Goal: Task Accomplishment & Management: Complete application form

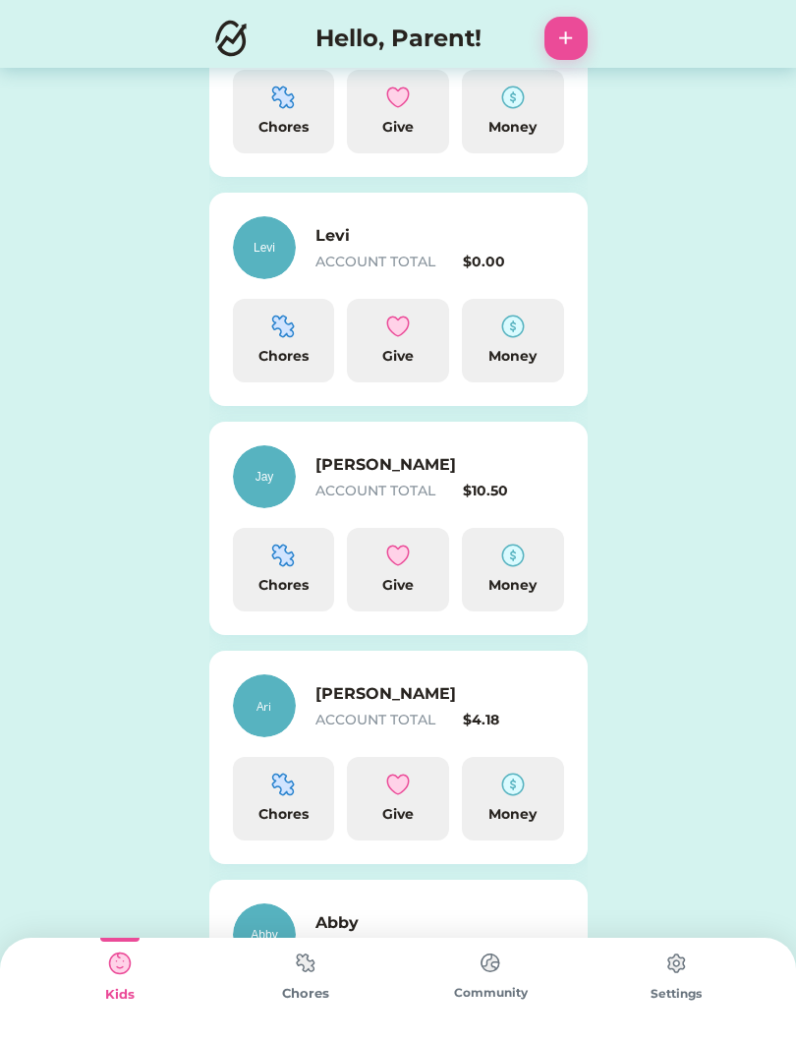
scroll to position [384, 0]
click at [269, 794] on div "Chores" at bounding box center [284, 798] width 102 height 84
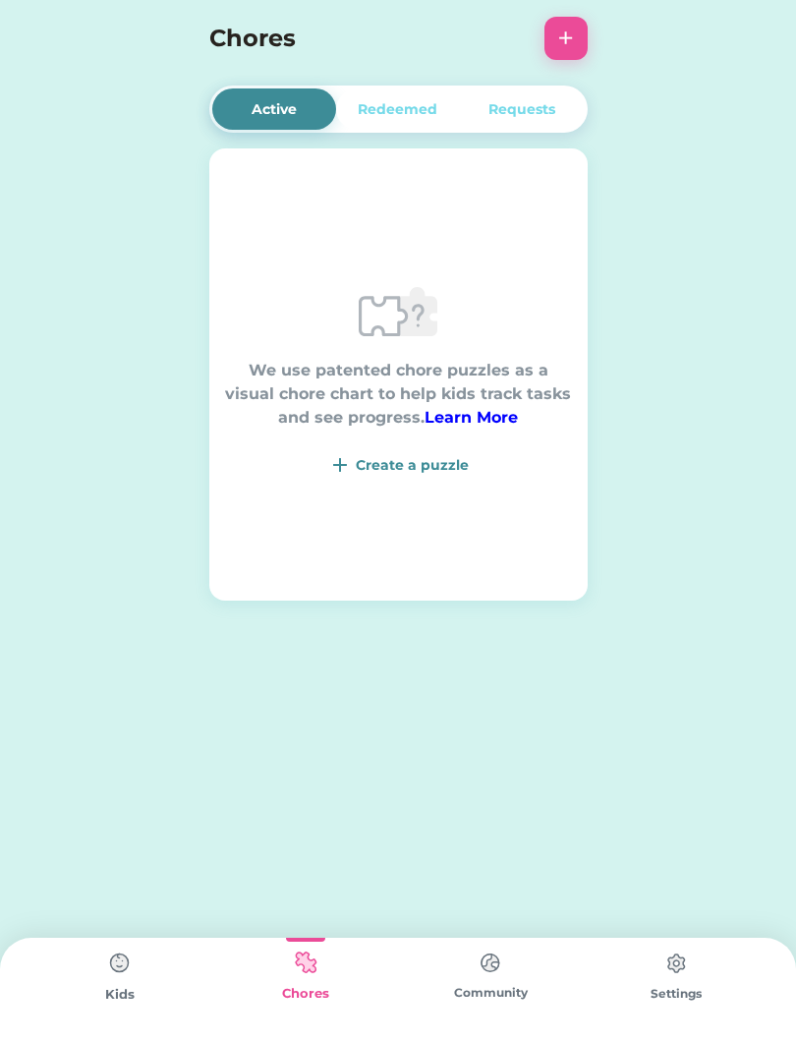
click at [113, 979] on img at bounding box center [119, 962] width 39 height 39
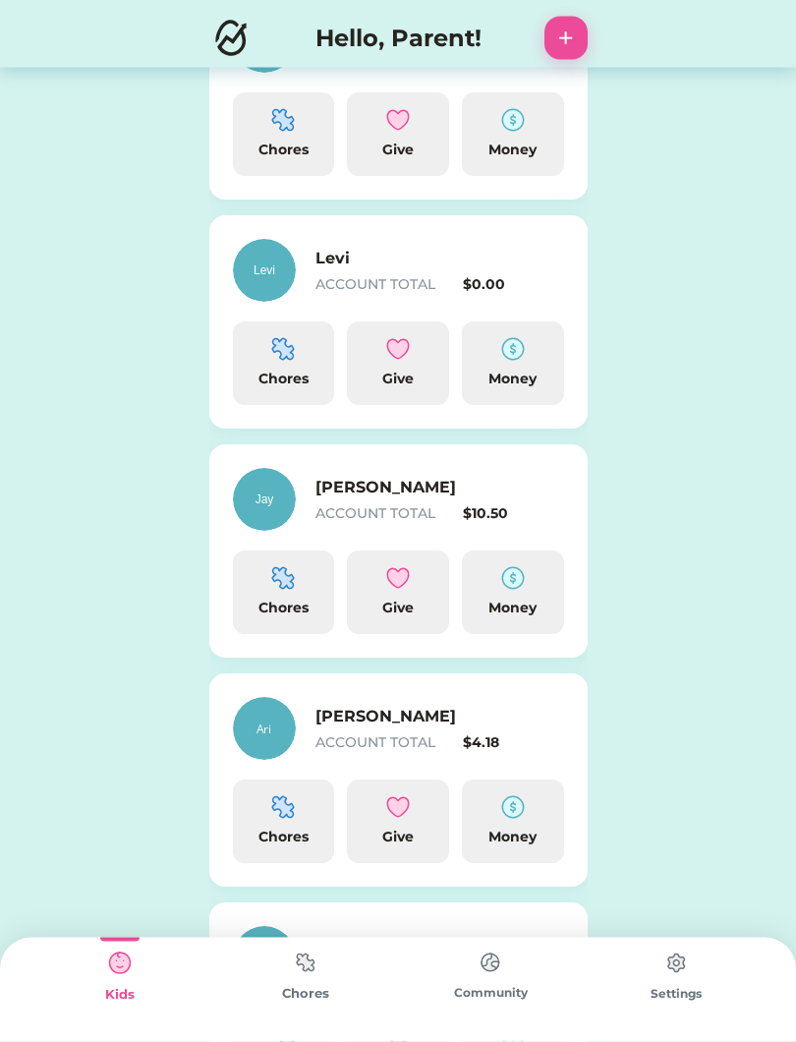
scroll to position [361, 0]
click at [514, 818] on img at bounding box center [513, 807] width 24 height 24
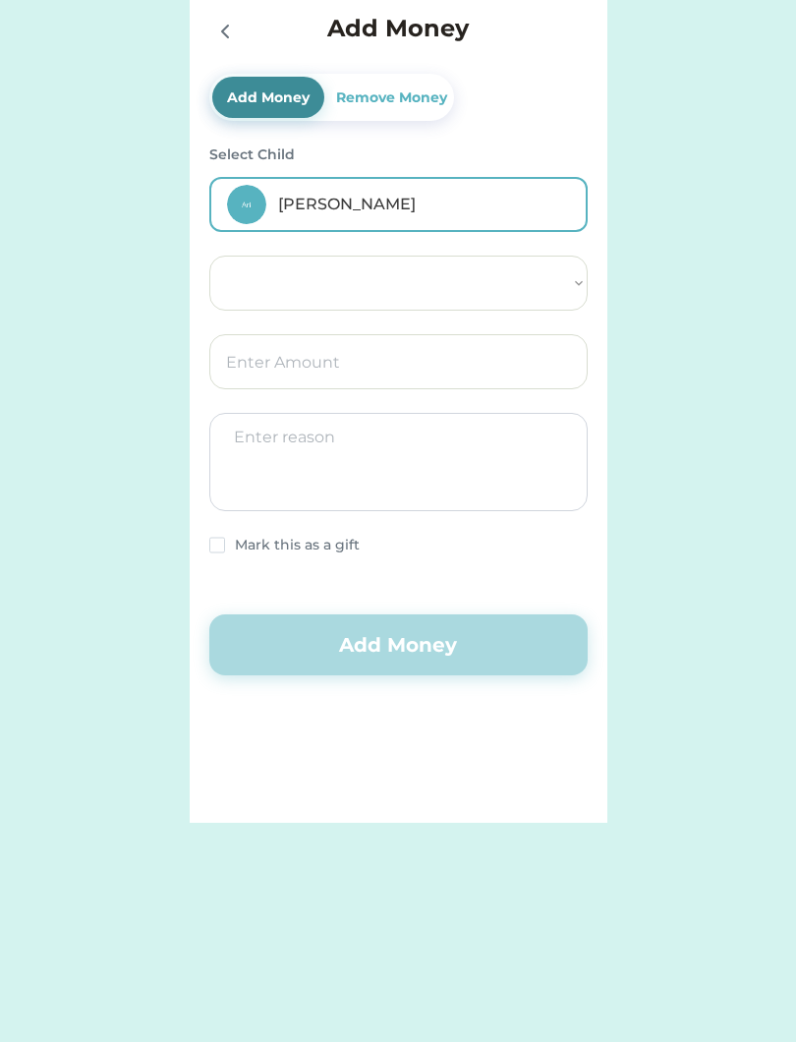
select select ""PLACEHOLDER_1427118222253""
click at [270, 91] on div "Add Money" at bounding box center [268, 97] width 90 height 21
click at [269, 107] on div "Add Money" at bounding box center [268, 97] width 90 height 21
click at [259, 89] on div "Add Money" at bounding box center [268, 97] width 90 height 21
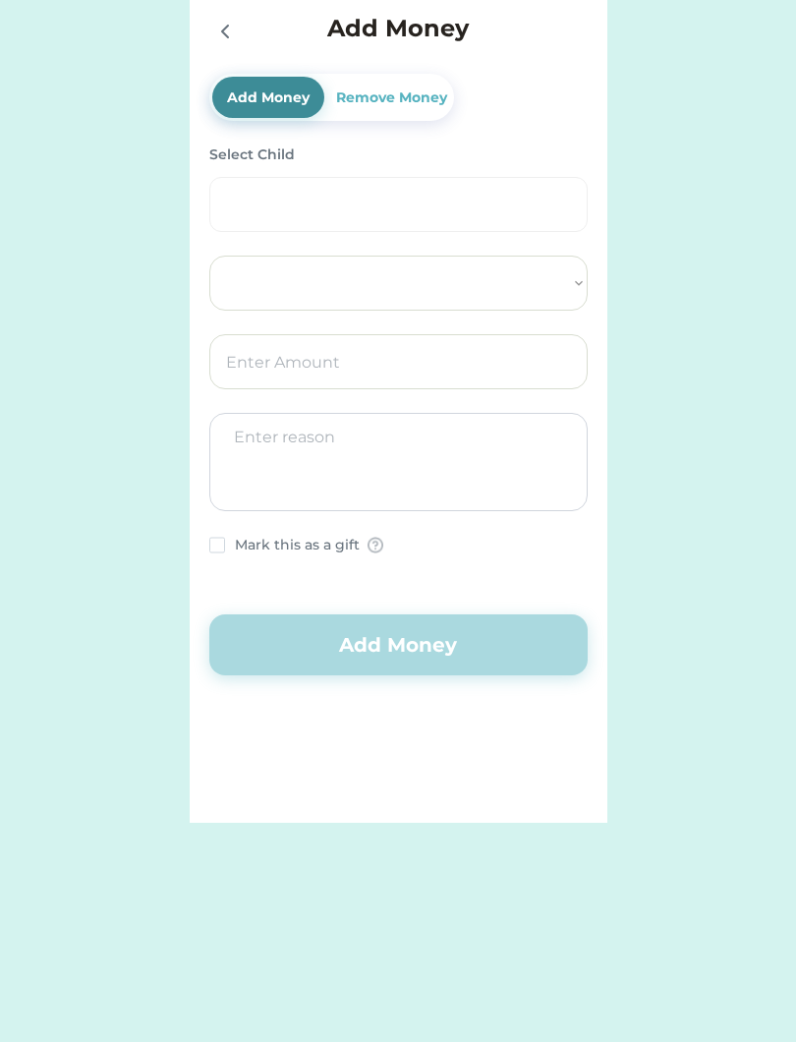
select select ""PLACEHOLDER_1427118222253""
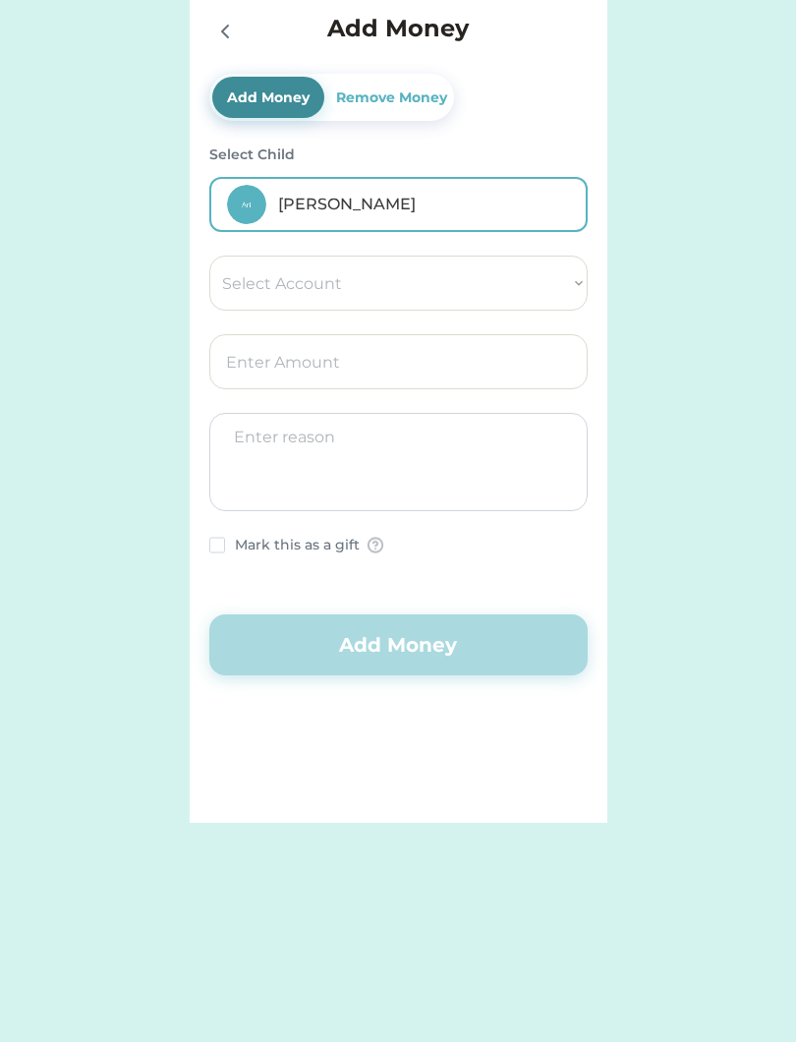
click at [234, 33] on icon at bounding box center [225, 32] width 24 height 24
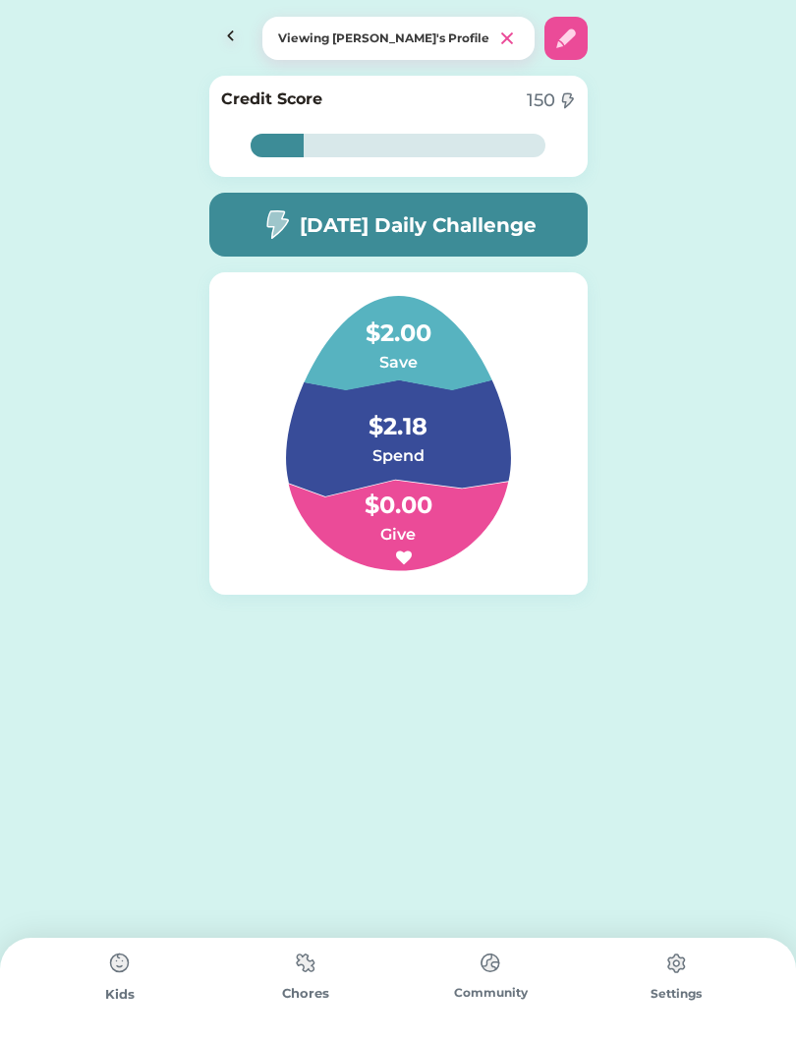
click at [313, 980] on img at bounding box center [305, 962] width 39 height 38
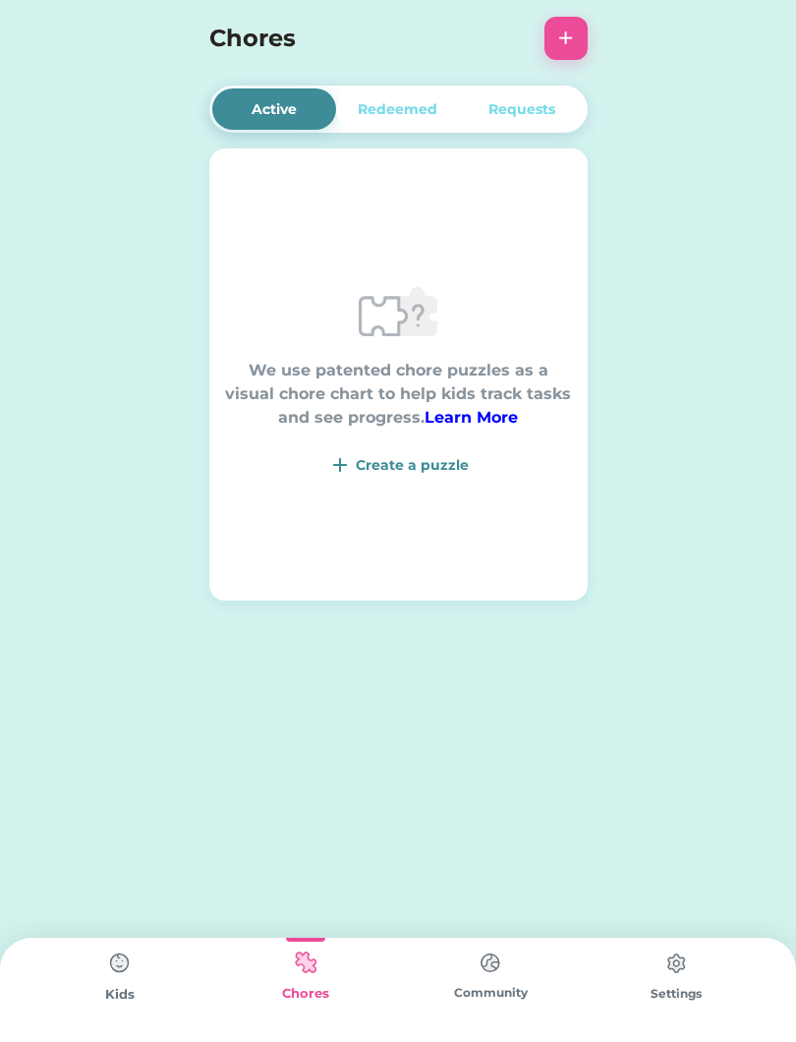
click at [418, 470] on div "Create a puzzle" at bounding box center [412, 465] width 113 height 21
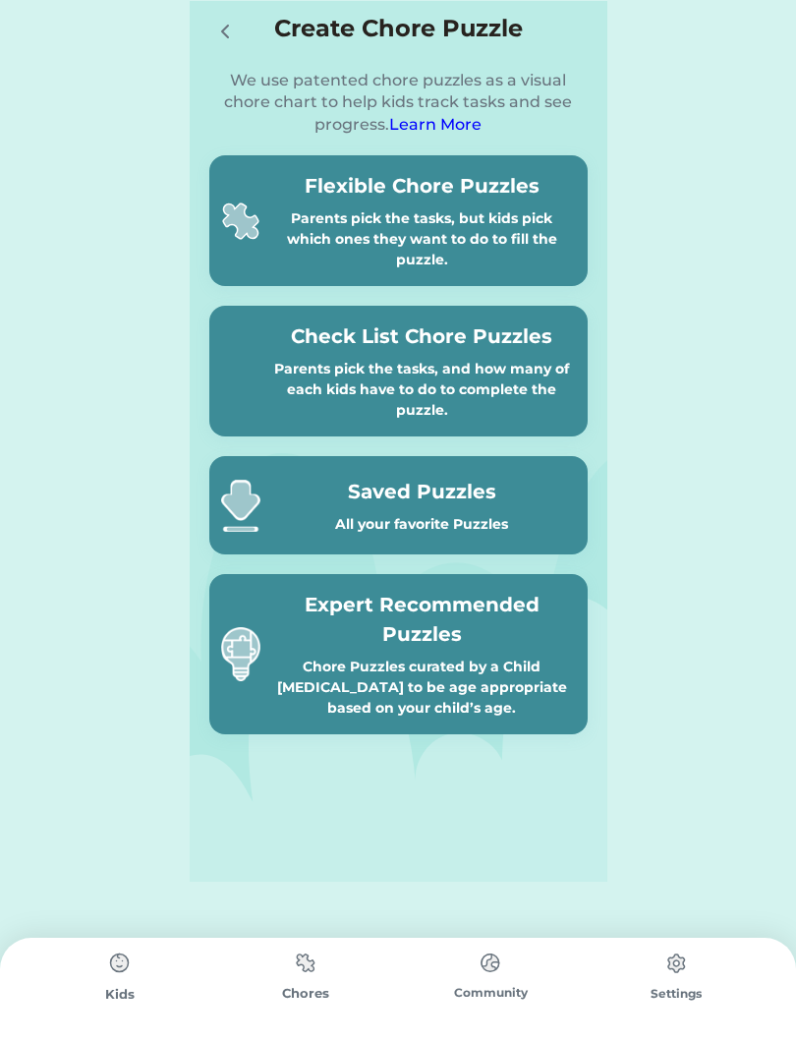
click at [451, 222] on div "Parents pick the tasks, but kids pick which ones they want to do to fill the pu…" at bounding box center [422, 239] width 308 height 62
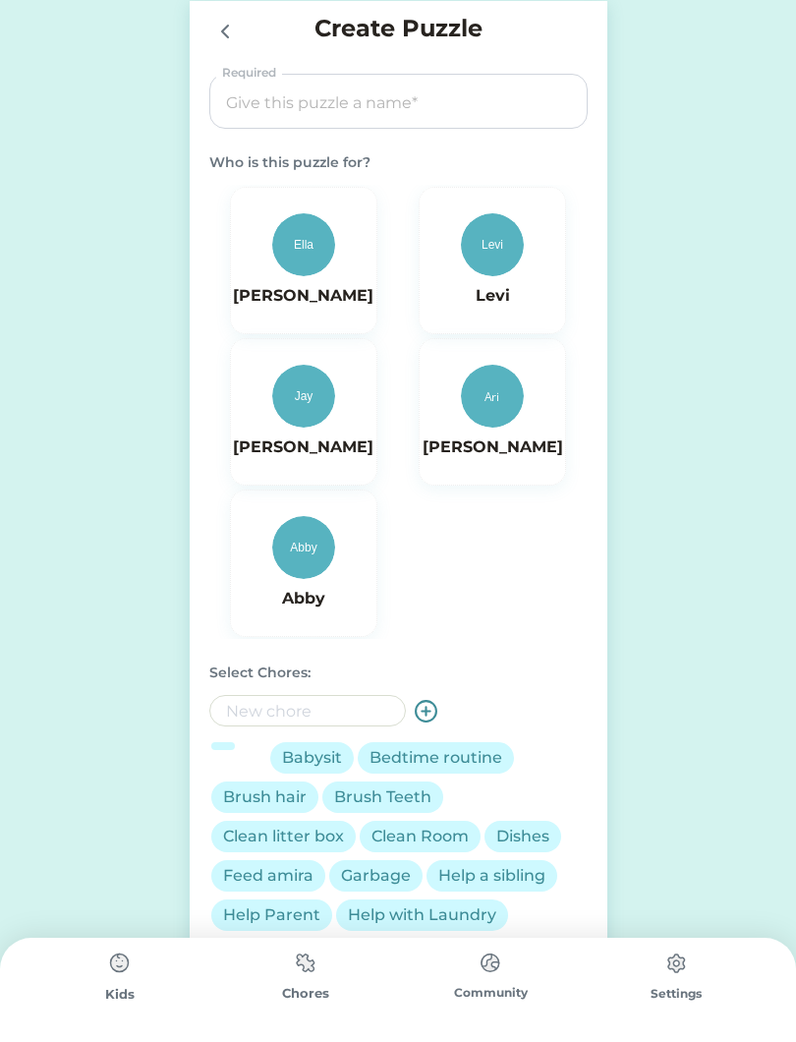
click at [485, 438] on h6 "[PERSON_NAME]" at bounding box center [493, 447] width 141 height 24
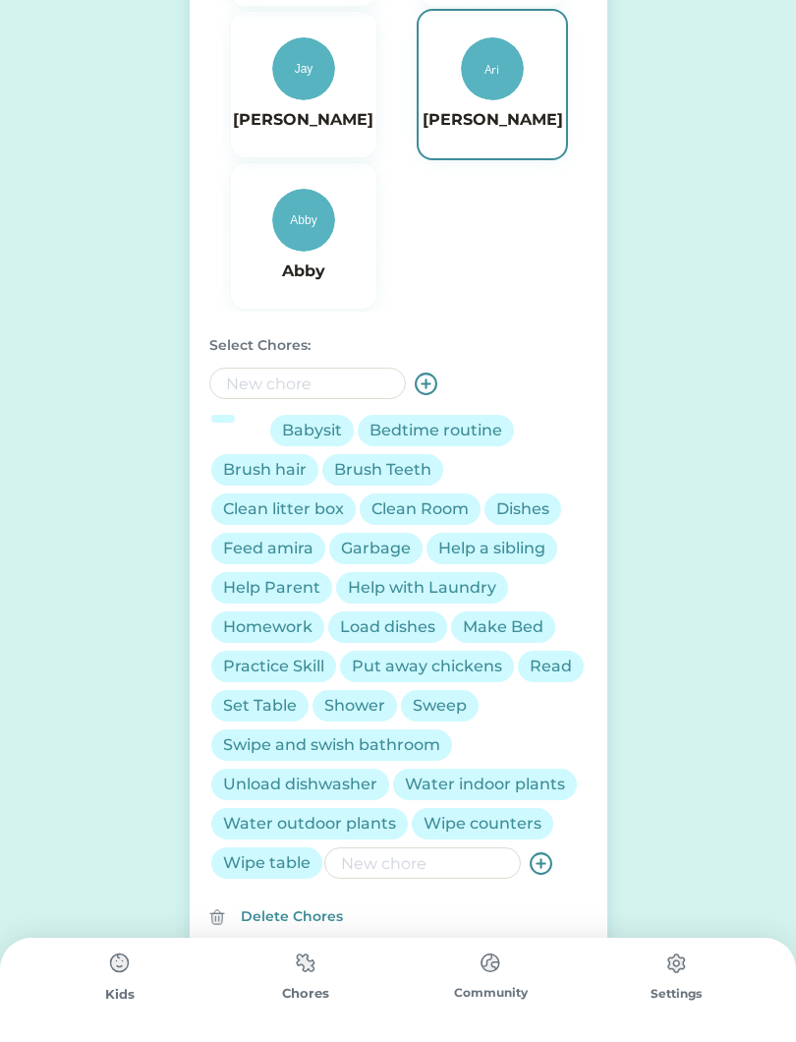
scroll to position [436, 0]
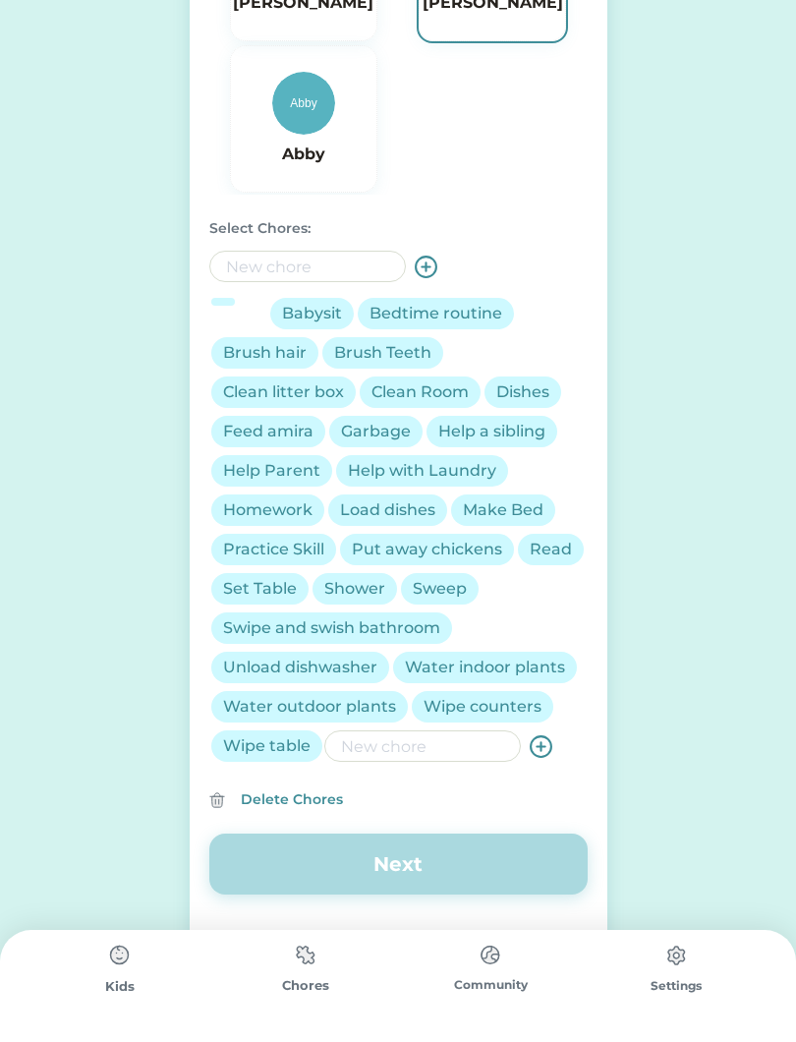
click at [425, 741] on input "input" at bounding box center [422, 753] width 197 height 31
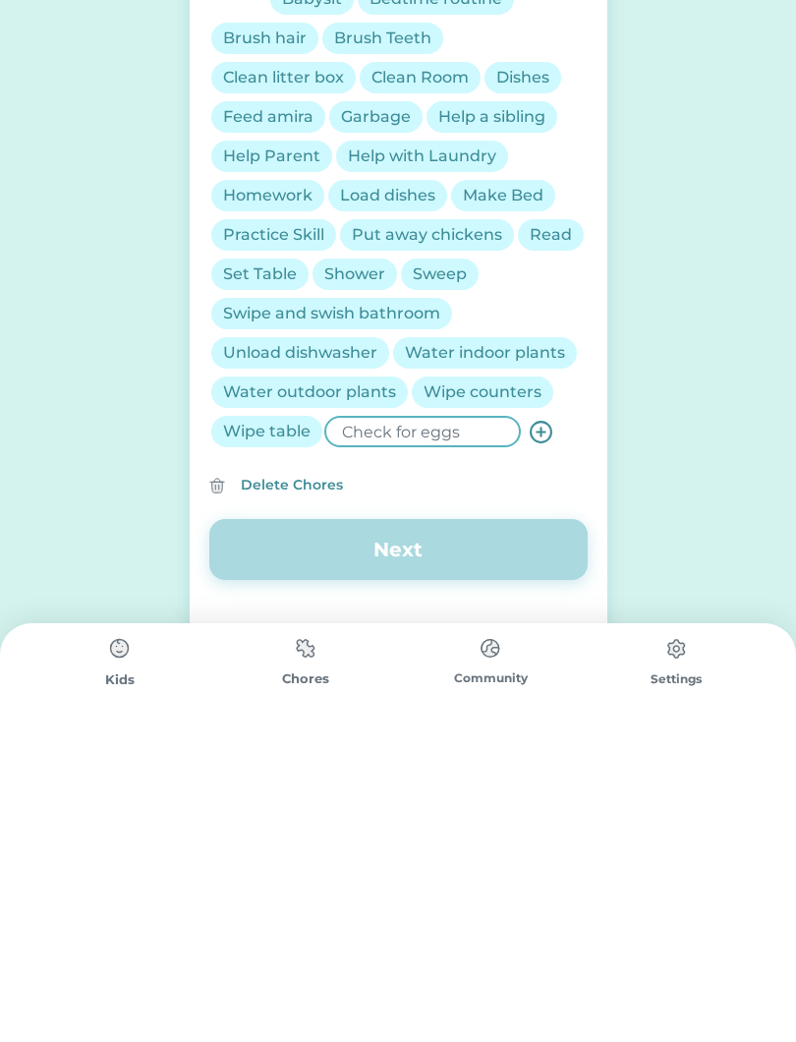
type input "Check for eggs"
click at [544, 734] on icon at bounding box center [541, 746] width 25 height 25
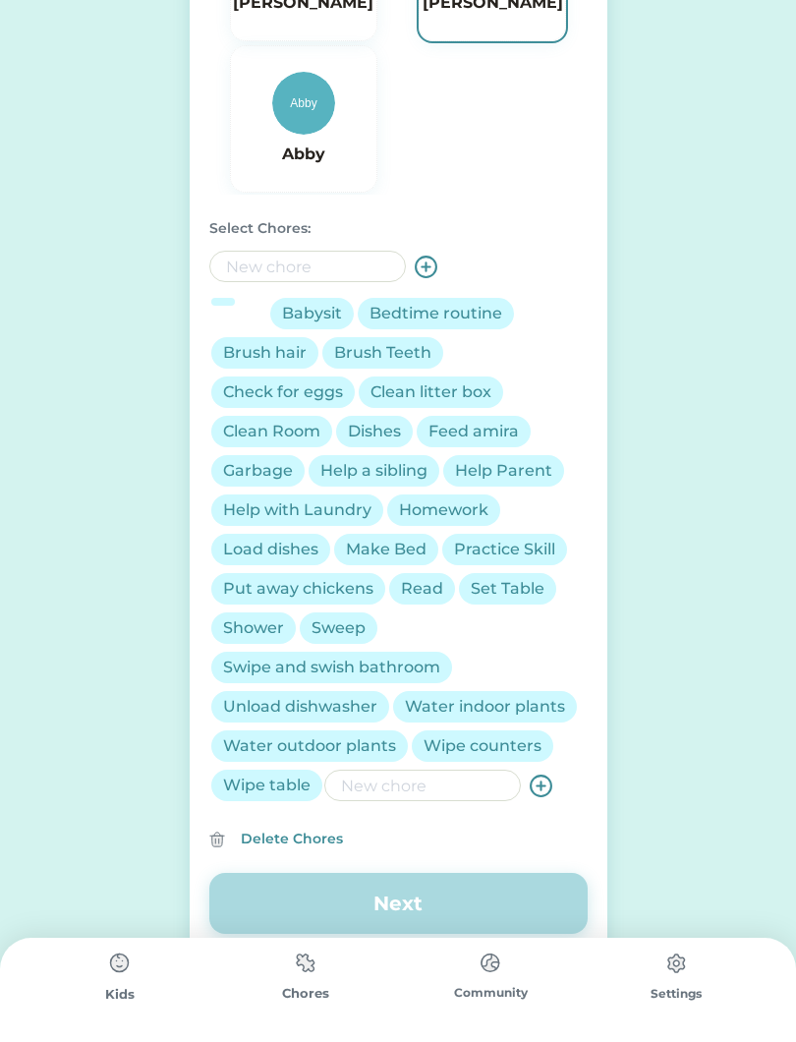
click at [380, 362] on div "Brush Teeth" at bounding box center [382, 353] width 97 height 24
click at [275, 353] on div "Brush hair" at bounding box center [265, 353] width 84 height 24
click at [306, 395] on div "Check for eggs" at bounding box center [283, 392] width 120 height 24
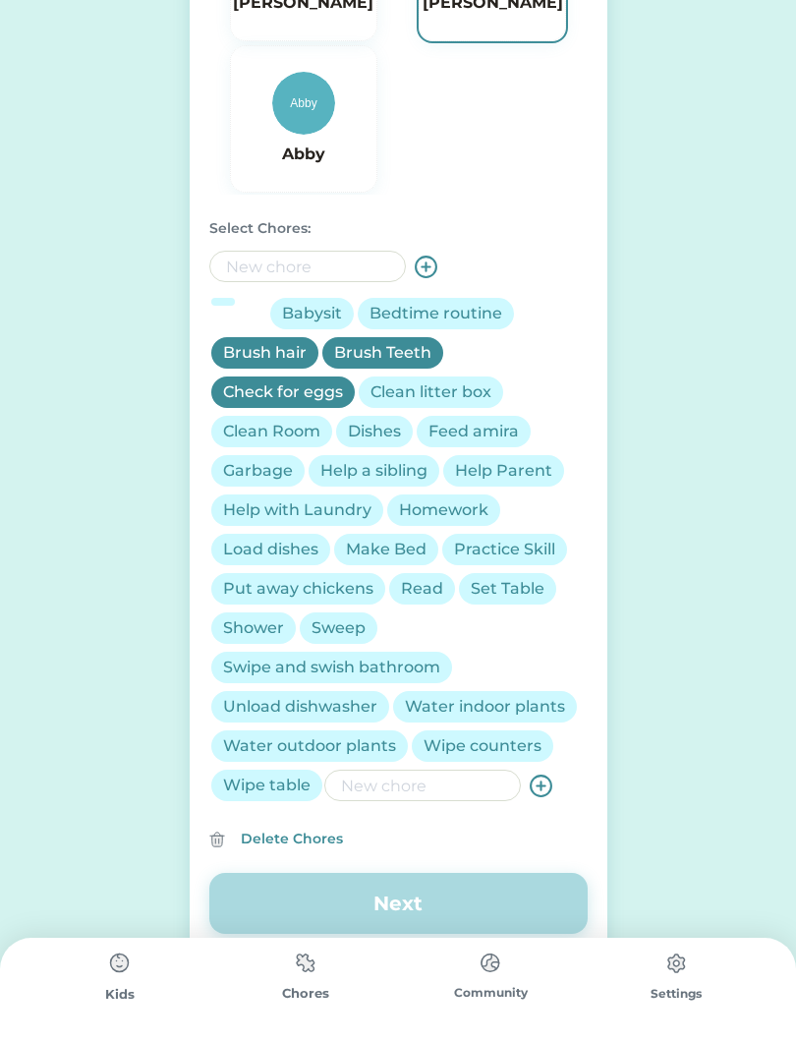
click at [397, 791] on input "input" at bounding box center [422, 784] width 197 height 31
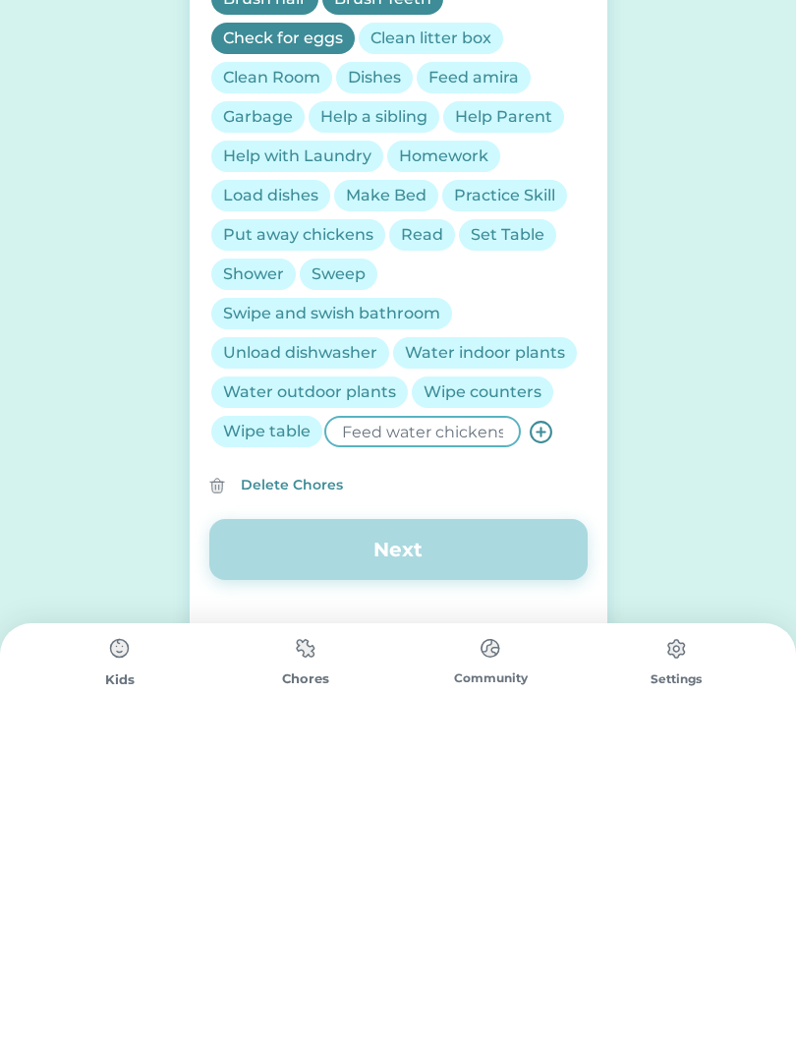
type input "Feed water chickens"
click at [545, 734] on icon at bounding box center [541, 746] width 25 height 25
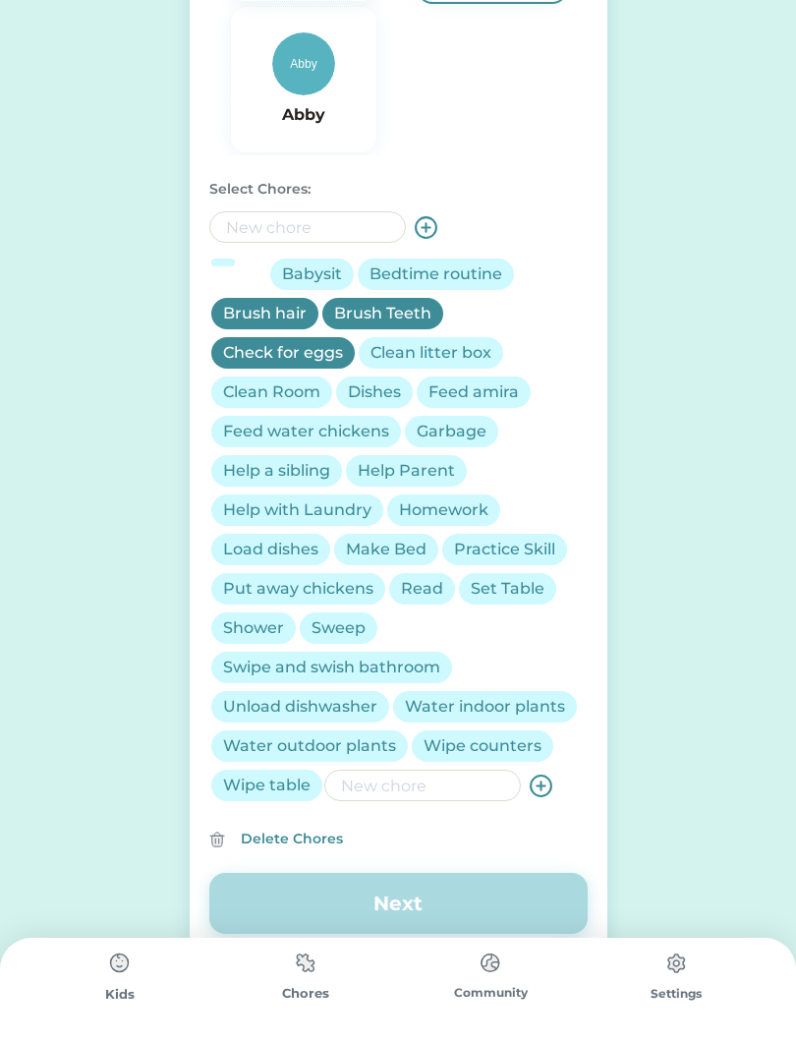
click at [320, 436] on div "Feed water chickens" at bounding box center [306, 432] width 166 height 24
click at [279, 399] on div "Clean Room" at bounding box center [271, 392] width 97 height 24
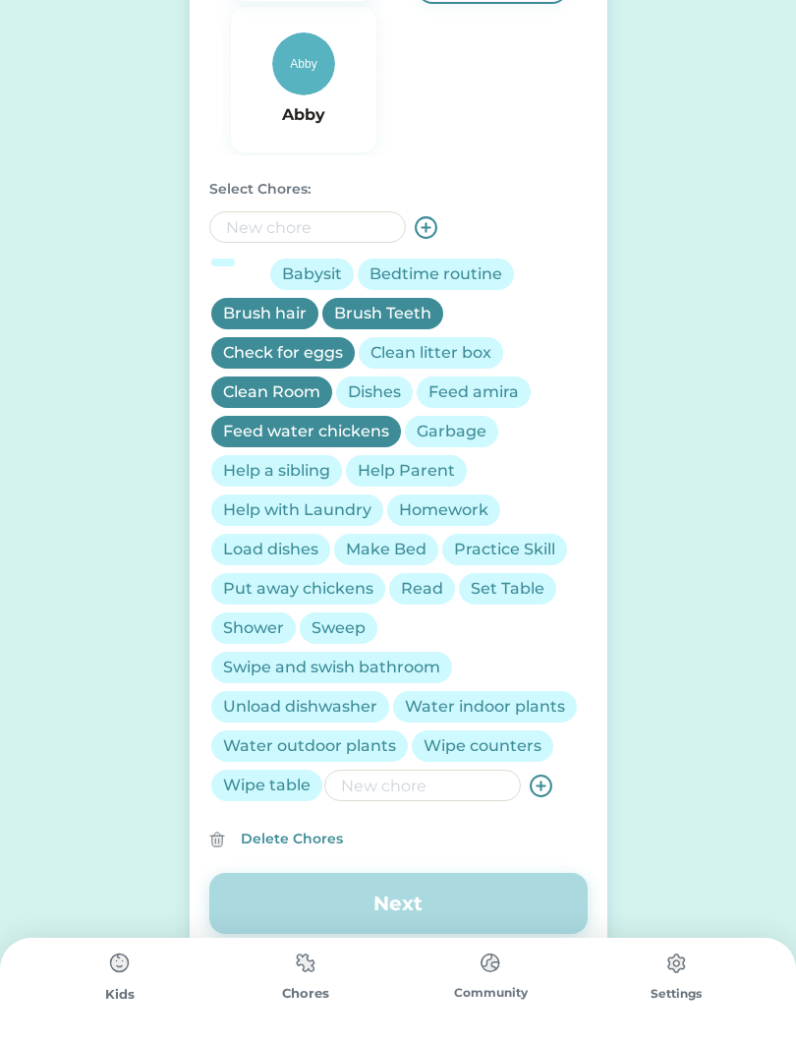
click at [415, 783] on input "input" at bounding box center [422, 784] width 197 height 31
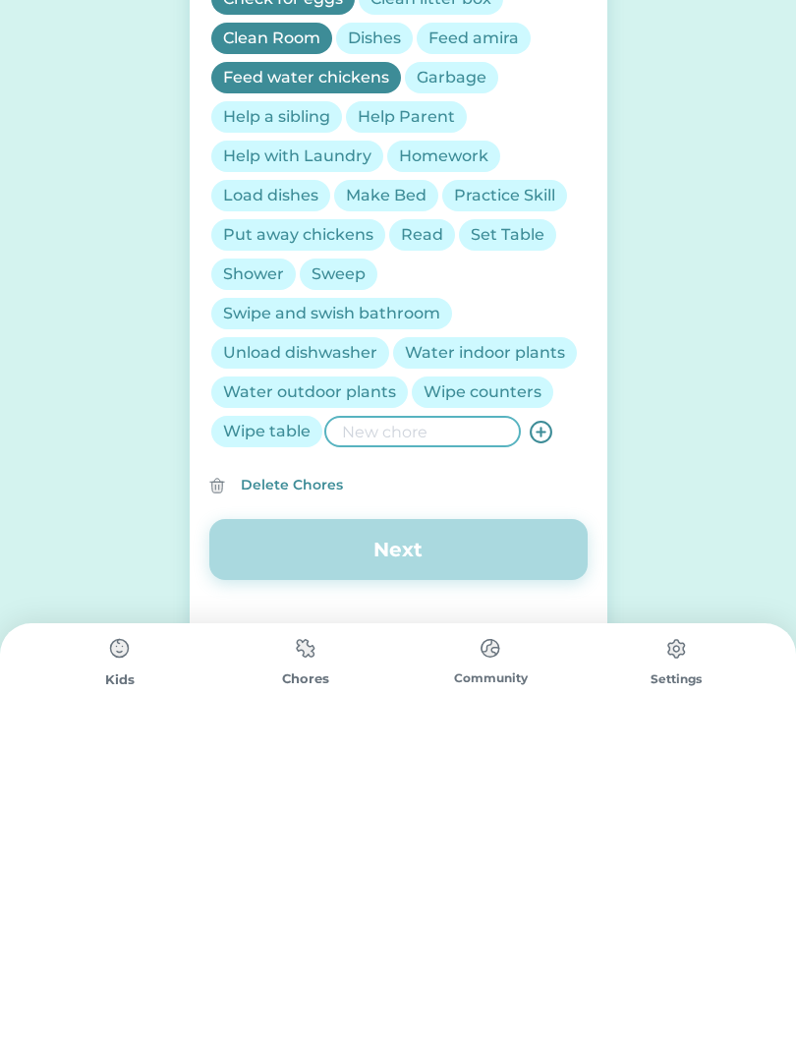
click at [287, 341] on div "Clean Room" at bounding box center [271, 353] width 97 height 24
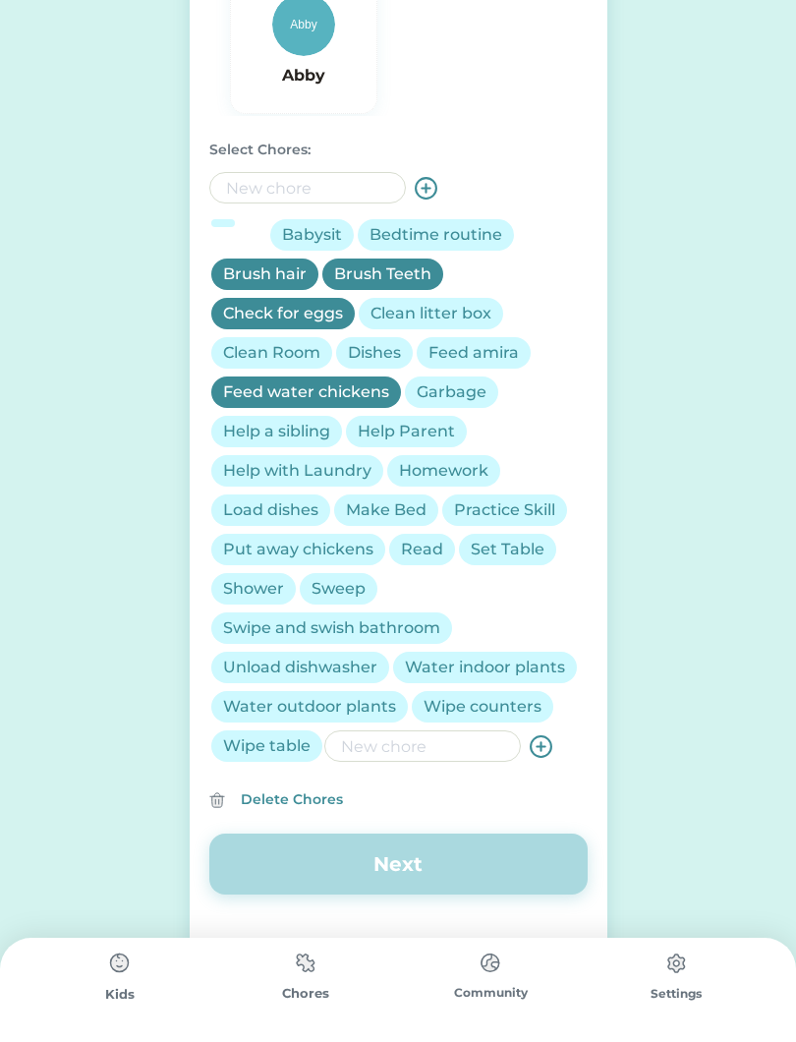
click at [428, 750] on input "input" at bounding box center [422, 745] width 197 height 31
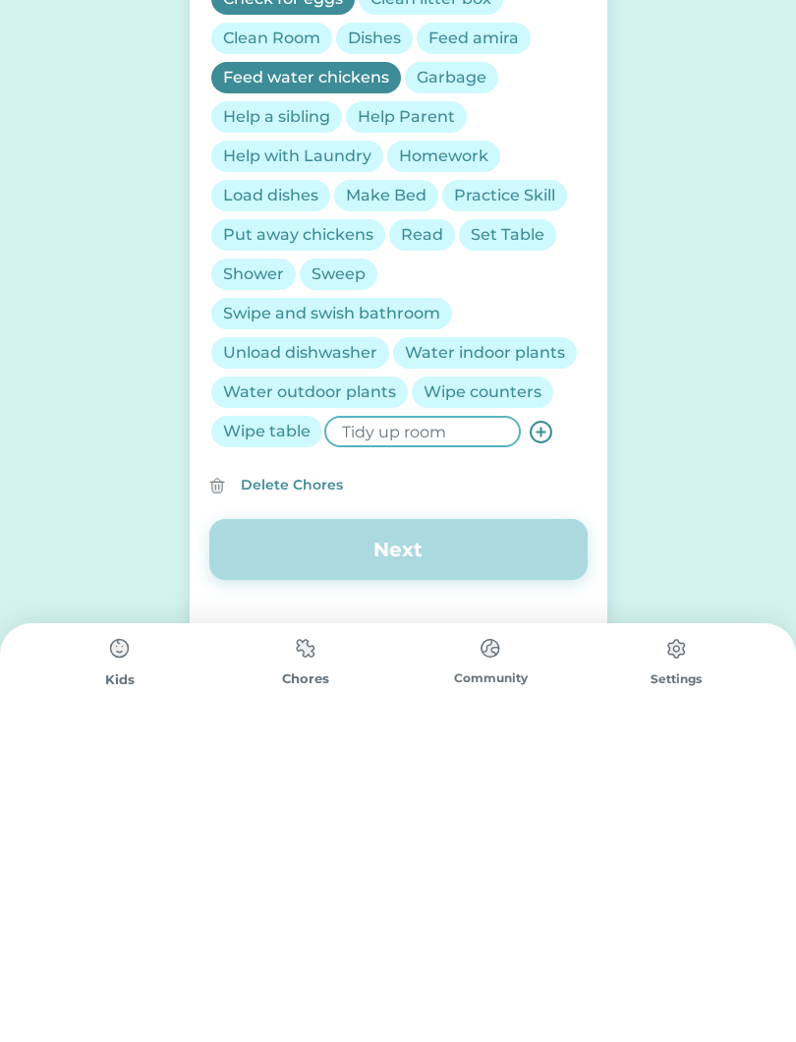
type input "Tidy up room"
click at [546, 734] on icon at bounding box center [541, 746] width 25 height 25
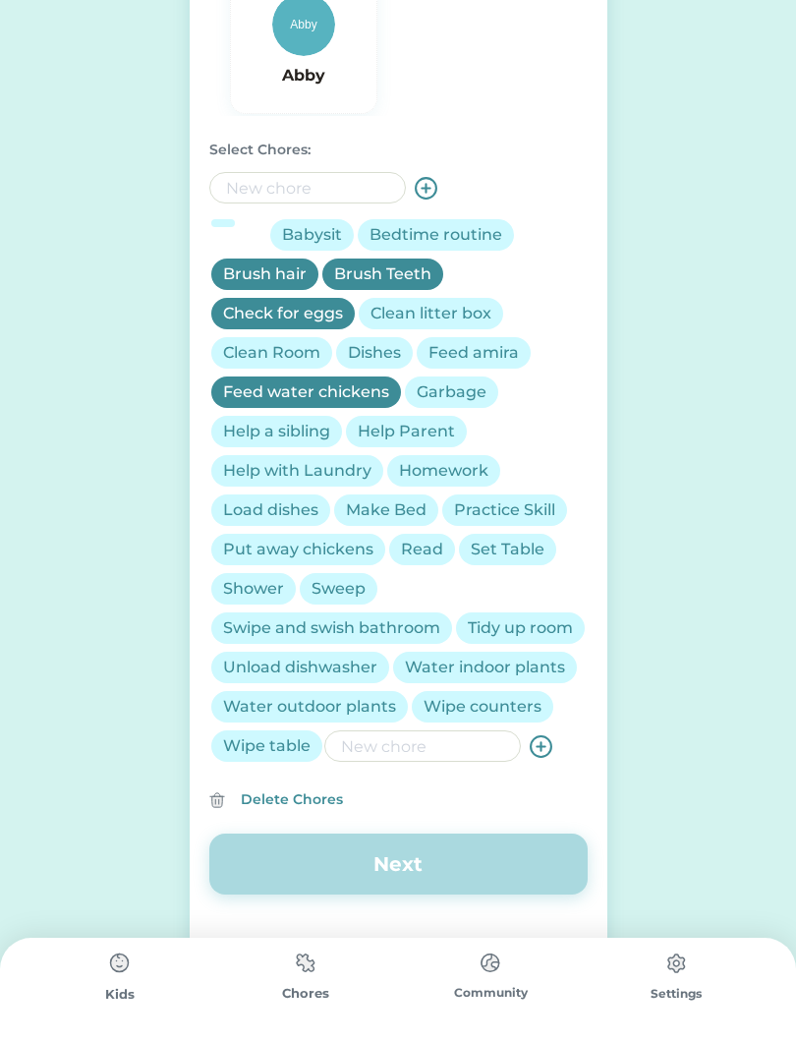
click at [276, 762] on div "Wipe table" at bounding box center [266, 745] width 111 height 31
click at [433, 543] on div "Read" at bounding box center [422, 550] width 42 height 24
click at [419, 762] on input "input" at bounding box center [422, 745] width 197 height 31
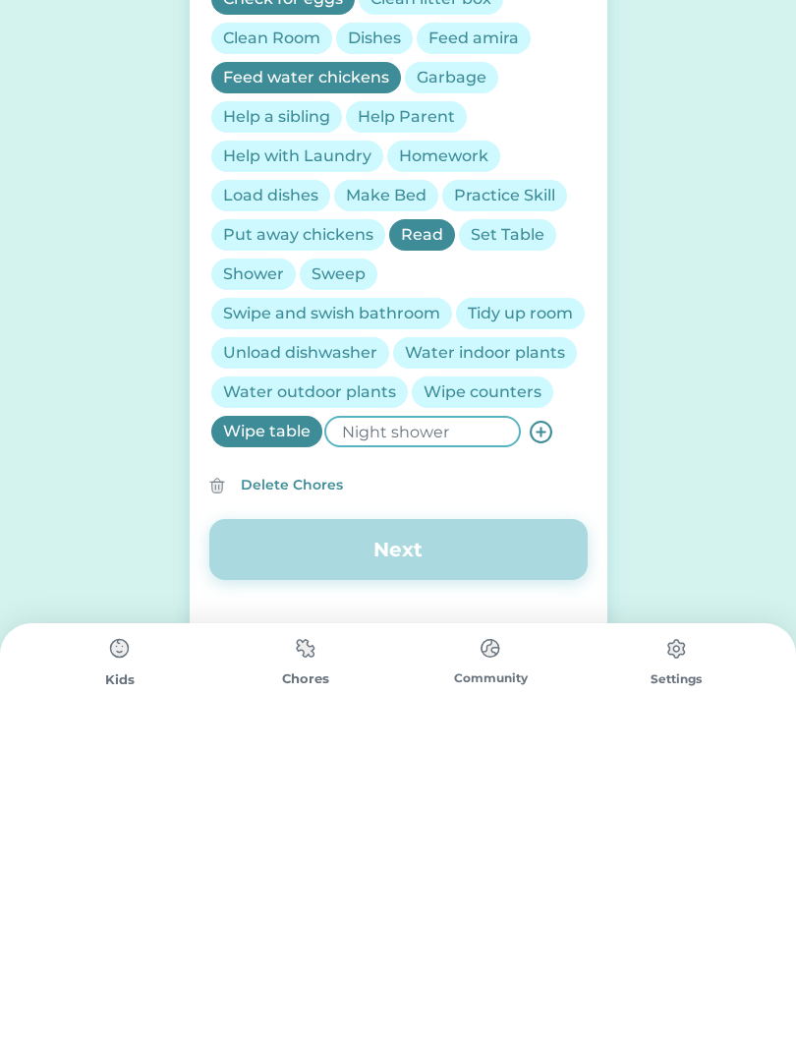
type input "Night shower"
click at [542, 734] on icon at bounding box center [541, 746] width 25 height 25
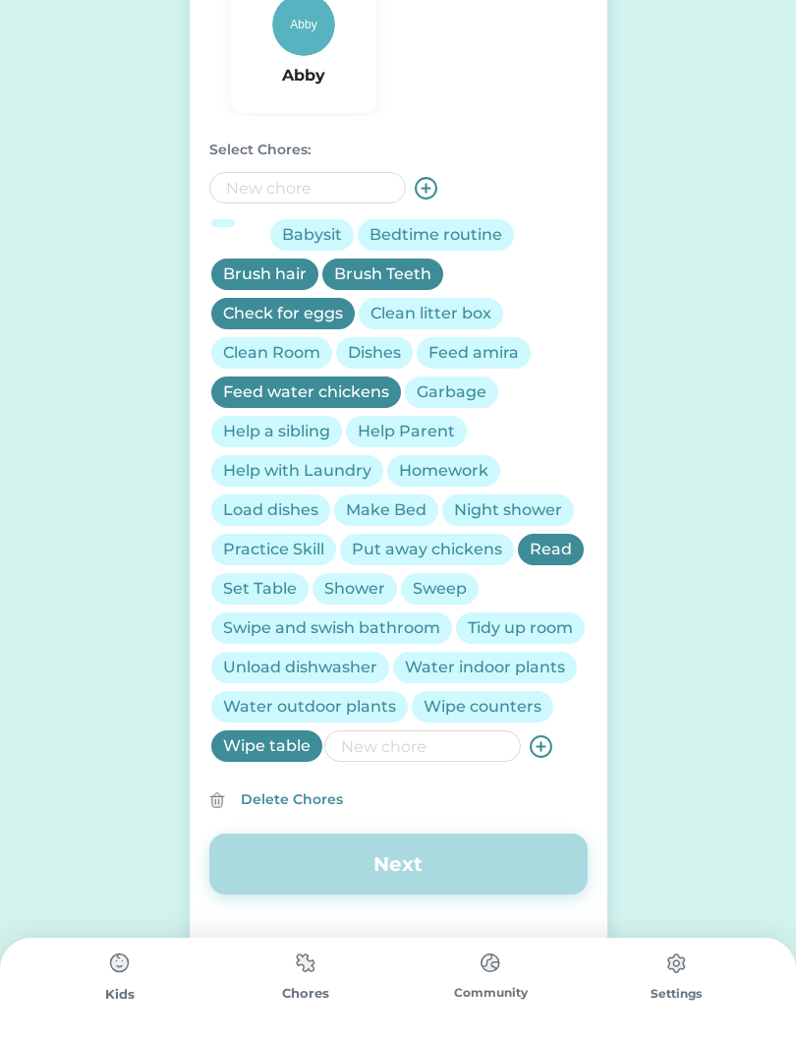
click at [427, 754] on input "input" at bounding box center [422, 745] width 197 height 31
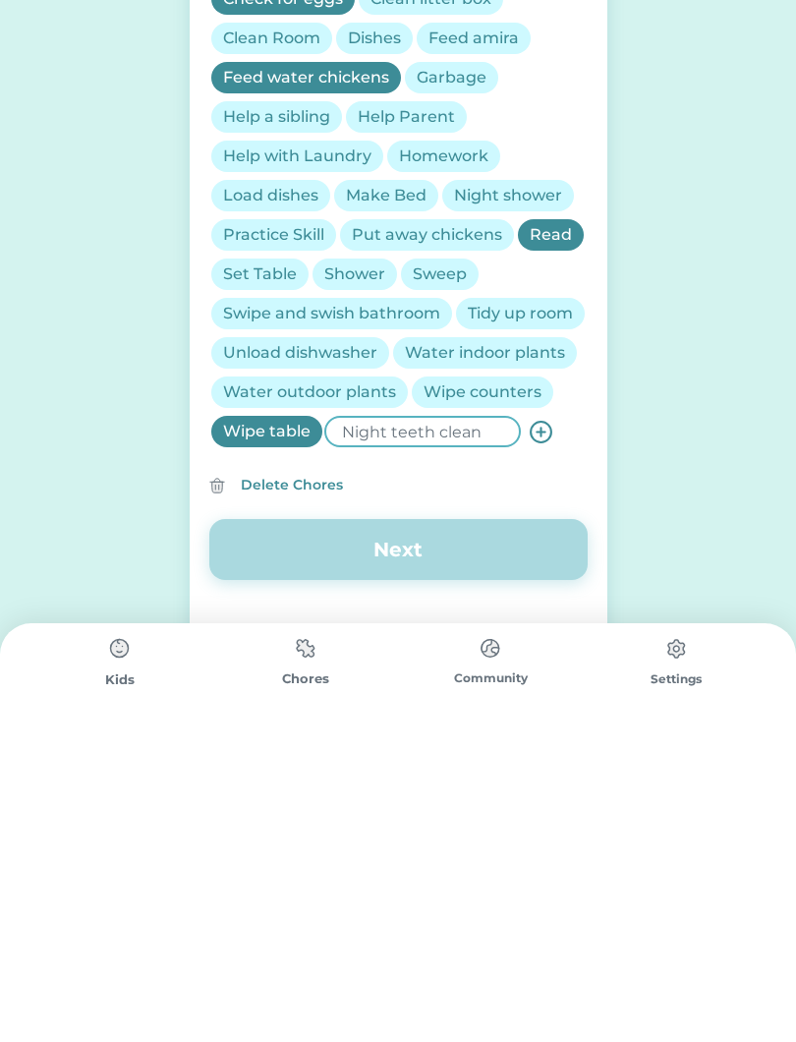
type input "Night teeth clean"
click at [540, 736] on use at bounding box center [541, 746] width 21 height 21
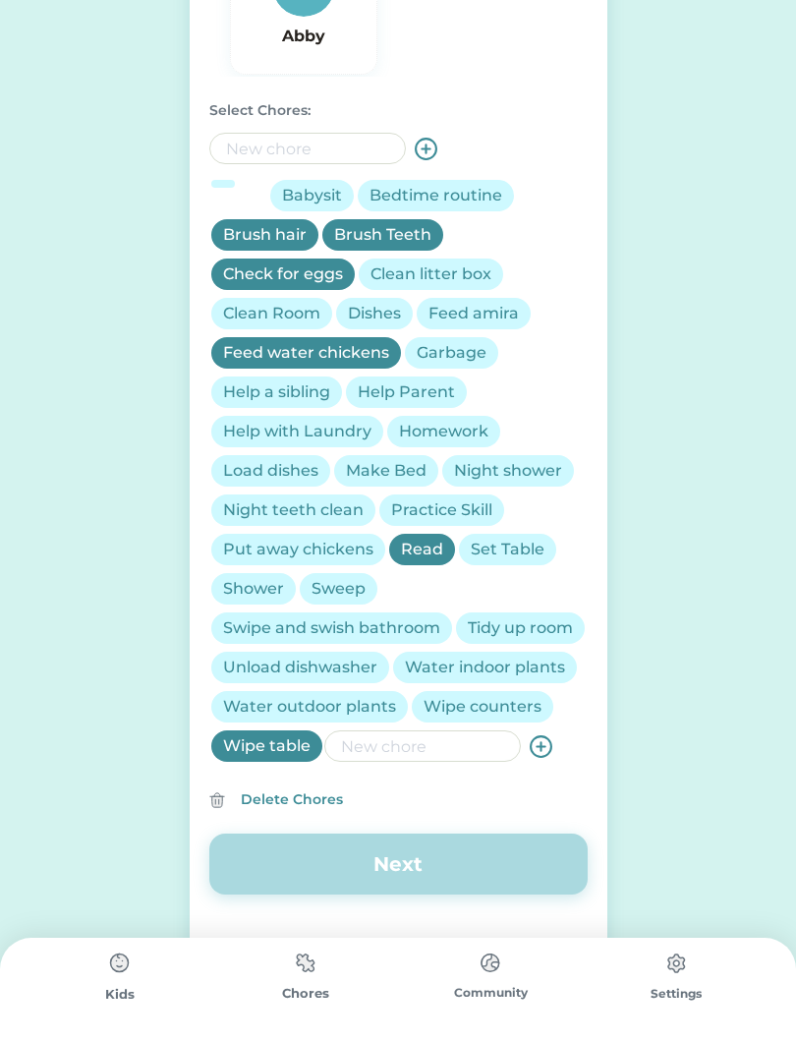
click at [458, 201] on div "Bedtime routine" at bounding box center [436, 196] width 133 height 24
click at [420, 391] on div "Help Parent" at bounding box center [406, 392] width 97 height 24
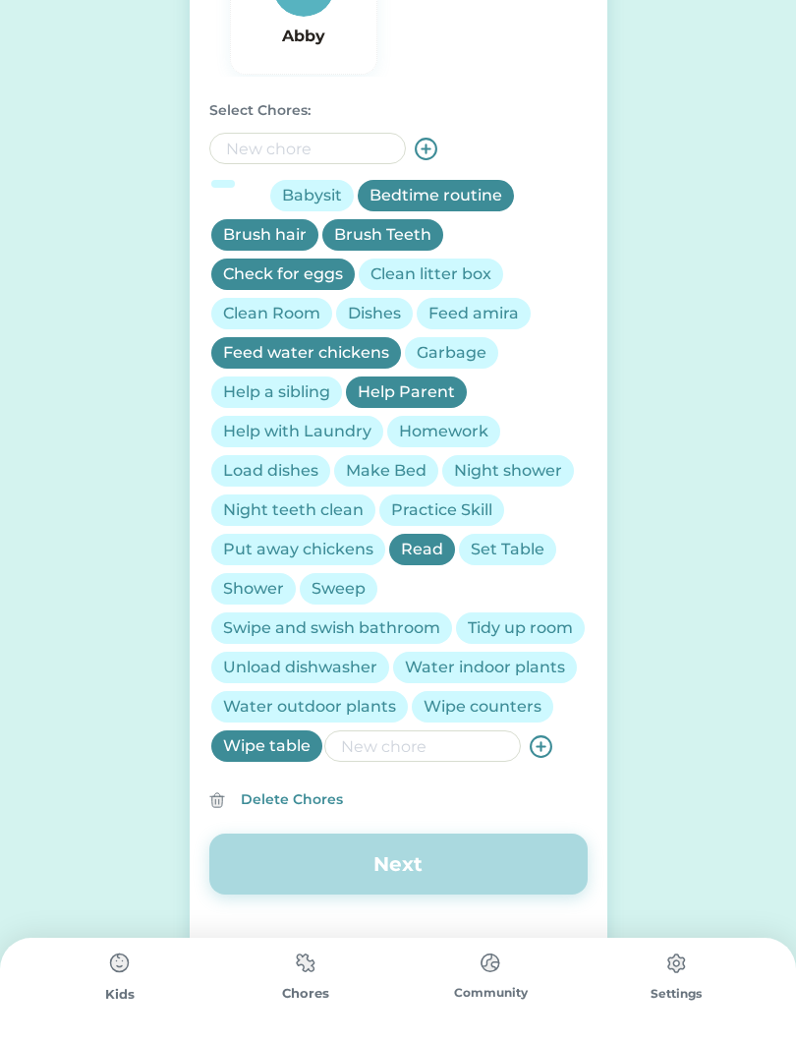
click at [286, 398] on div "Help a sibling" at bounding box center [276, 392] width 107 height 24
click at [328, 518] on div "Night teeth clean" at bounding box center [293, 510] width 141 height 24
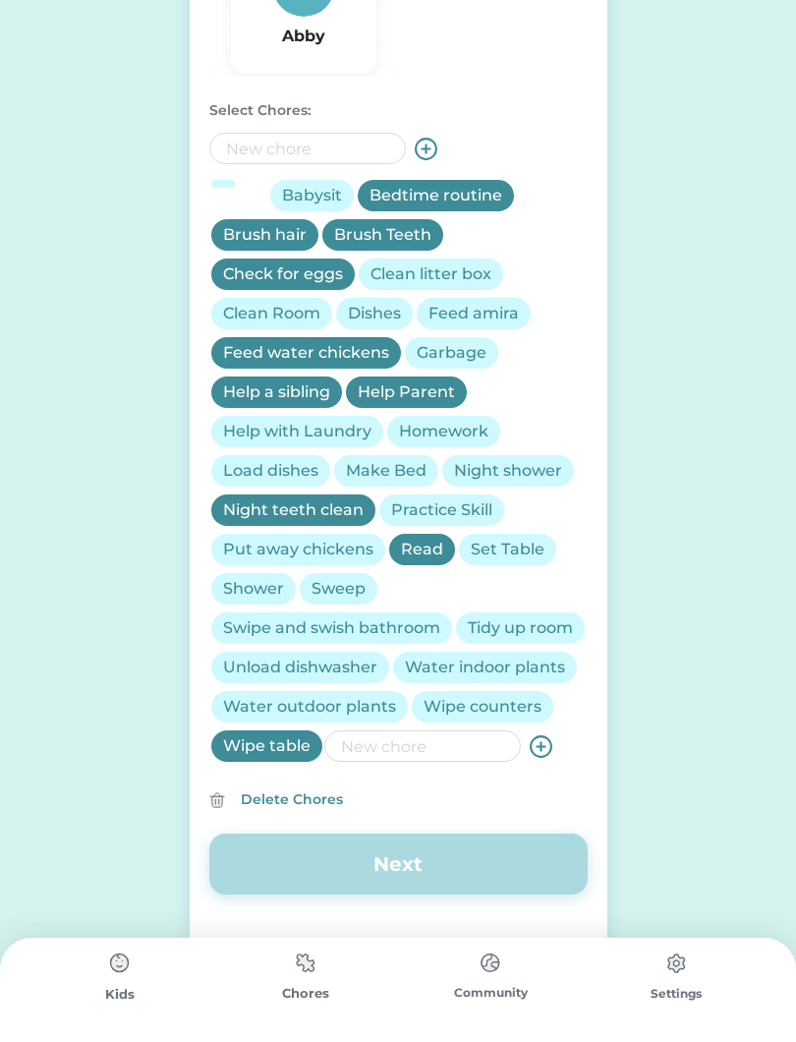
click at [468, 640] on div "Tidy up room" at bounding box center [520, 628] width 105 height 24
click at [530, 477] on div "Night shower" at bounding box center [508, 471] width 108 height 24
click at [380, 479] on div "Make Bed" at bounding box center [386, 471] width 81 height 24
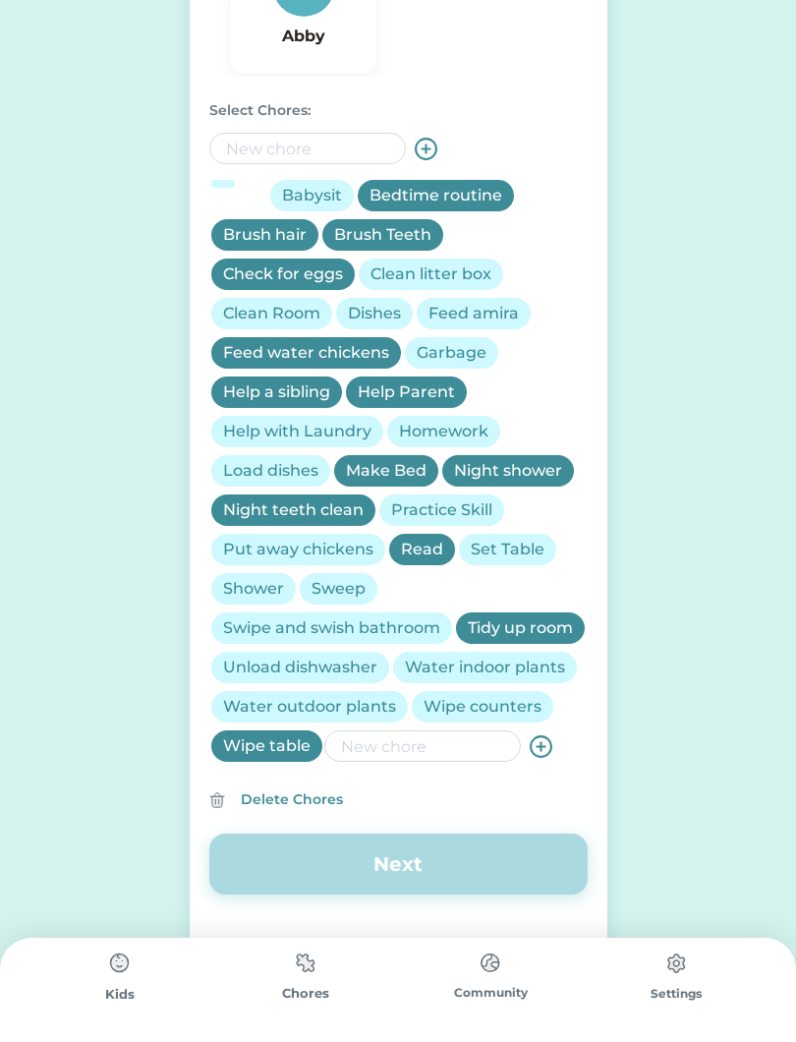
click at [448, 762] on input "input" at bounding box center [422, 745] width 197 height 31
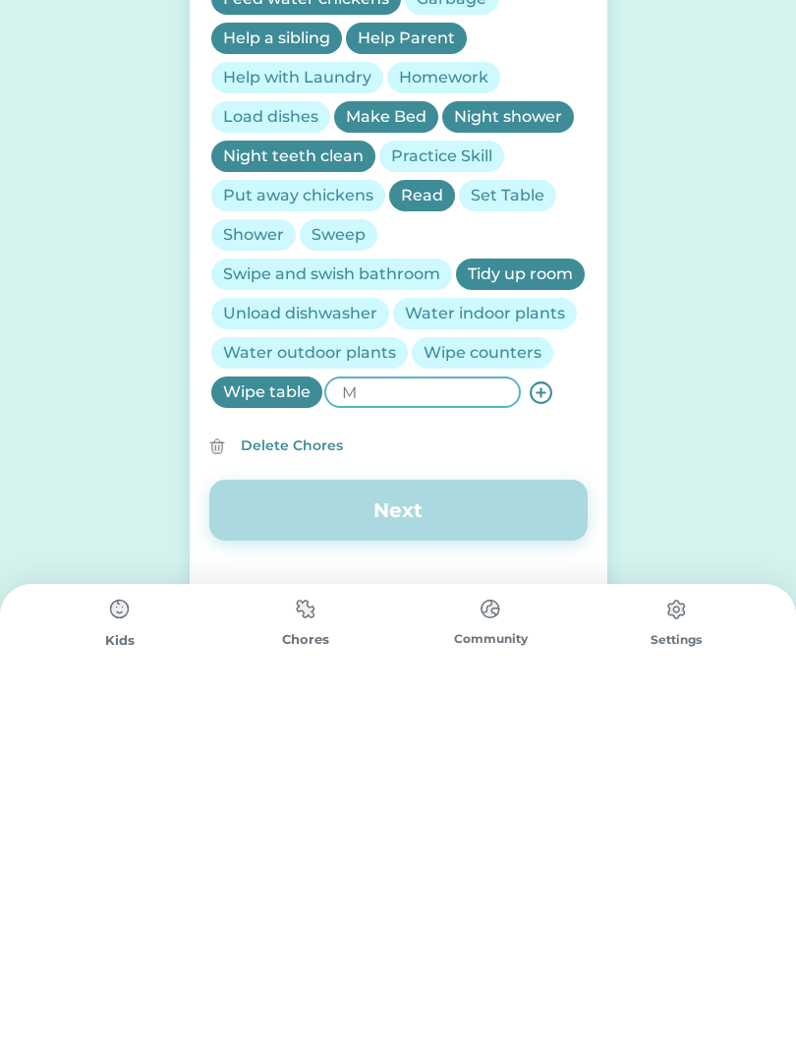
scroll to position [601, 0]
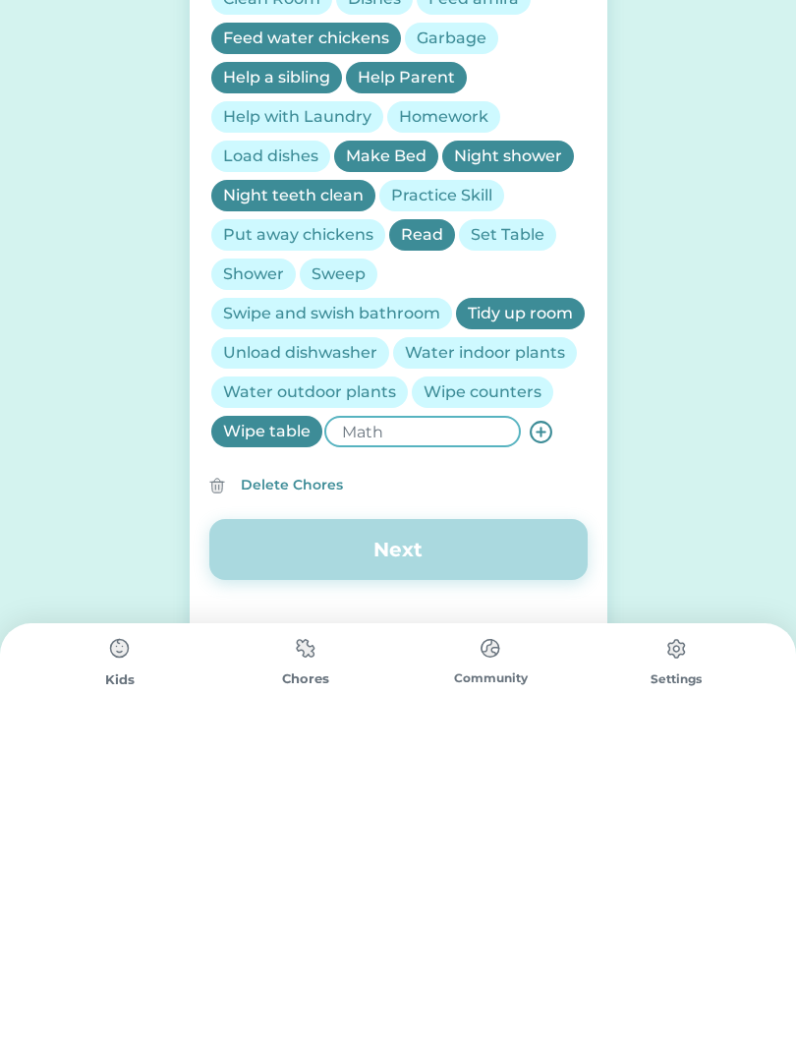
type input "Math"
click at [535, 734] on icon at bounding box center [541, 746] width 25 height 25
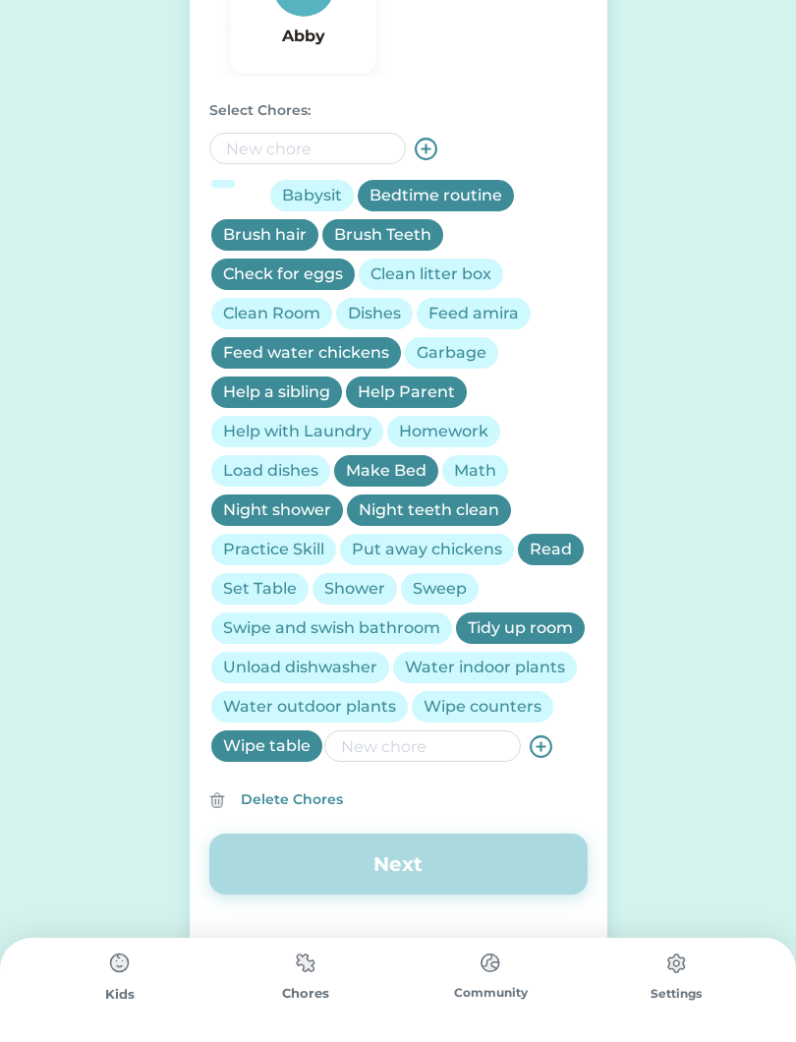
click at [470, 459] on div "Math" at bounding box center [475, 471] width 42 height 24
click at [421, 748] on input "input" at bounding box center [422, 745] width 197 height 31
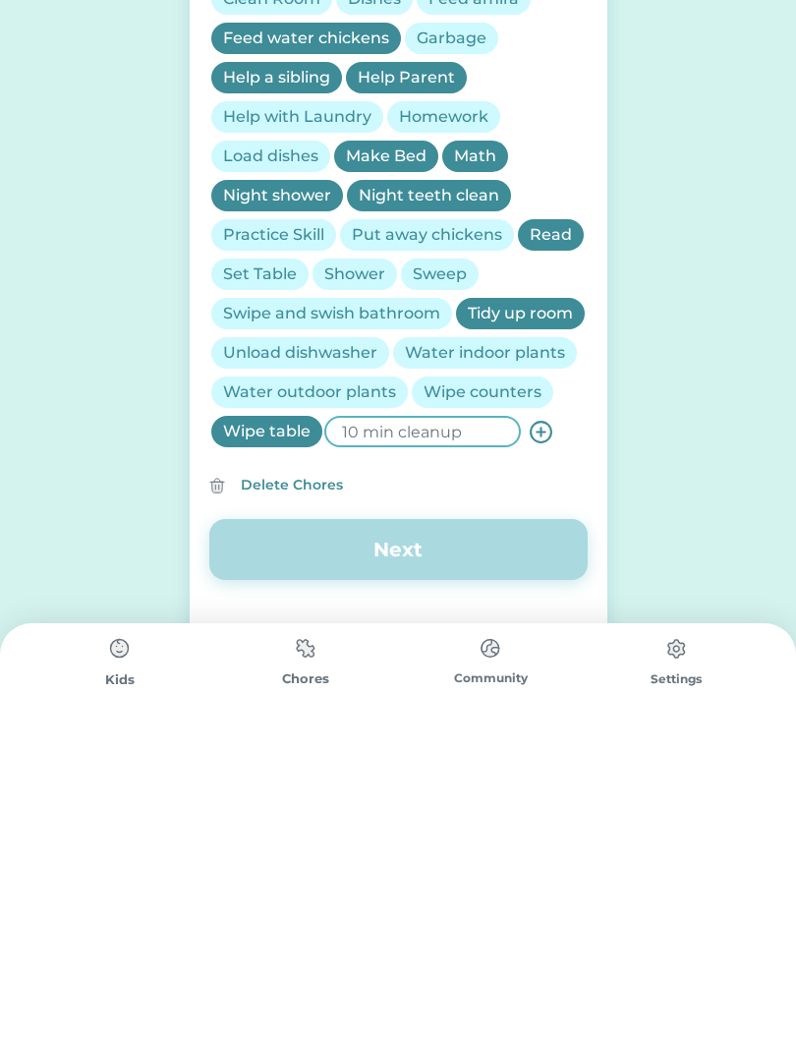
type input "10 min cleanup"
click at [534, 734] on icon at bounding box center [541, 746] width 25 height 25
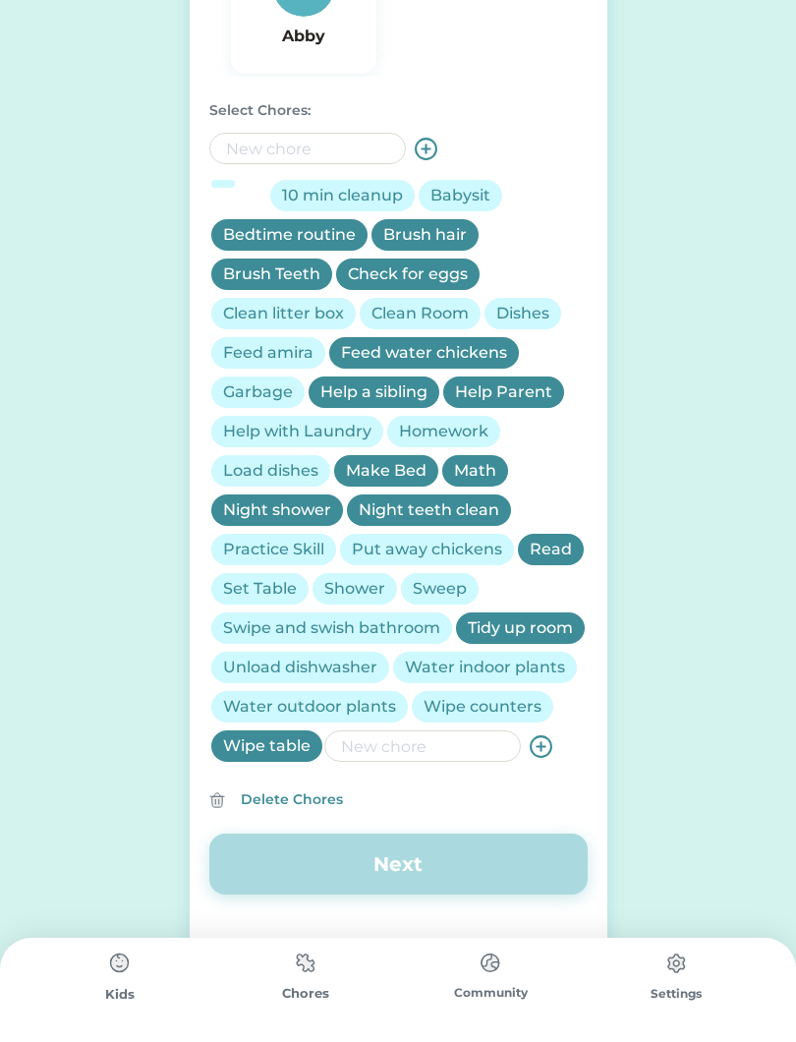
click at [353, 184] on div "10 min cleanup" at bounding box center [342, 196] width 121 height 24
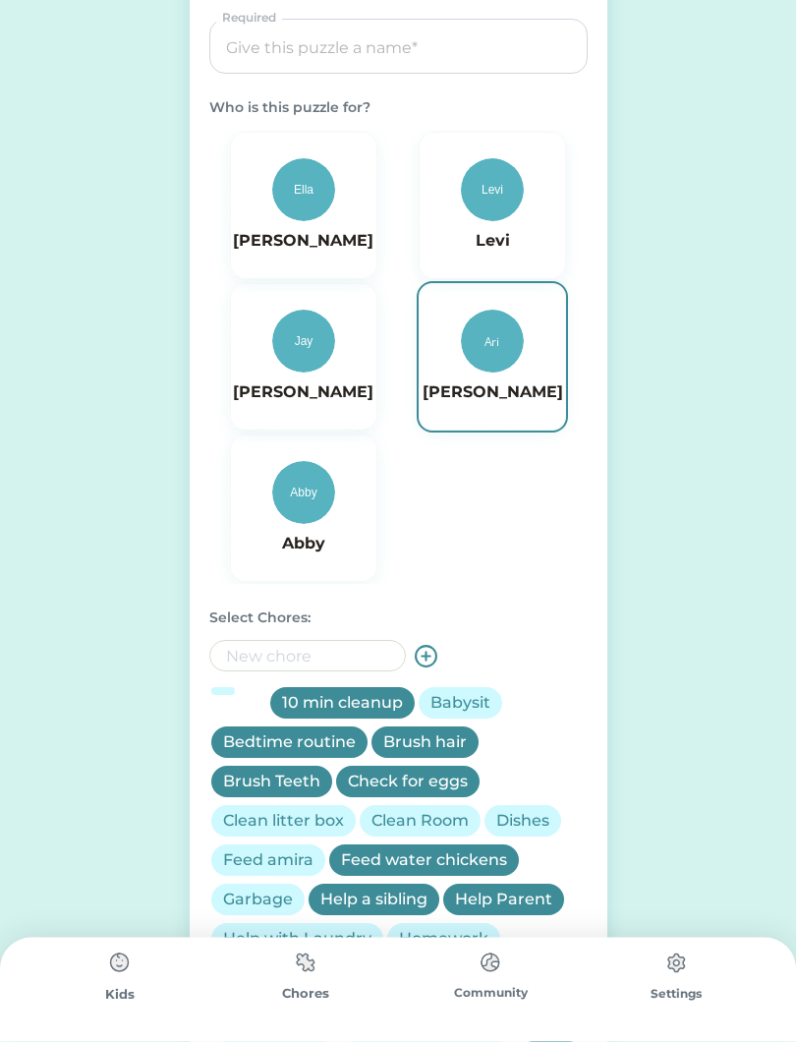
scroll to position [0, 0]
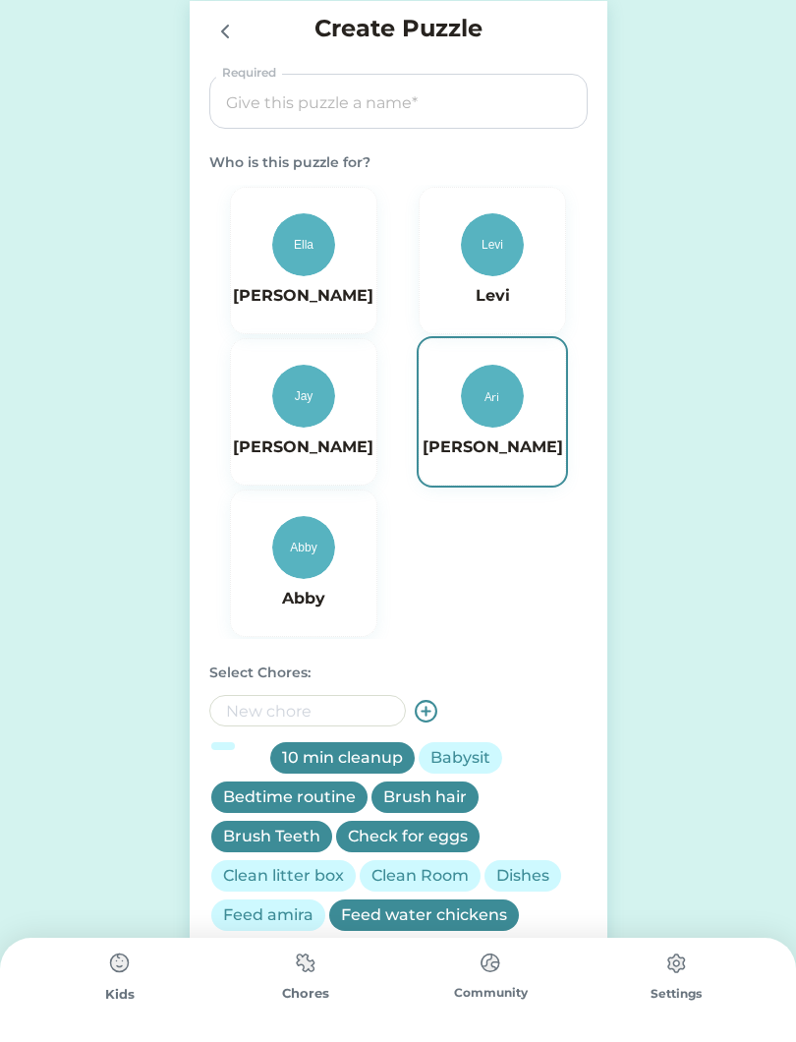
click at [425, 111] on input "input" at bounding box center [398, 102] width 365 height 55
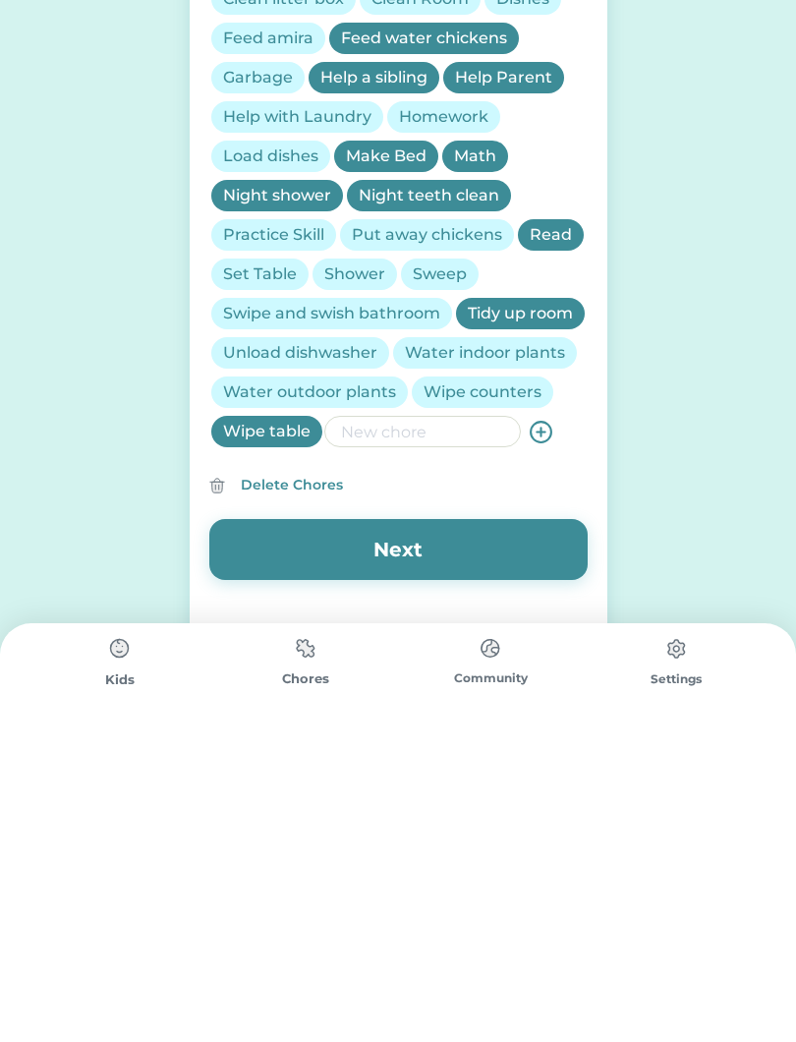
scroll to position [601, 0]
type input "Ari puzzle"
click at [418, 730] on input "input" at bounding box center [422, 745] width 197 height 31
type input "Porch tidy"
click at [535, 736] on use at bounding box center [541, 746] width 21 height 21
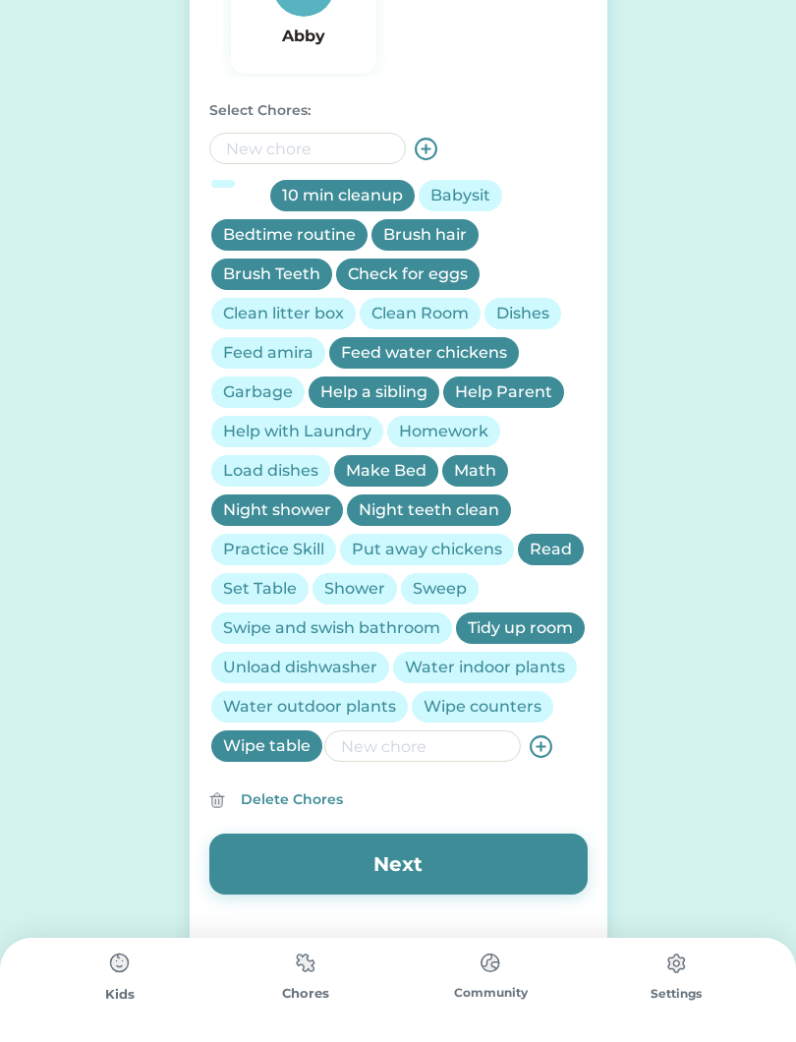
click at [416, 866] on button "Next" at bounding box center [398, 863] width 378 height 61
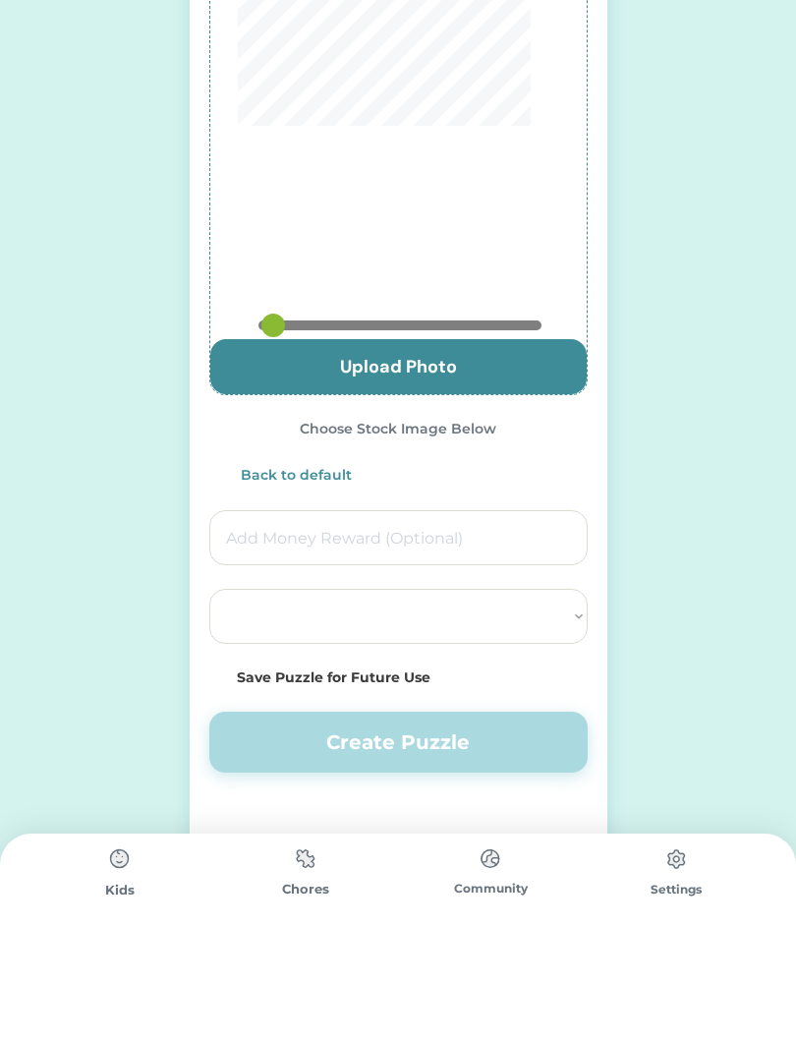
select select ""PLACEHOLDER_1427118222253""
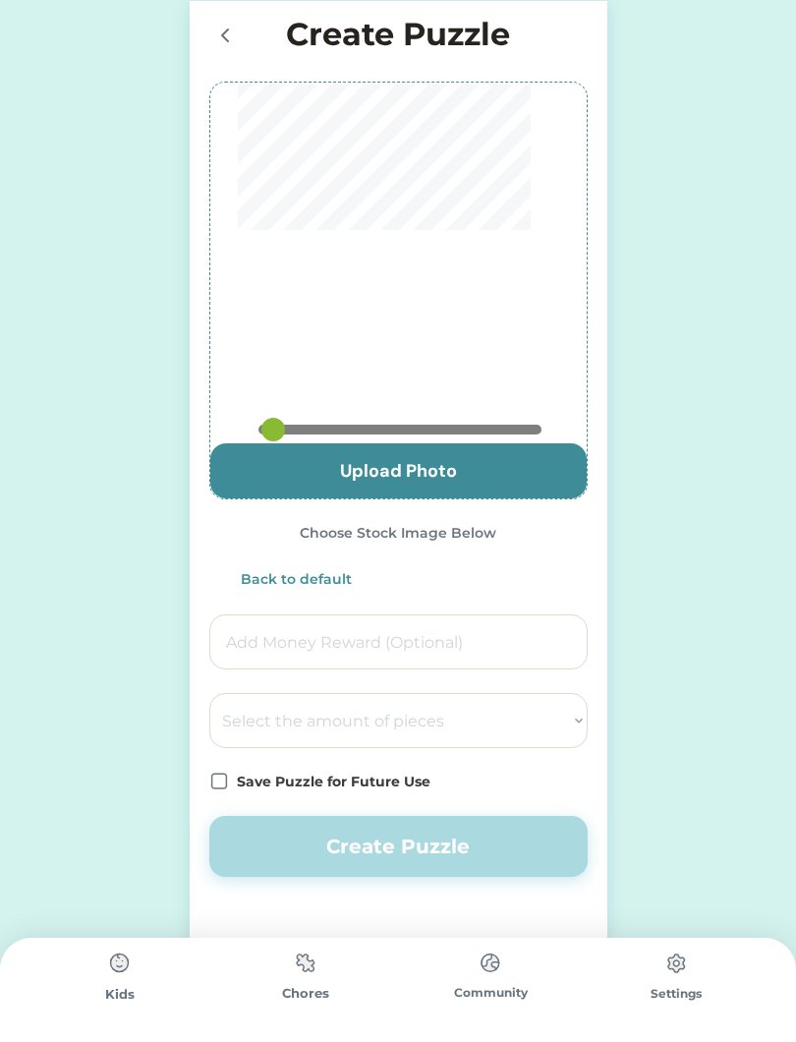
type input "0.825"
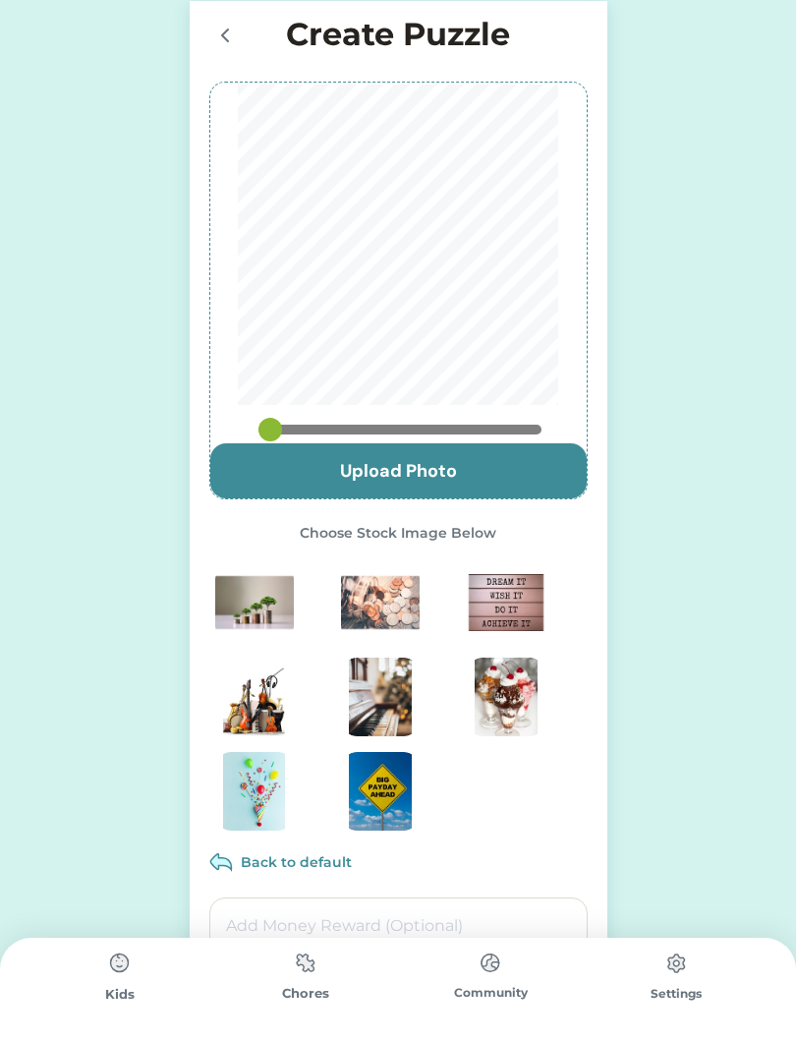
click at [503, 477] on input "file" at bounding box center [398, 470] width 376 height 55
type input "C:\fakepath\IMG_5047.jpeg"
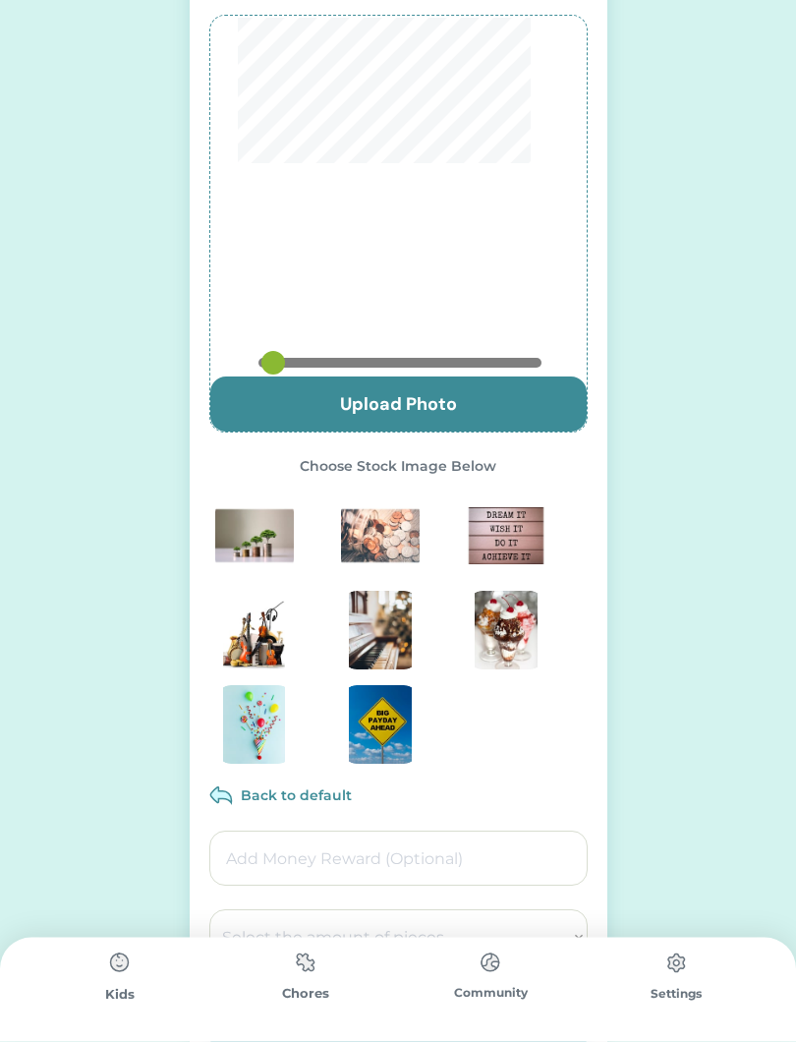
type input "0.4635"
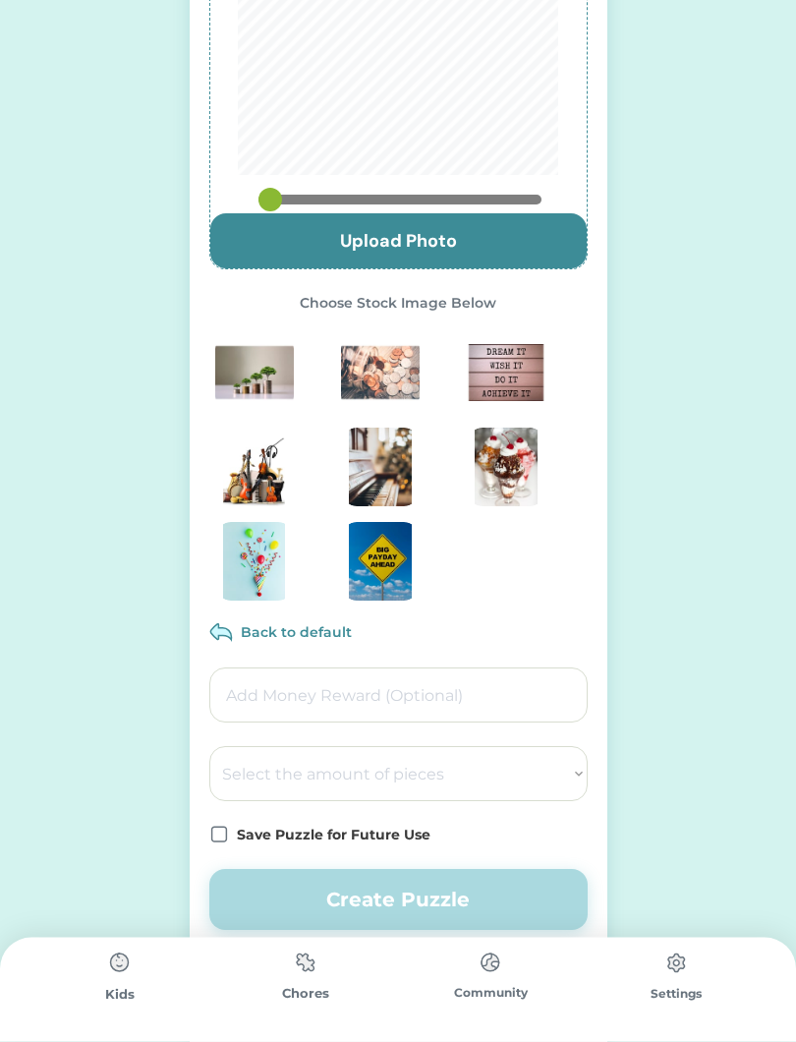
scroll to position [265, 0]
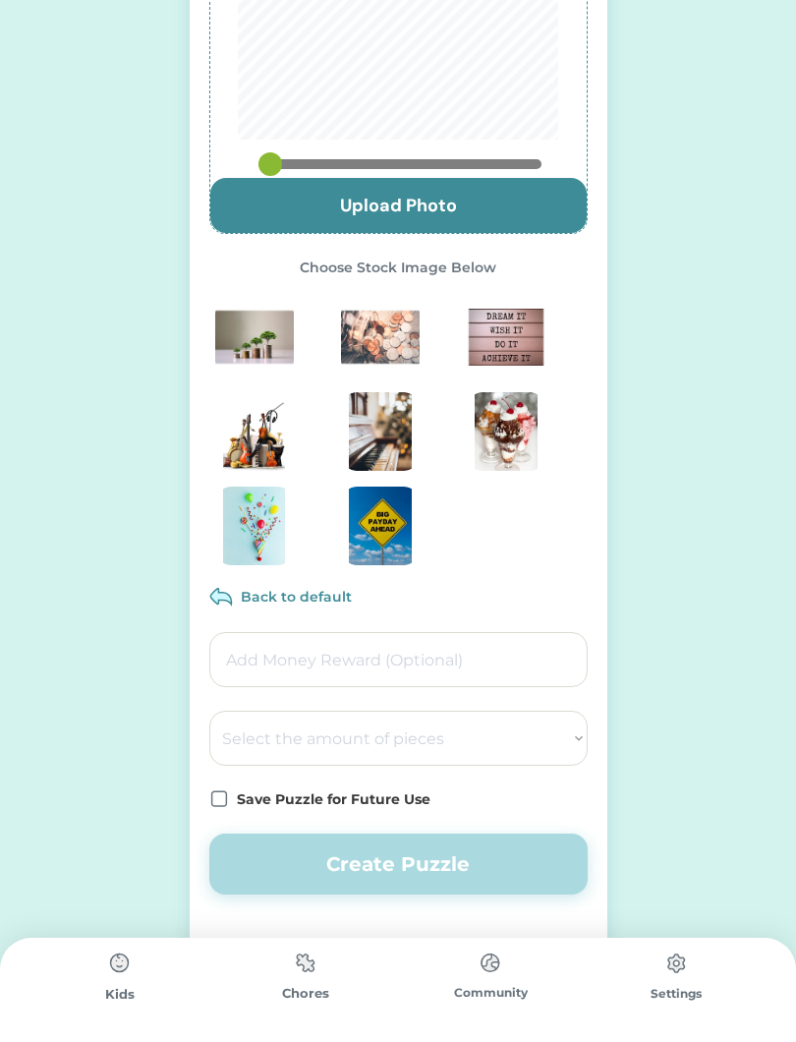
click at [501, 660] on input "input" at bounding box center [398, 659] width 378 height 55
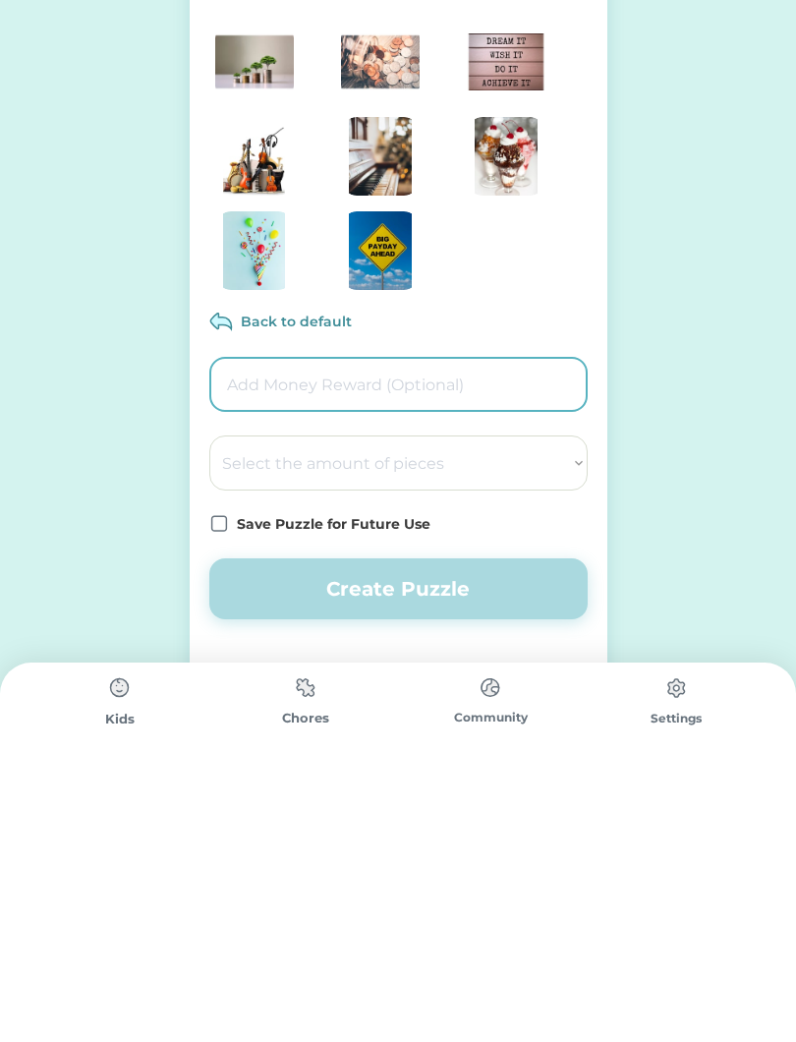
click at [205, 546] on div "Create Puzzle Upload Photo Choose Stock Image Below Back to default Select the …" at bounding box center [399, 389] width 418 height 1306
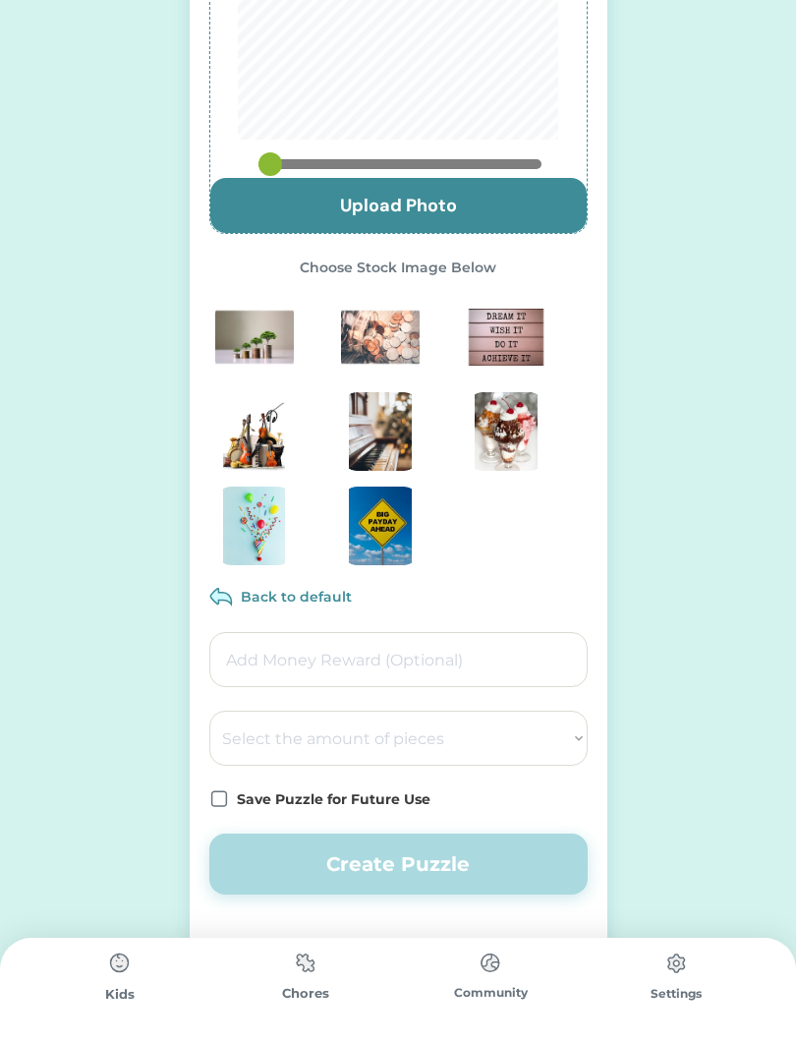
click at [223, 794] on icon at bounding box center [219, 799] width 20 height 20
click at [542, 752] on select "Select the amount of pieces 4 6 8 9 10 12 14 15 16 18 20 21 24 25 28 30 32 35 3…" at bounding box center [398, 738] width 378 height 55
select select ""1348695171700984260__LOOKUP__1686212359595x310728574535250370""
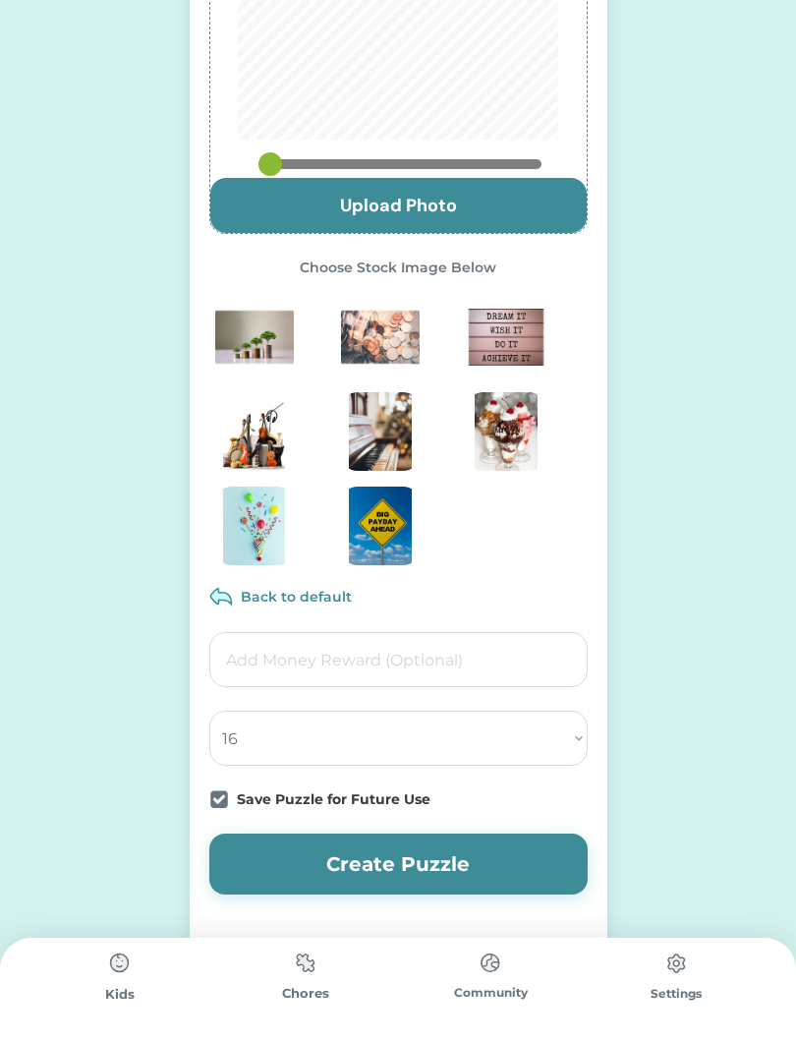
click at [688, 837] on div "Active Redeemed Requests We use patented chore puzzles as a visual chore chart …" at bounding box center [398, 388] width 796 height 1307
click at [487, 871] on button "Create Puzzle" at bounding box center [398, 863] width 378 height 61
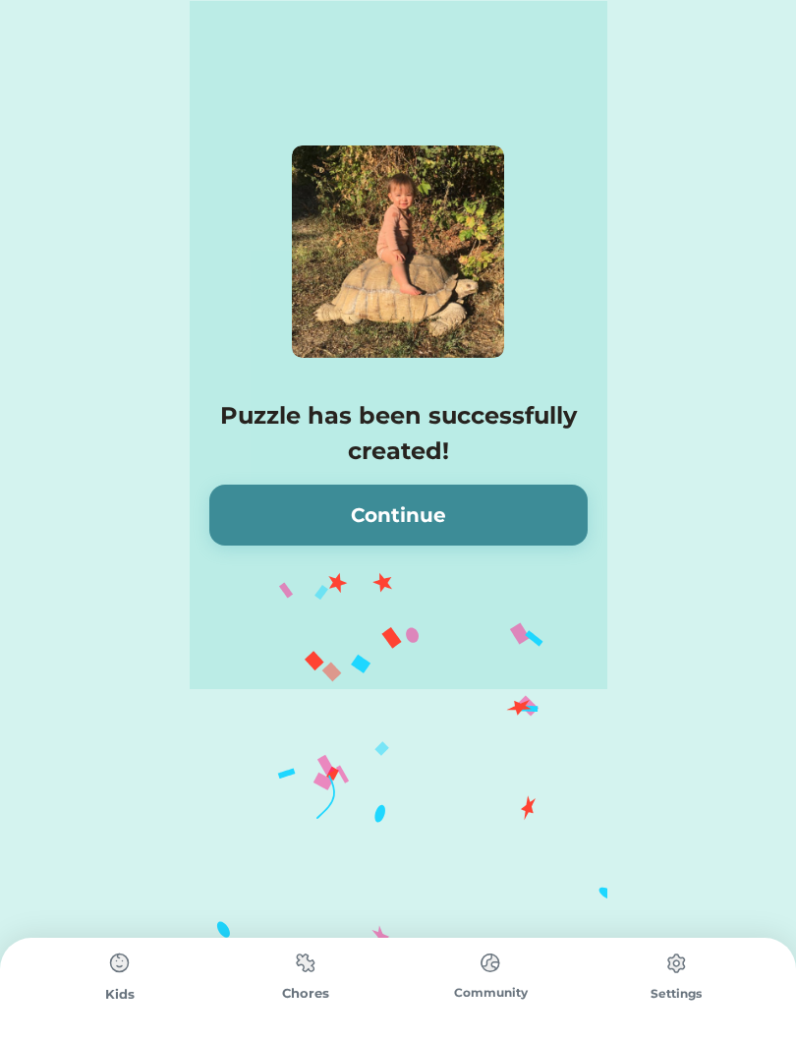
click at [467, 525] on button "Continue" at bounding box center [398, 514] width 378 height 61
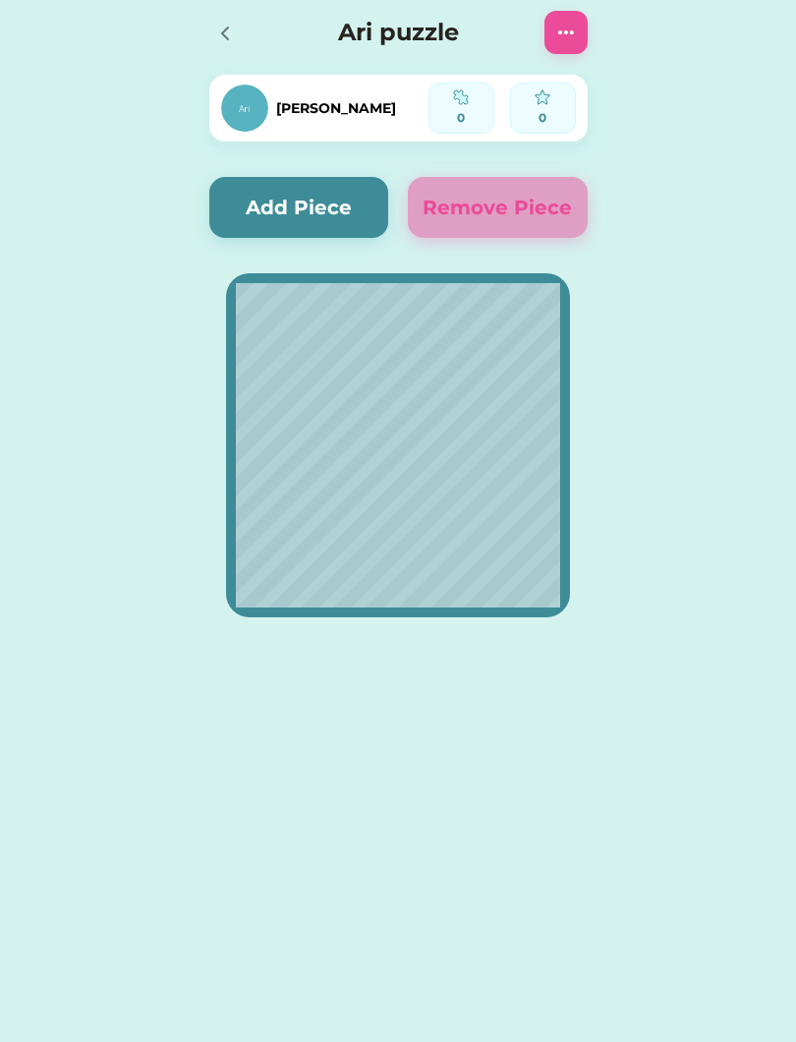
click at [233, 19] on div at bounding box center [223, 32] width 29 height 29
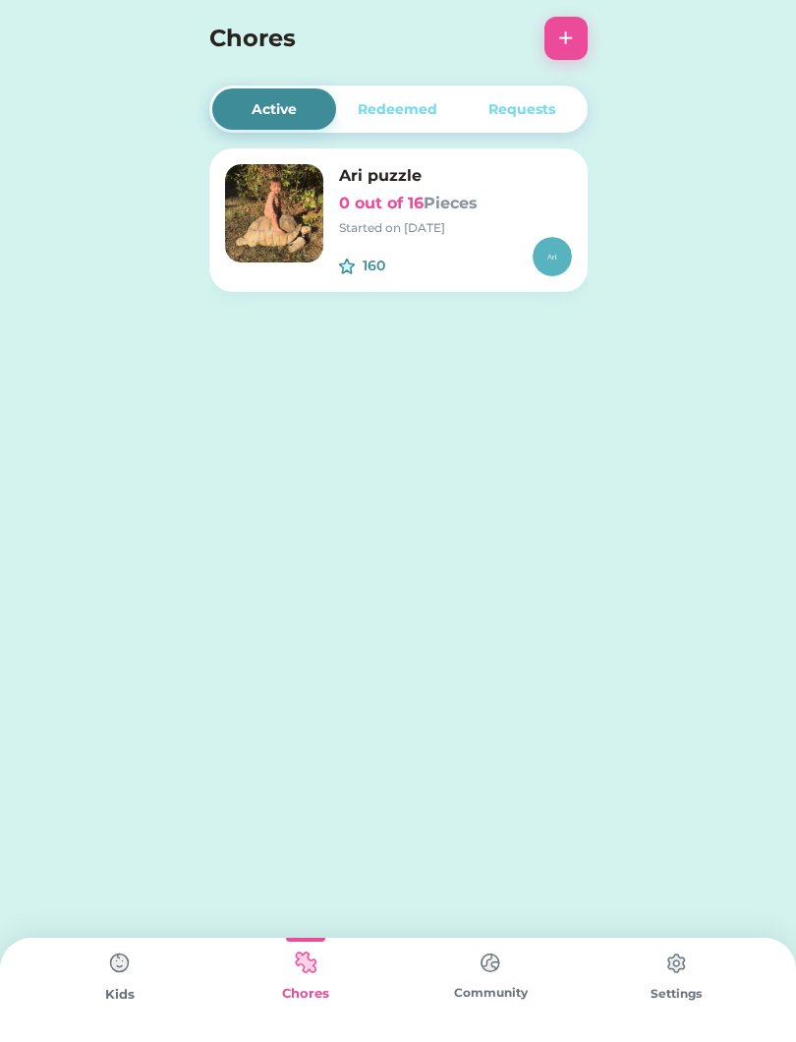
click at [110, 982] on img at bounding box center [119, 962] width 39 height 39
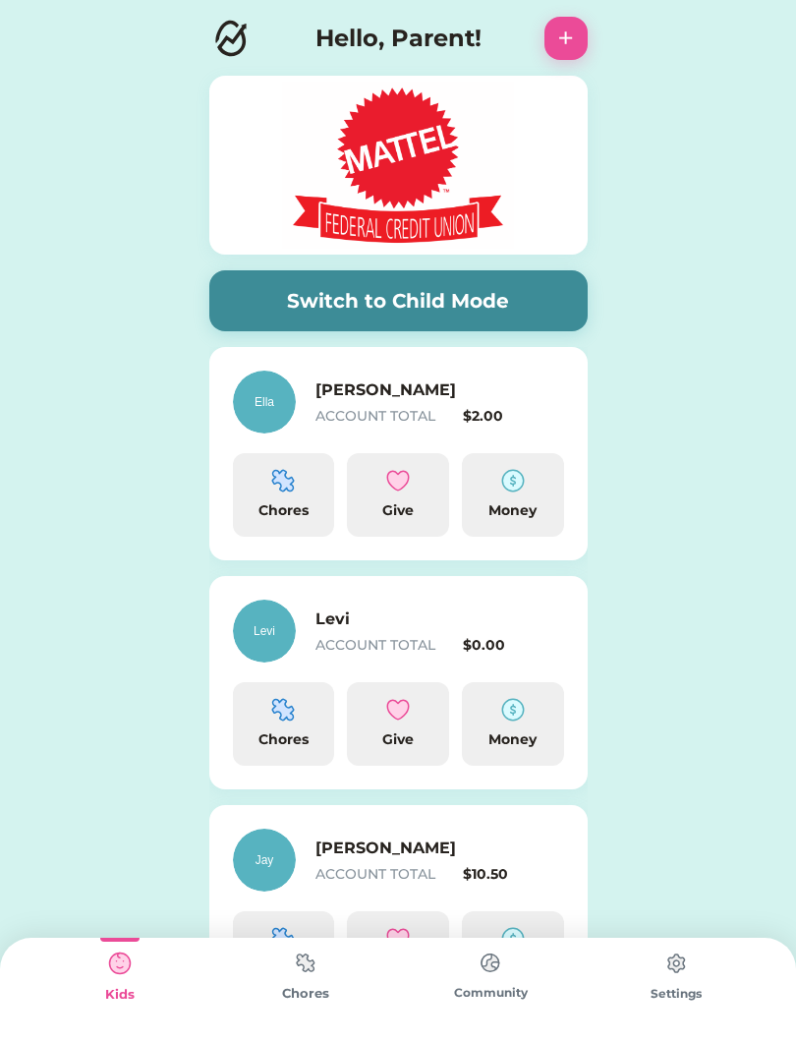
click at [276, 502] on div "Chores" at bounding box center [284, 510] width 86 height 21
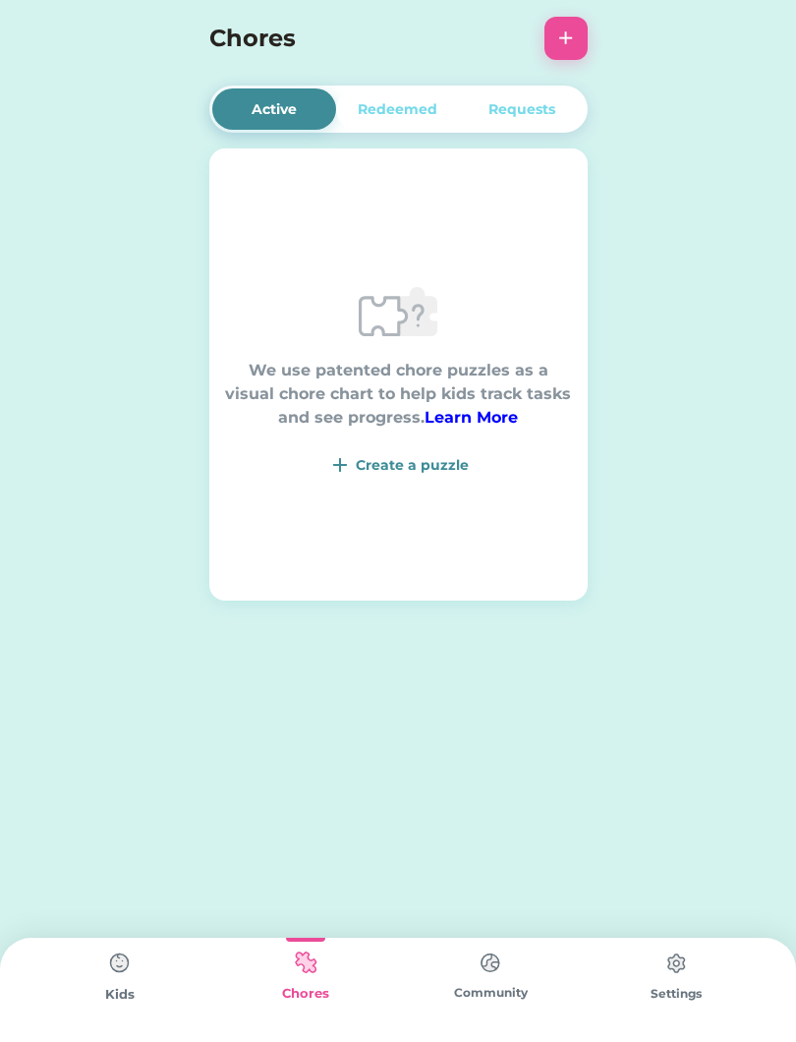
click at [408, 462] on div "Create a puzzle" at bounding box center [412, 465] width 113 height 21
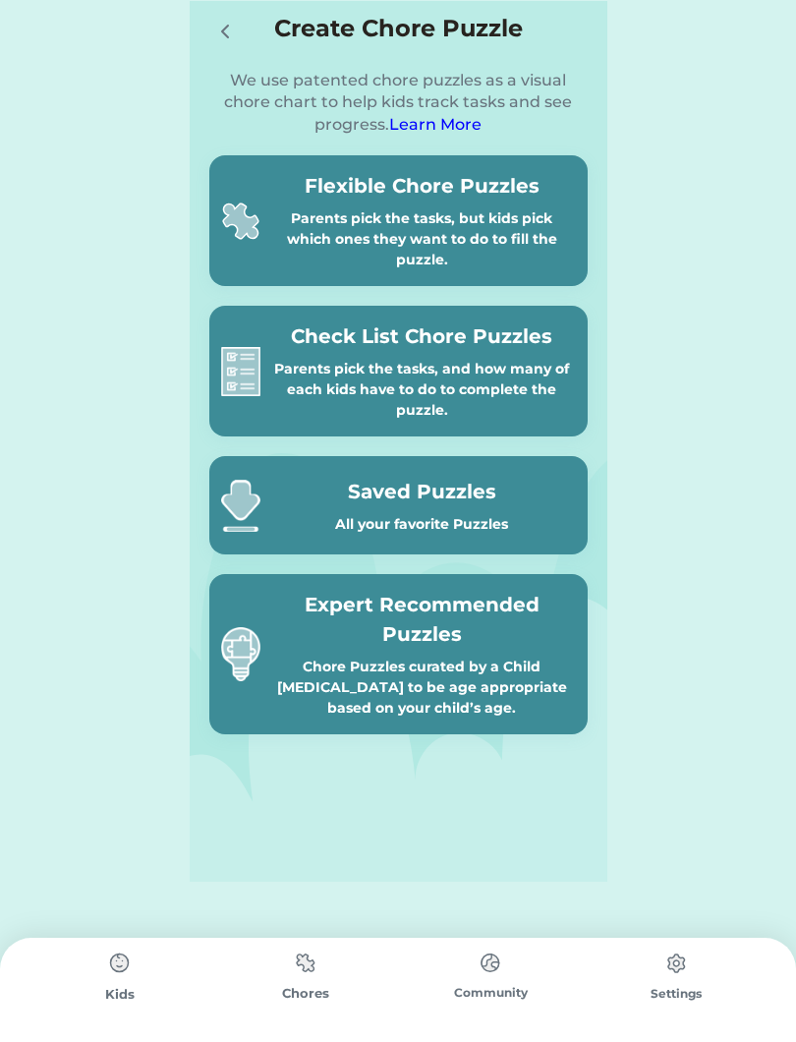
click at [483, 214] on div "Parents pick the tasks, but kids pick which ones they want to do to fill the pu…" at bounding box center [422, 239] width 308 height 62
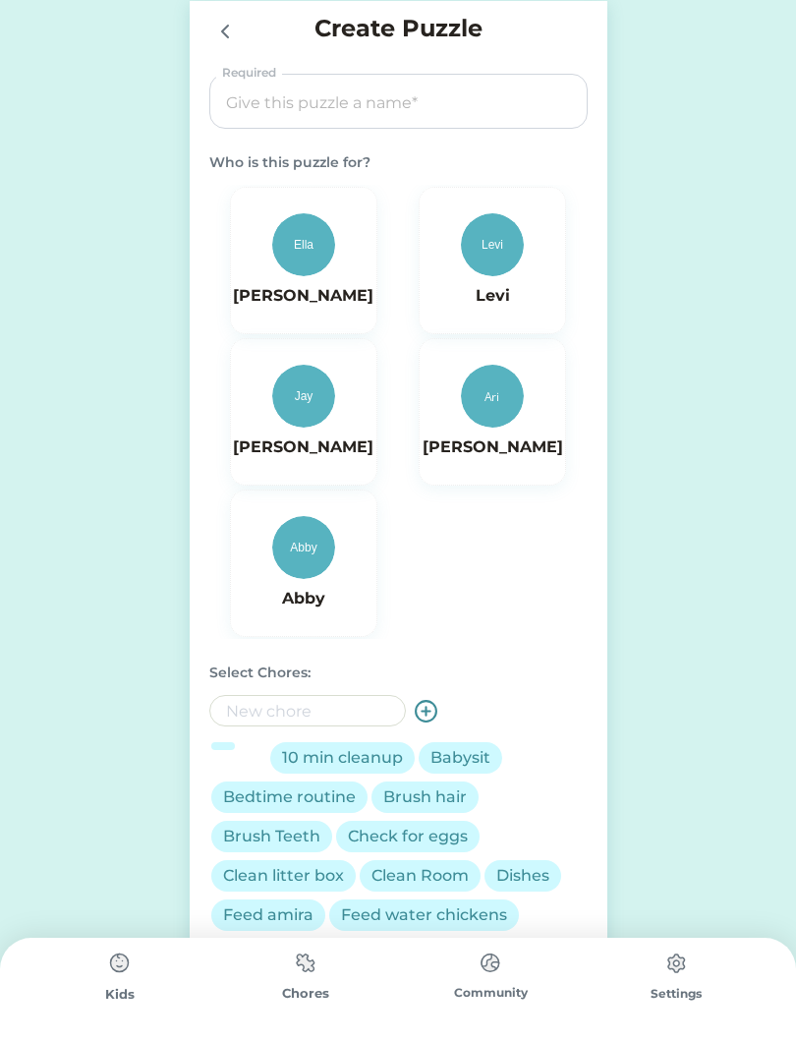
click at [396, 103] on input "input" at bounding box center [398, 102] width 365 height 55
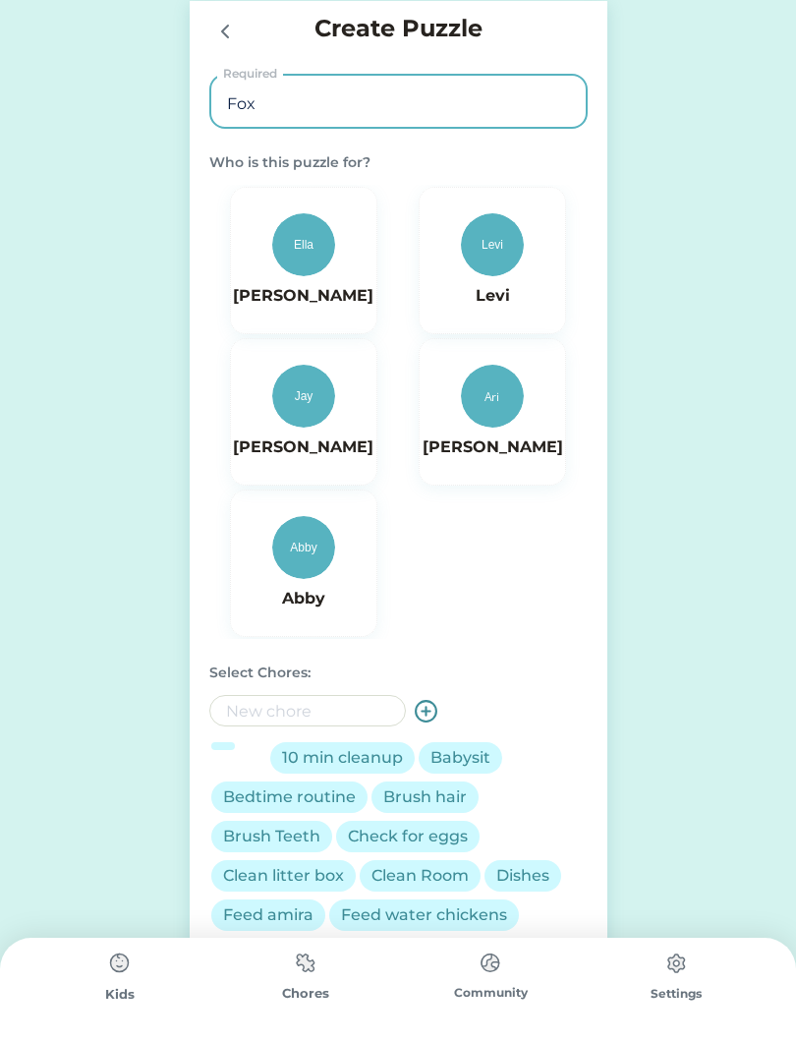
type input "Fox"
click at [307, 258] on img at bounding box center [303, 244] width 63 height 63
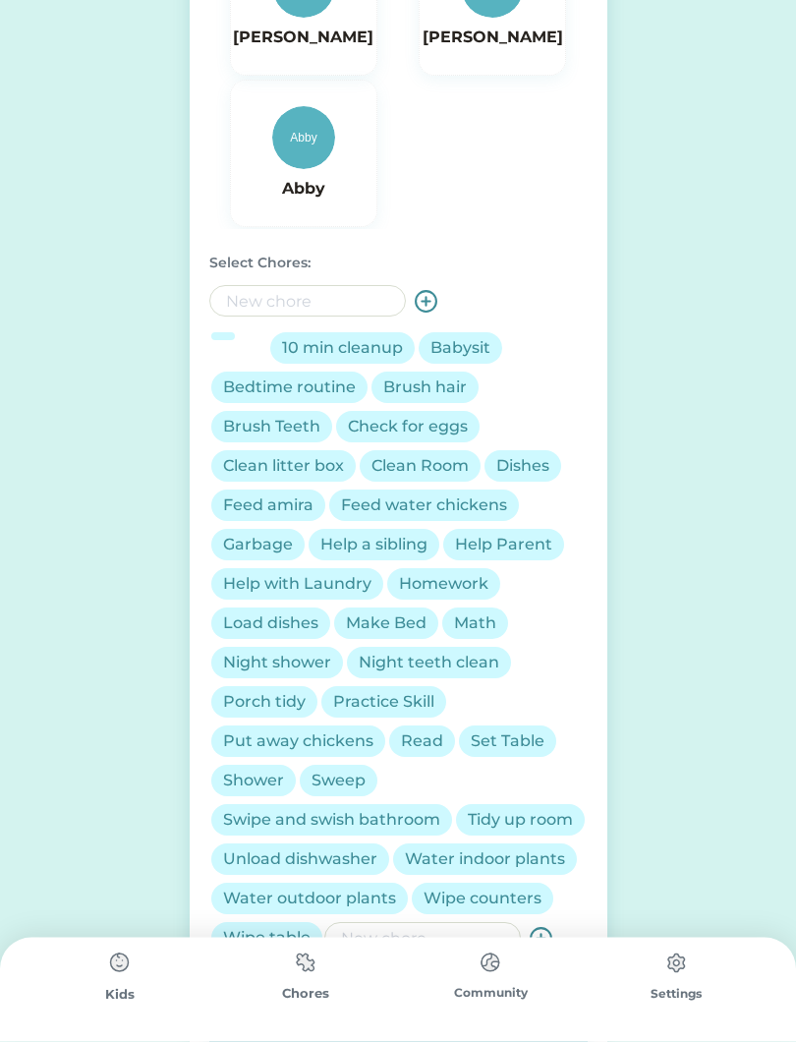
scroll to position [413, 0]
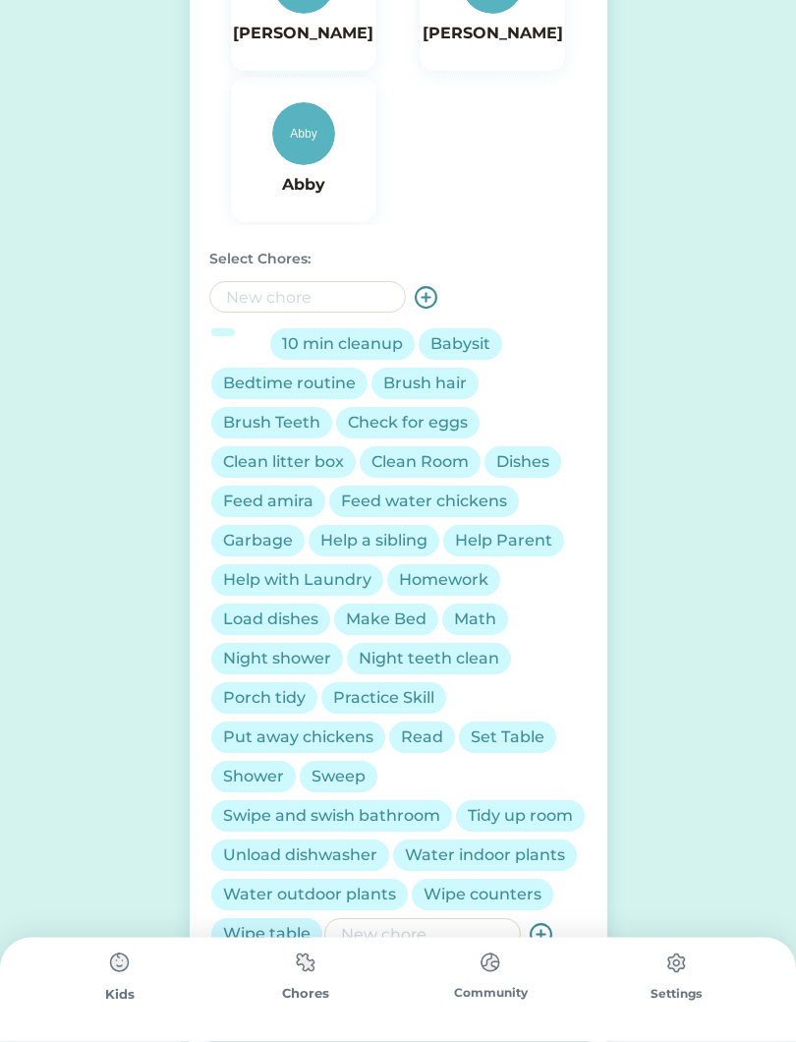
click at [428, 392] on div "Brush hair" at bounding box center [425, 384] width 84 height 24
click at [356, 353] on div "10 min cleanup" at bounding box center [342, 345] width 121 height 24
click at [321, 388] on div "Bedtime routine" at bounding box center [289, 384] width 133 height 24
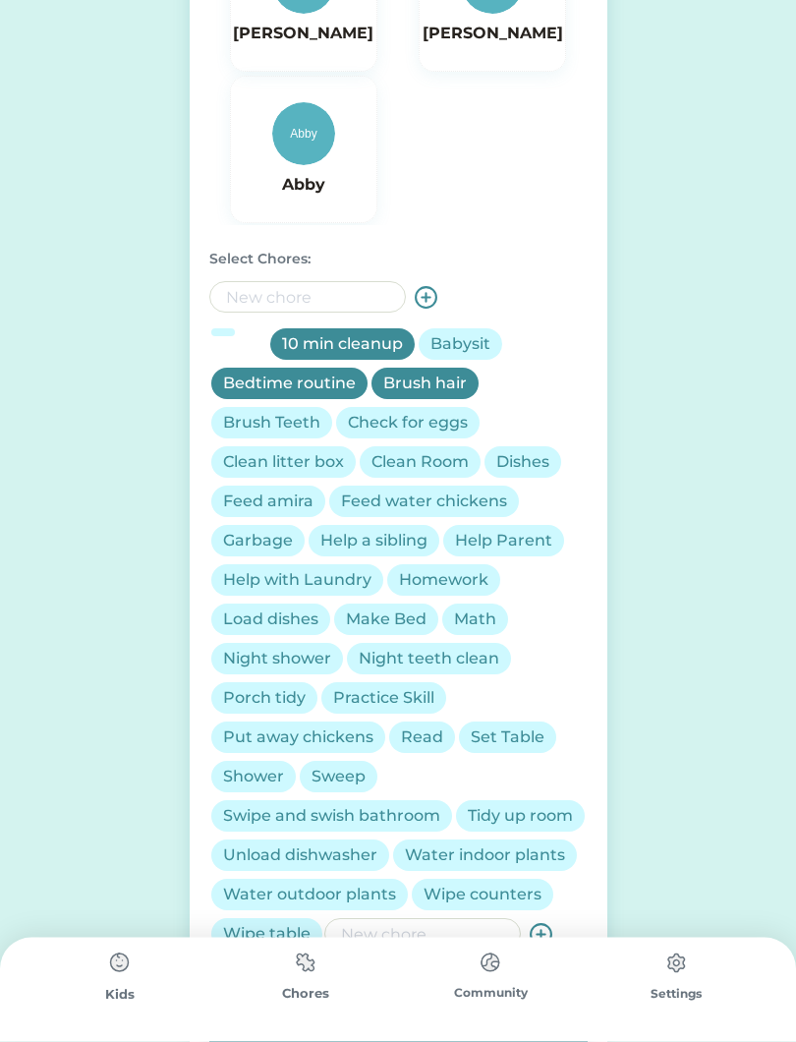
click at [286, 430] on div "Brush Teeth" at bounding box center [271, 424] width 97 height 24
click at [420, 465] on div "Clean Room" at bounding box center [419, 463] width 97 height 24
click at [377, 850] on div "Unload dishwasher" at bounding box center [300, 856] width 154 height 24
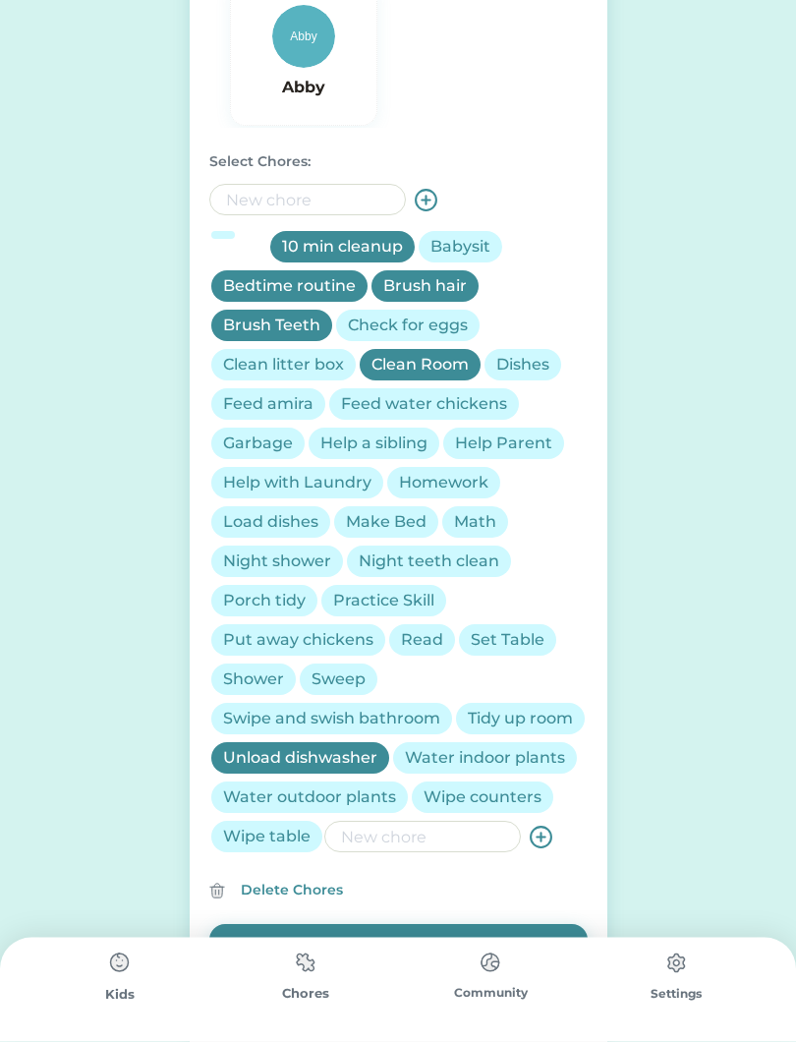
scroll to position [548, 0]
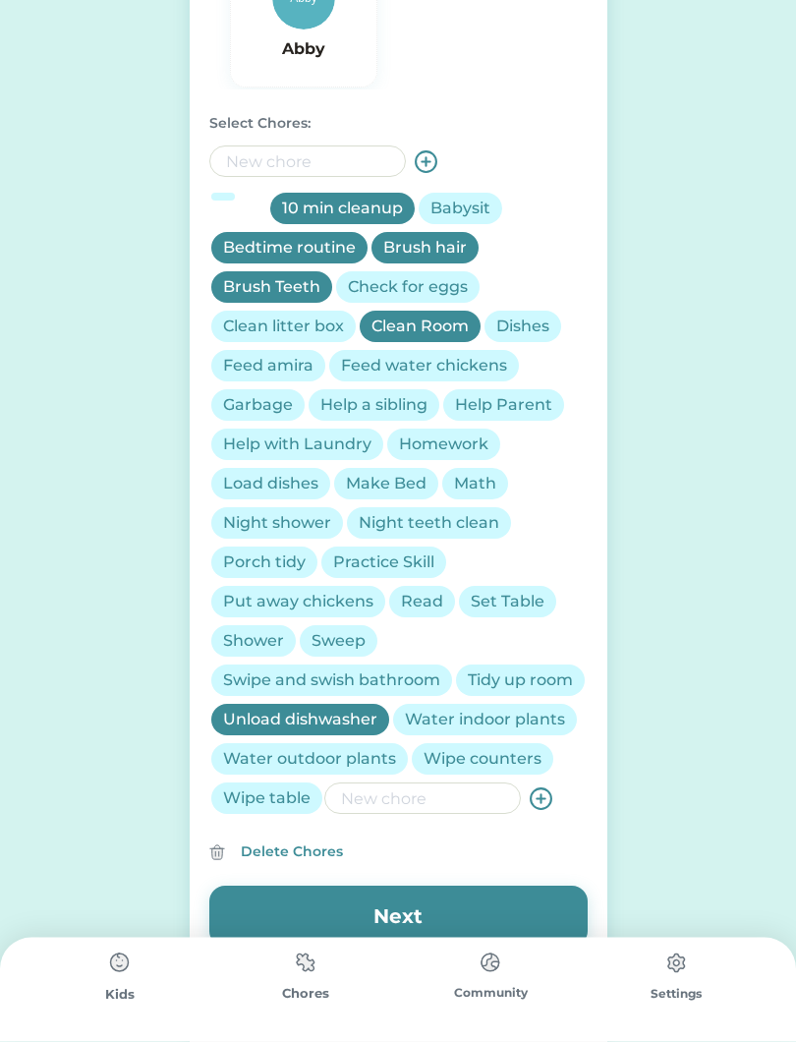
click at [423, 605] on div "Read" at bounding box center [422, 603] width 42 height 24
click at [370, 562] on div "Practice Skill" at bounding box center [383, 563] width 101 height 24
click at [475, 528] on div "Night teeth clean" at bounding box center [429, 524] width 141 height 24
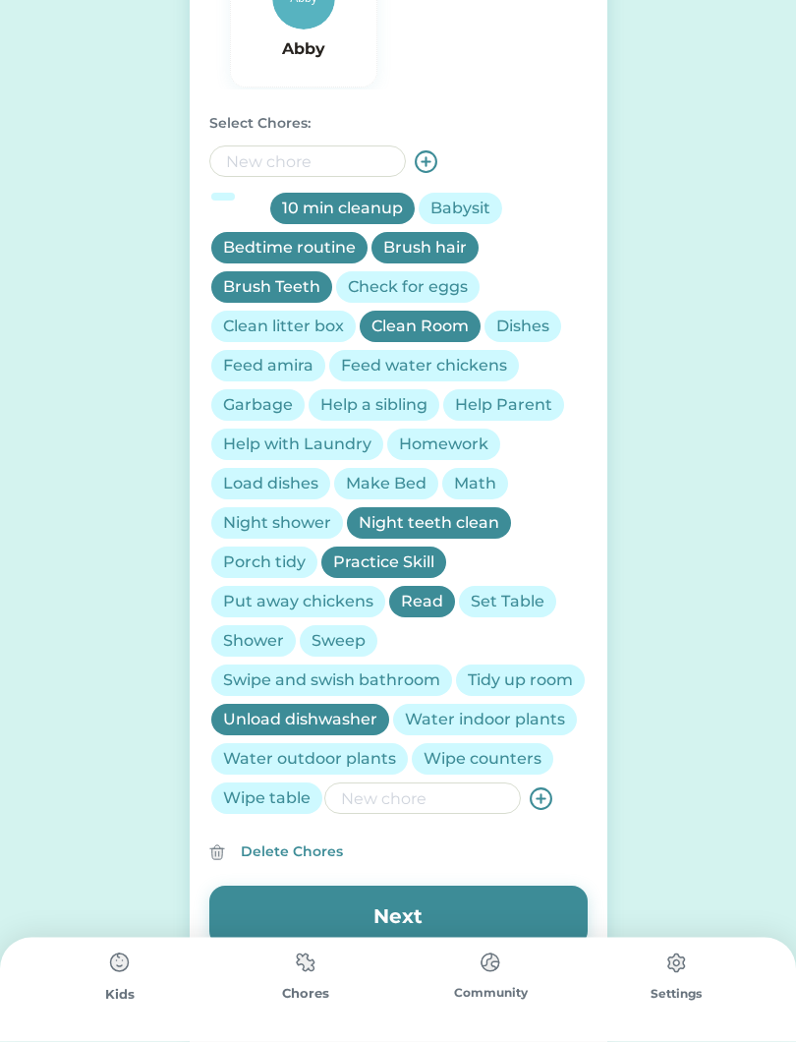
click at [379, 489] on div "Make Bed" at bounding box center [386, 485] width 81 height 24
click at [484, 489] on div "Math" at bounding box center [475, 485] width 42 height 24
click at [323, 450] on div "Help with Laundry" at bounding box center [297, 445] width 148 height 24
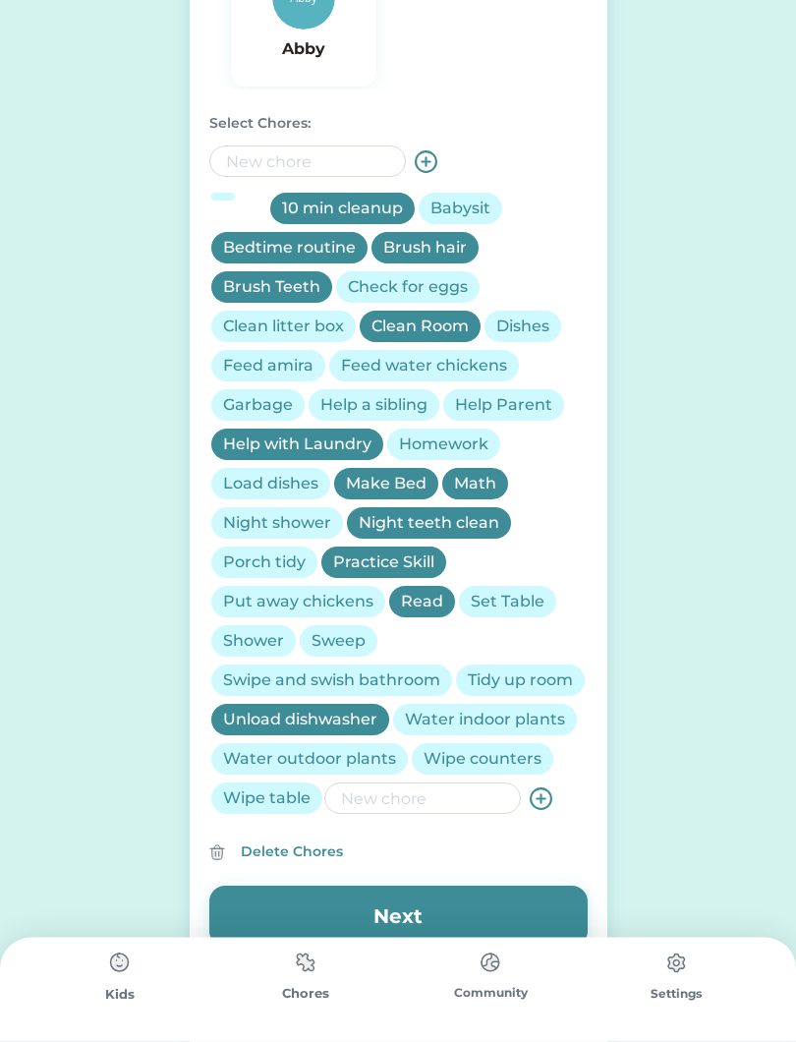
click at [329, 771] on div "Water outdoor plants" at bounding box center [309, 760] width 173 height 24
click at [520, 771] on div "Wipe counters" at bounding box center [483, 760] width 118 height 24
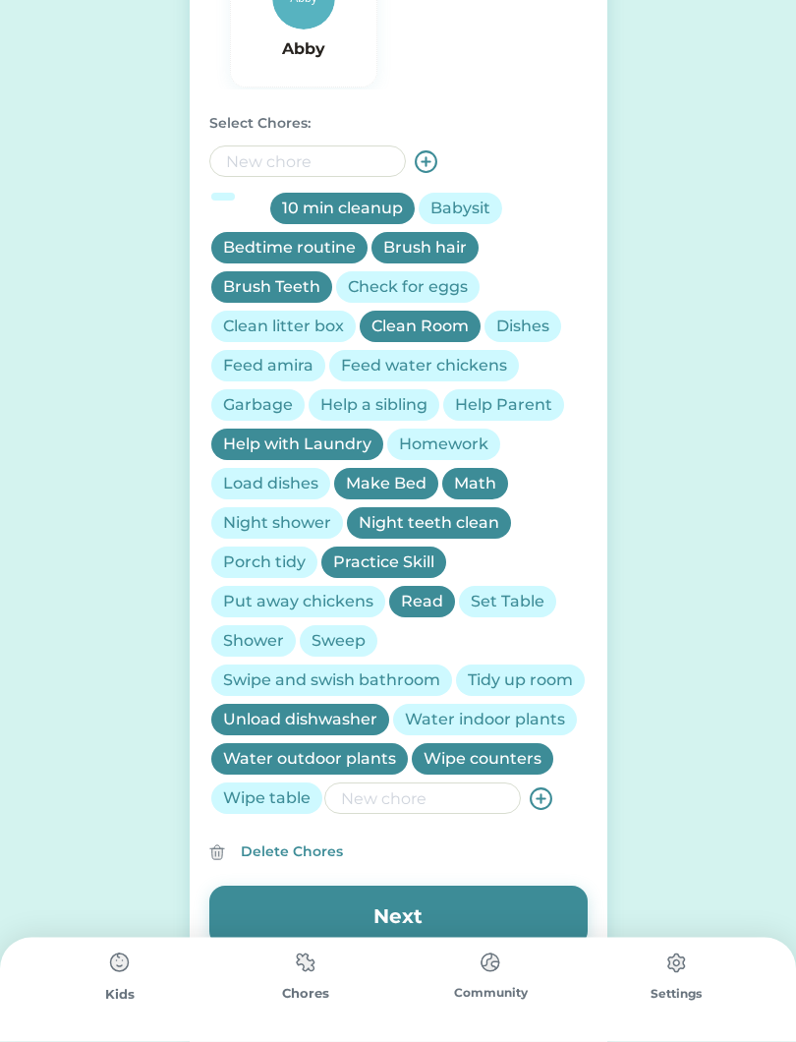
click at [468, 693] on div "Tidy up room" at bounding box center [520, 681] width 105 height 24
click at [408, 677] on div "Swipe and swish bathroom" at bounding box center [331, 681] width 217 height 24
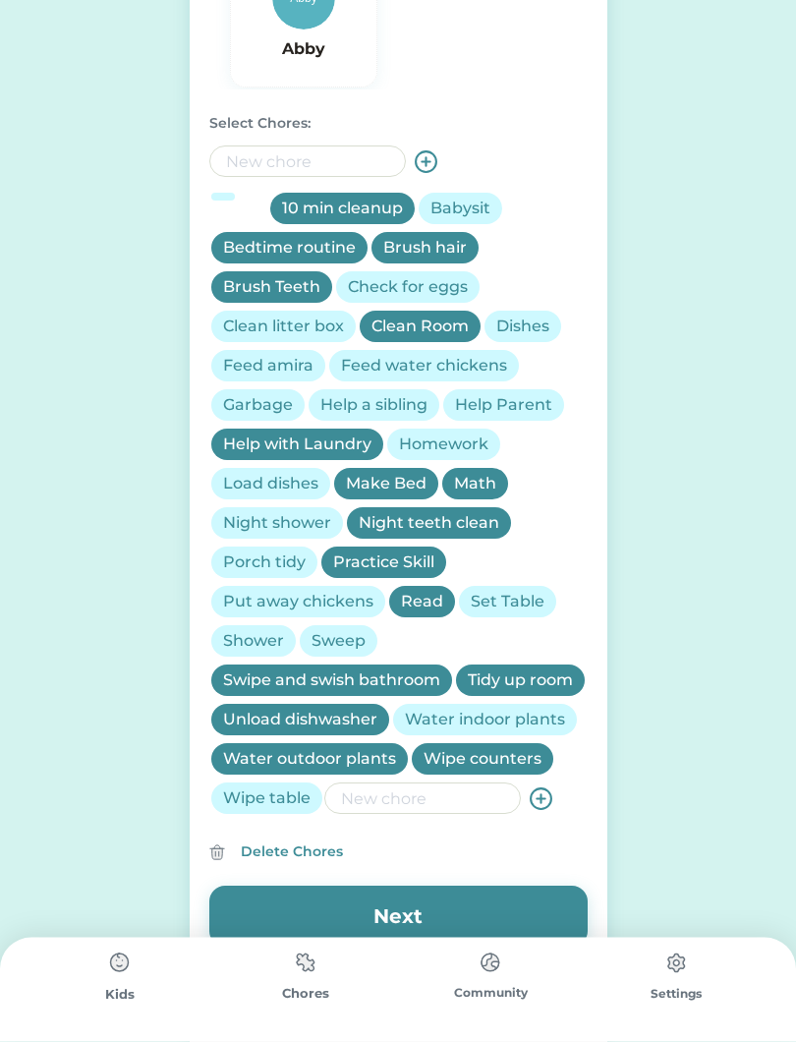
click at [258, 649] on div "Shower" at bounding box center [253, 642] width 61 height 24
click at [529, 411] on div "Help Parent" at bounding box center [503, 406] width 97 height 24
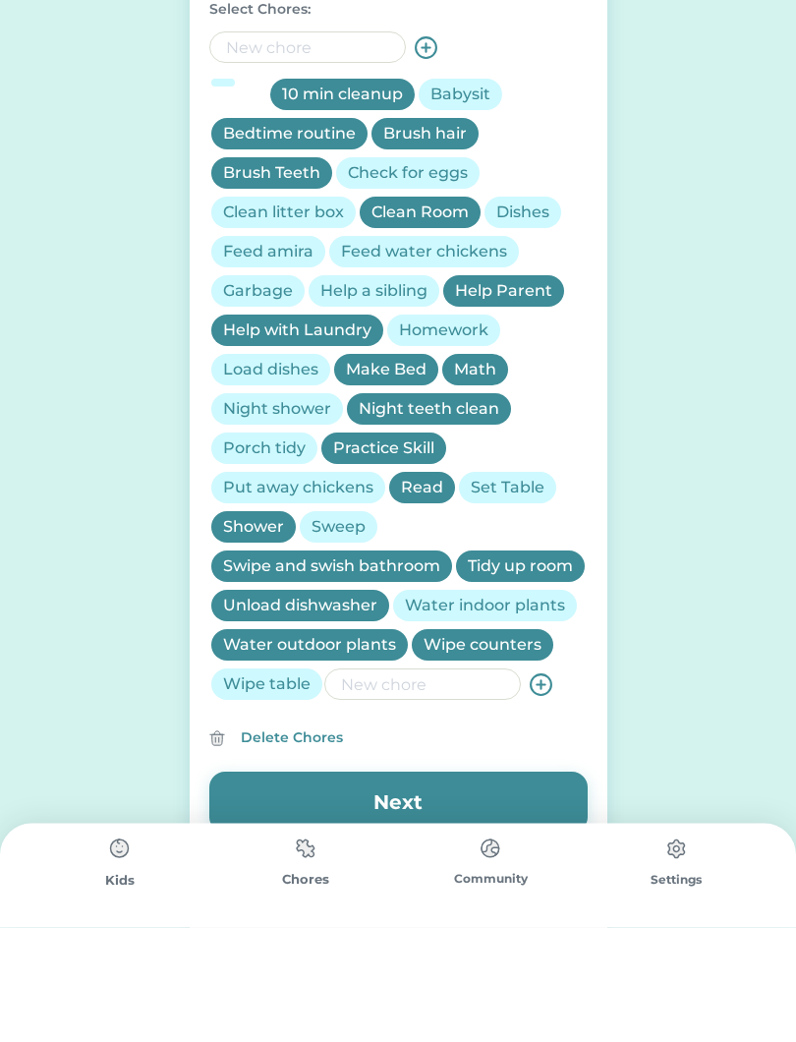
click at [416, 814] on input "input" at bounding box center [422, 797] width 197 height 31
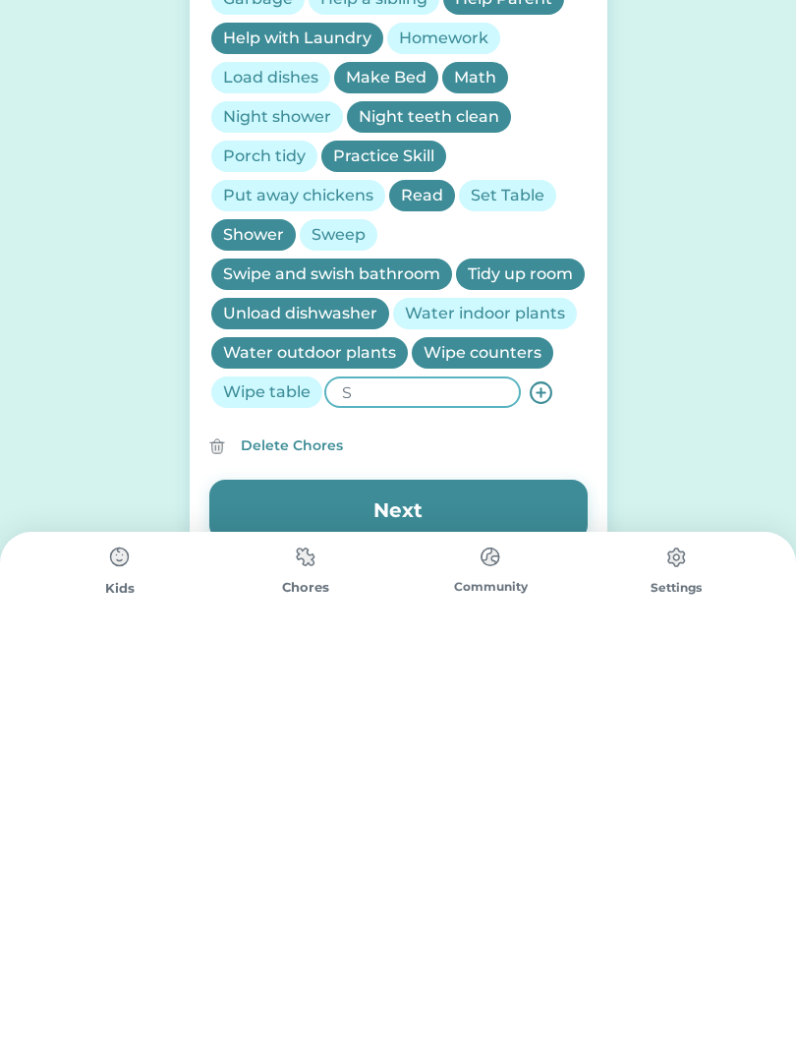
scroll to position [641, 0]
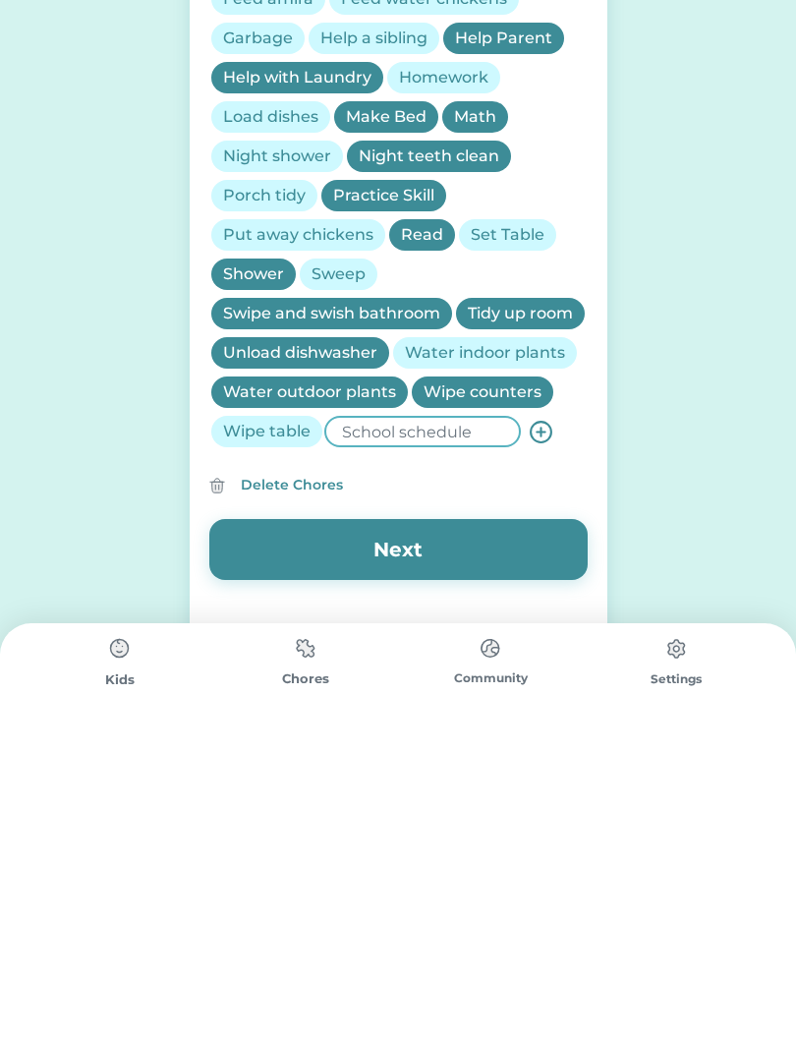
type input "School schedule"
click at [540, 736] on use at bounding box center [541, 746] width 21 height 21
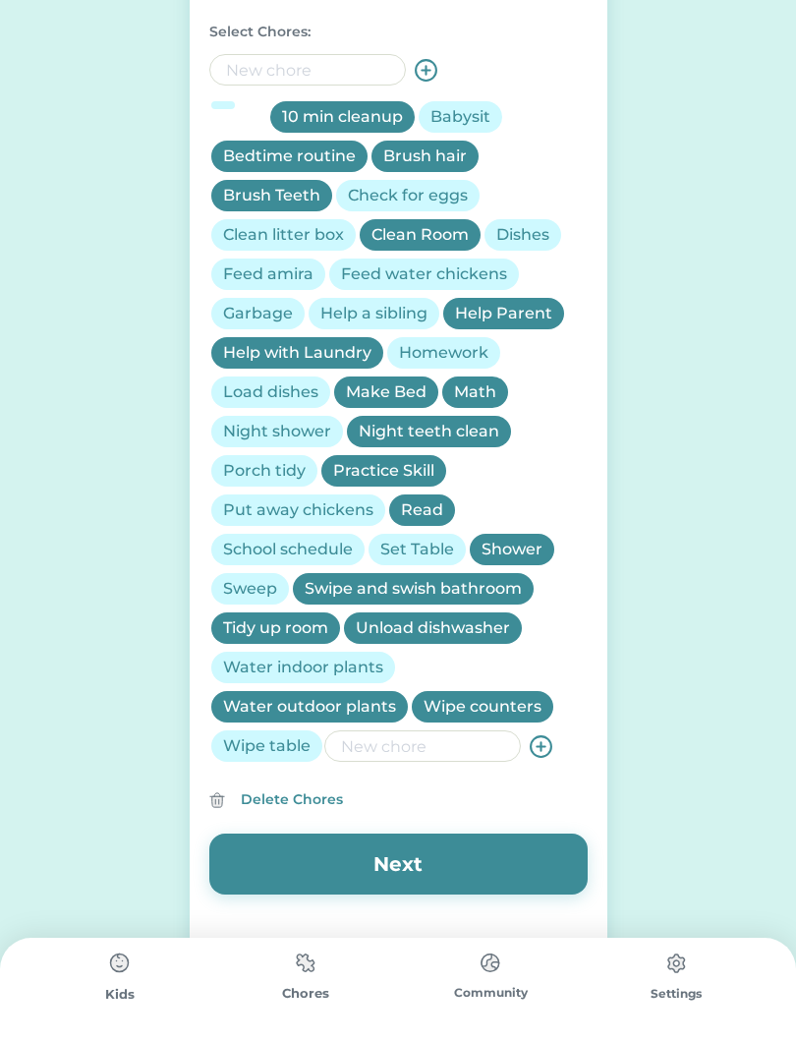
click at [387, 319] on div "Help a sibling" at bounding box center [373, 314] width 107 height 24
click at [424, 756] on input "input" at bounding box center [422, 745] width 197 height 31
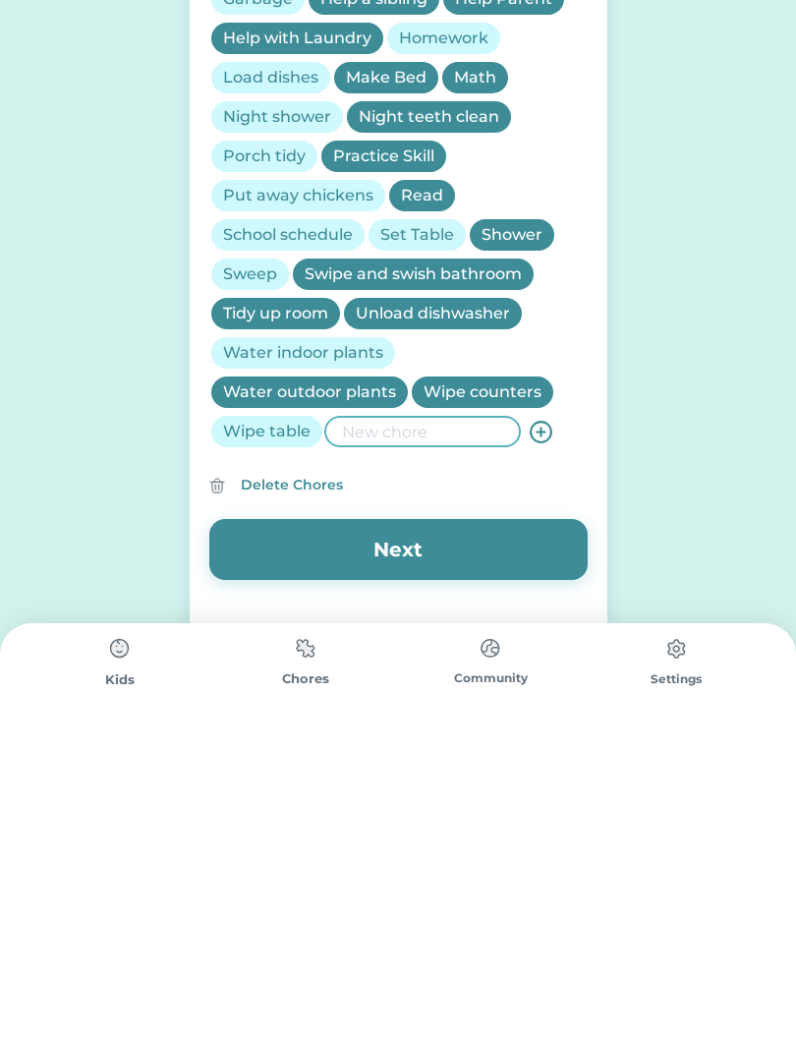
click at [303, 538] on div "School schedule" at bounding box center [288, 550] width 130 height 24
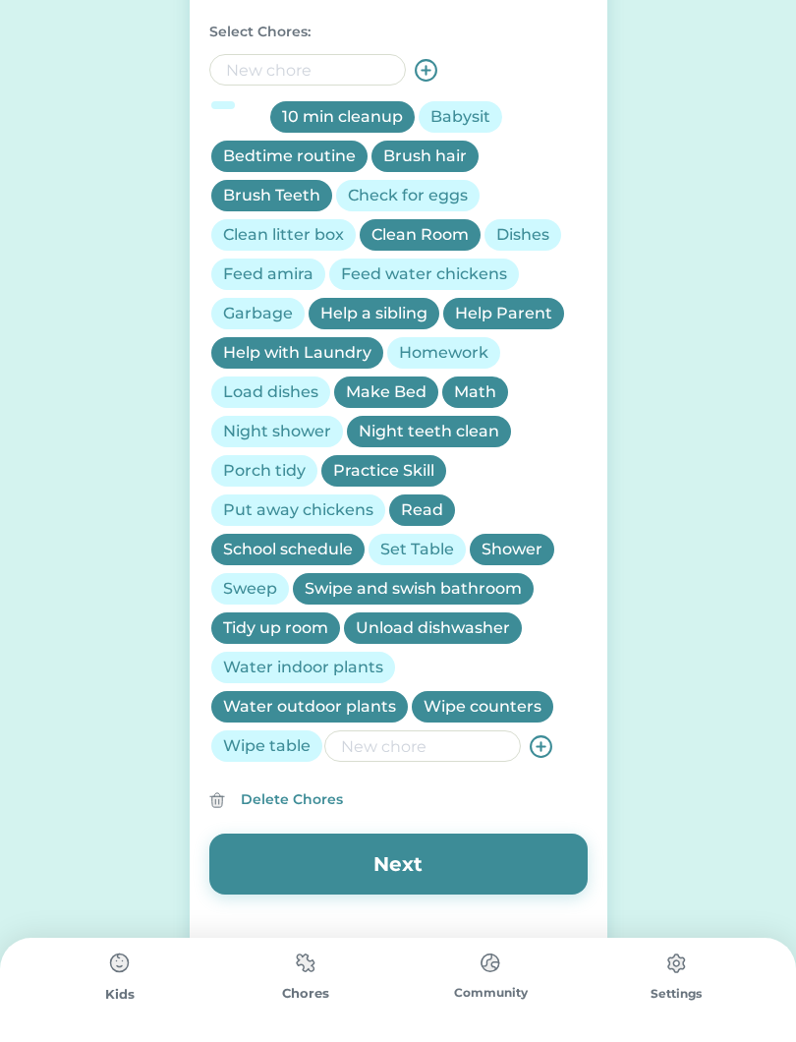
click at [429, 869] on button "Next" at bounding box center [398, 863] width 378 height 61
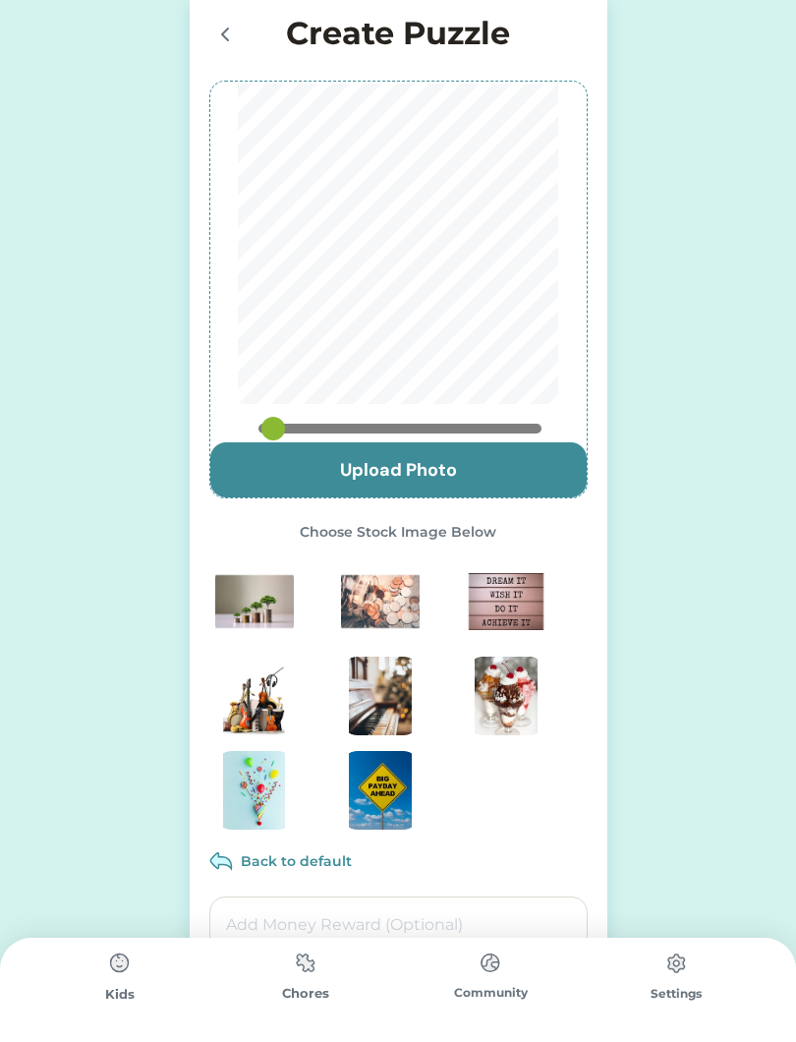
scroll to position [0, 0]
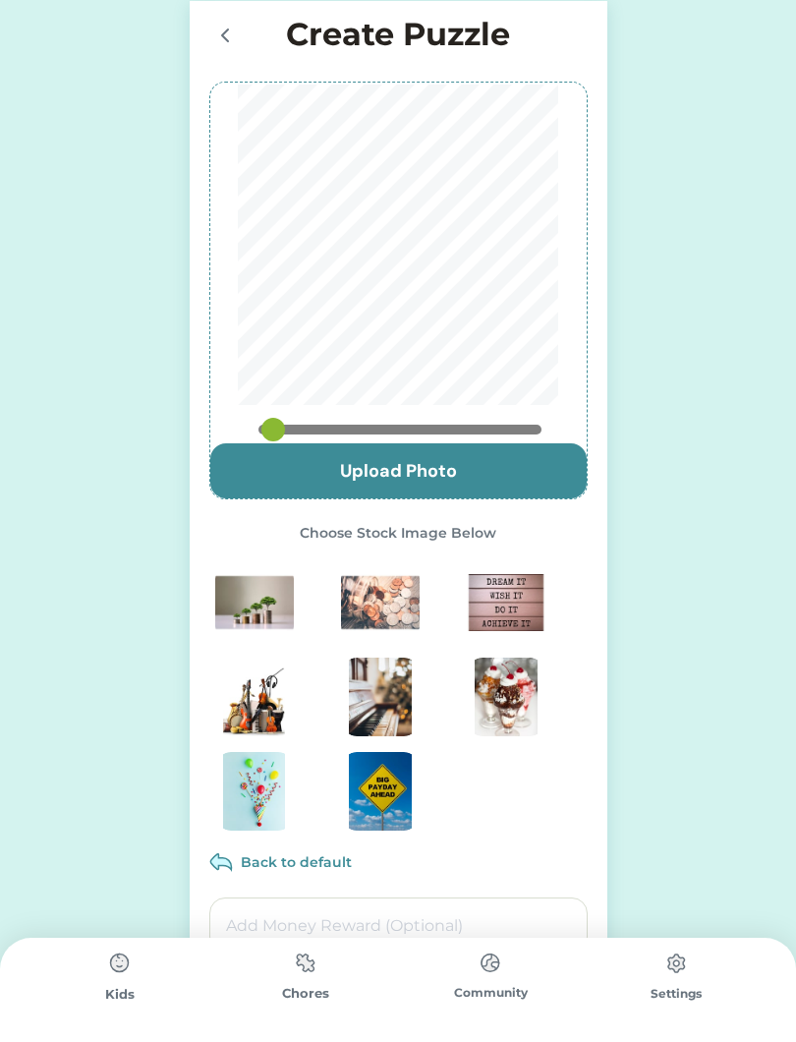
click at [442, 483] on input "file" at bounding box center [398, 470] width 376 height 55
type input "C:\fakepath\IMG_0016.jpeg"
type input "0.55"
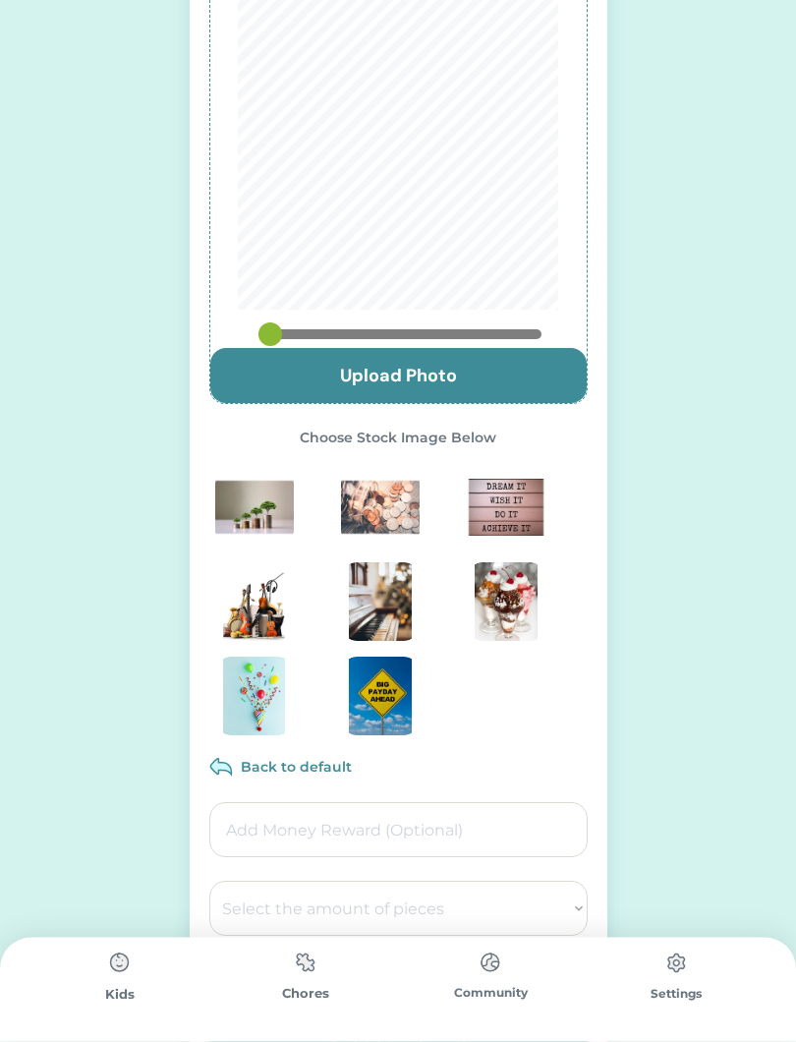
scroll to position [265, 0]
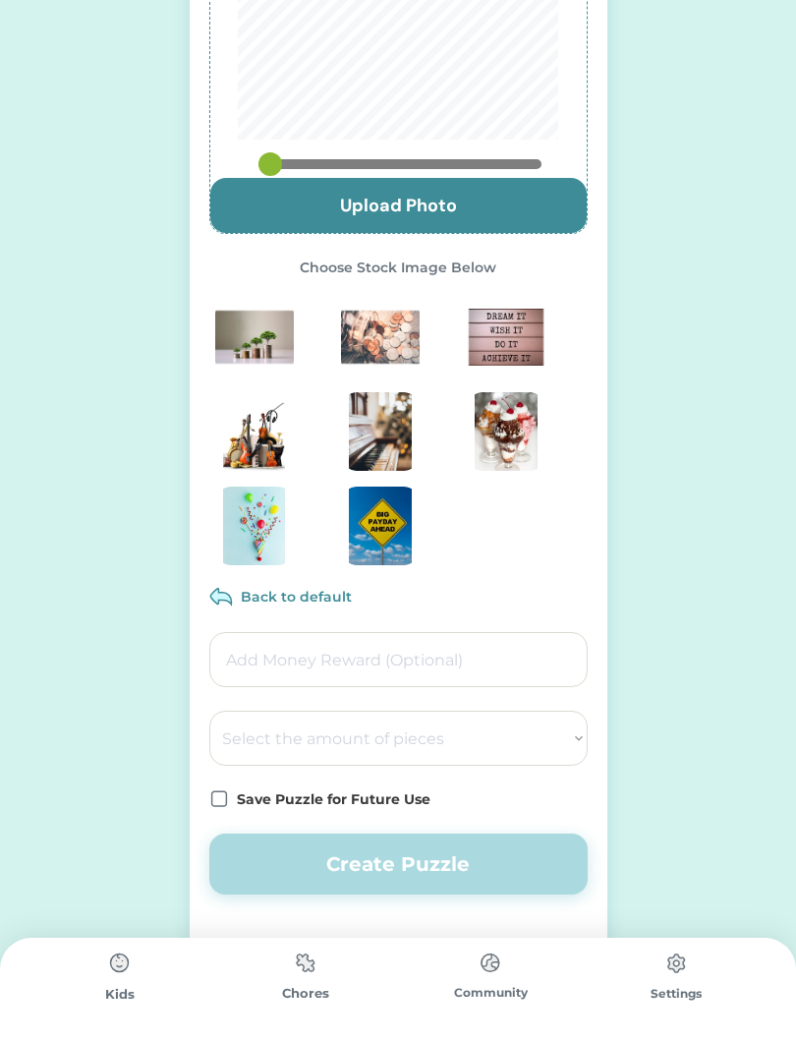
click at [551, 753] on select "Select the amount of pieces 4 6 8 9 10 12 14 15 16 18 20 21 24 25 28 30 32 35 3…" at bounding box center [398, 738] width 378 height 55
select select ""1348695171700984260__LOOKUP__1686212359596x571621577090479100""
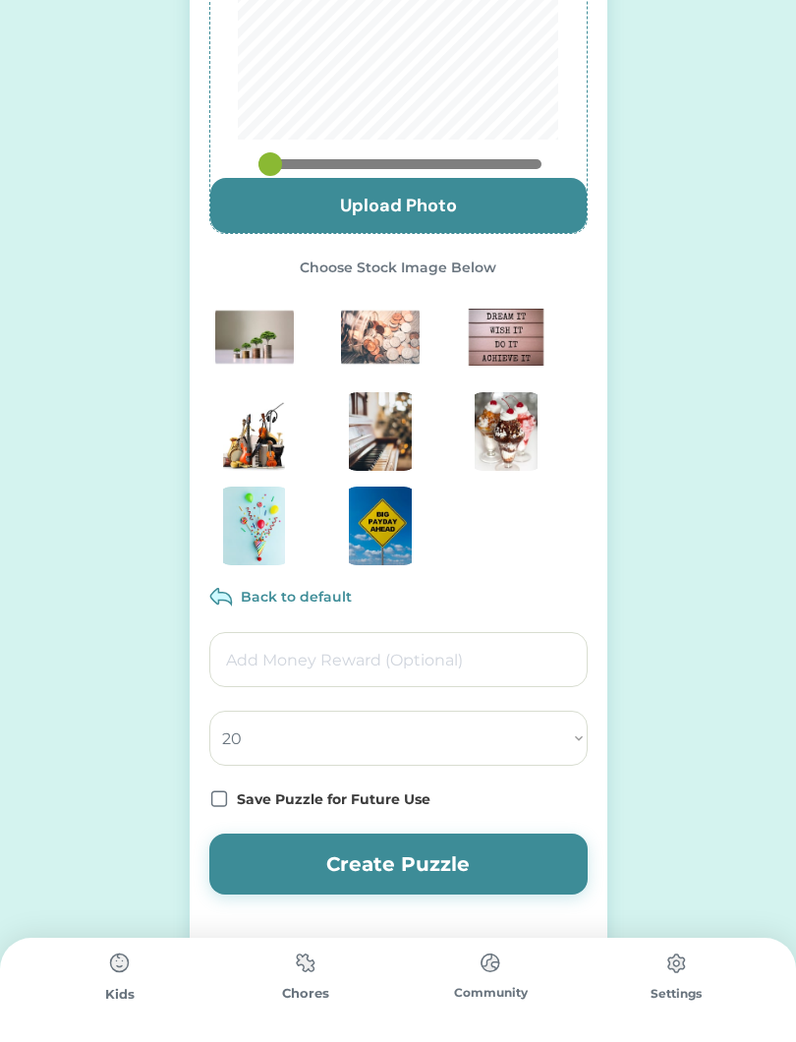
click at [216, 805] on icon at bounding box center [219, 799] width 20 height 20
click at [453, 877] on button "Create Puzzle" at bounding box center [398, 863] width 378 height 61
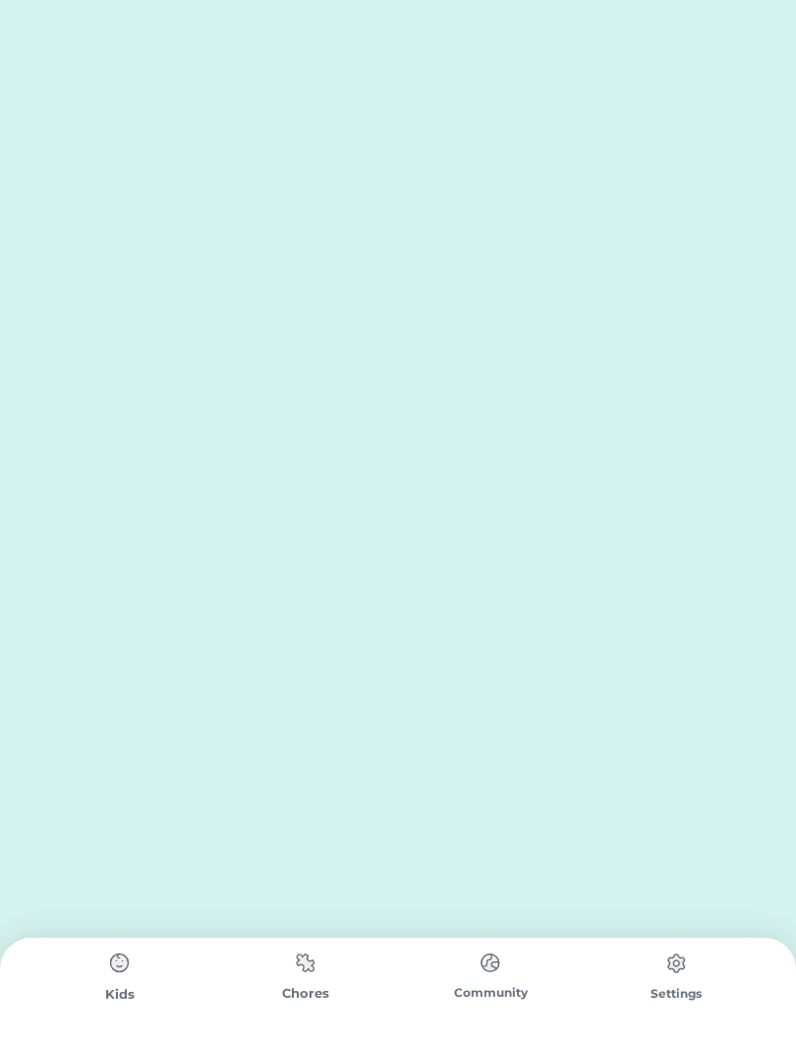
scroll to position [0, 0]
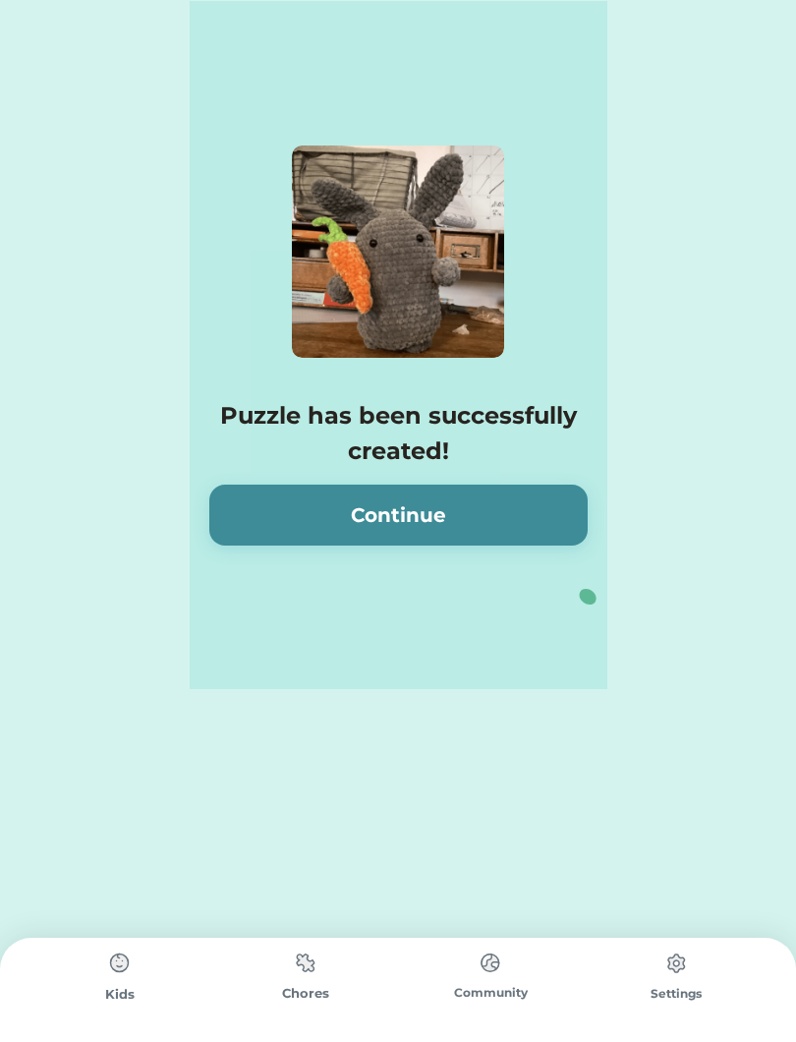
click at [496, 519] on button "Continue" at bounding box center [398, 514] width 378 height 61
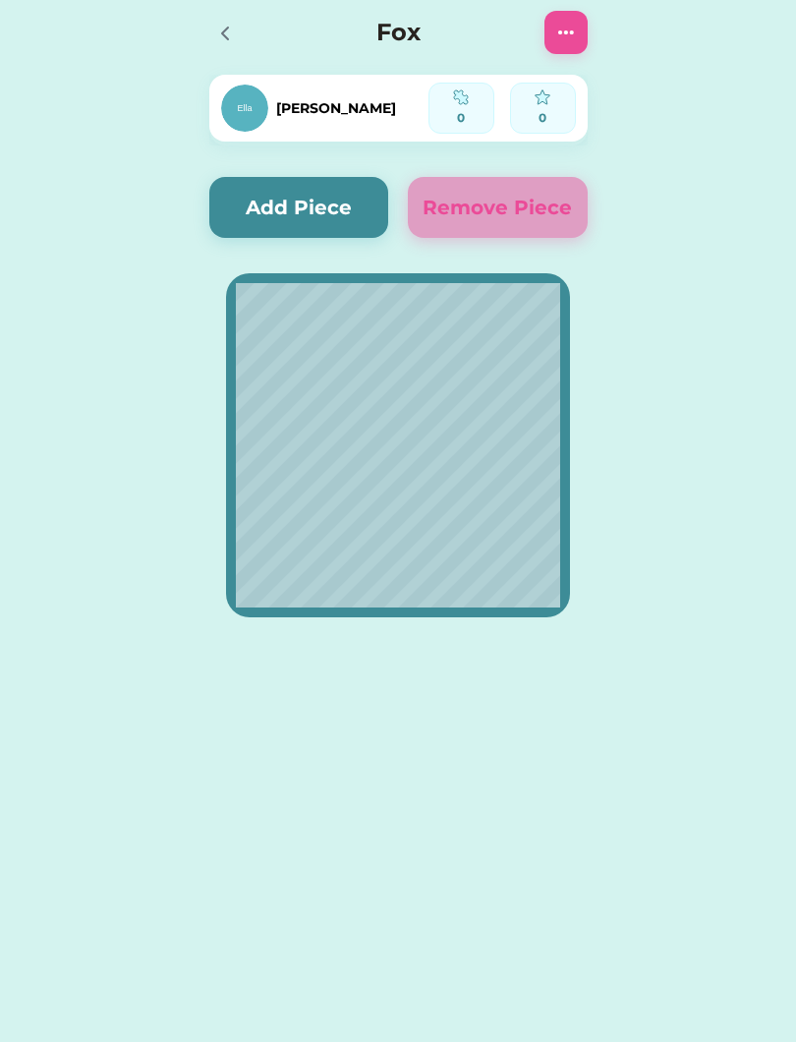
click at [234, 26] on icon at bounding box center [225, 34] width 24 height 24
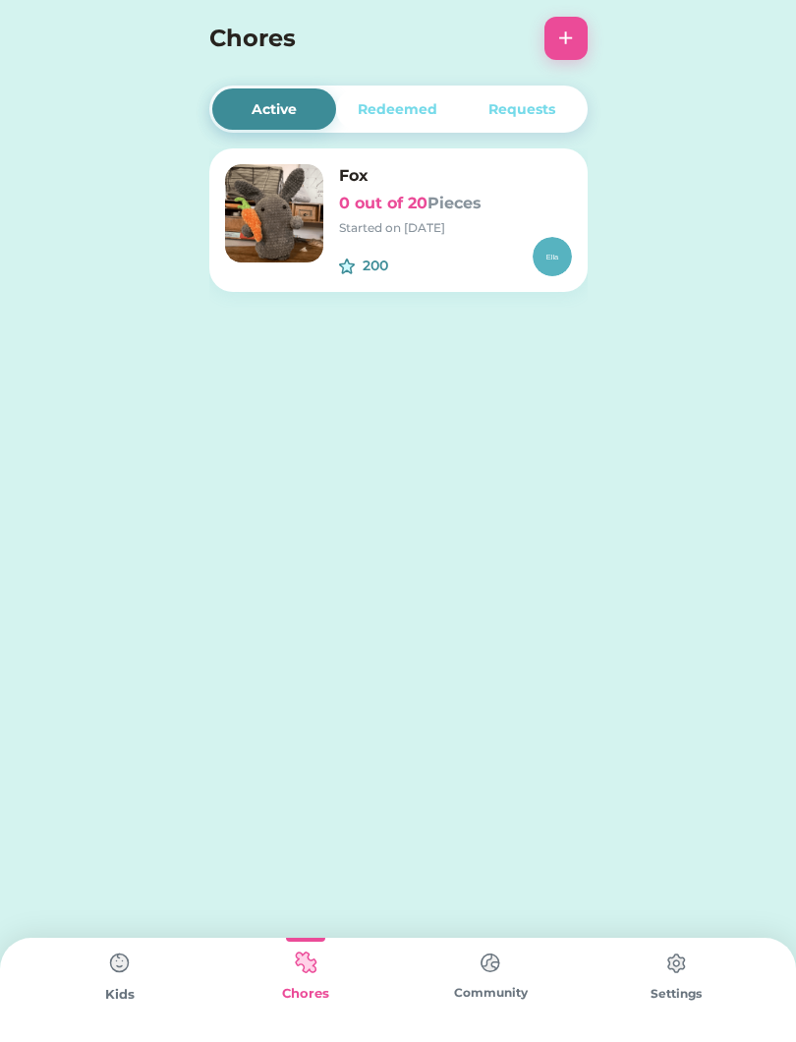
click at [116, 975] on img at bounding box center [119, 962] width 39 height 39
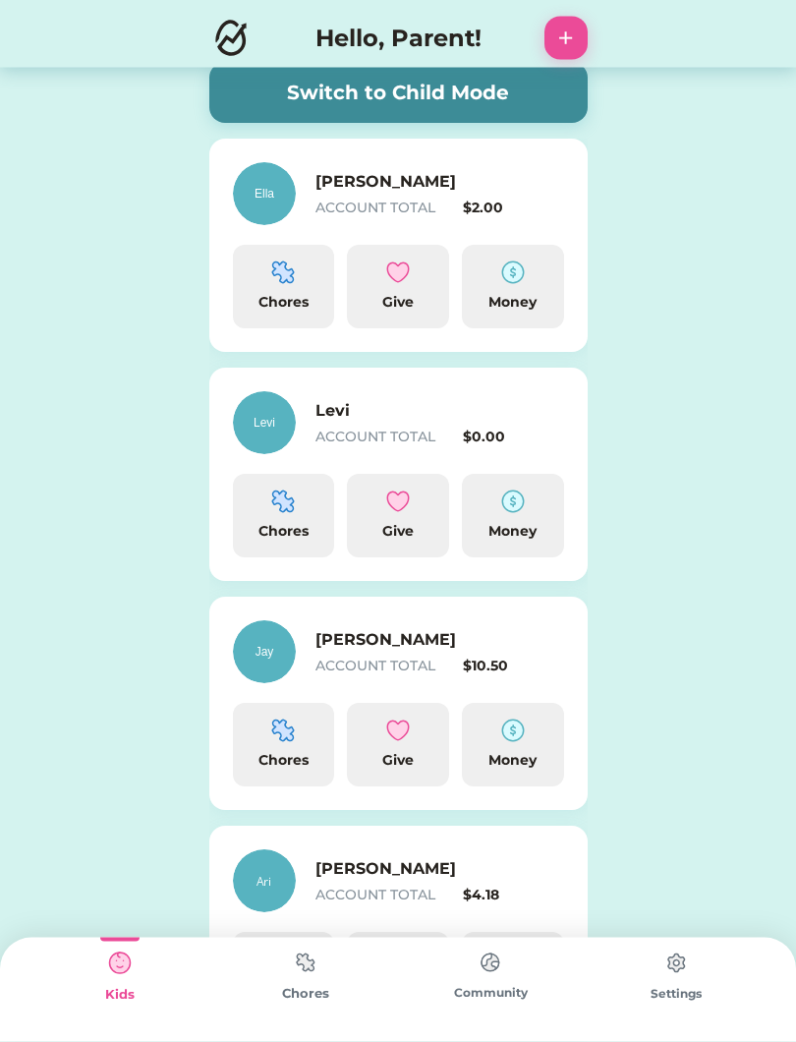
scroll to position [258, 0]
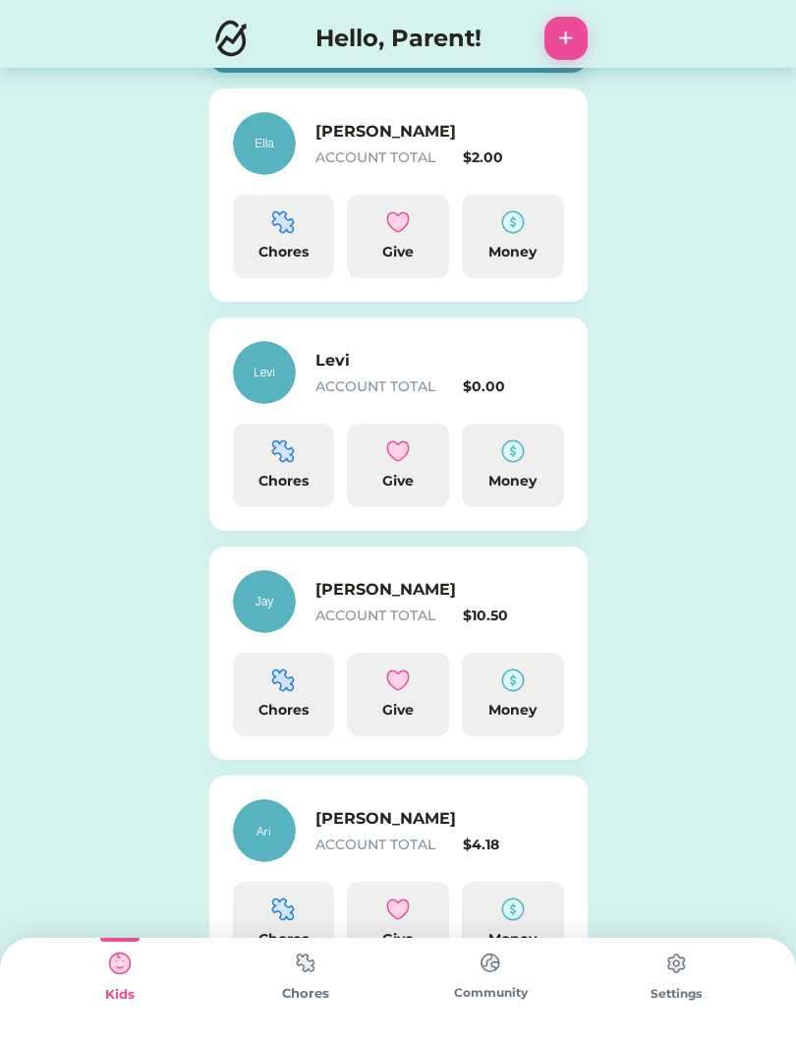
click at [285, 454] on img at bounding box center [283, 451] width 24 height 24
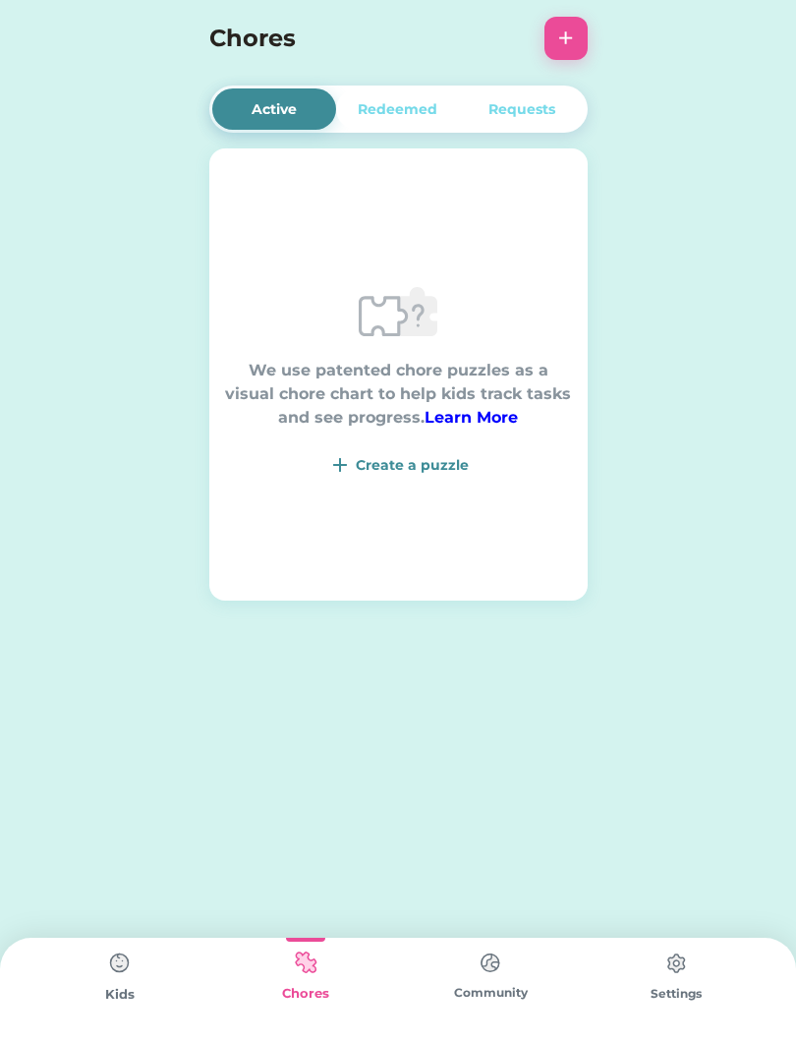
click at [392, 476] on div "Create a puzzle" at bounding box center [398, 465] width 347 height 24
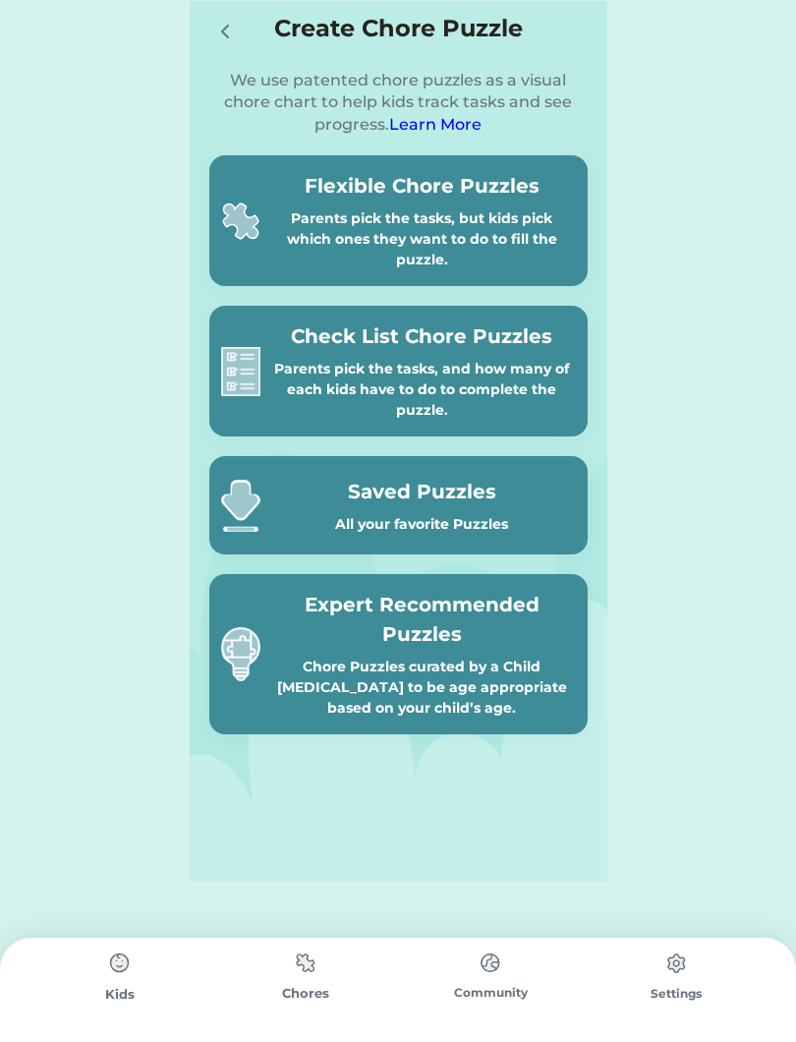
click at [490, 215] on div "Parents pick the tasks, but kids pick which ones they want to do to fill the pu…" at bounding box center [422, 239] width 308 height 62
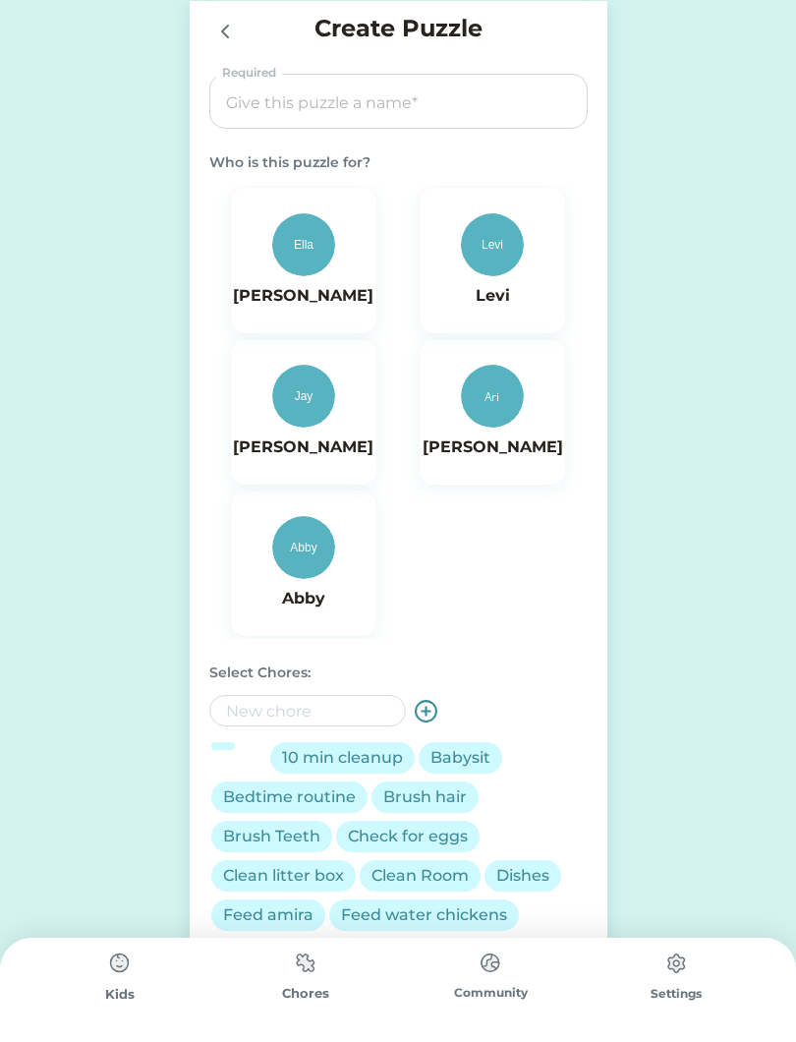
click at [439, 90] on input "input" at bounding box center [398, 102] width 365 height 55
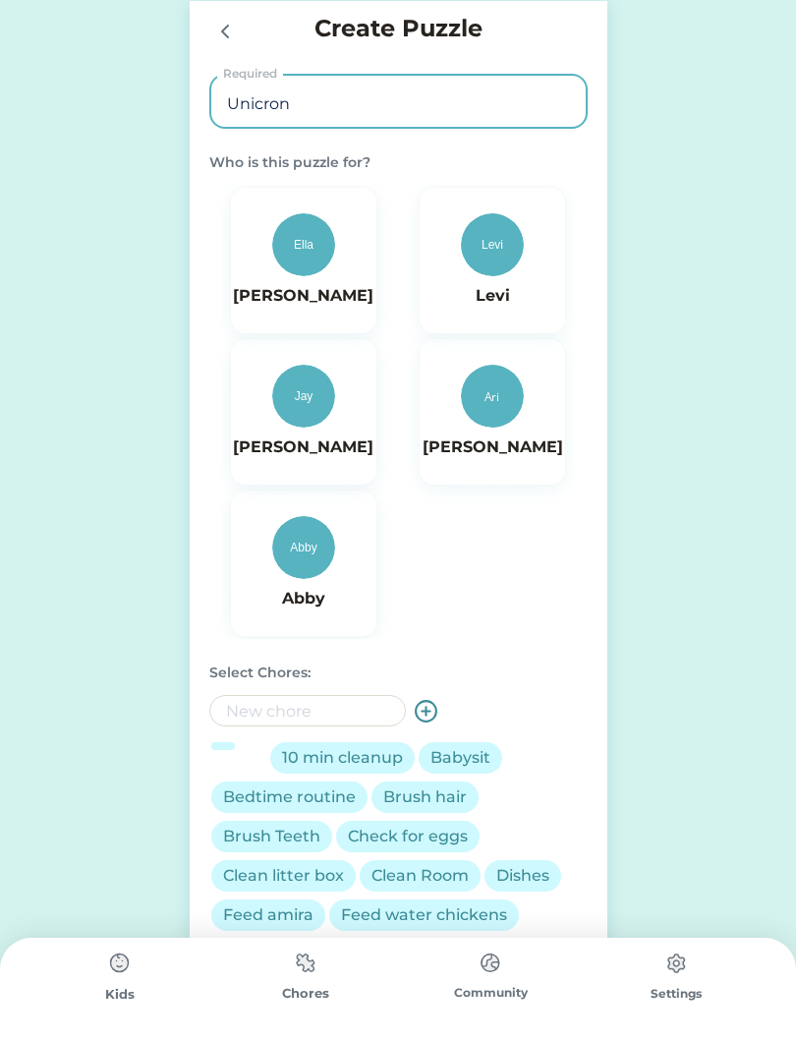
type input "Unicron"
click at [507, 270] on img at bounding box center [492, 244] width 63 height 63
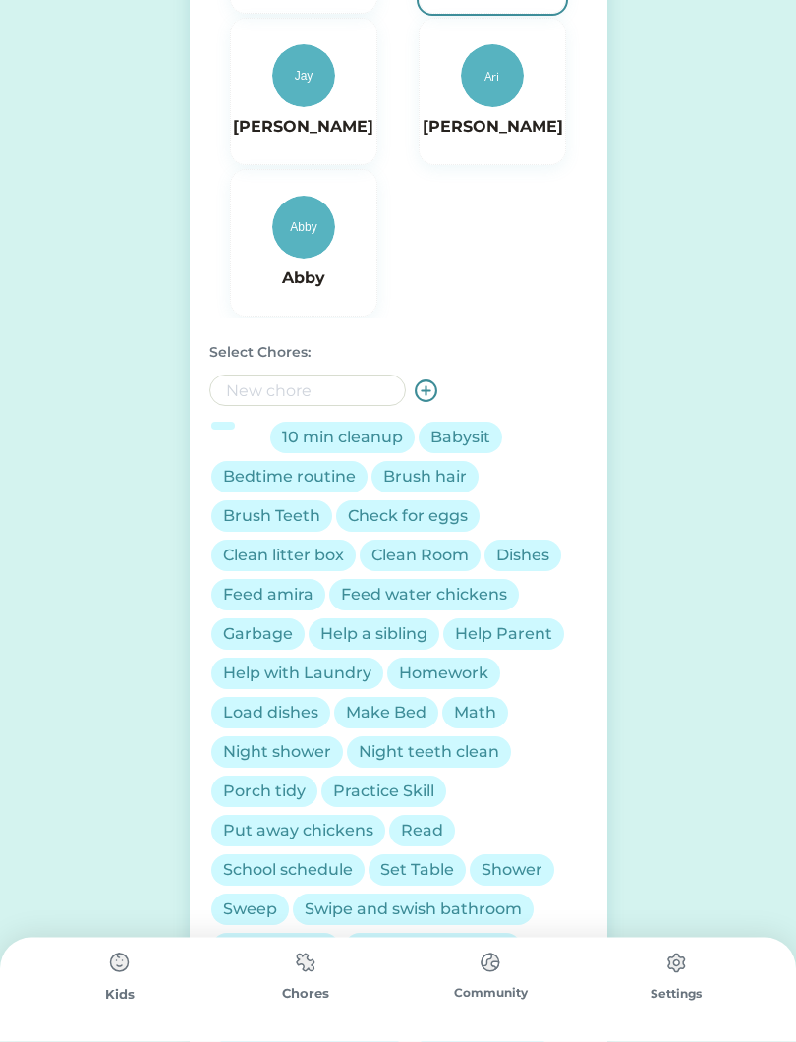
scroll to position [322, 0]
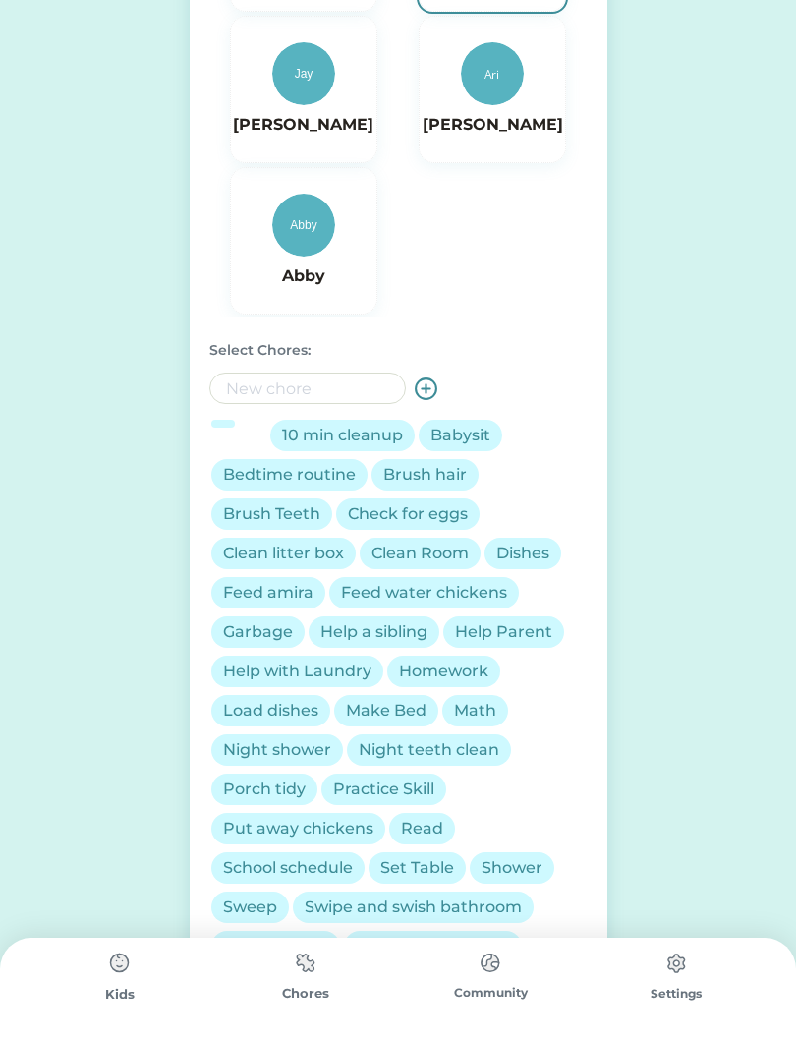
click at [370, 442] on div "10 min cleanup" at bounding box center [342, 436] width 121 height 24
click at [449, 482] on div "Brush hair" at bounding box center [425, 475] width 84 height 24
click at [313, 481] on div "Bedtime routine" at bounding box center [289, 475] width 133 height 24
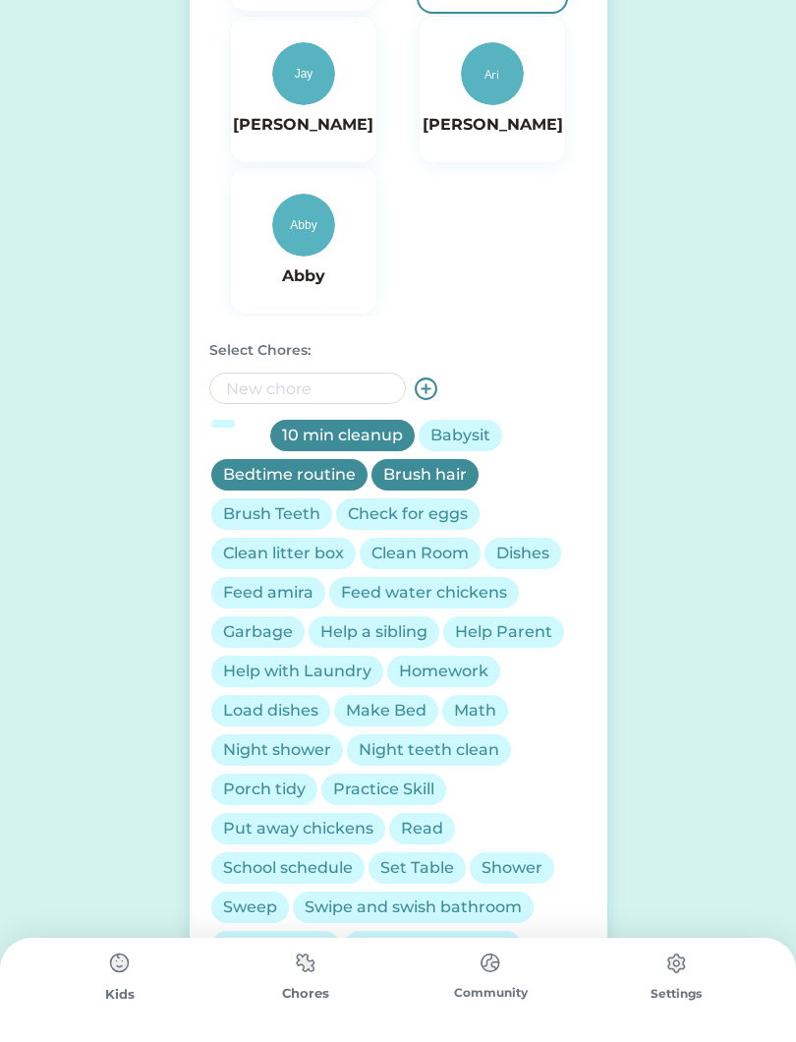
click at [281, 517] on div "Brush Teeth" at bounding box center [271, 514] width 97 height 24
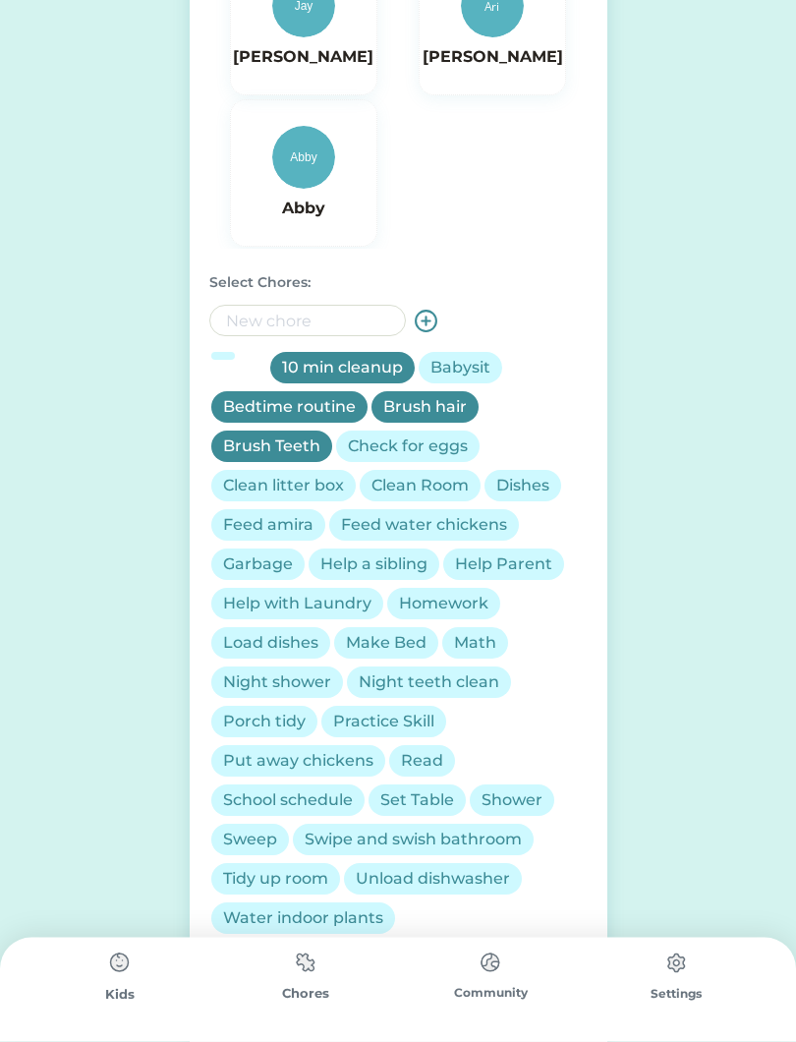
scroll to position [390, 0]
click at [308, 800] on div "School schedule" at bounding box center [288, 800] width 130 height 24
click at [330, 768] on div "Put away chickens" at bounding box center [298, 761] width 150 height 24
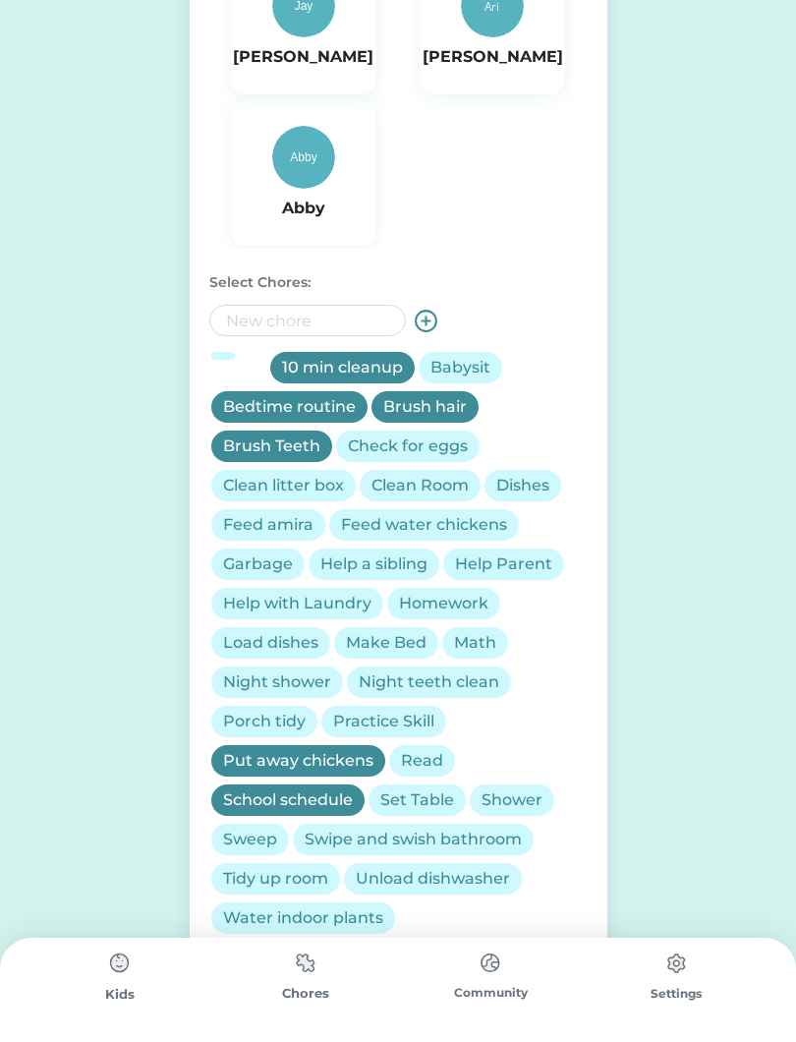
click at [406, 718] on div "Practice Skill" at bounding box center [383, 722] width 101 height 24
click at [426, 763] on div "Read" at bounding box center [422, 761] width 42 height 24
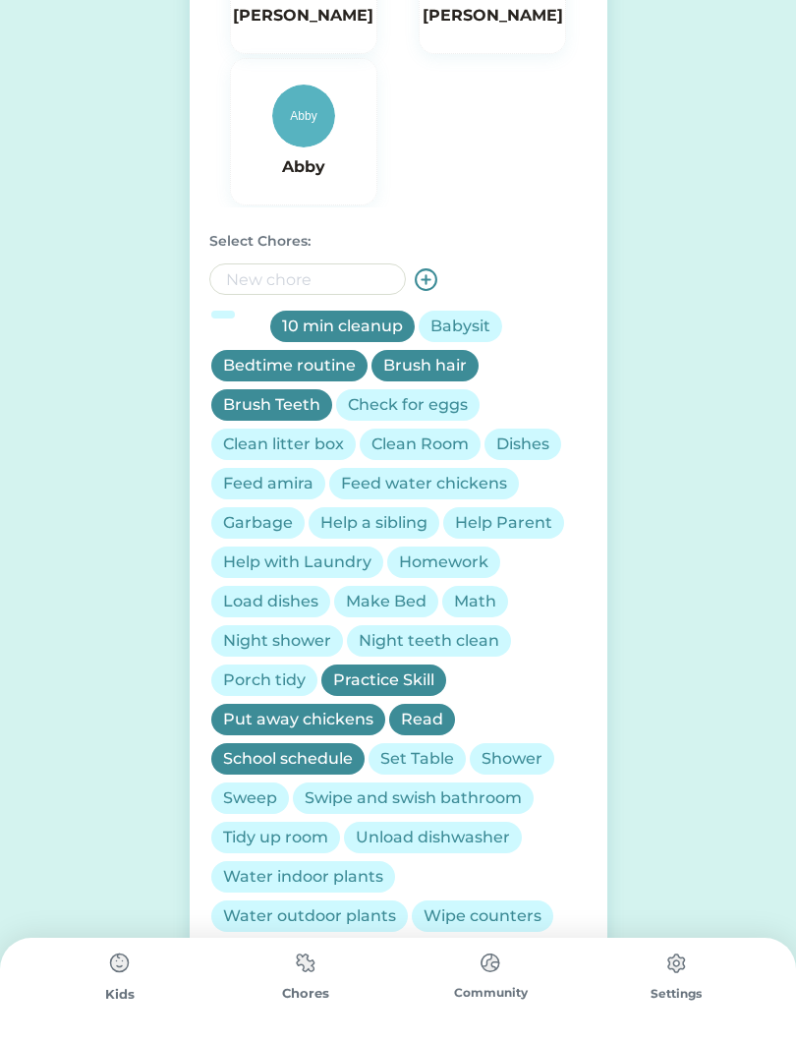
scroll to position [491, 0]
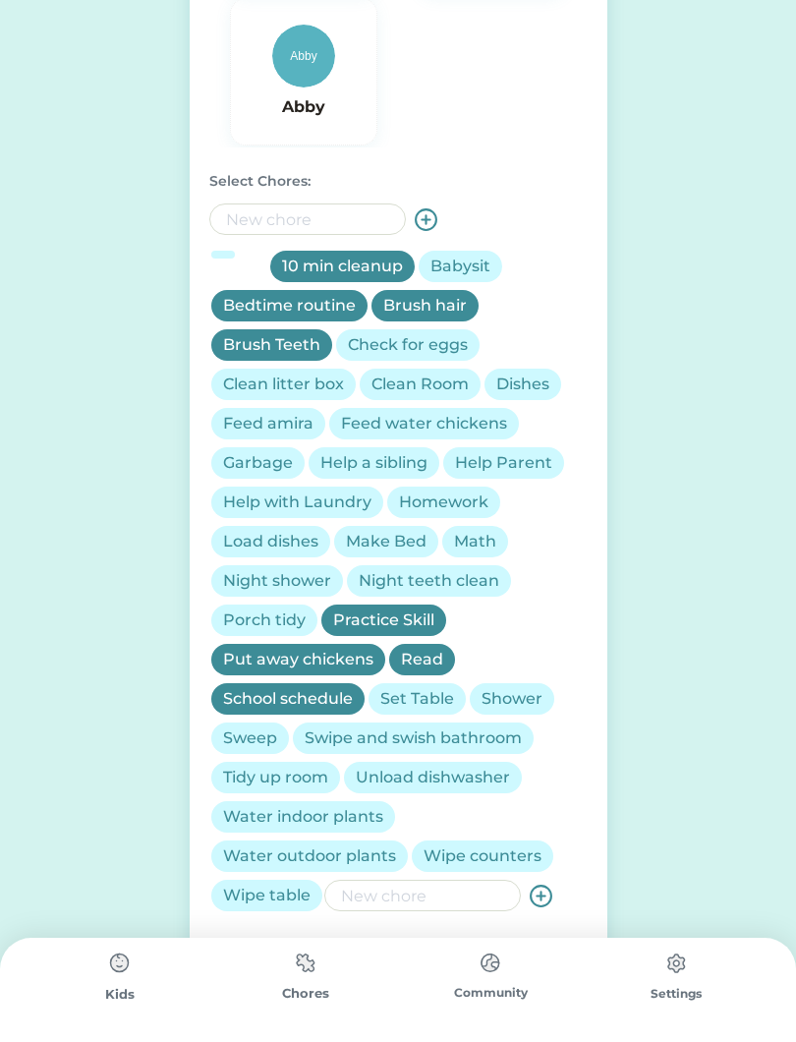
click at [518, 699] on div "Shower" at bounding box center [512, 699] width 61 height 24
click at [464, 736] on div "Swipe and swish bathroom" at bounding box center [413, 738] width 217 height 24
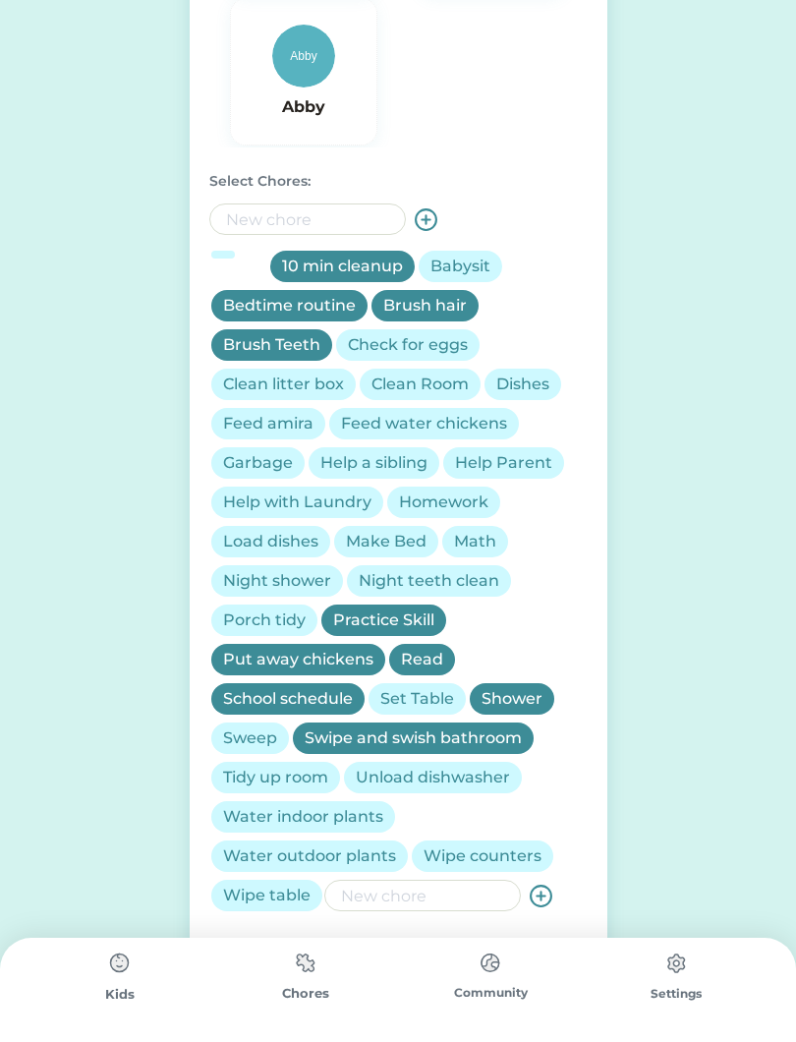
click at [393, 897] on input "input" at bounding box center [422, 895] width 197 height 31
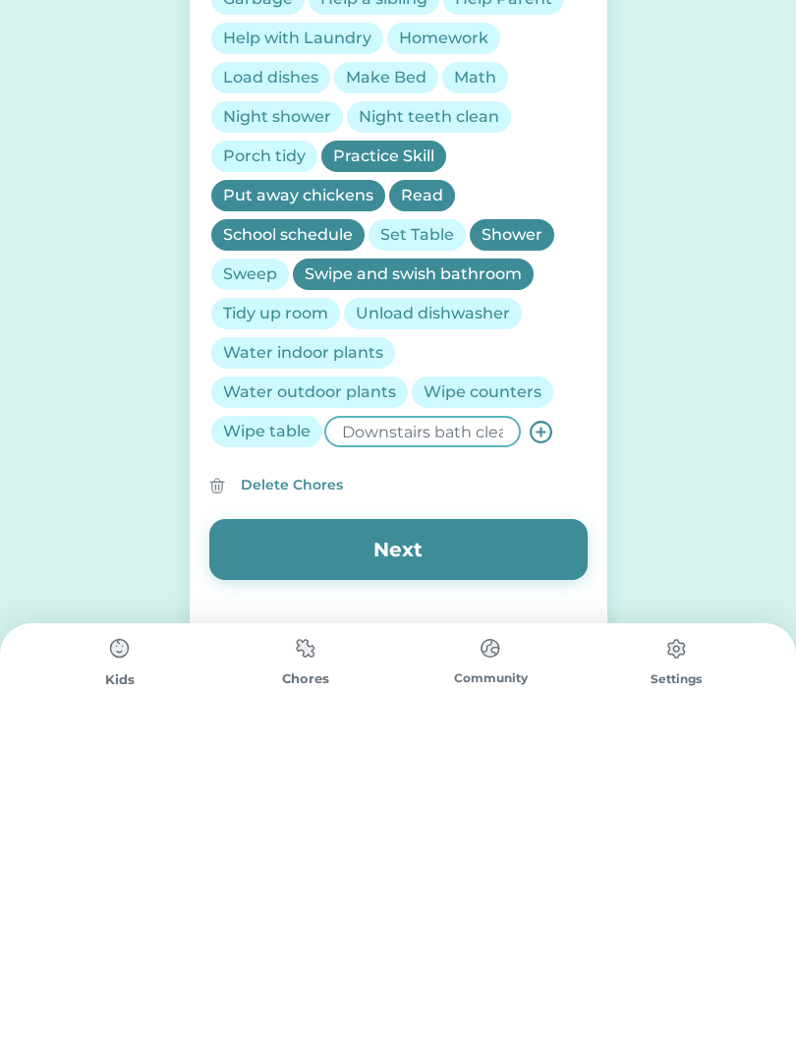
type input "Downstairs bath clean"
click at [546, 734] on icon at bounding box center [541, 746] width 25 height 25
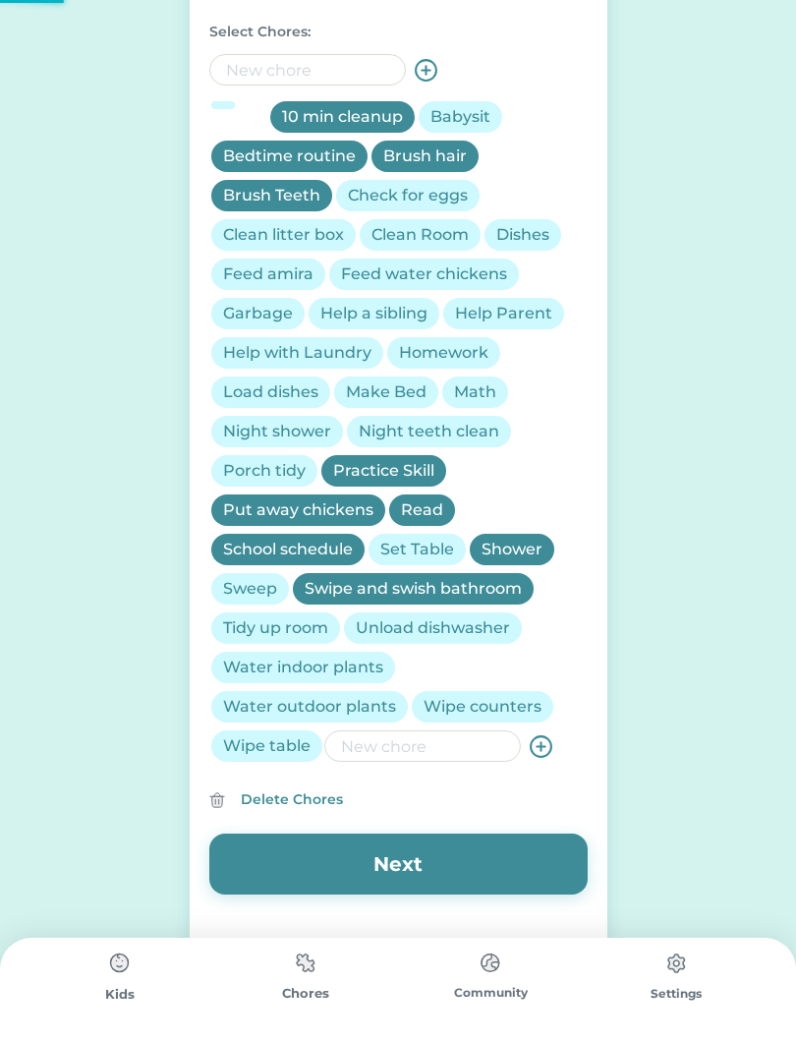
click at [537, 746] on use at bounding box center [541, 746] width 21 height 21
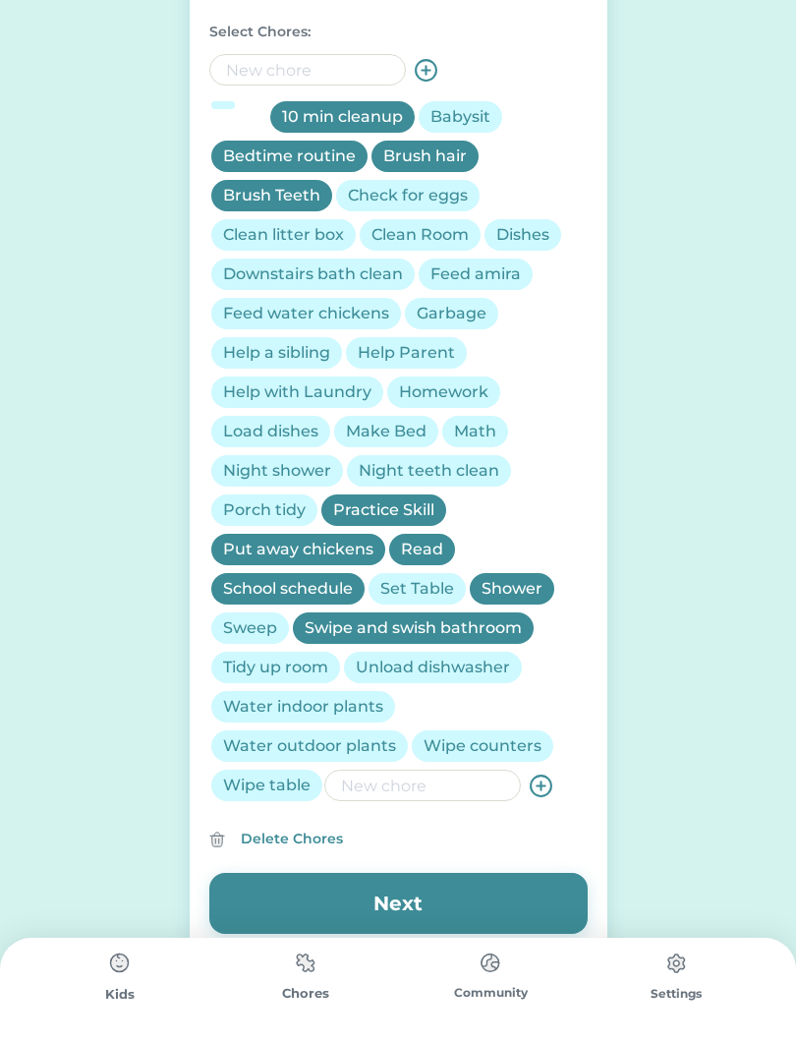
click at [252, 632] on div "Sweep" at bounding box center [250, 628] width 54 height 24
click at [470, 482] on div "Night teeth clean" at bounding box center [429, 471] width 141 height 24
click at [411, 800] on input "input" at bounding box center [422, 784] width 197 height 31
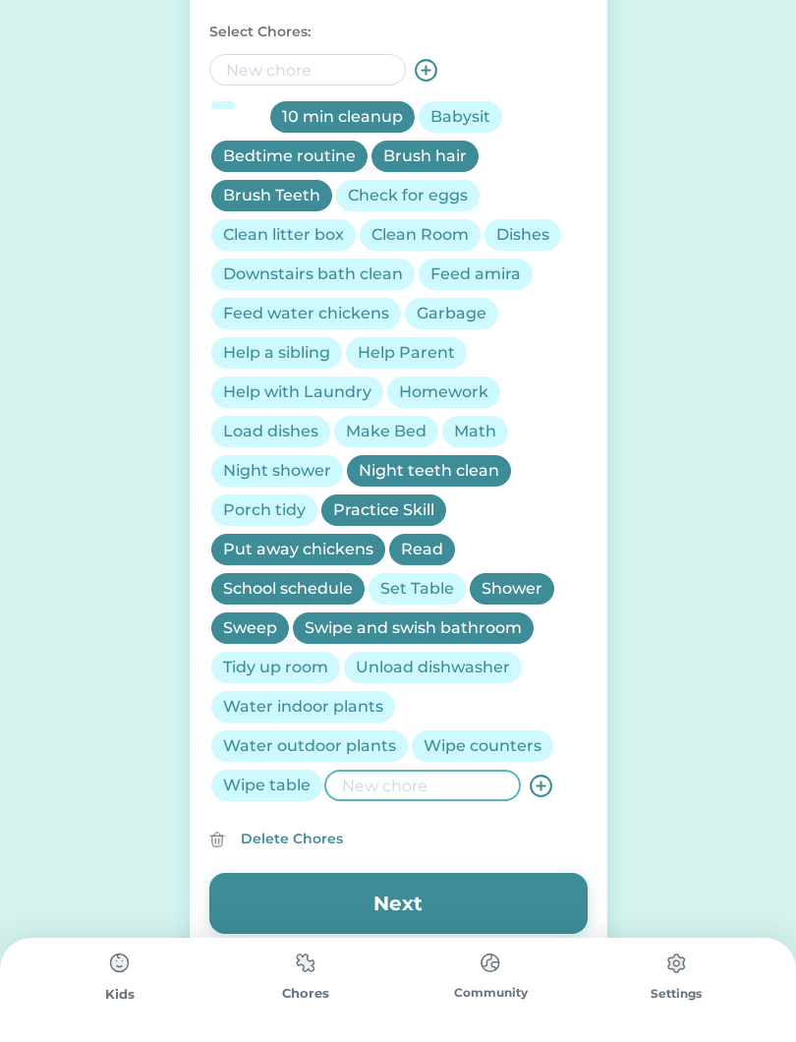
scroll to position [680, 0]
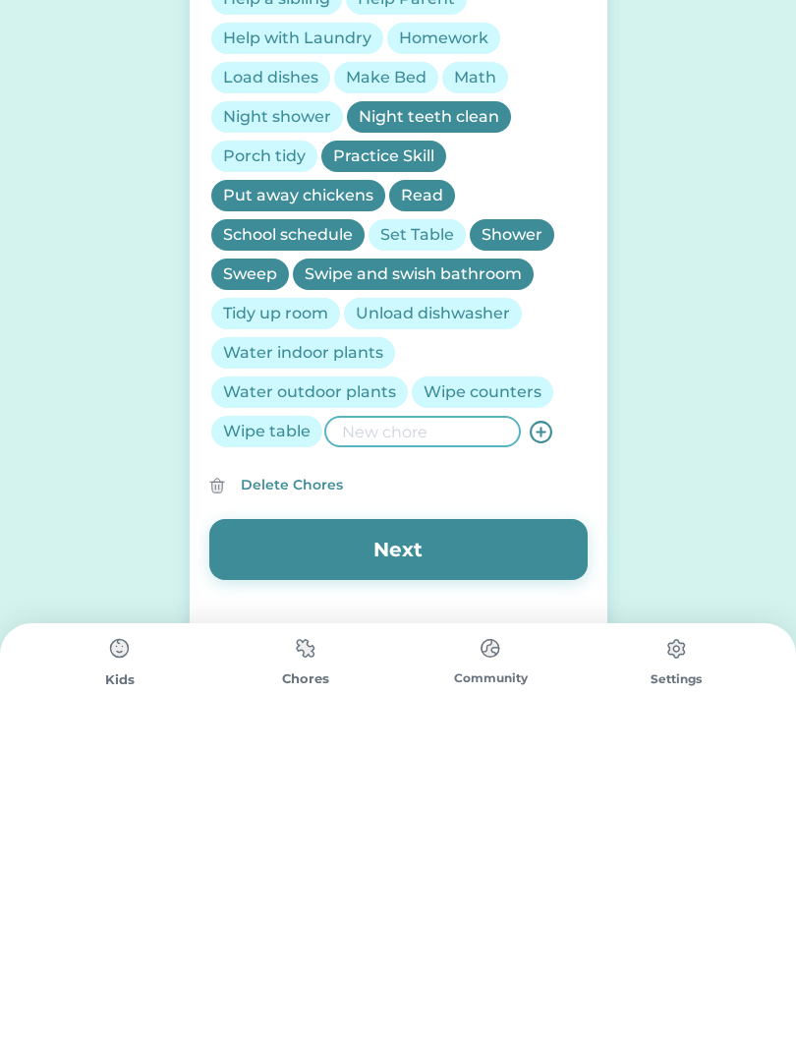
type input "F"
type input "Mouthwash"
click at [541, 734] on icon at bounding box center [541, 746] width 25 height 25
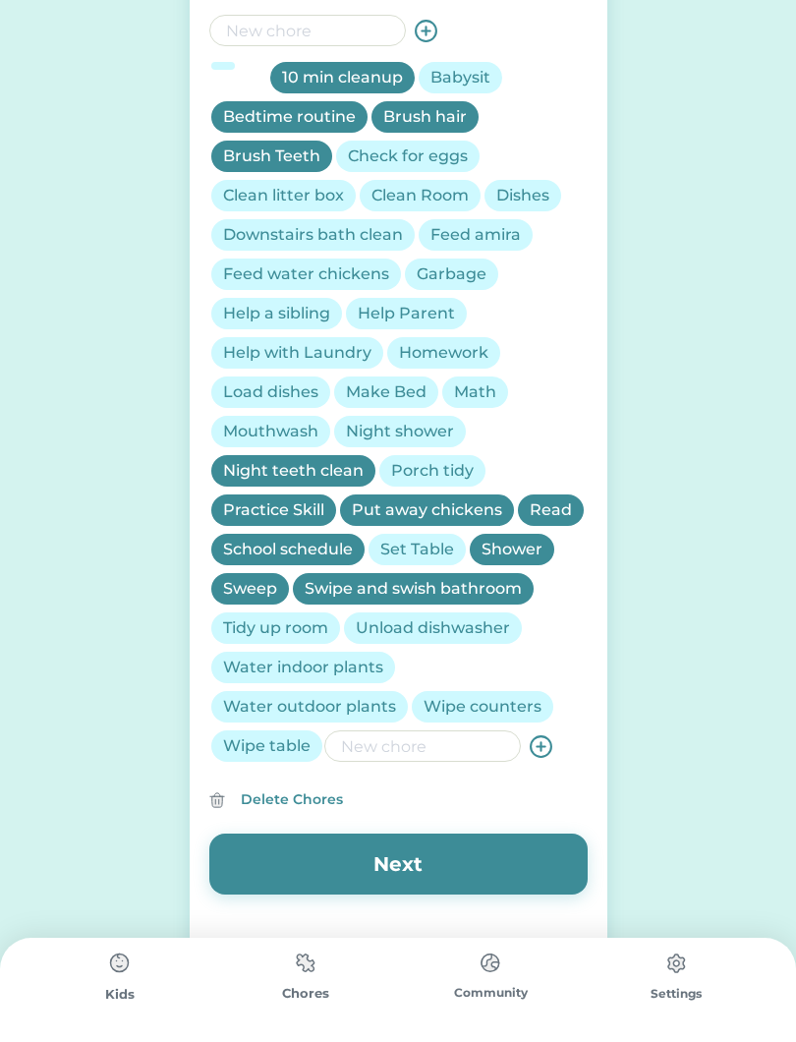
click at [284, 437] on div "Mouthwash" at bounding box center [270, 432] width 95 height 24
click at [386, 405] on div "Make Bed" at bounding box center [386, 391] width 104 height 31
click at [435, 428] on div "Night shower" at bounding box center [400, 432] width 108 height 24
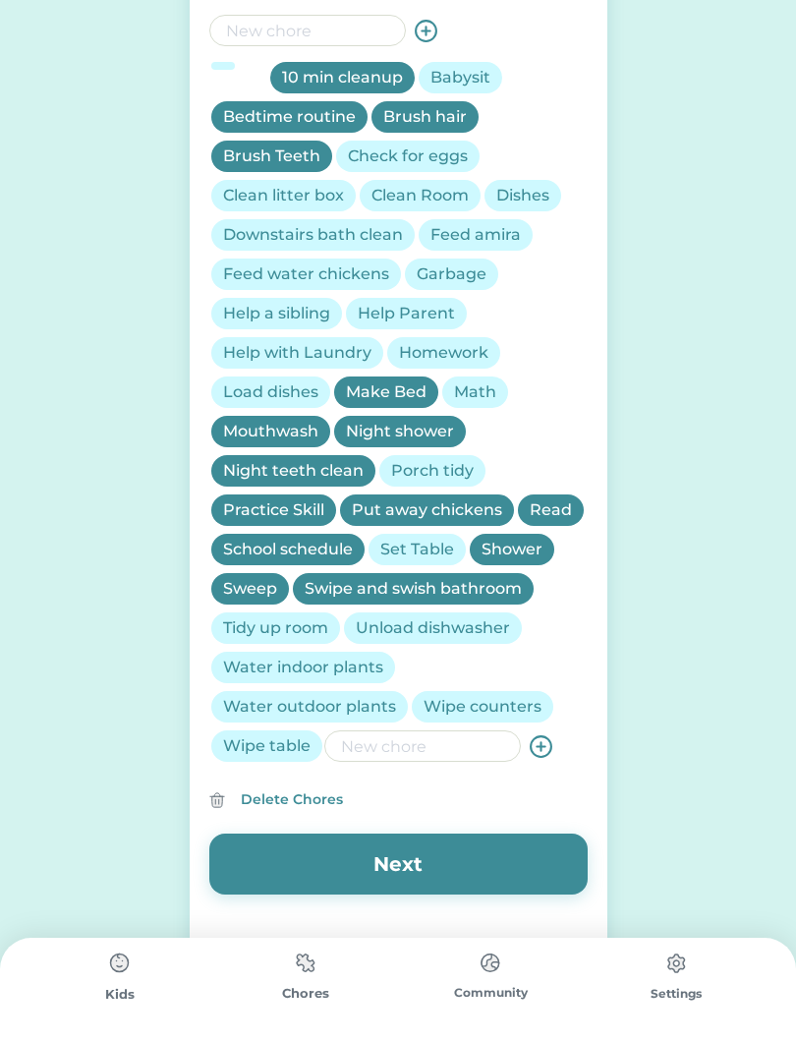
click at [417, 312] on div "Help Parent" at bounding box center [406, 314] width 97 height 24
click at [297, 321] on div "Help a sibling" at bounding box center [276, 314] width 107 height 24
click at [460, 282] on div "Garbage" at bounding box center [452, 274] width 70 height 24
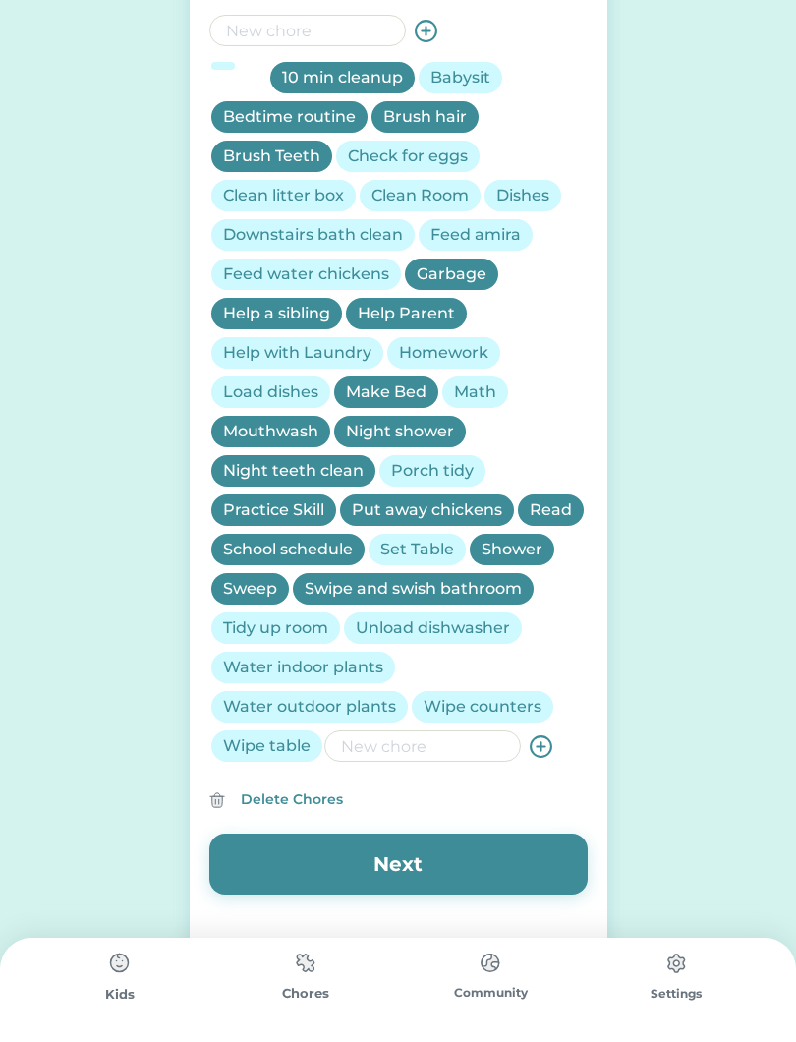
click at [442, 209] on div "Clean Room" at bounding box center [420, 195] width 121 height 31
click at [378, 241] on div "Downstairs bath clean" at bounding box center [313, 235] width 180 height 24
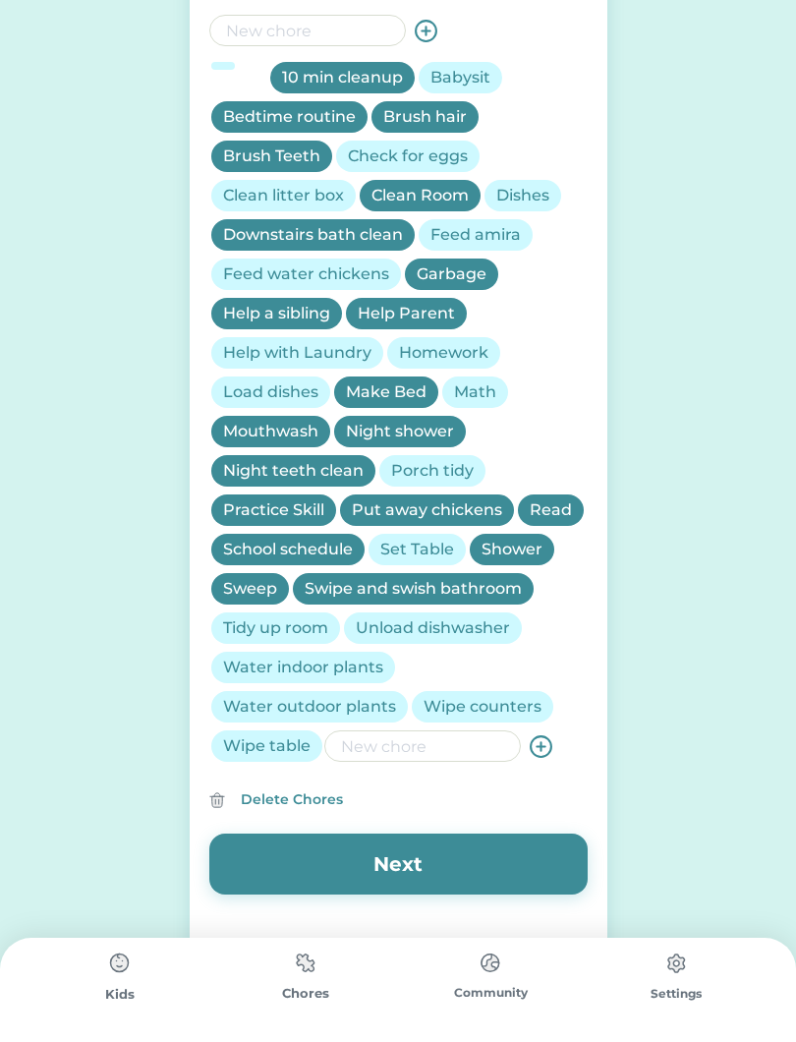
click at [432, 881] on button "Next" at bounding box center [398, 863] width 378 height 61
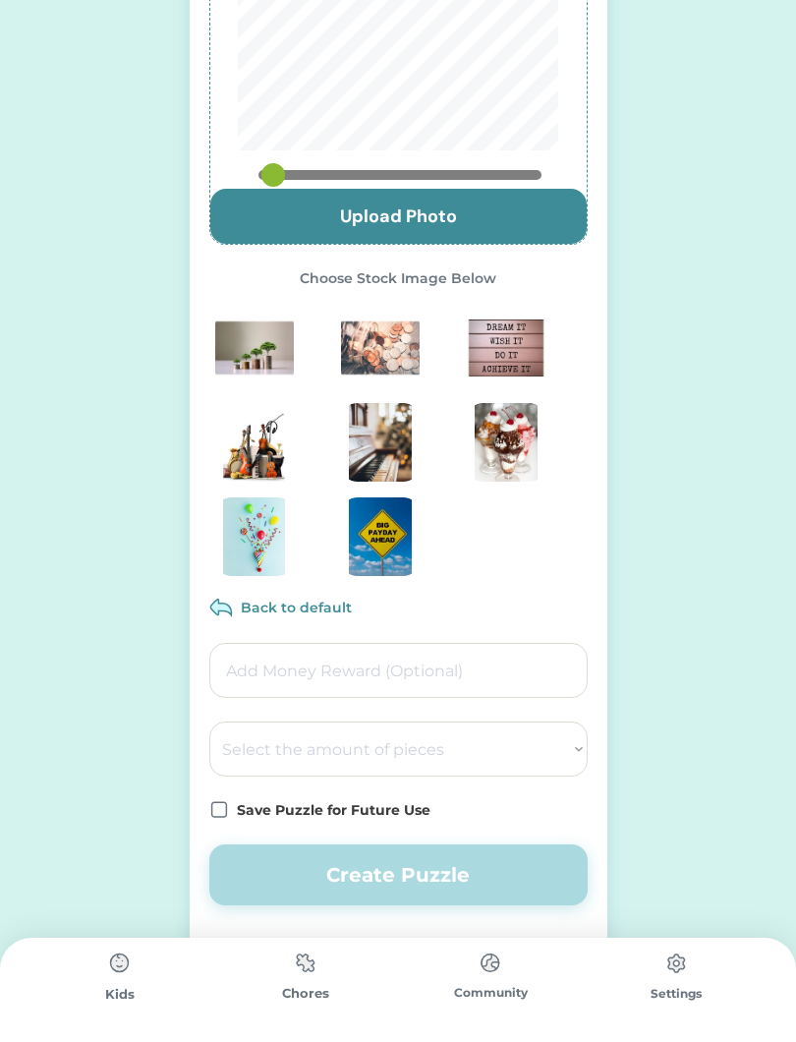
scroll to position [265, 0]
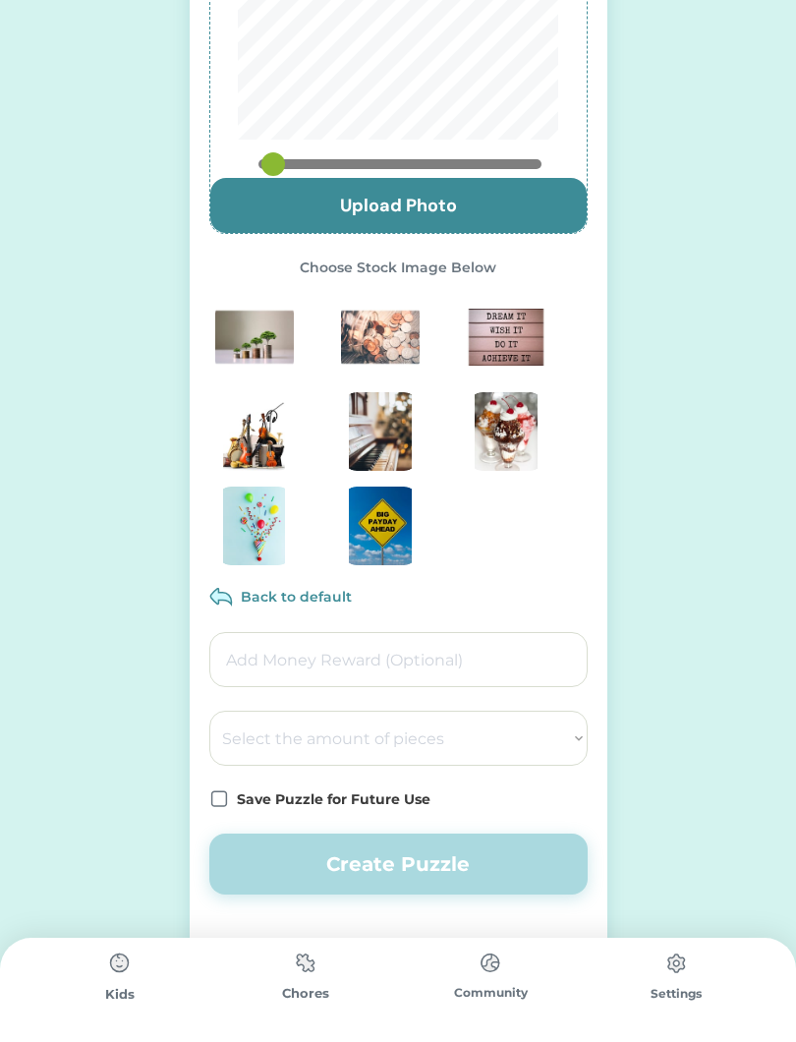
click at [451, 754] on select "Select the amount of pieces 4 6 8 9 10 12 14 15 16 18 20 21 24 25 28 30 32 35 3…" at bounding box center [398, 738] width 378 height 55
select select ""1348695171700984260__LOOKUP__1686212359596x571621577090479100""
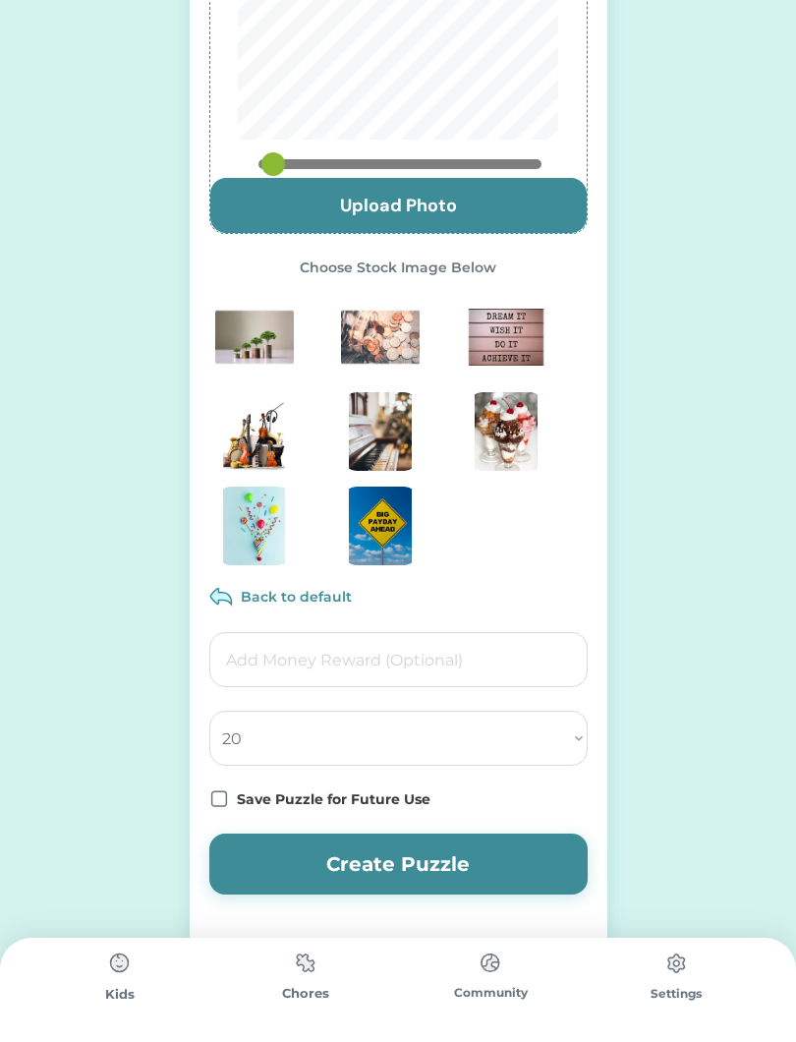
click at [386, 671] on input "input" at bounding box center [398, 659] width 378 height 55
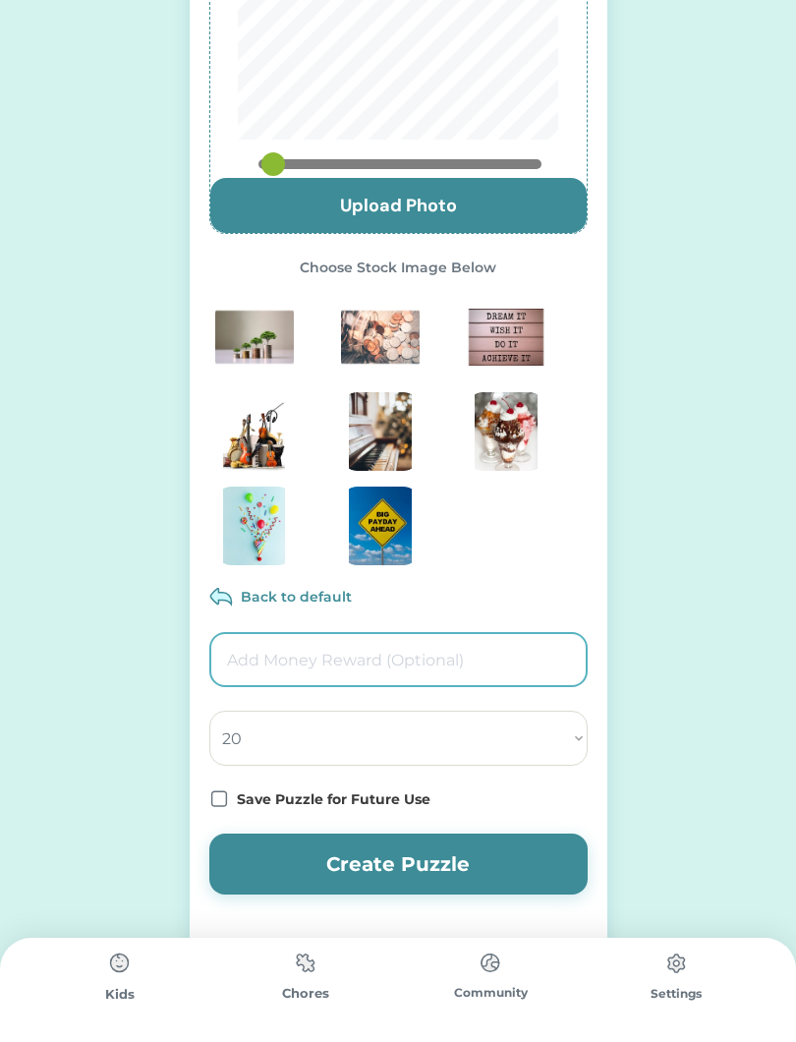
type input "1.00"
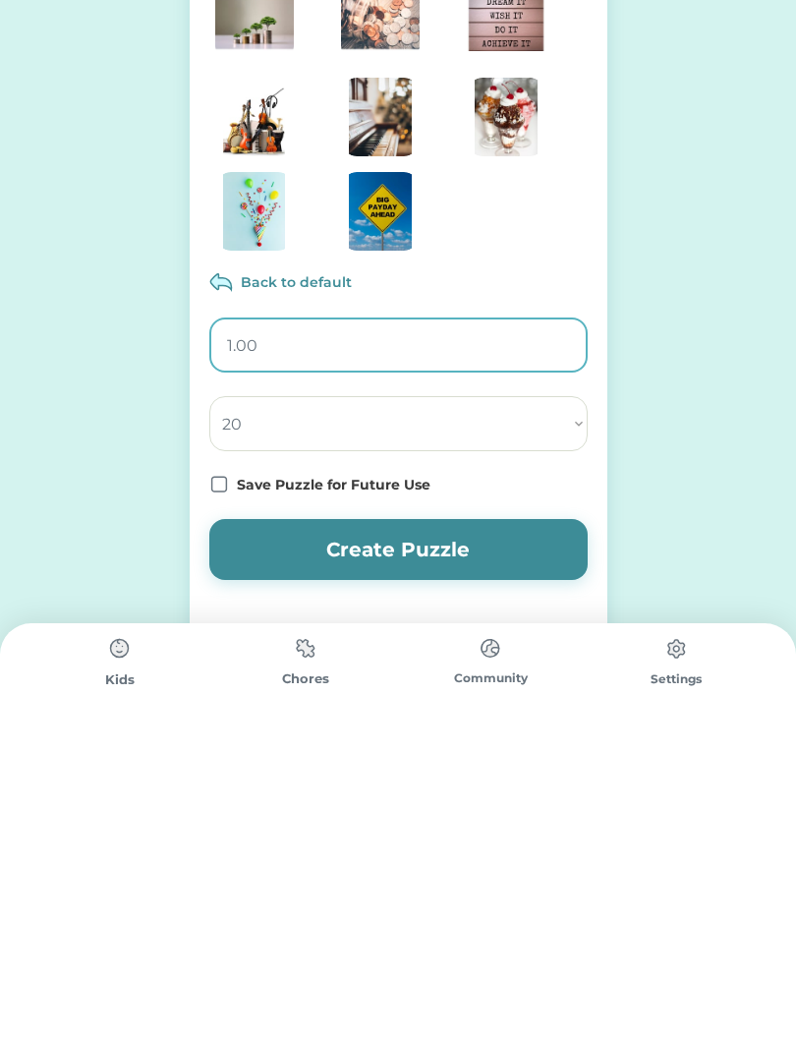
click at [214, 499] on div "Create Puzzle Upload Photo Choose Stock Image Below Back to default Select the …" at bounding box center [399, 389] width 418 height 1306
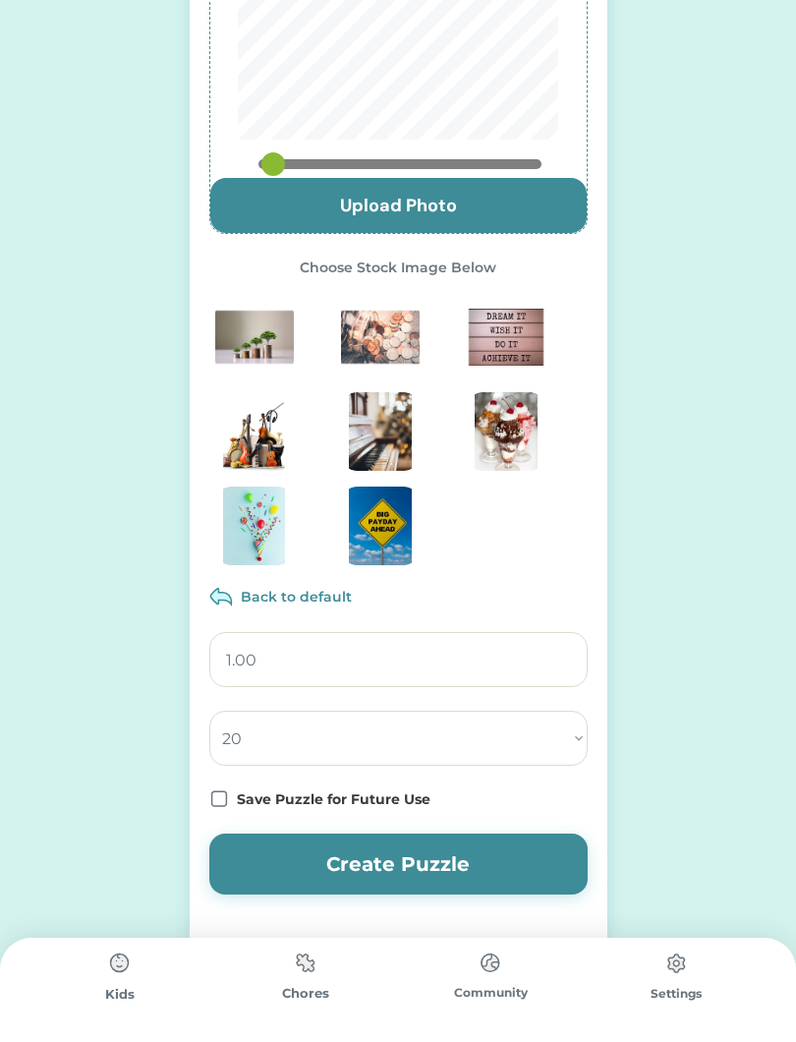
click at [227, 802] on icon at bounding box center [219, 799] width 20 height 20
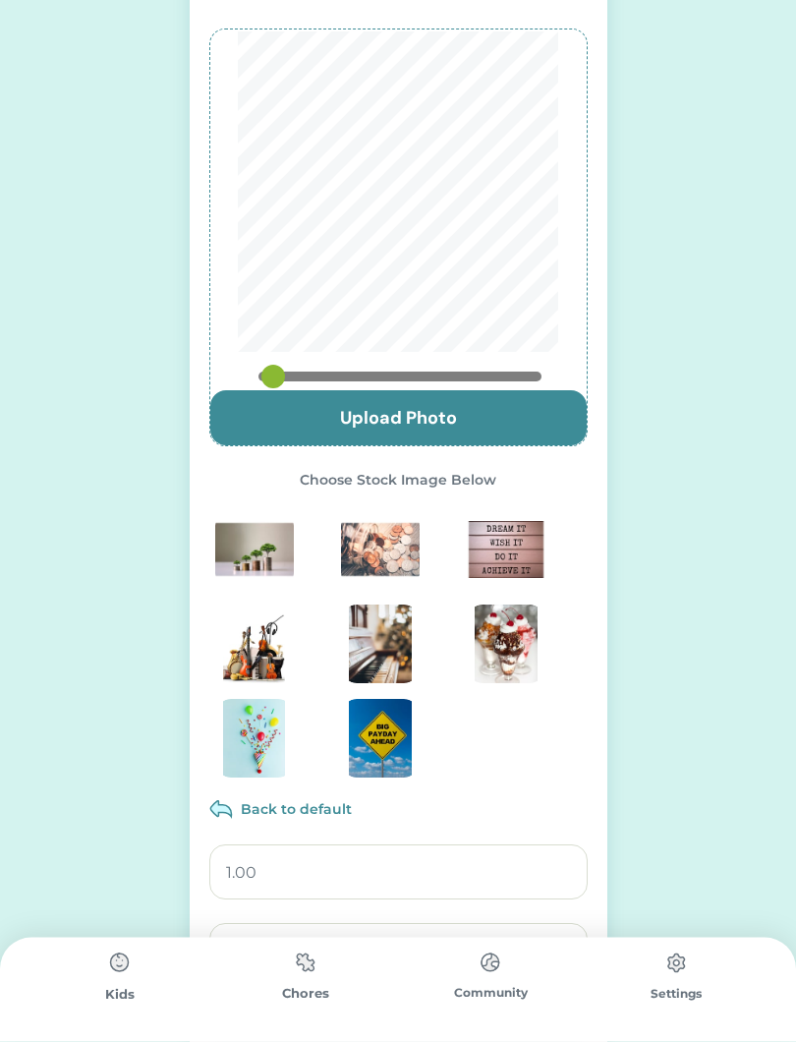
scroll to position [23, 0]
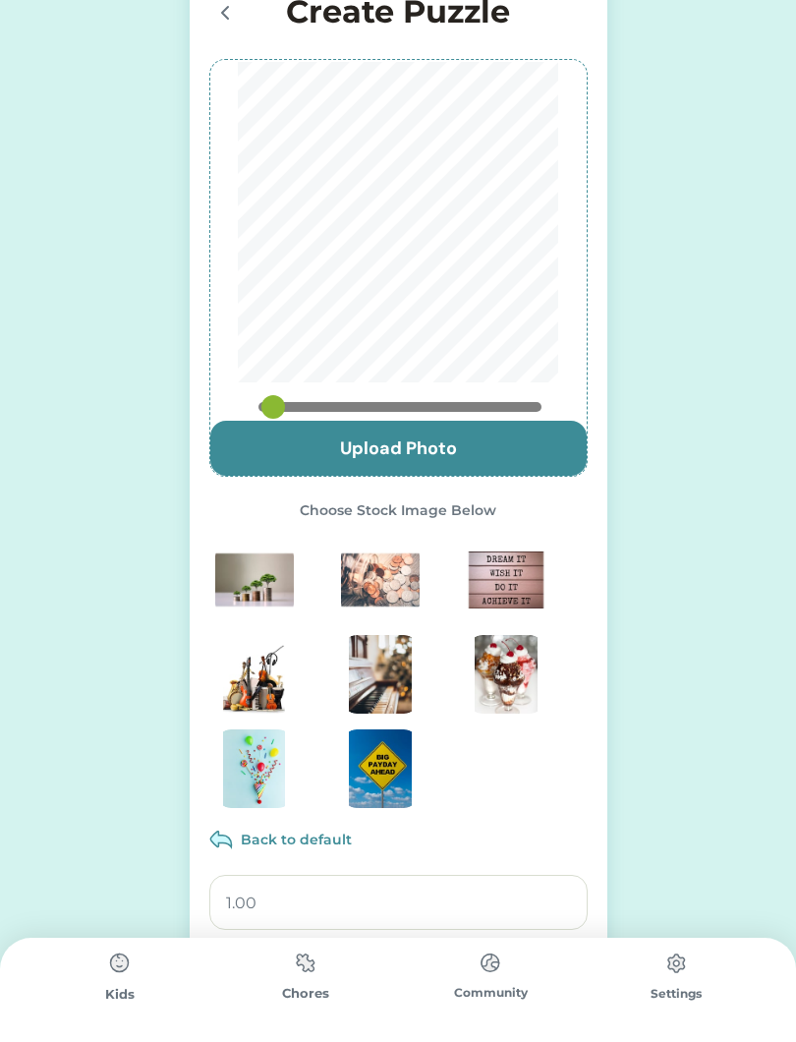
click at [468, 450] on input "file" at bounding box center [398, 448] width 376 height 55
type input "C:\fakepath\IMG_0011.jpeg"
type input "0.5749"
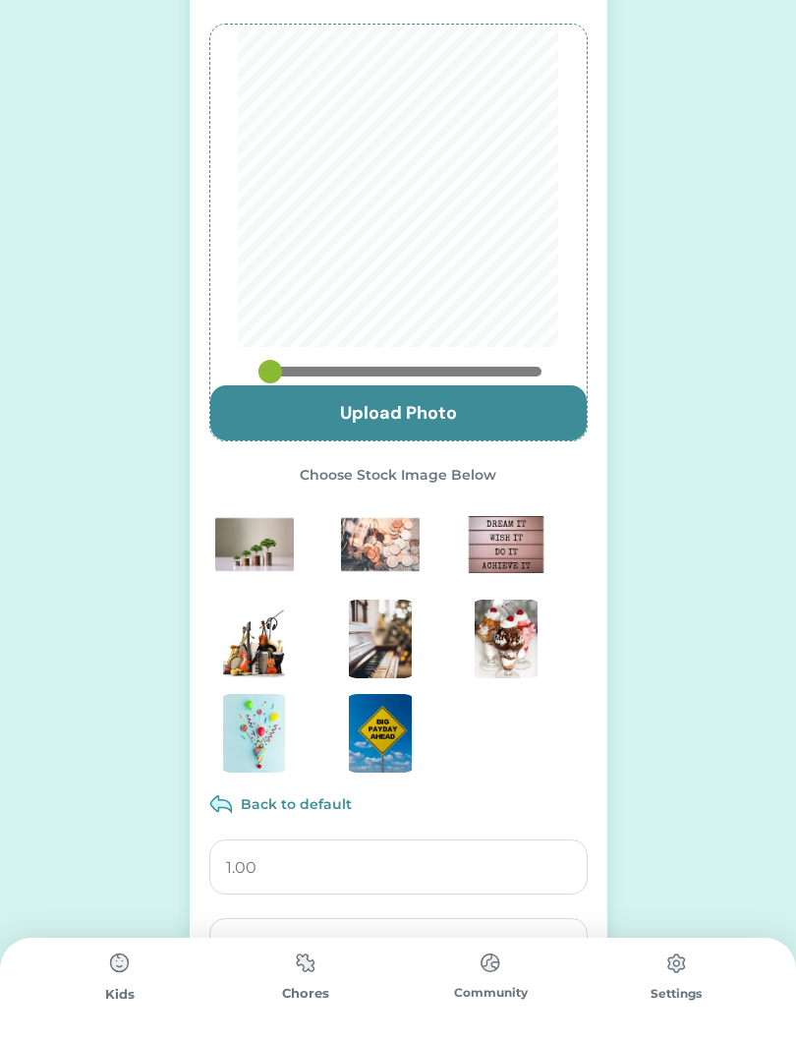
scroll to position [265, 0]
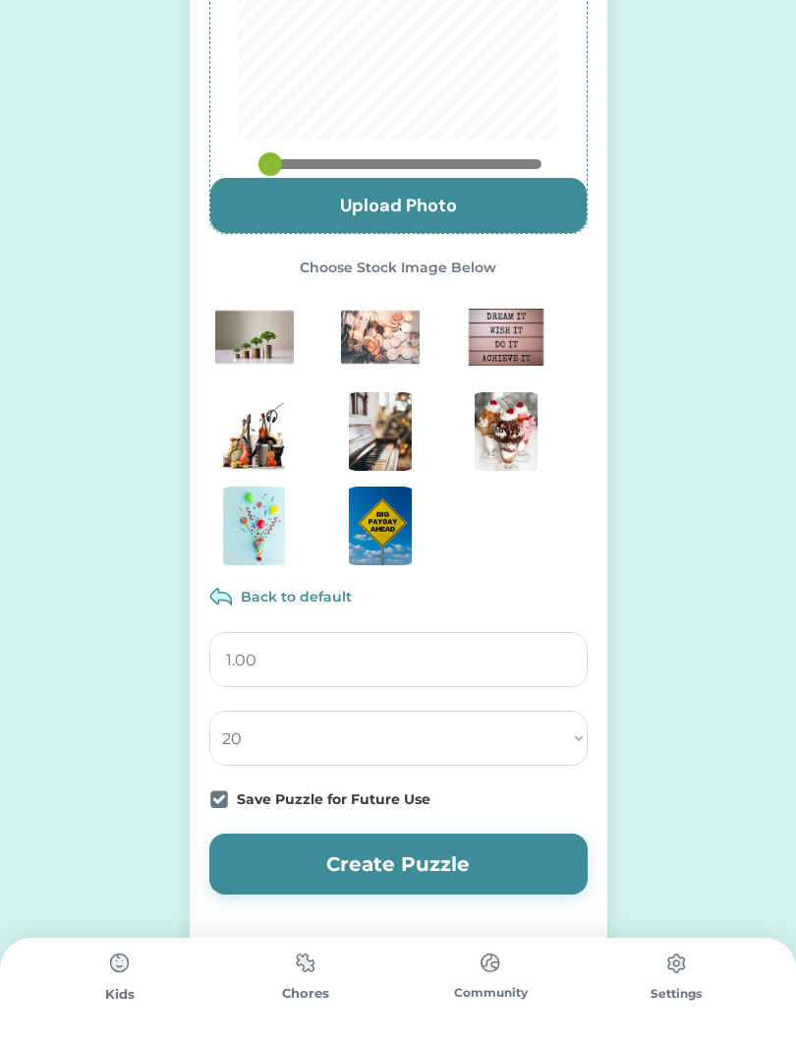
click at [467, 877] on button "Create Puzzle" at bounding box center [398, 863] width 378 height 61
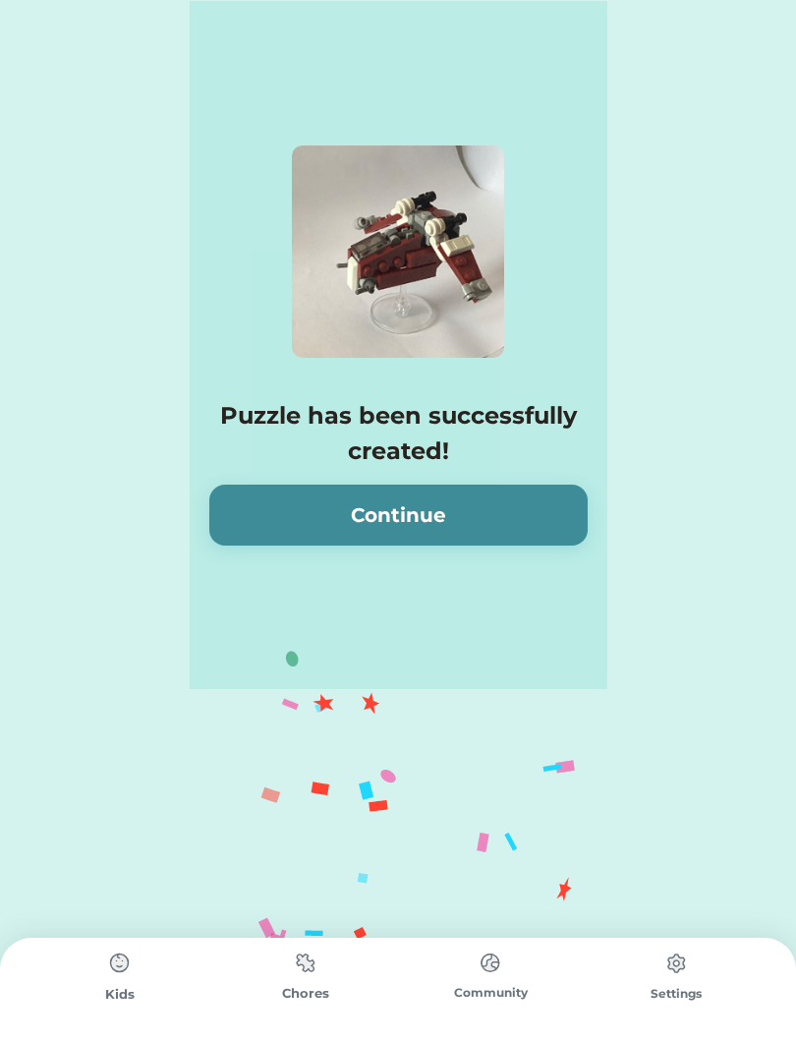
click at [526, 516] on button "Continue" at bounding box center [398, 514] width 378 height 61
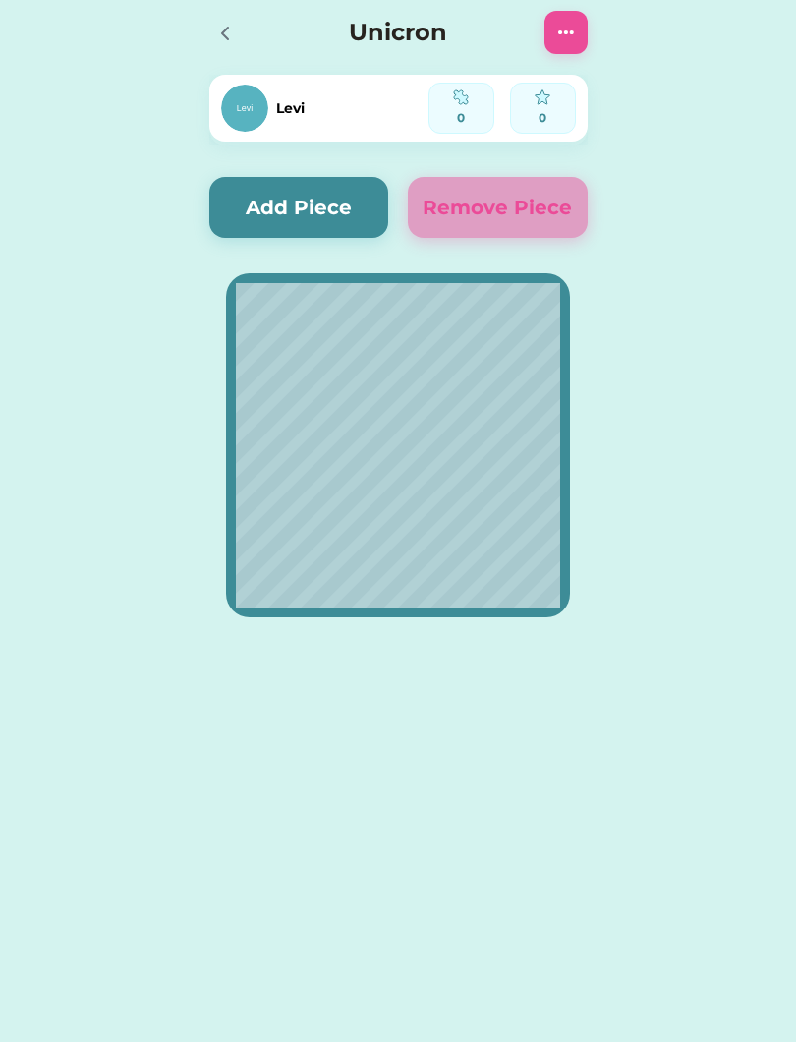
click at [229, 28] on icon at bounding box center [225, 34] width 24 height 24
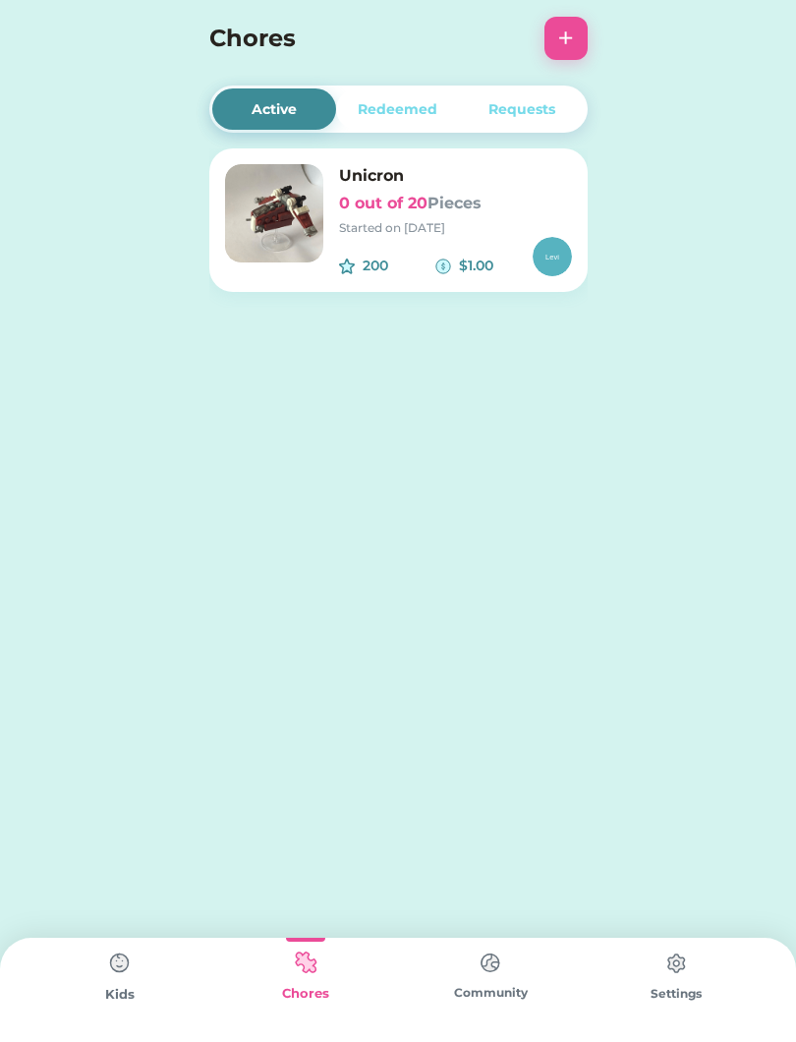
click at [126, 974] on img at bounding box center [119, 962] width 39 height 39
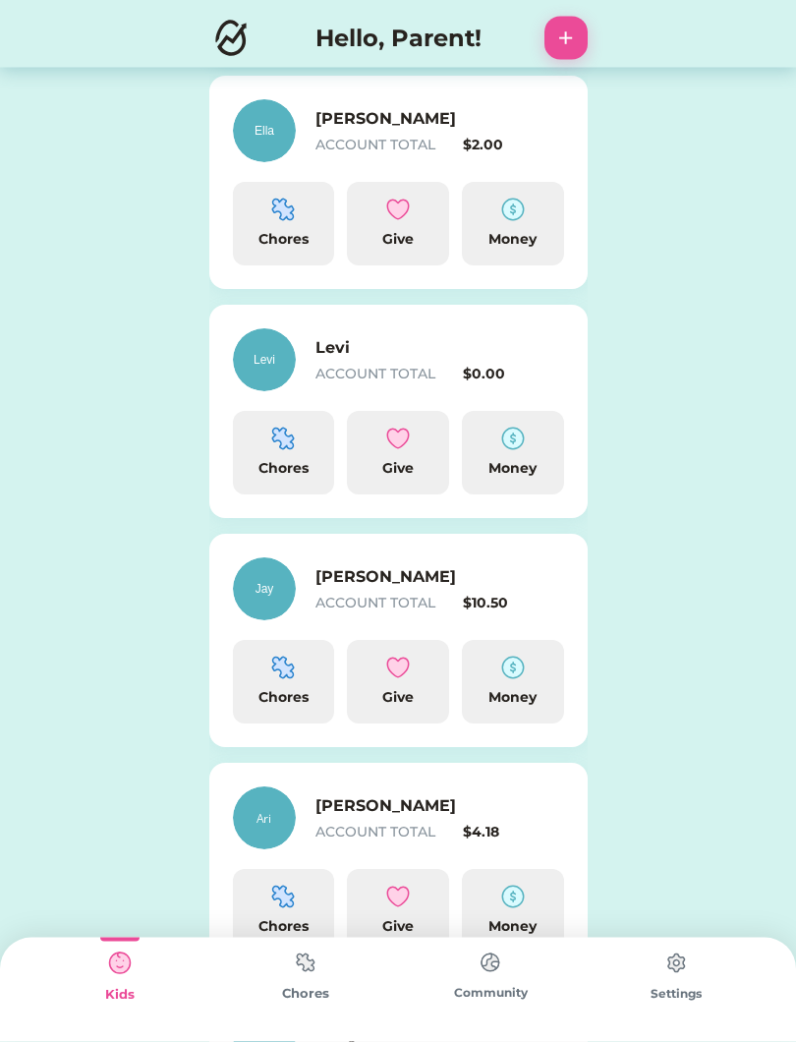
scroll to position [271, 0]
click at [290, 695] on div "Chores" at bounding box center [284, 697] width 86 height 21
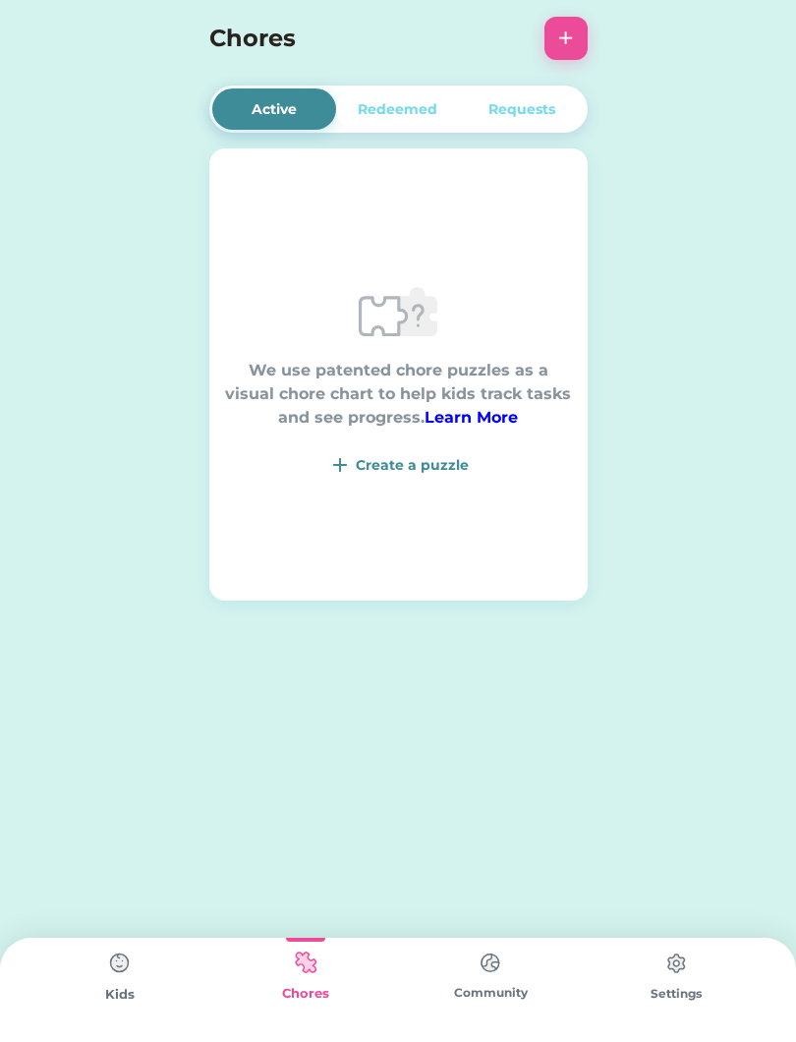
click at [404, 476] on div "Create a puzzle" at bounding box center [398, 465] width 347 height 24
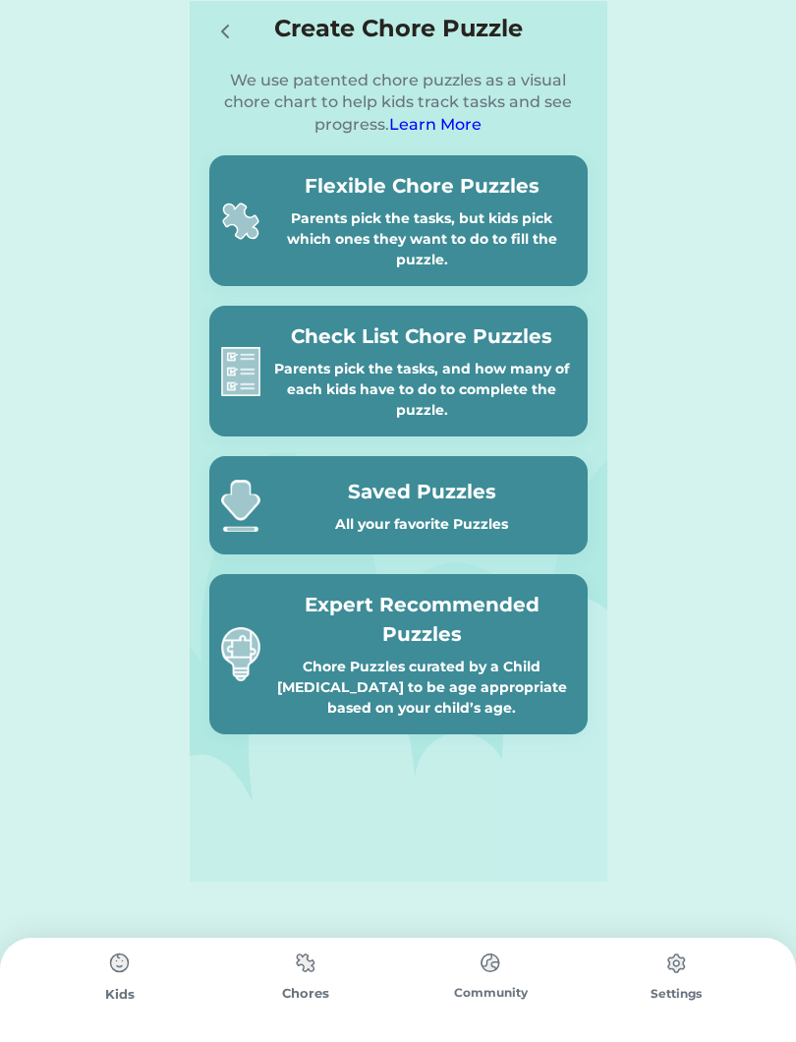
click at [480, 223] on div "Parents pick the tasks, but kids pick which ones they want to do to fill the pu…" at bounding box center [422, 239] width 308 height 62
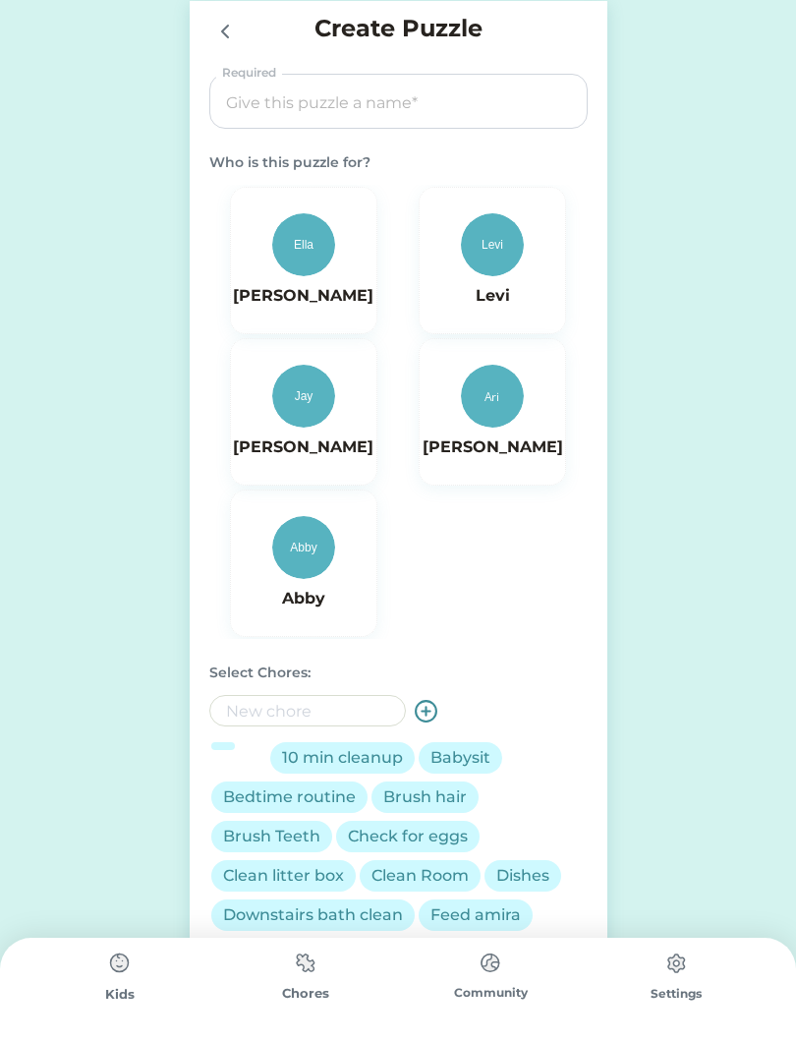
click at [425, 108] on input "input" at bounding box center [398, 102] width 365 height 55
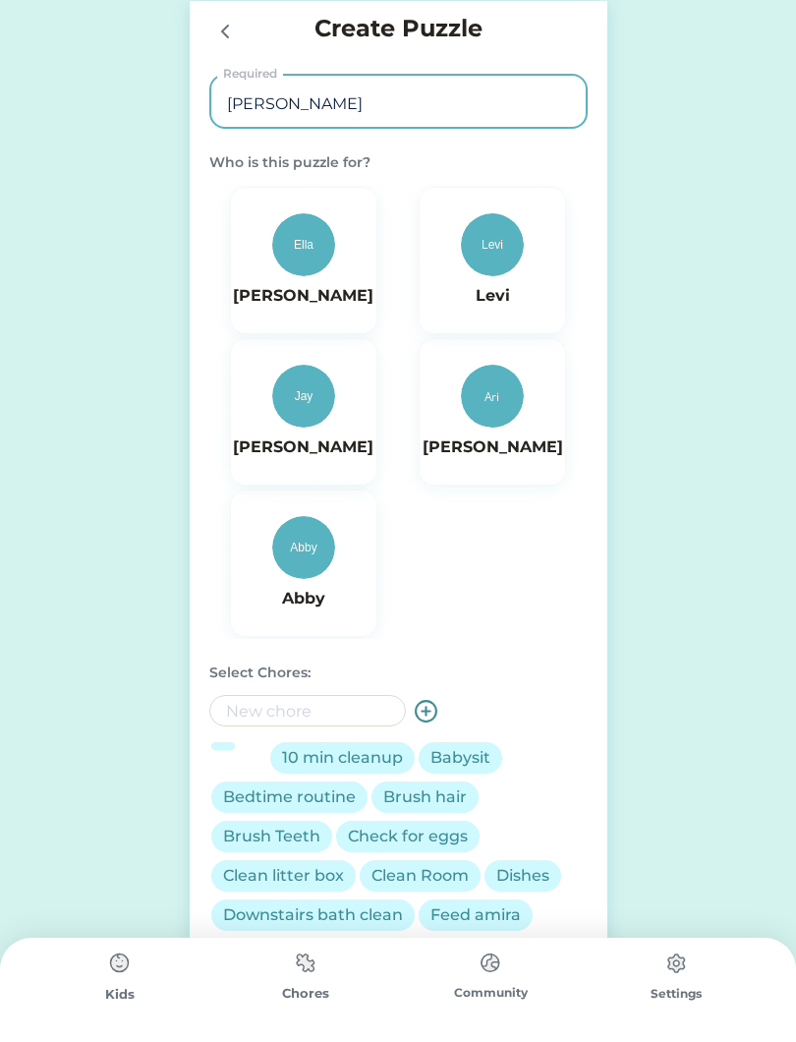
type input "Jesse bear"
click at [319, 421] on img at bounding box center [303, 396] width 63 height 63
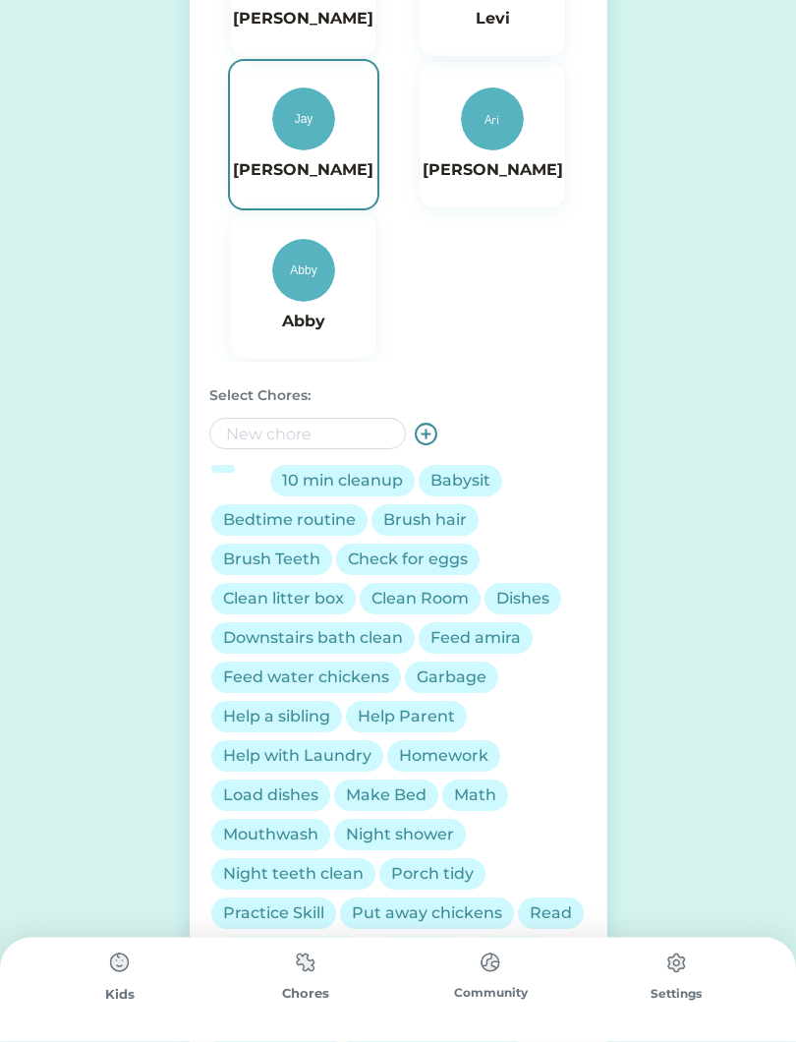
scroll to position [354, 0]
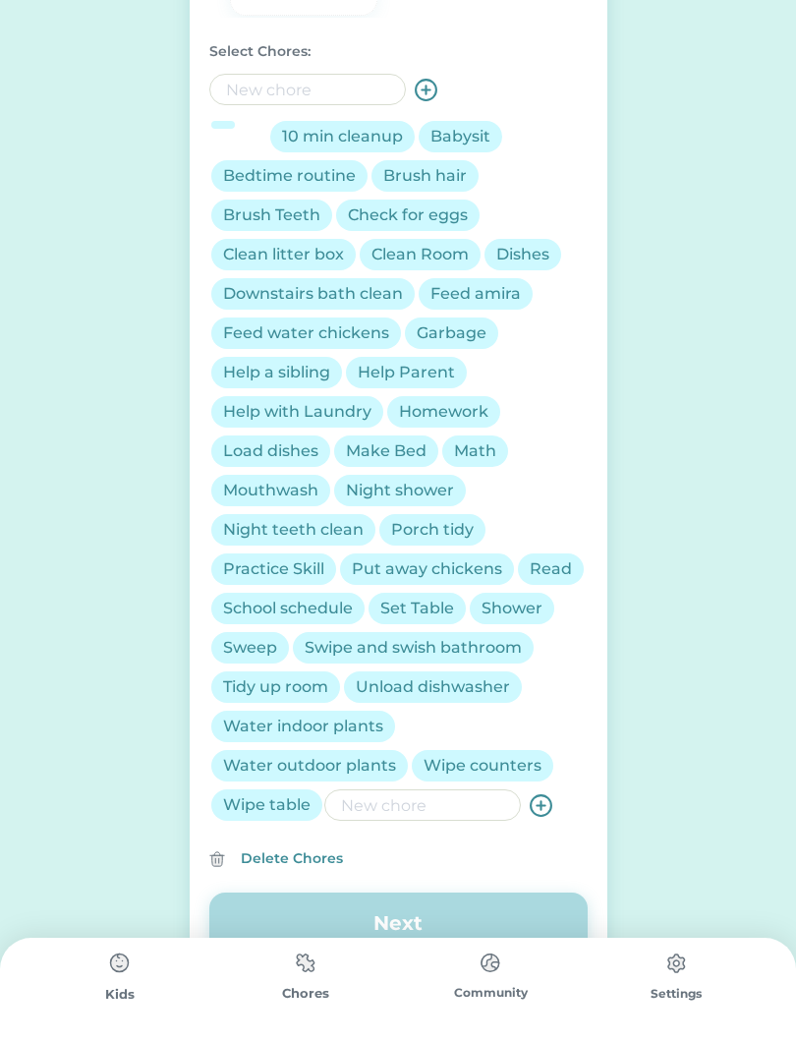
click at [439, 806] on input "input" at bounding box center [422, 804] width 197 height 31
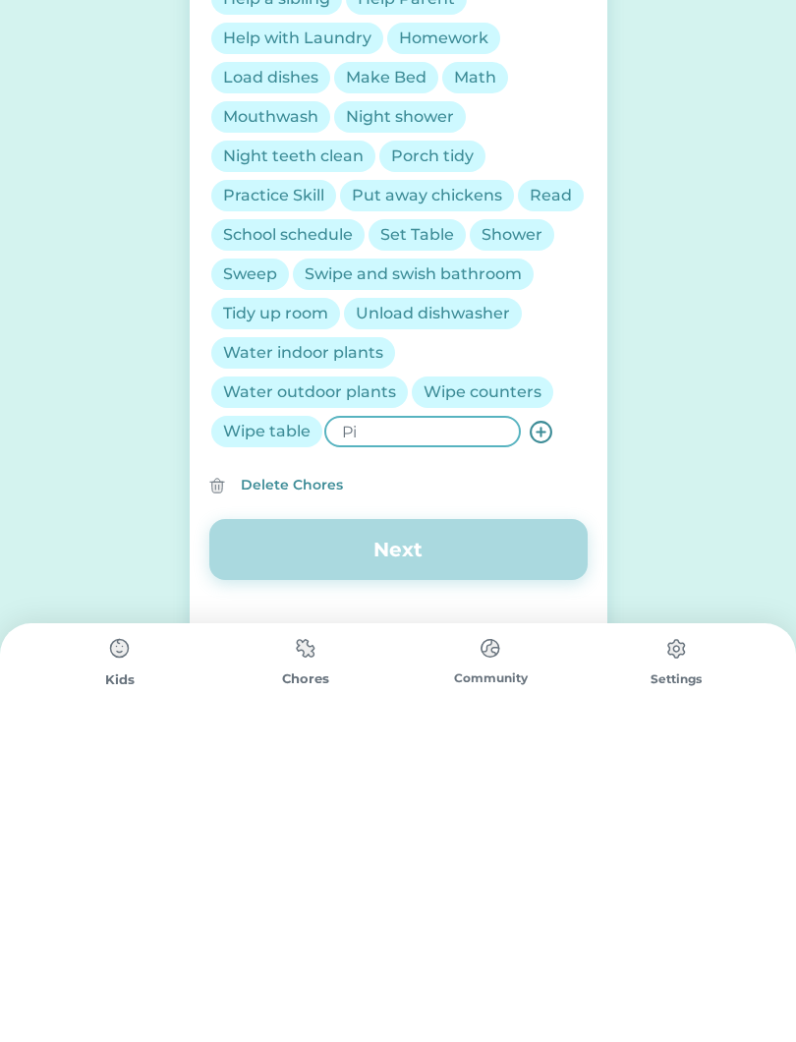
type input "P"
type input "Line up shoes"
click at [551, 734] on icon at bounding box center [541, 746] width 25 height 25
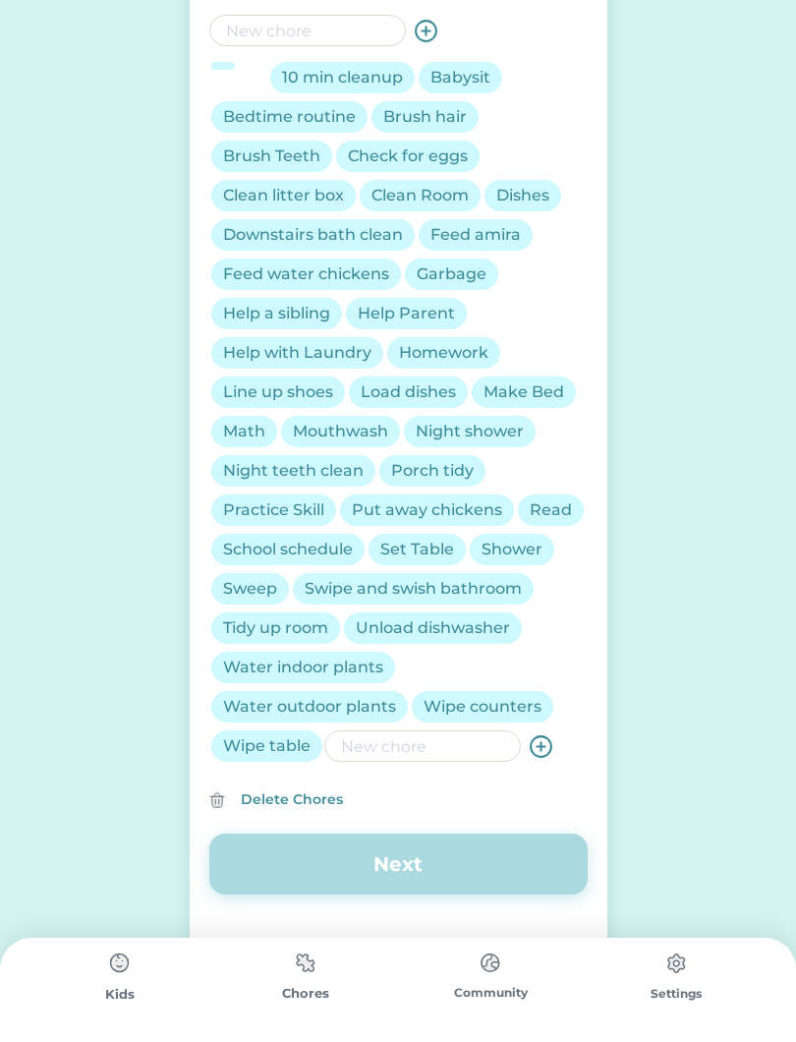
click at [301, 402] on div "Line up shoes" at bounding box center [278, 392] width 110 height 24
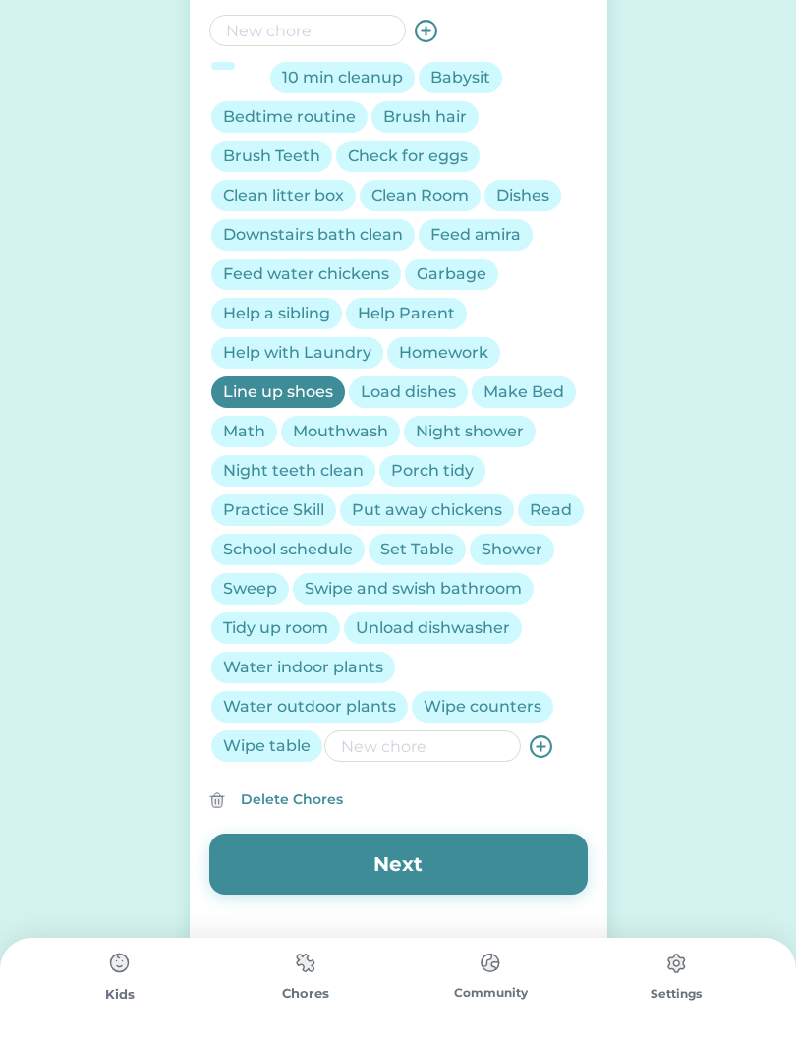
click at [338, 359] on div "Help with Laundry" at bounding box center [297, 353] width 148 height 24
click at [408, 324] on div "Help Parent" at bounding box center [406, 314] width 97 height 24
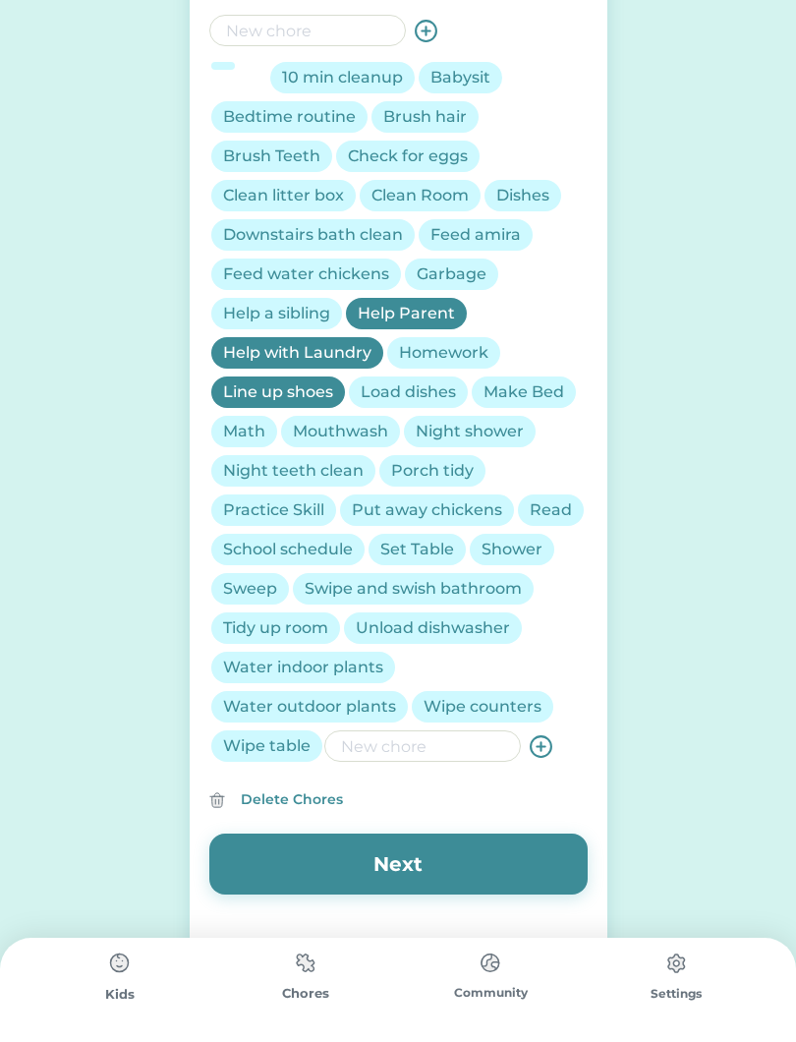
click at [295, 630] on div "Tidy up room" at bounding box center [275, 628] width 105 height 24
click at [427, 558] on div "Set Table" at bounding box center [417, 550] width 74 height 24
click at [267, 120] on div "Bedtime routine" at bounding box center [289, 117] width 133 height 24
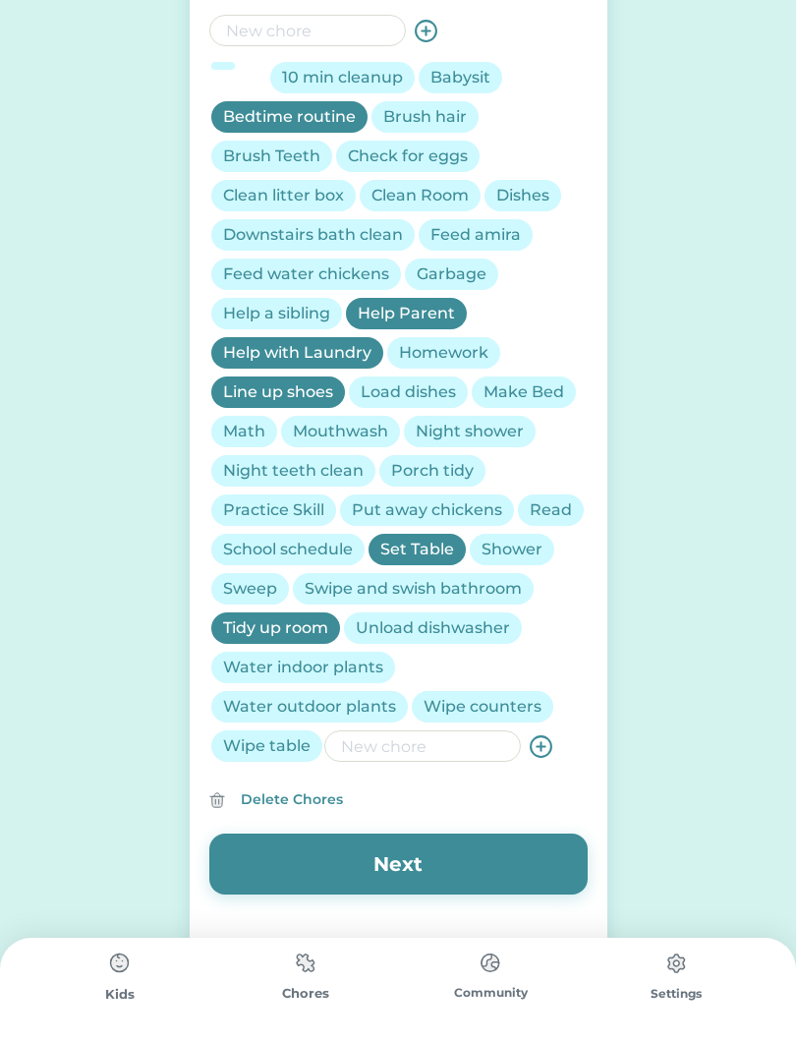
click at [281, 160] on div "Brush Teeth" at bounding box center [271, 156] width 97 height 24
click at [432, 161] on div "Check for eggs" at bounding box center [408, 156] width 120 height 24
click at [448, 115] on div "Brush hair" at bounding box center [425, 117] width 84 height 24
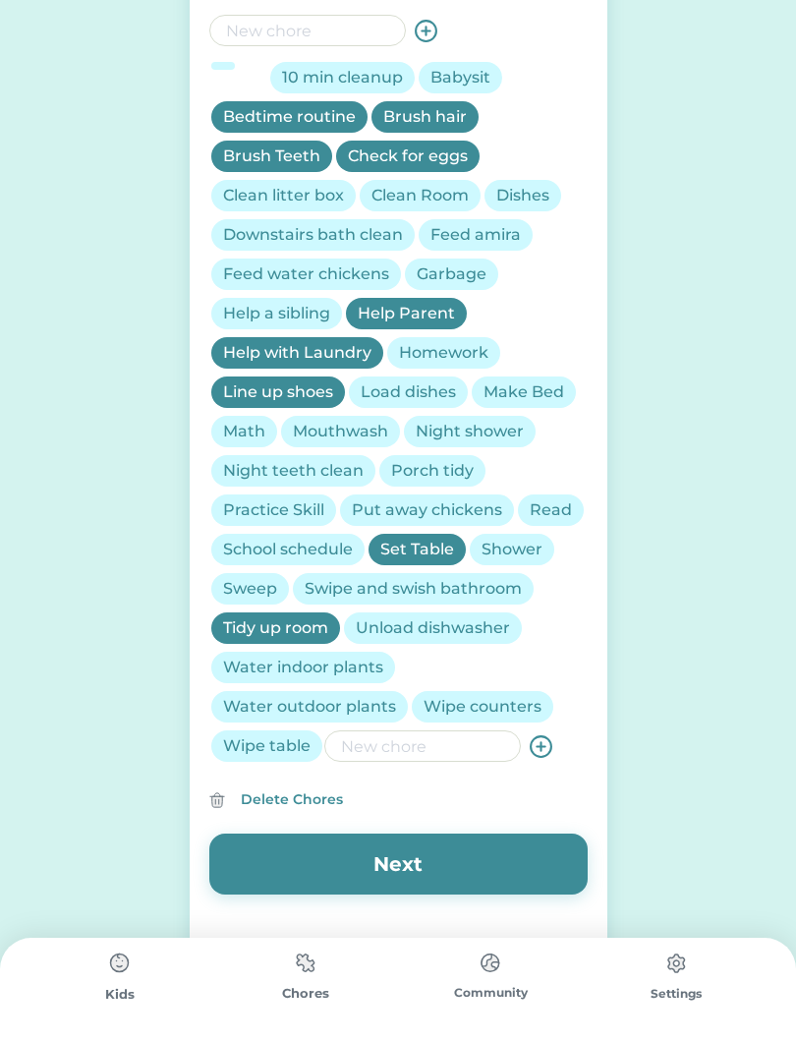
click at [546, 388] on div "Make Bed" at bounding box center [523, 392] width 81 height 24
click at [490, 437] on div "Night shower" at bounding box center [470, 432] width 108 height 24
click at [303, 482] on div "Night teeth clean" at bounding box center [293, 471] width 141 height 24
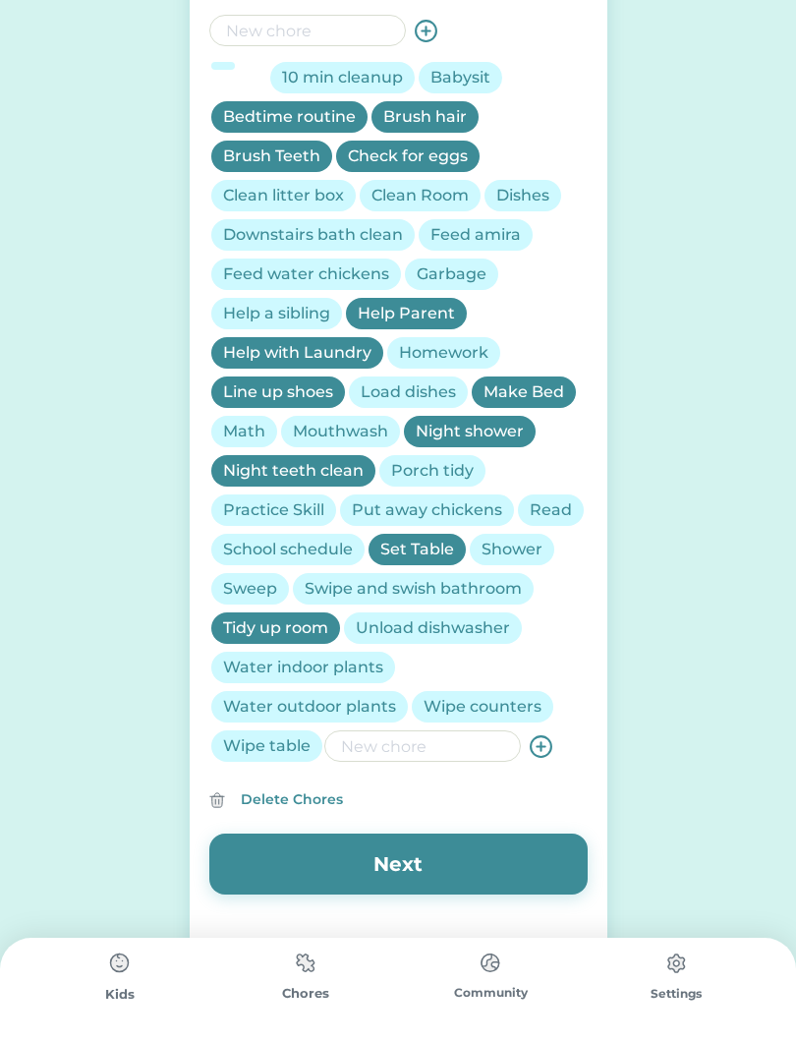
click at [467, 877] on button "Next" at bounding box center [398, 863] width 378 height 61
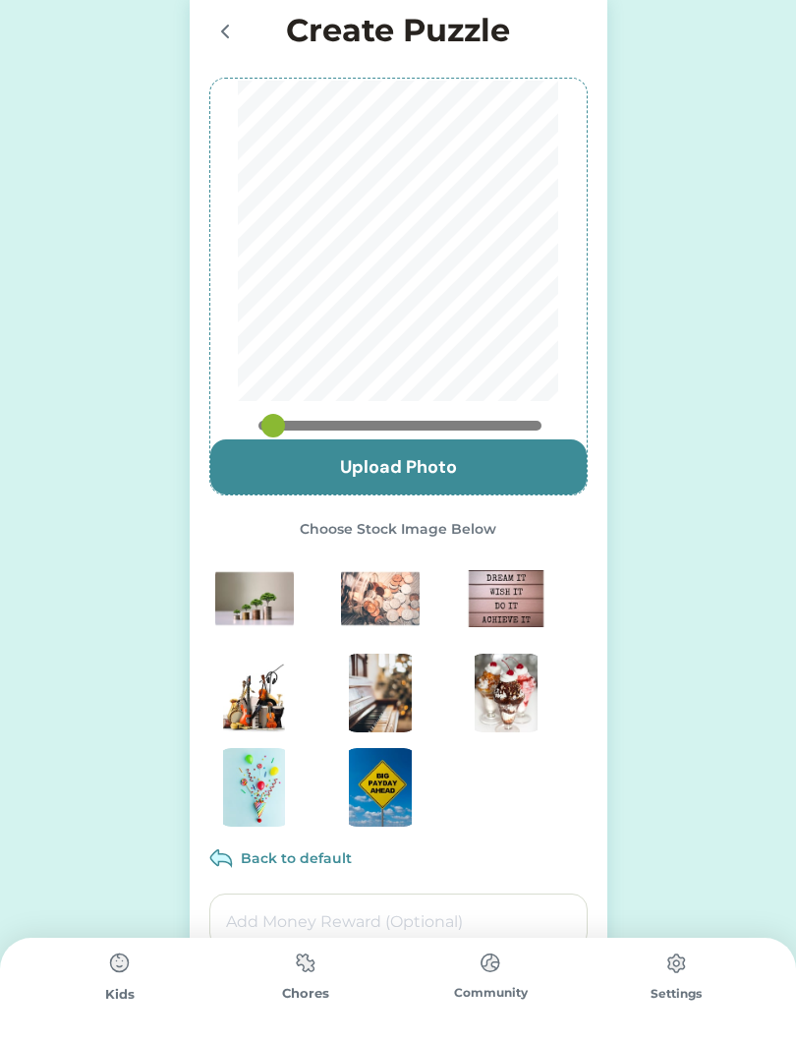
scroll to position [0, 0]
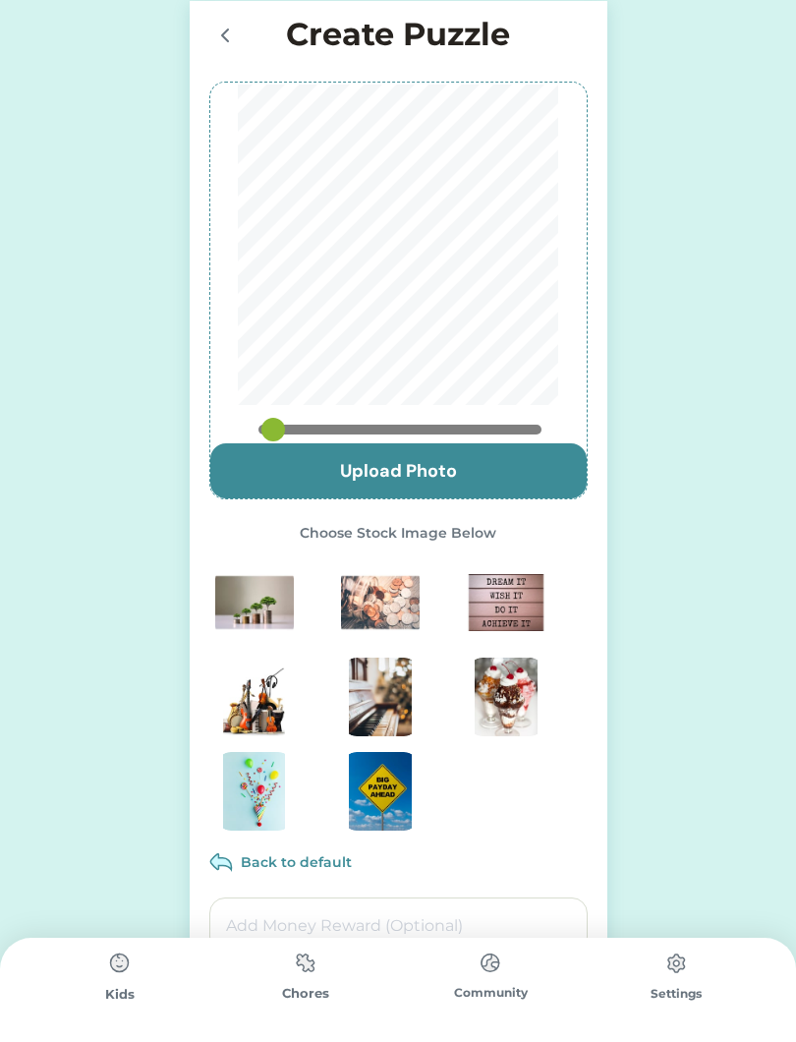
click at [504, 475] on input "file" at bounding box center [398, 470] width 376 height 55
type input "C:\fakepath\IMG_3593.jpeg"
type input "0.55"
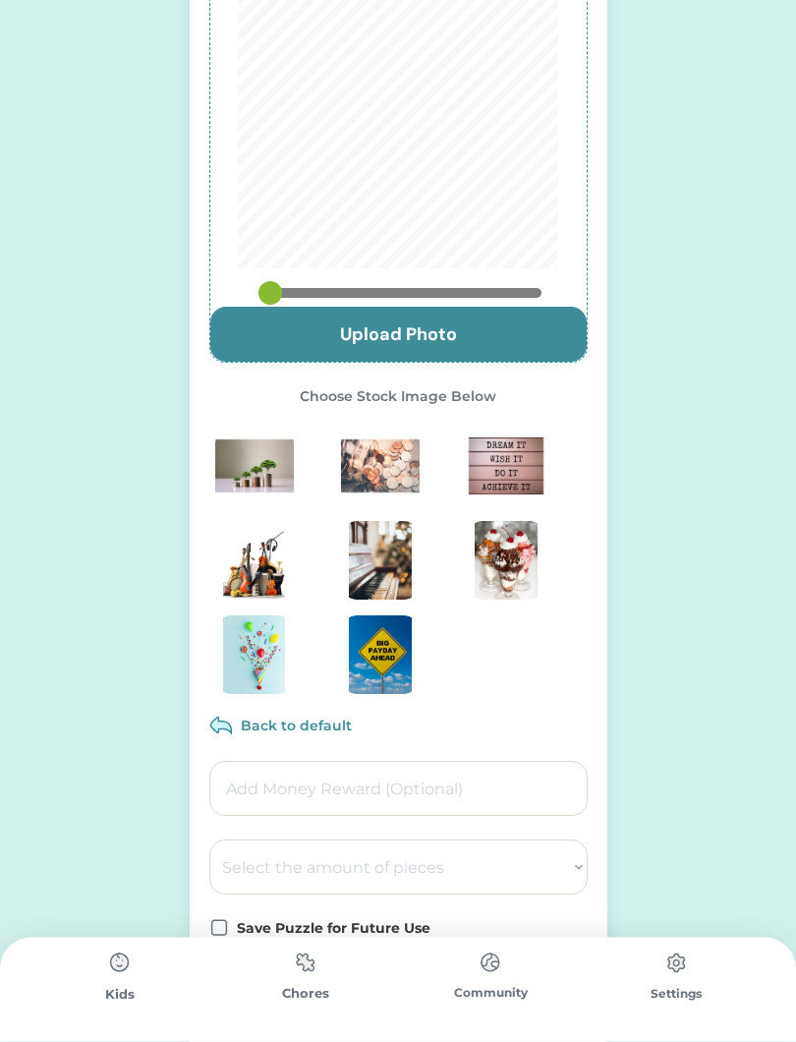
scroll to position [265, 0]
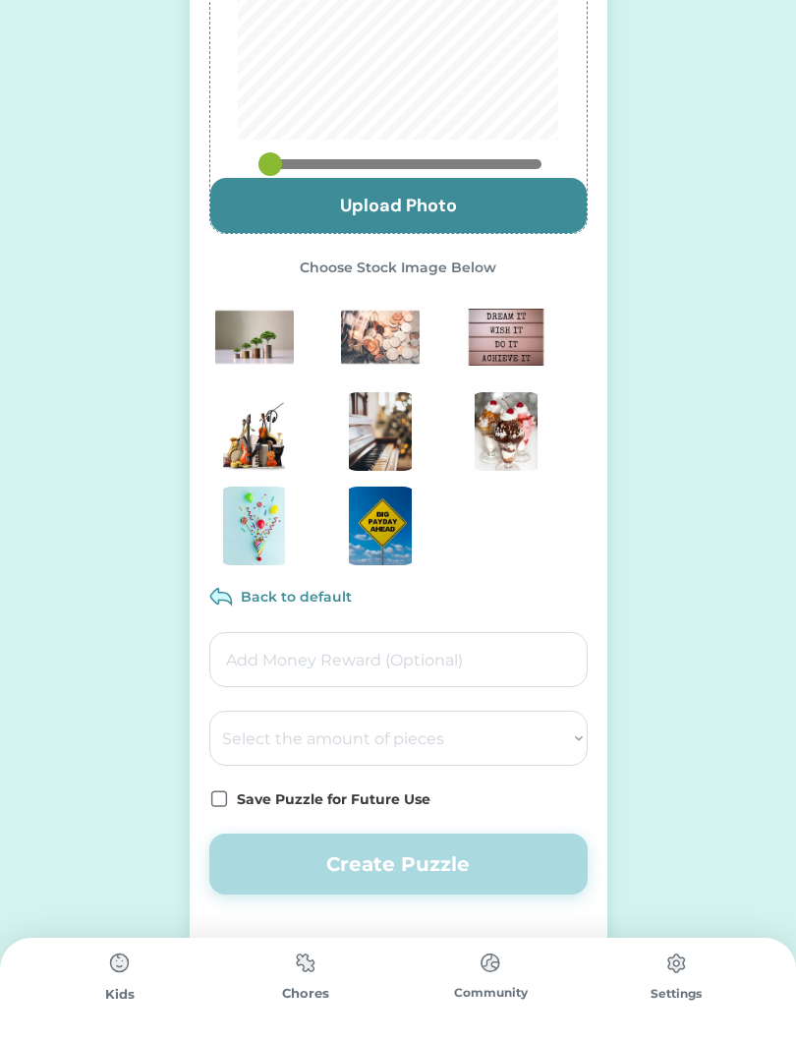
click at [541, 745] on select "Select the amount of pieces 4 6 8 9 10 12 14 15 16 18 20 21 24 25 28 30 32 35 3…" at bounding box center [398, 738] width 378 height 55
select select ""1348695171700984260__LOOKUP__1686212359594x388722274823326100""
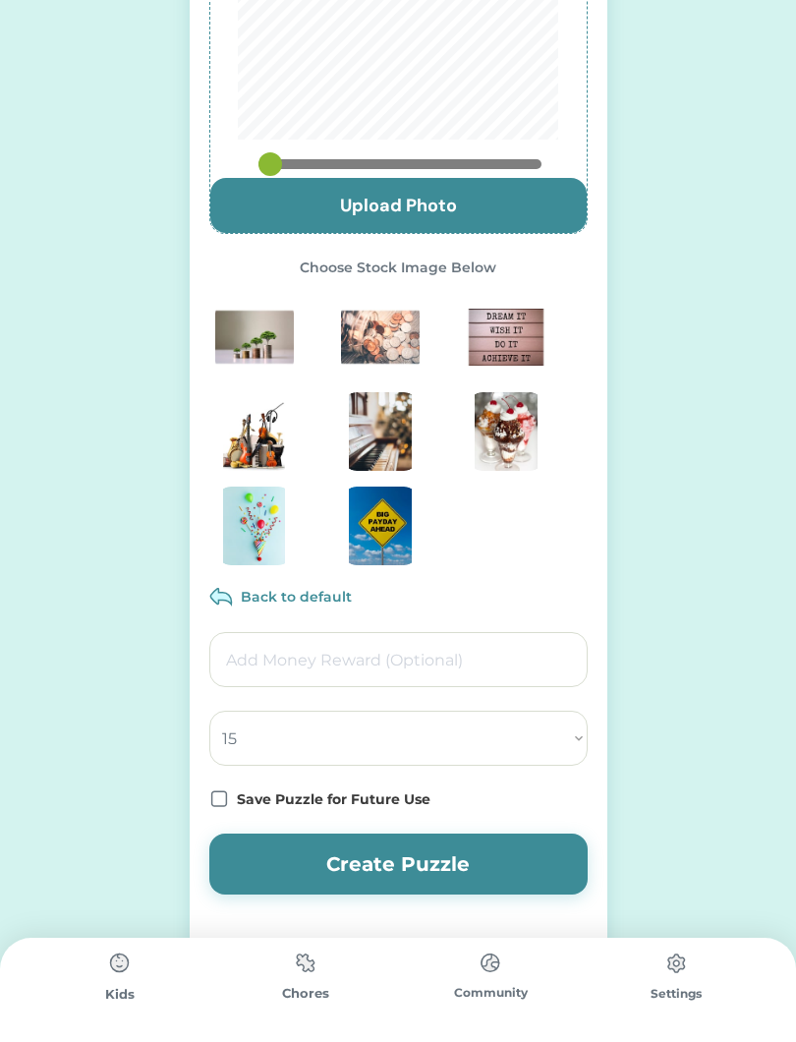
click at [219, 808] on icon at bounding box center [219, 799] width 20 height 20
click at [500, 874] on button "Create Puzzle" at bounding box center [398, 863] width 378 height 61
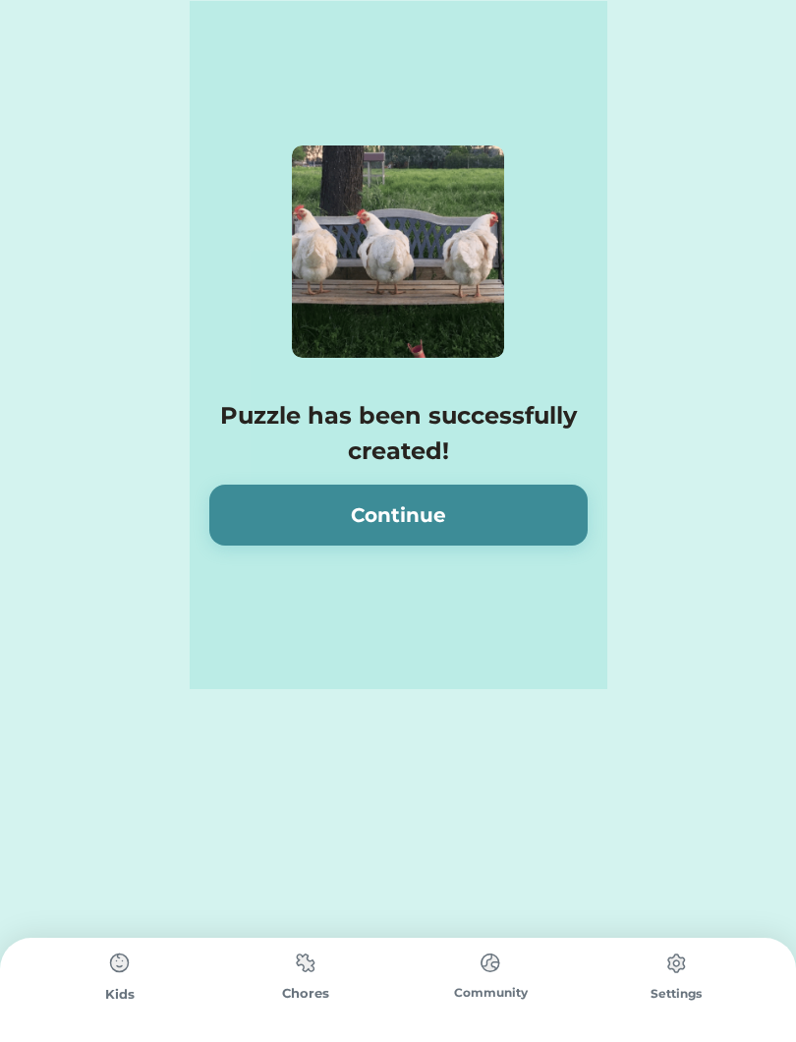
click at [471, 519] on button "Continue" at bounding box center [398, 514] width 378 height 61
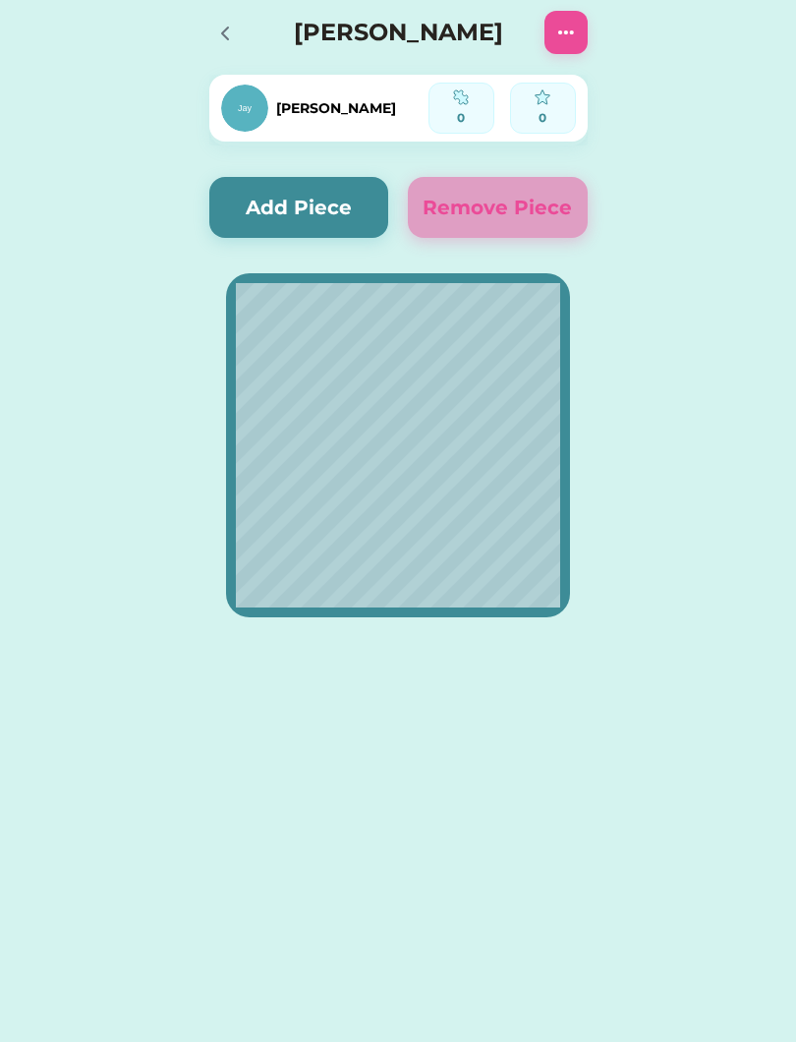
click at [243, 37] on div at bounding box center [230, 32] width 43 height 43
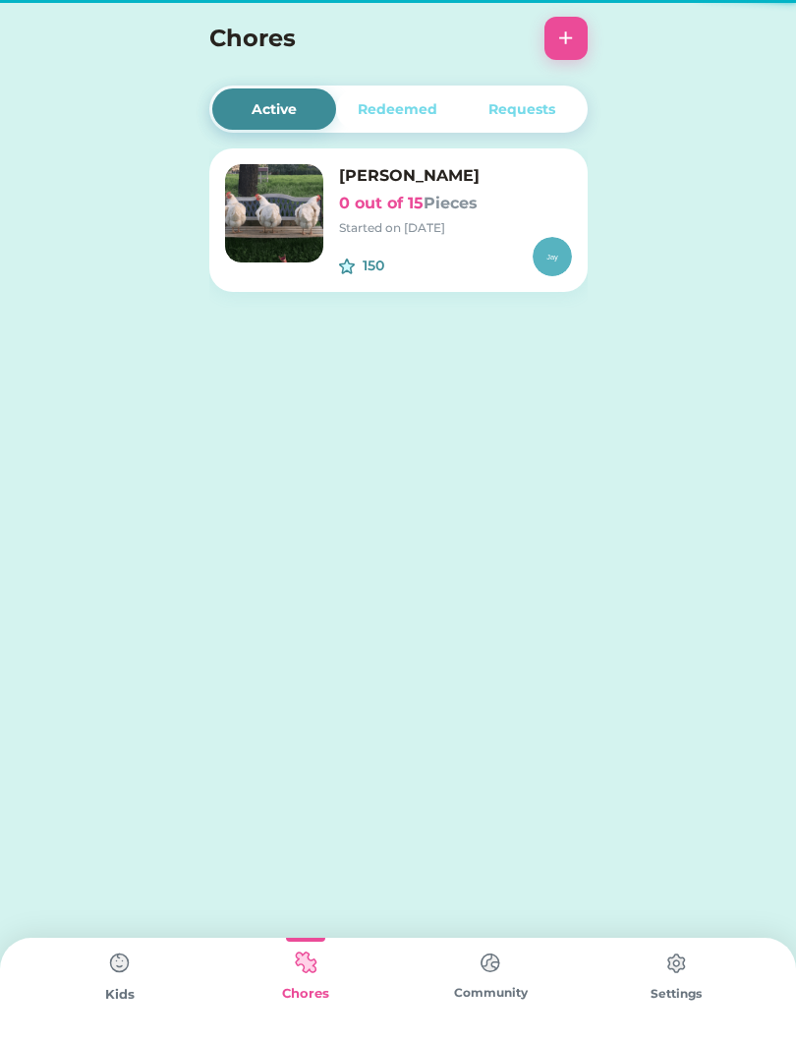
click at [133, 973] on img at bounding box center [119, 962] width 39 height 39
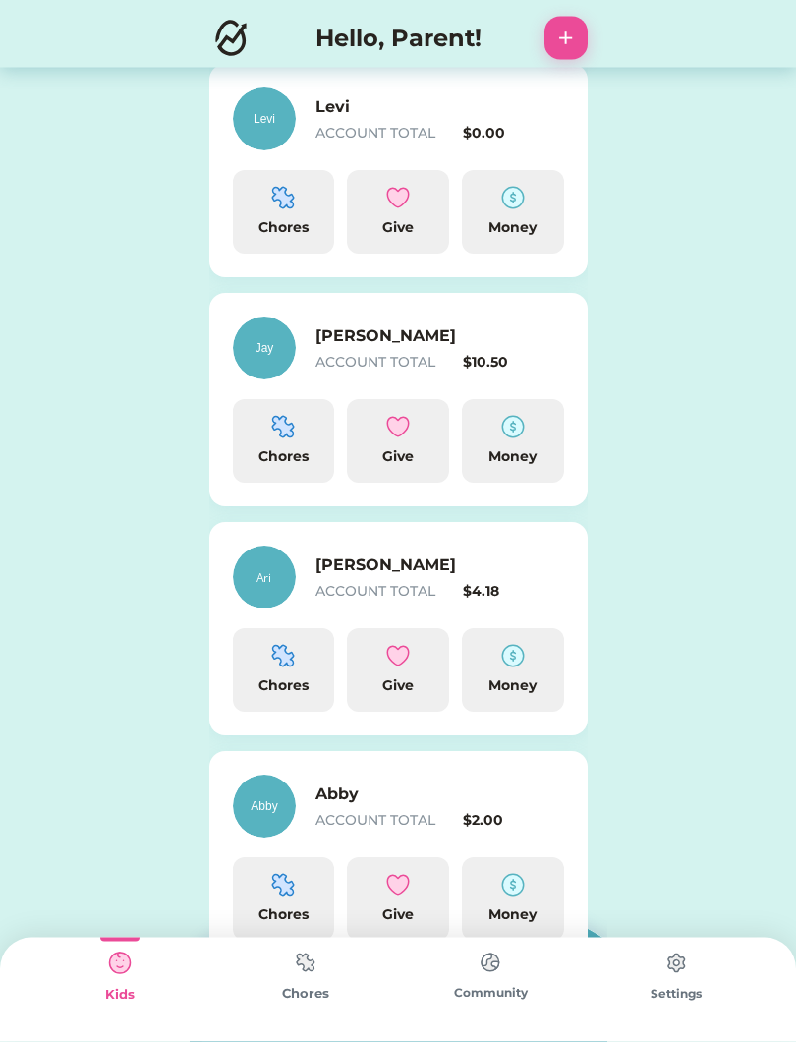
scroll to position [568, 0]
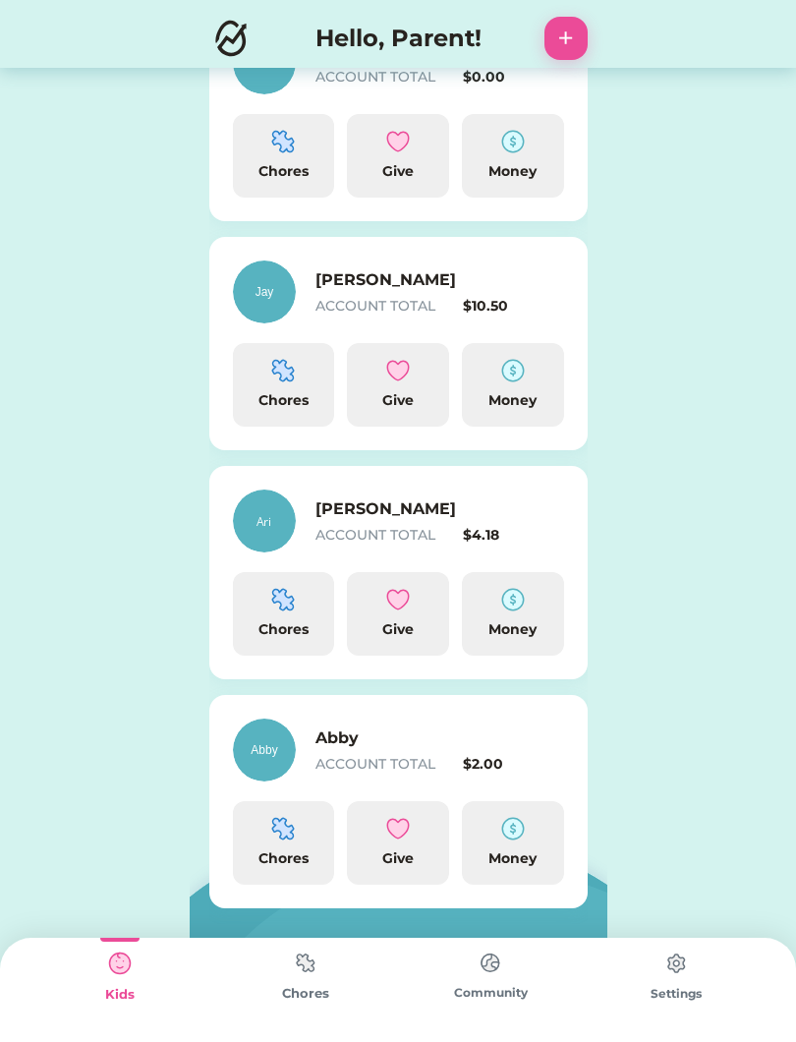
click at [754, 627] on div "Active Redeemed Requests Ari puzzle 0 out of 16 Pieces Started on 8/22/25 160 $…" at bounding box center [398, 237] width 796 height 1610
click at [276, 837] on img at bounding box center [283, 829] width 24 height 24
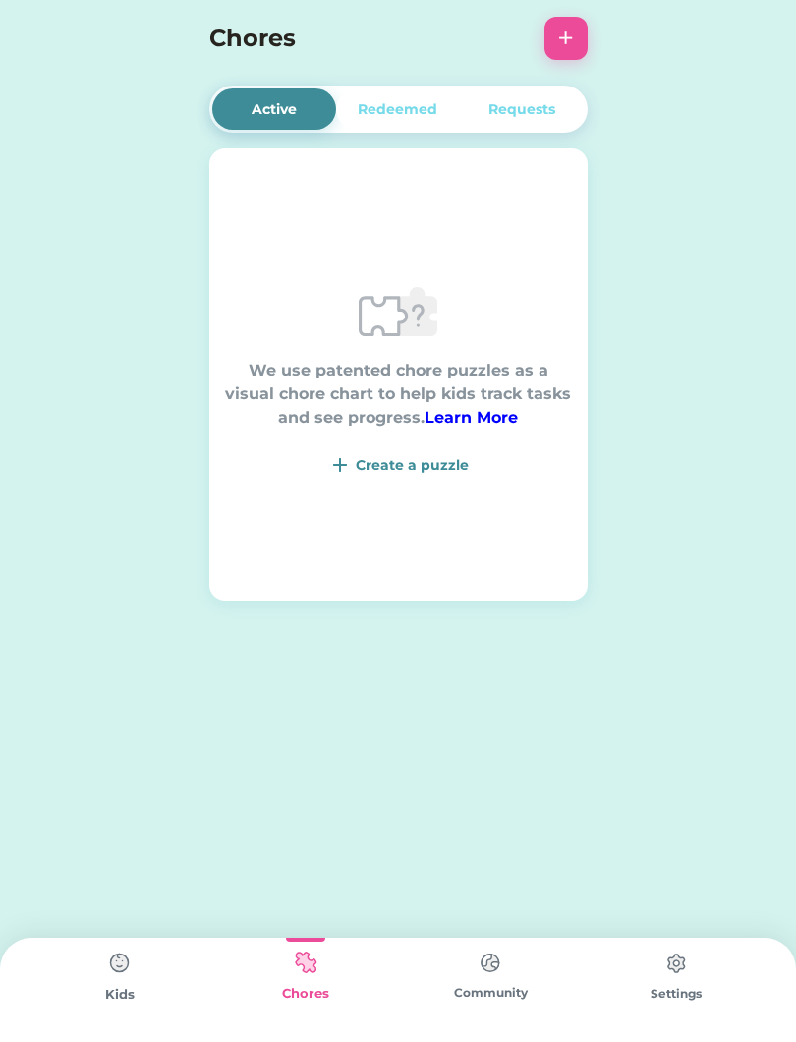
click at [425, 469] on div "Create a puzzle" at bounding box center [412, 465] width 113 height 21
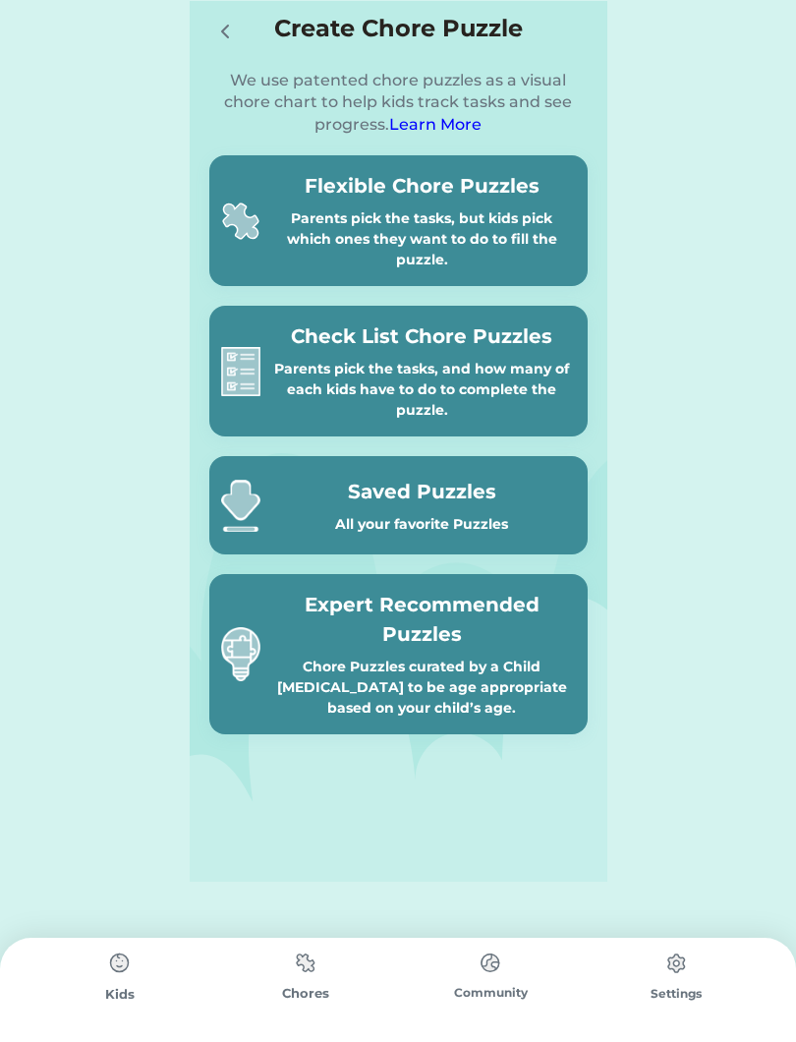
click at [483, 218] on div "Parents pick the tasks, but kids pick which ones they want to do to fill the pu…" at bounding box center [422, 239] width 308 height 62
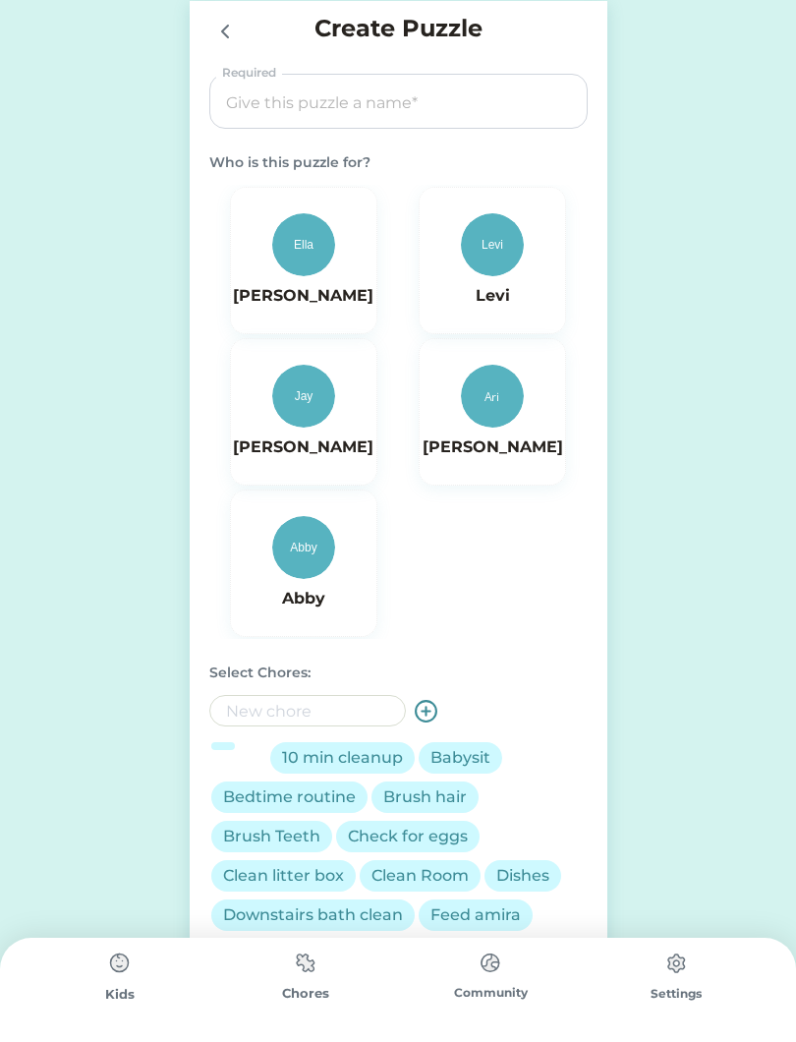
click at [481, 88] on input "input" at bounding box center [398, 102] width 365 height 55
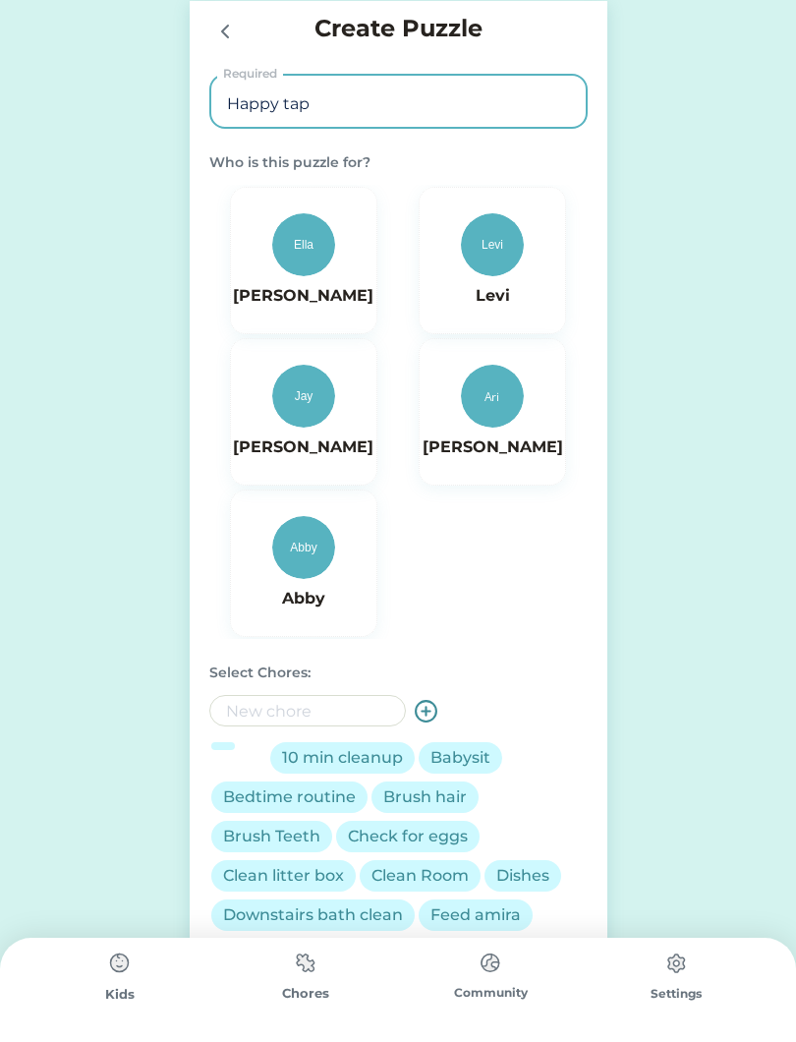
type input "Happy tap"
click at [310, 573] on img at bounding box center [303, 547] width 63 height 63
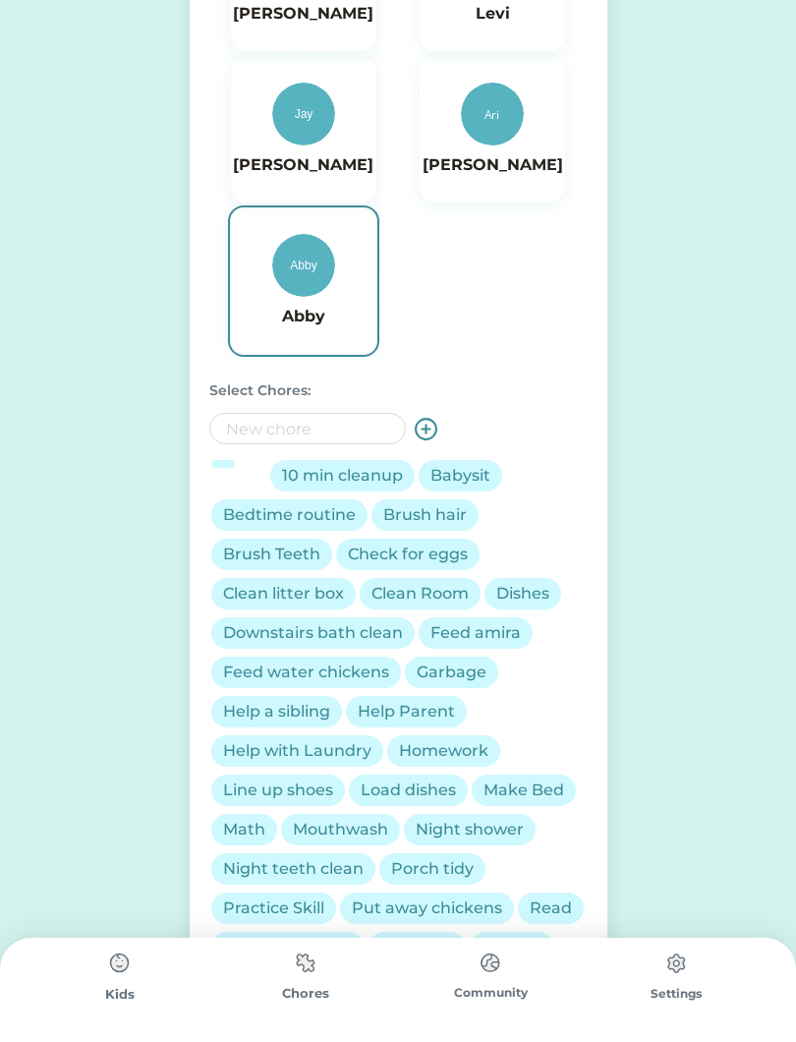
scroll to position [292, 0]
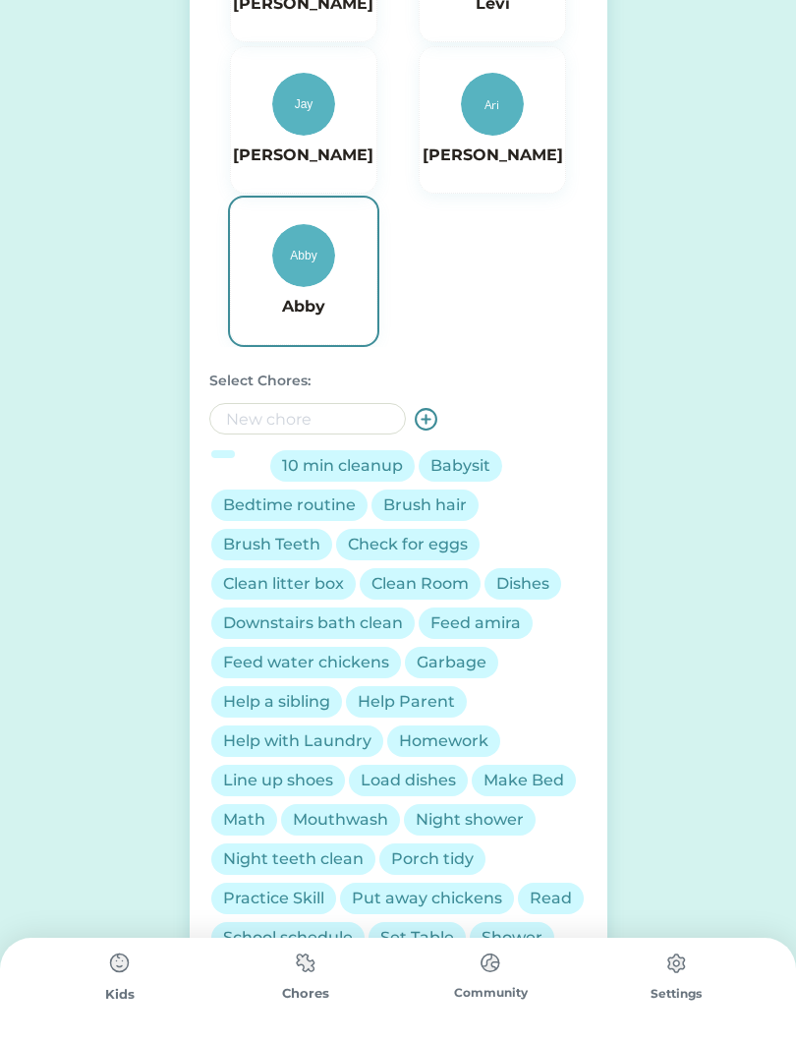
click at [356, 472] on div "10 min cleanup" at bounding box center [342, 466] width 121 height 24
click at [442, 507] on div "Brush hair" at bounding box center [425, 505] width 84 height 24
click at [311, 511] on div "Bedtime routine" at bounding box center [289, 505] width 133 height 24
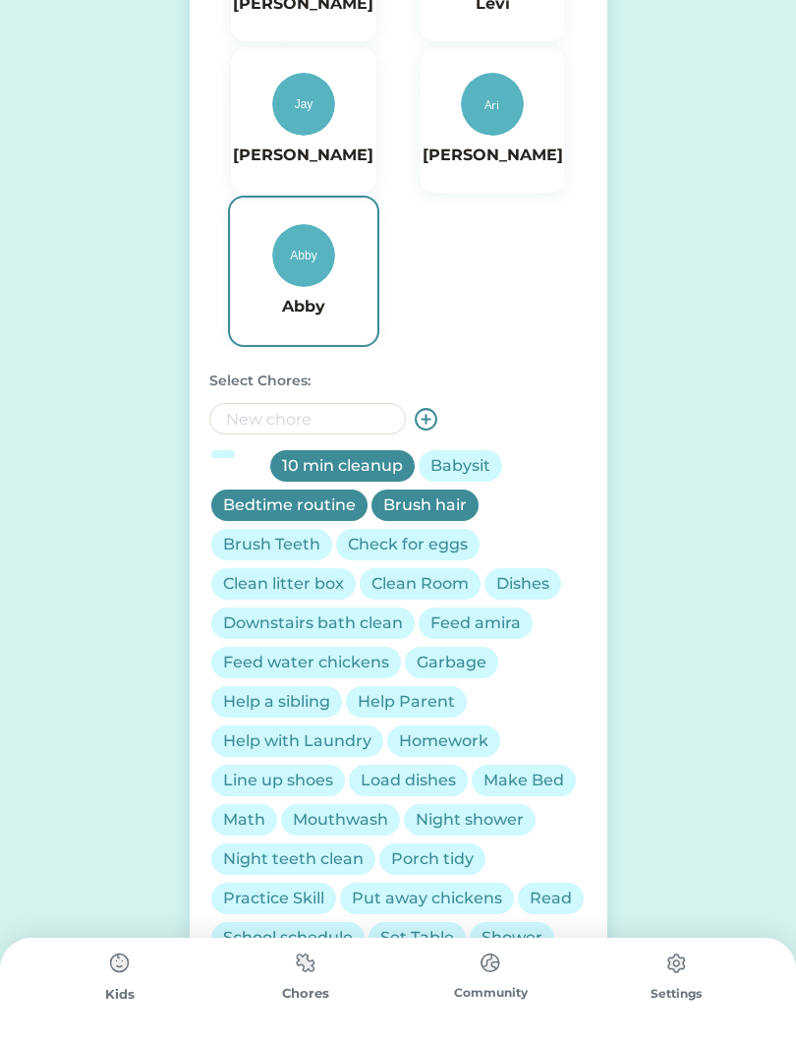
click at [302, 545] on div "Brush Teeth" at bounding box center [271, 545] width 97 height 24
click at [538, 588] on div "Dishes" at bounding box center [522, 584] width 53 height 24
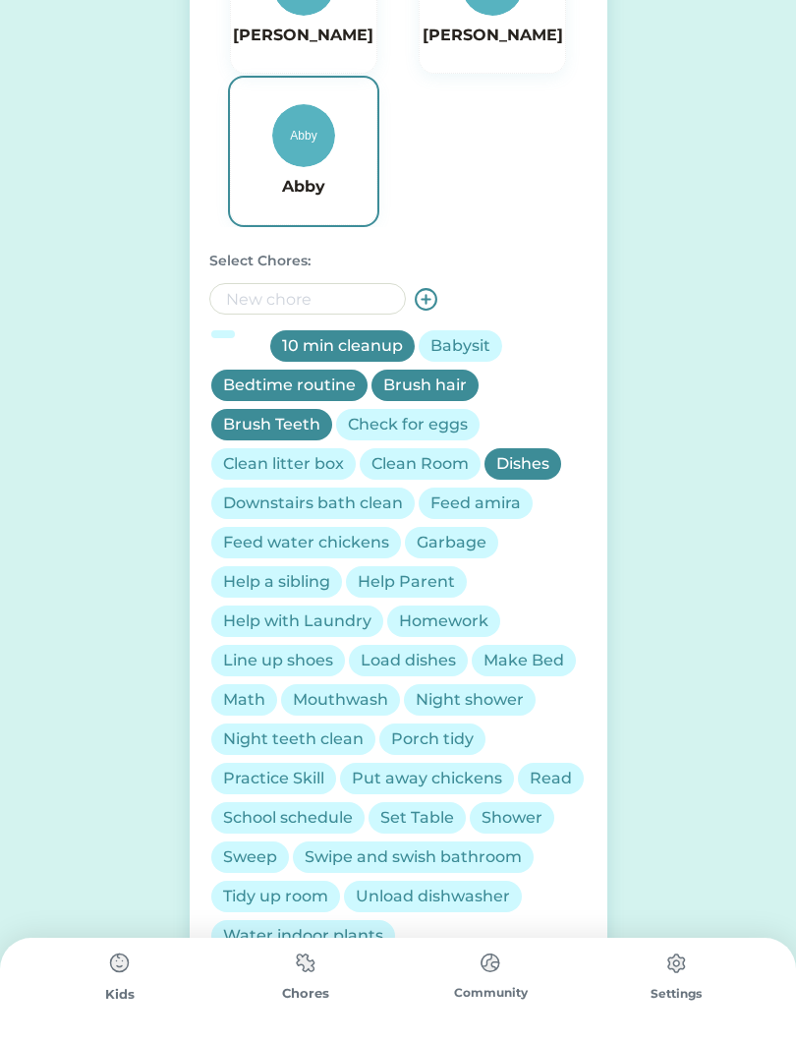
scroll to position [411, 0]
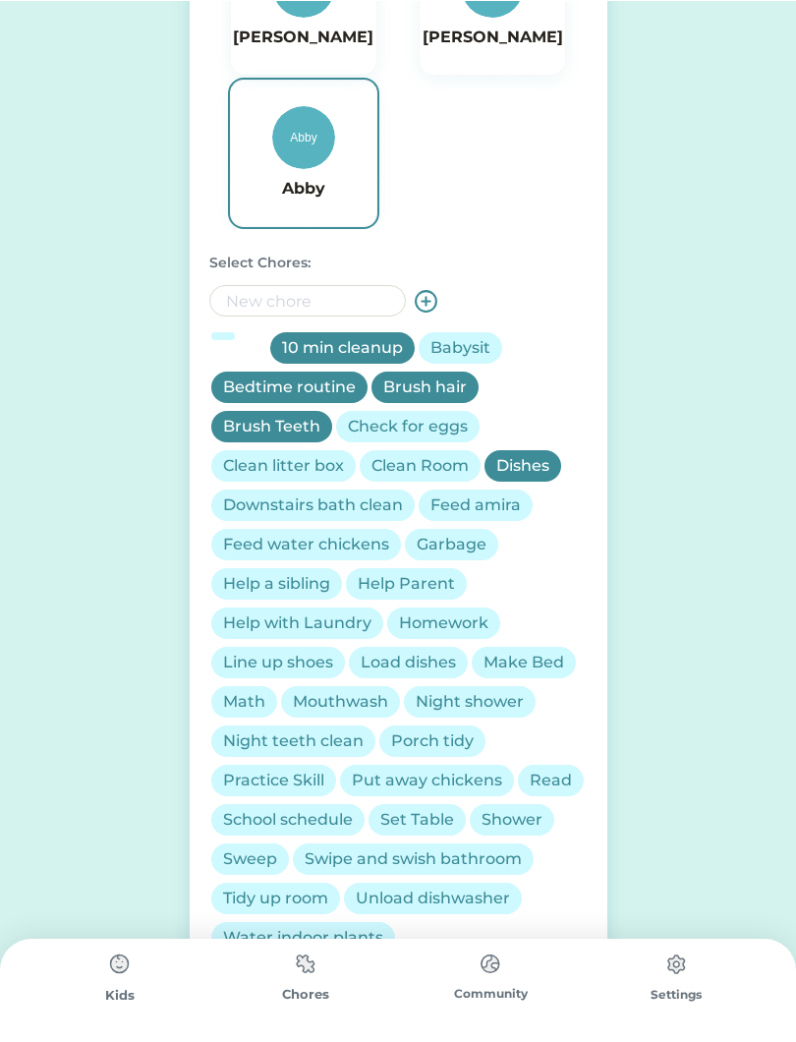
click at [319, 817] on div "School schedule" at bounding box center [288, 819] width 130 height 24
click at [554, 784] on div "Read" at bounding box center [551, 780] width 42 height 24
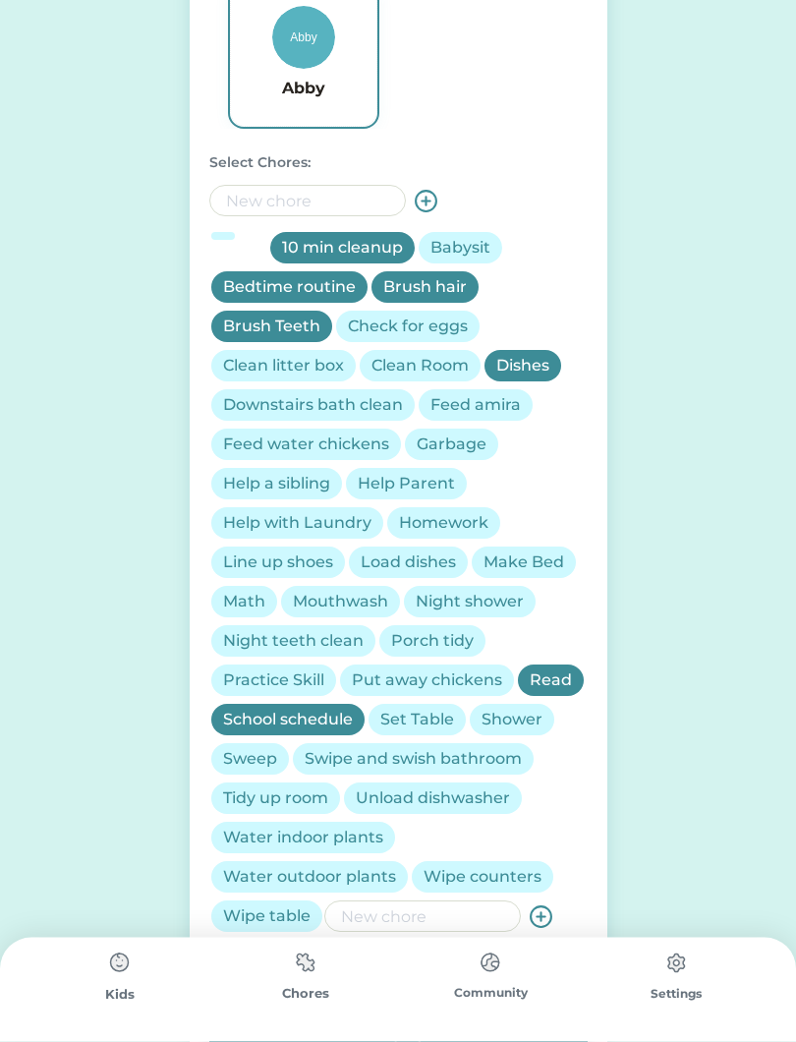
scroll to position [511, 0]
click at [531, 725] on div "Shower" at bounding box center [512, 719] width 61 height 24
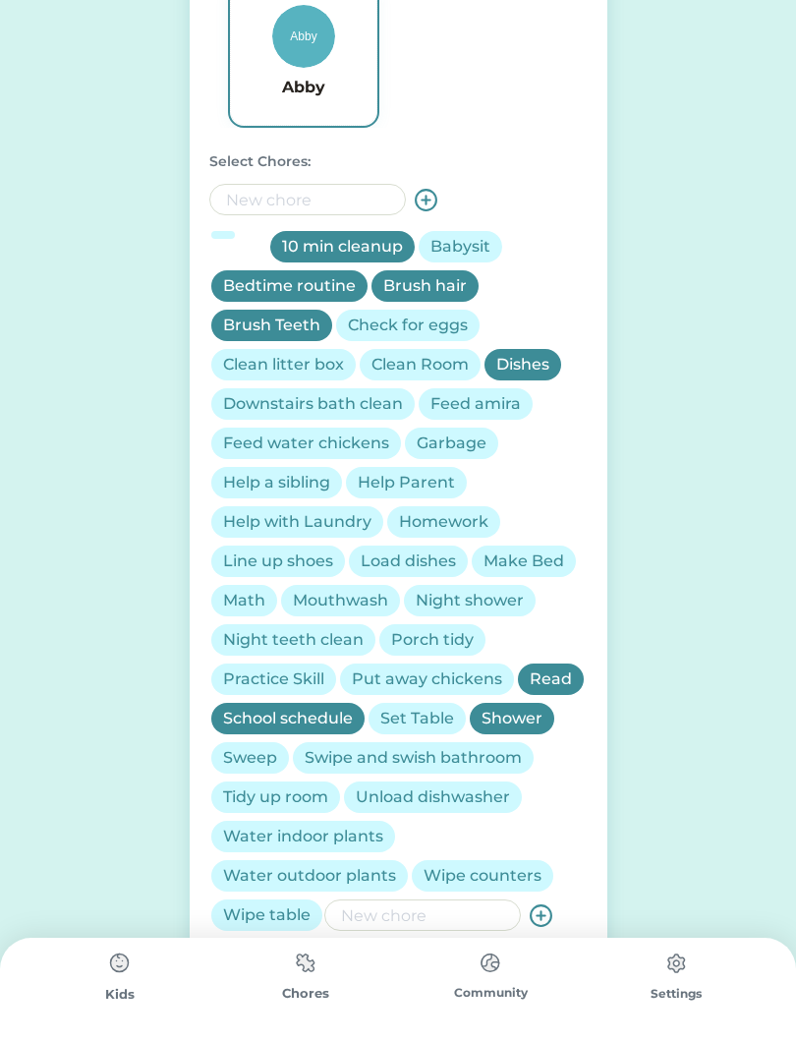
click at [310, 804] on div "Tidy up room" at bounding box center [275, 797] width 105 height 24
click at [496, 606] on div "Night shower" at bounding box center [470, 601] width 108 height 24
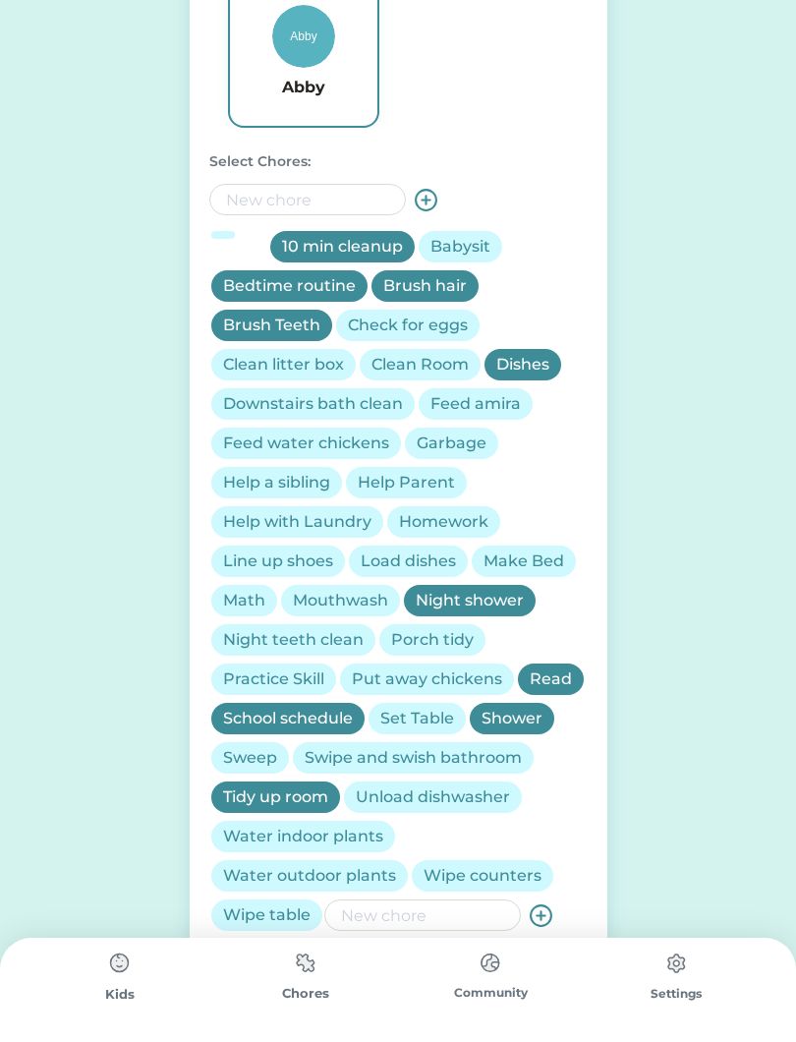
click at [508, 725] on div "Shower" at bounding box center [512, 719] width 61 height 24
click at [548, 556] on div "Make Bed" at bounding box center [523, 561] width 81 height 24
click at [411, 567] on div "Load dishes" at bounding box center [408, 561] width 95 height 24
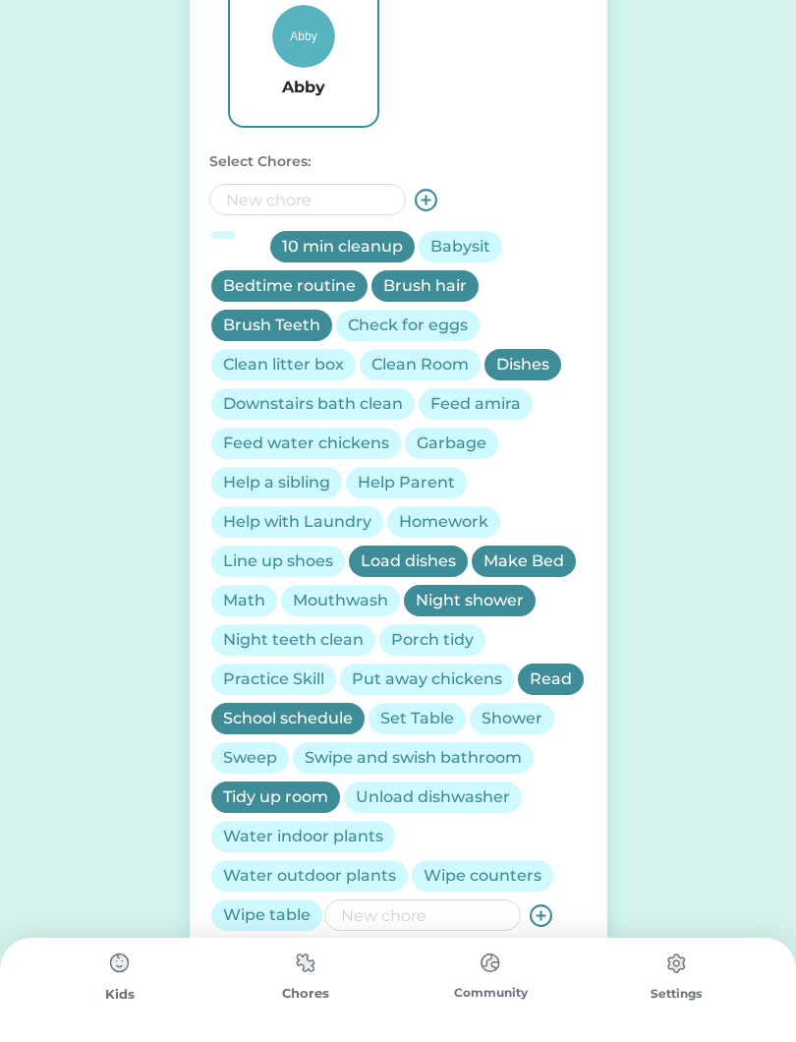
click at [331, 654] on div "Night teeth clean" at bounding box center [293, 639] width 164 height 31
click at [293, 690] on div "Practice Skill" at bounding box center [273, 679] width 101 height 24
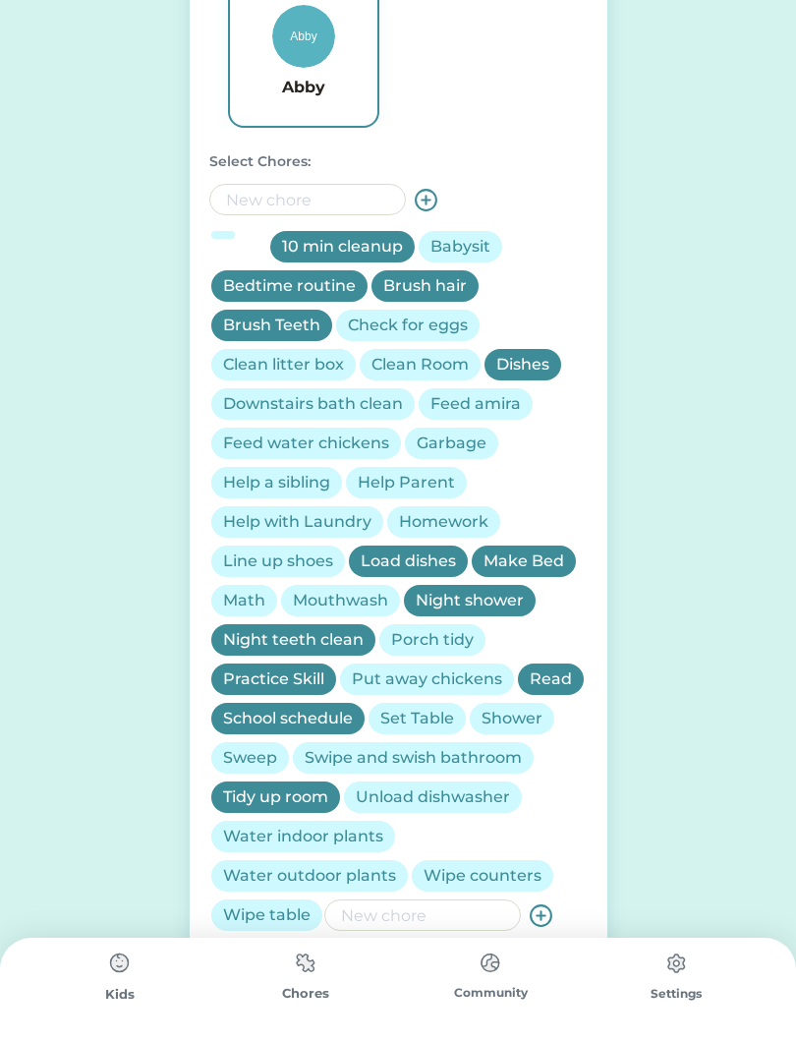
click at [244, 603] on div "Math" at bounding box center [244, 601] width 42 height 24
click at [306, 483] on div "Help a sibling" at bounding box center [276, 483] width 107 height 24
click at [512, 370] on div "Dishes" at bounding box center [522, 365] width 53 height 24
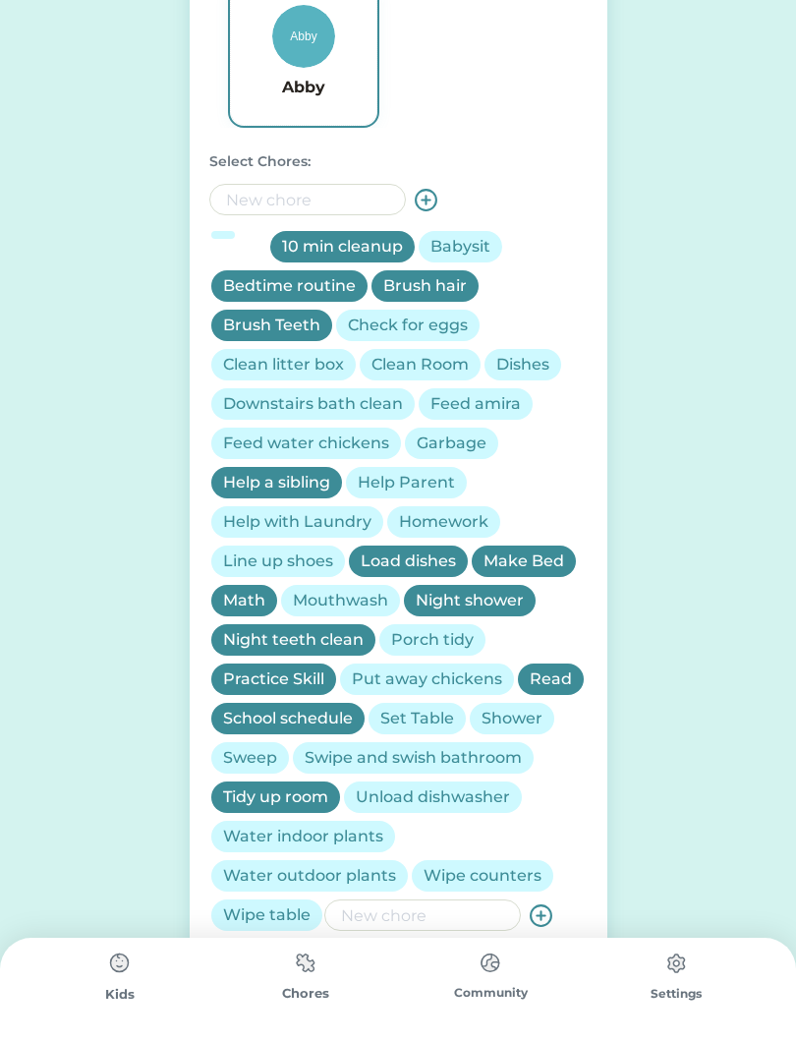
click at [421, 485] on div "Help Parent" at bounding box center [406, 483] width 97 height 24
click at [398, 915] on input "input" at bounding box center [422, 914] width 197 height 31
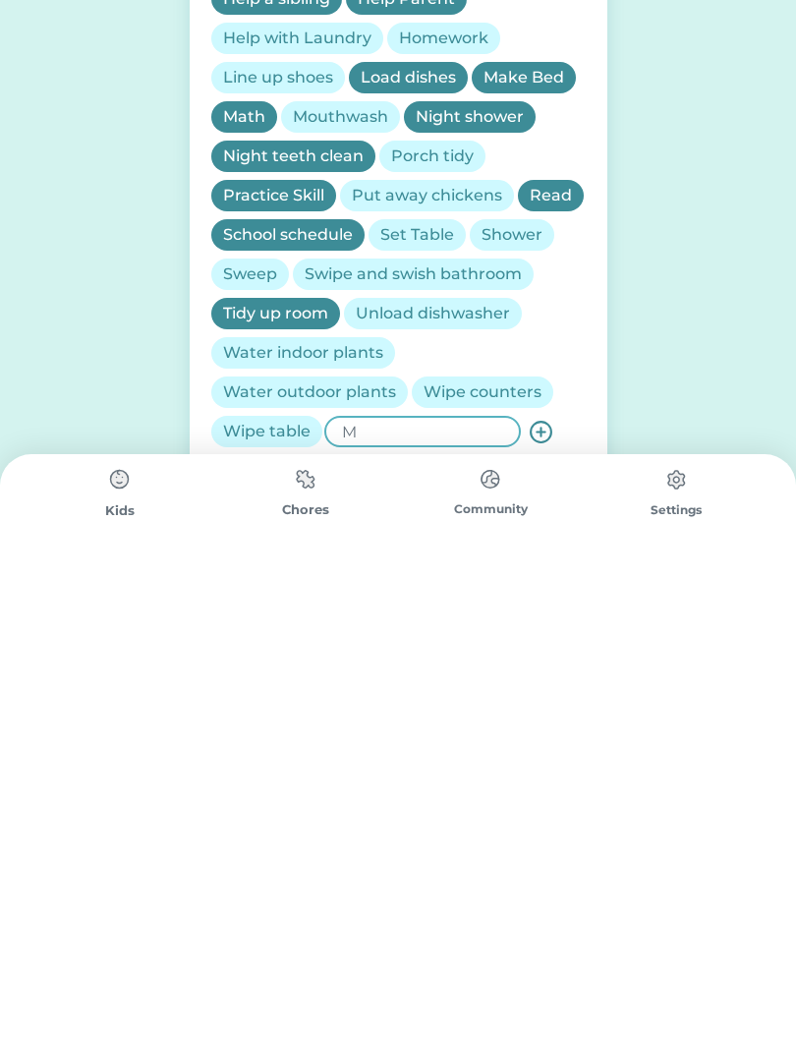
scroll to position [680, 0]
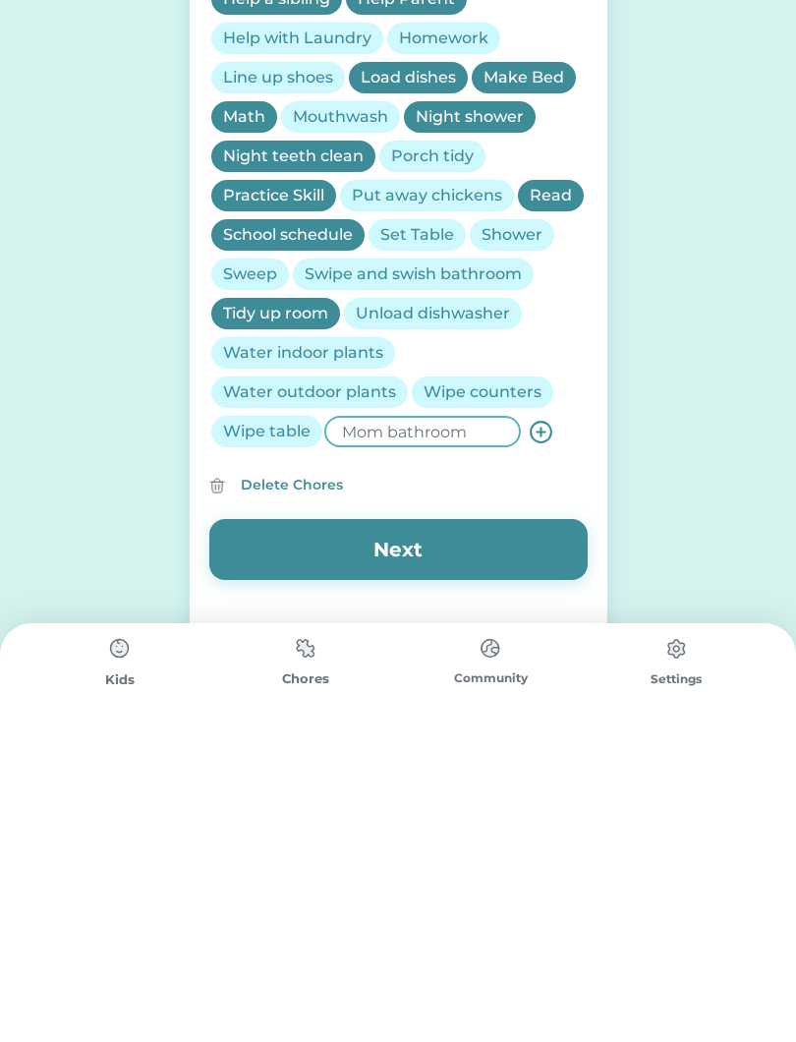
type input "Mom bathroom"
click at [539, 736] on use at bounding box center [541, 746] width 21 height 21
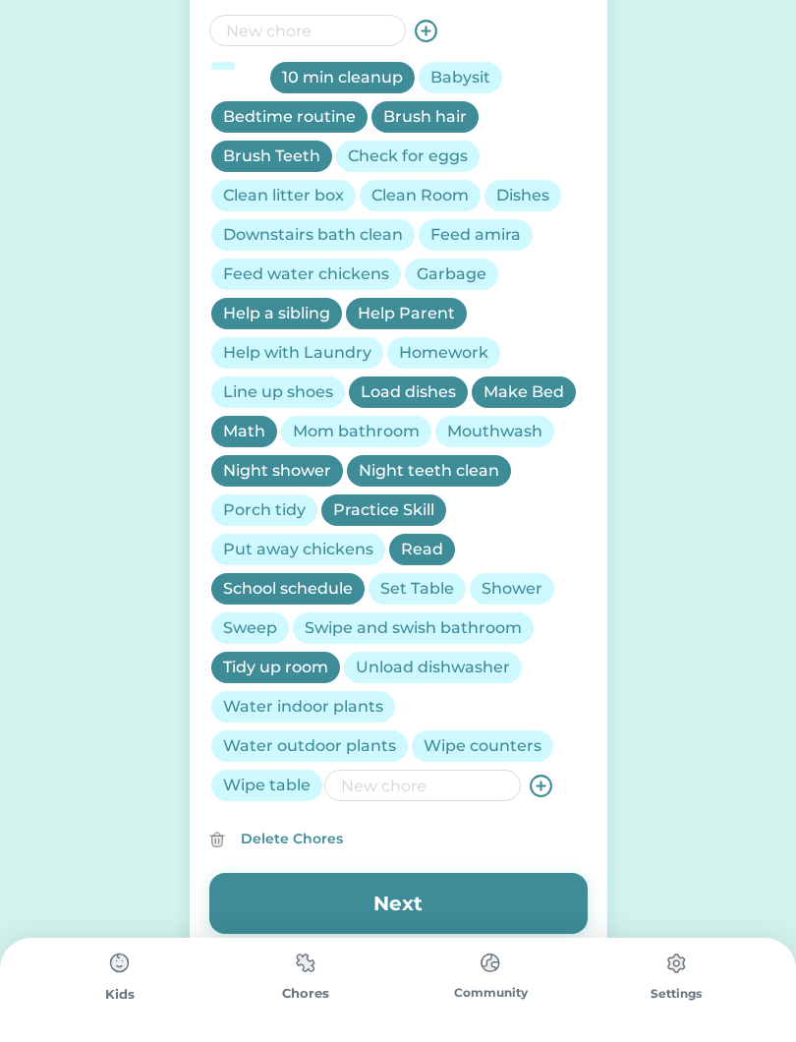
click at [388, 426] on div "Mom bathroom" at bounding box center [356, 432] width 127 height 24
click at [431, 798] on input "input" at bounding box center [422, 784] width 197 height 31
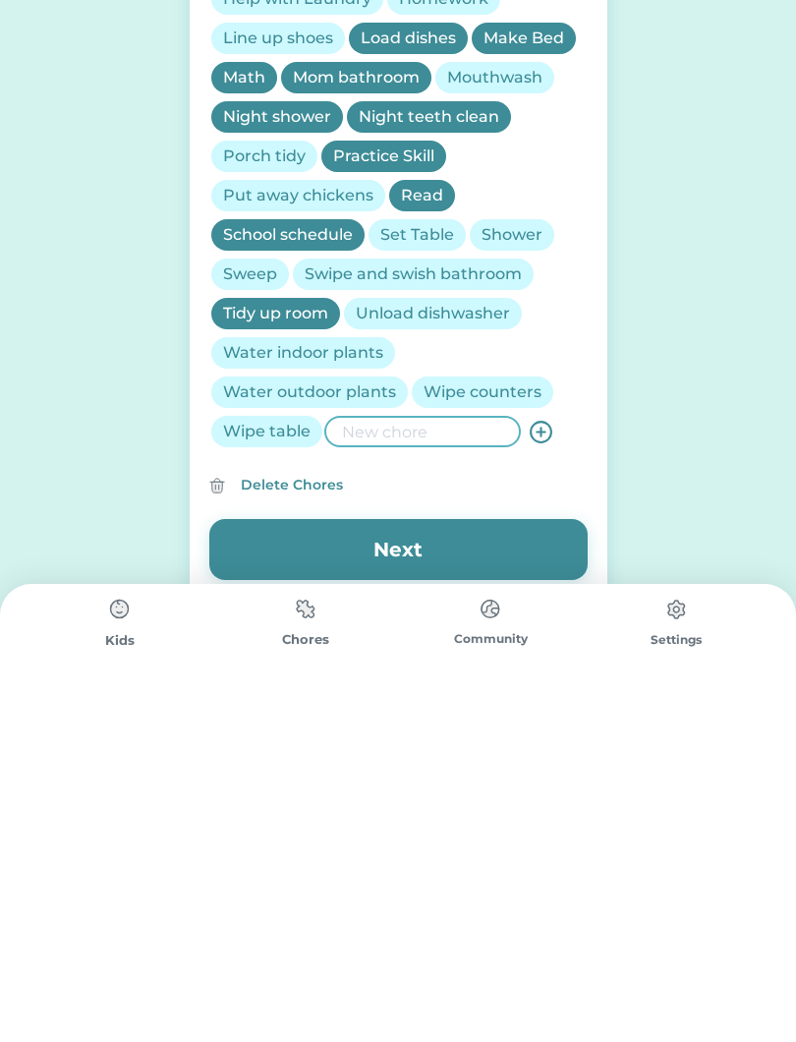
scroll to position [719, 0]
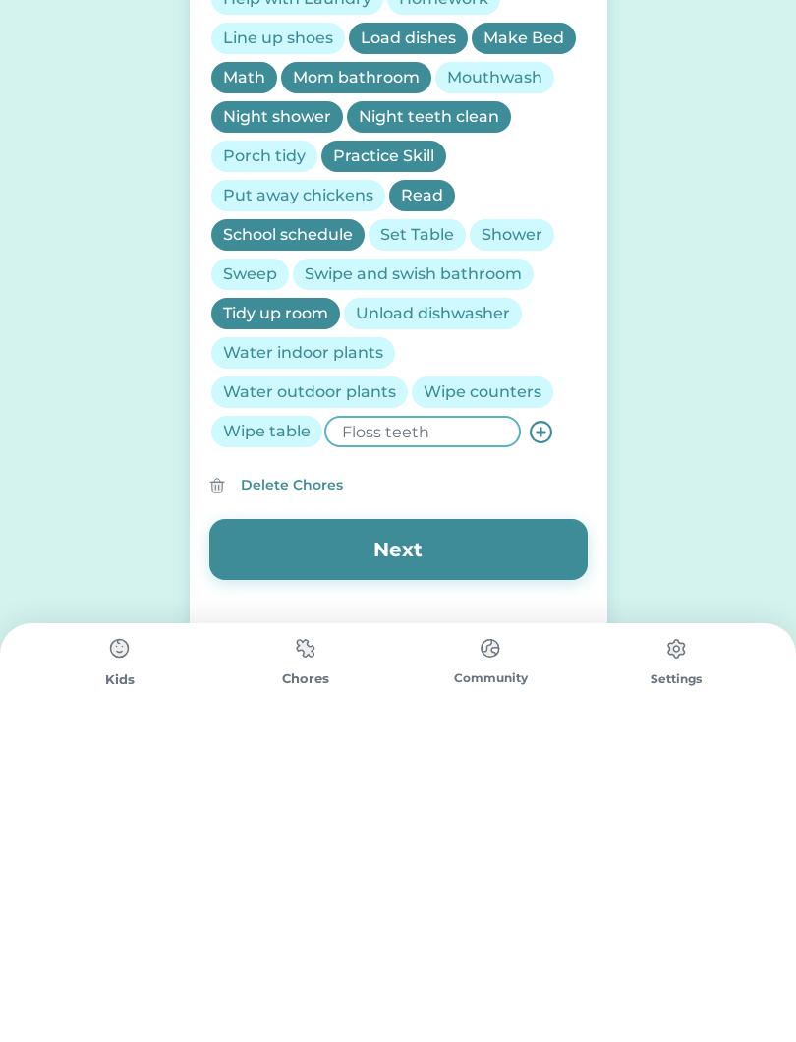
type input "Floss teeth"
click at [545, 734] on icon at bounding box center [541, 746] width 25 height 25
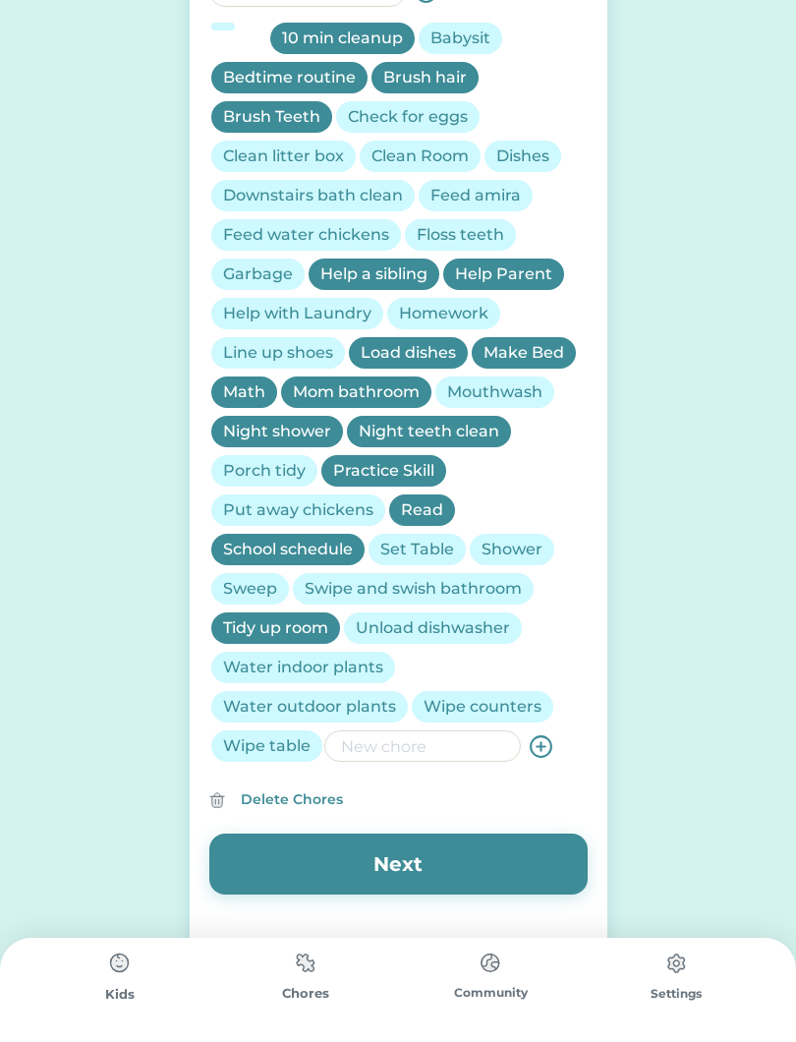
click at [486, 241] on div "Floss teeth" at bounding box center [460, 235] width 87 height 24
click at [464, 206] on div "Feed amira" at bounding box center [475, 196] width 90 height 24
click at [302, 155] on div "Clean litter box" at bounding box center [283, 156] width 121 height 24
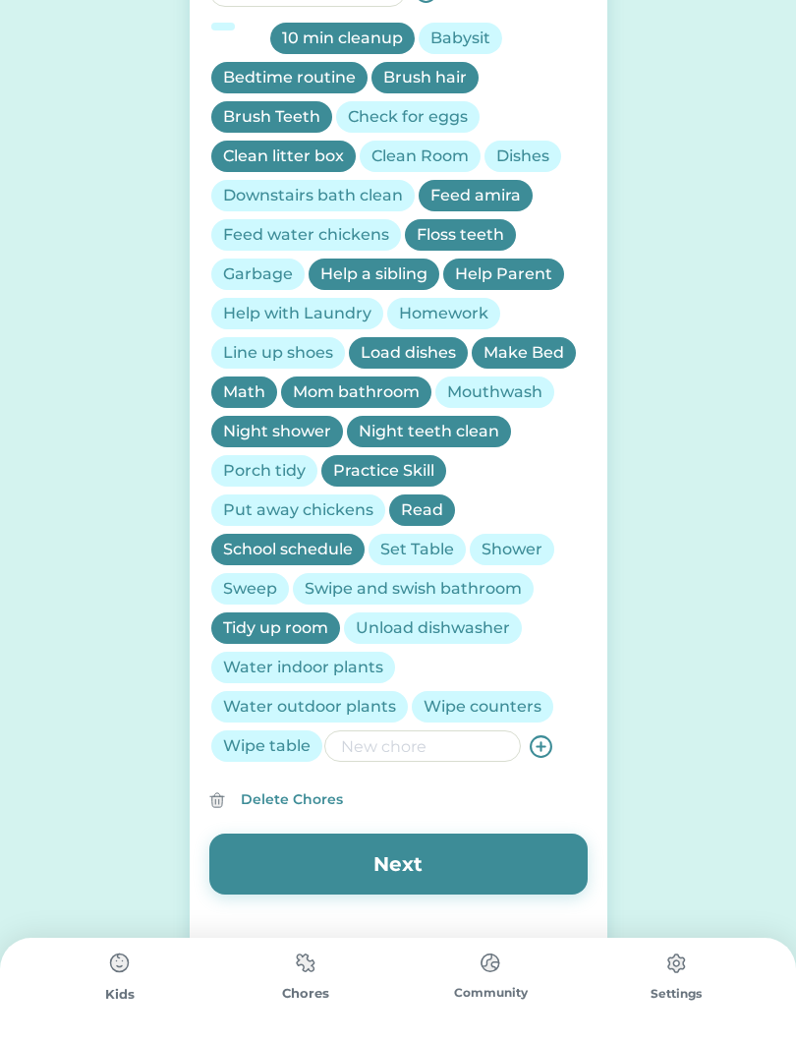
click at [439, 881] on button "Next" at bounding box center [398, 863] width 378 height 61
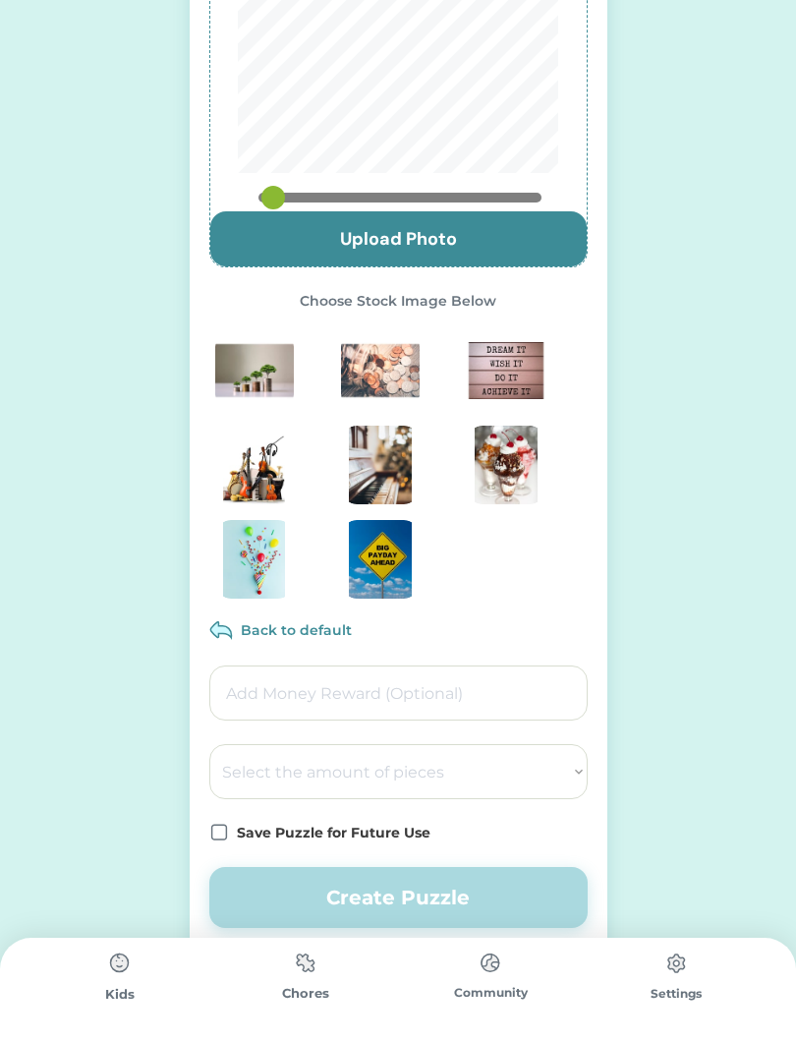
scroll to position [265, 0]
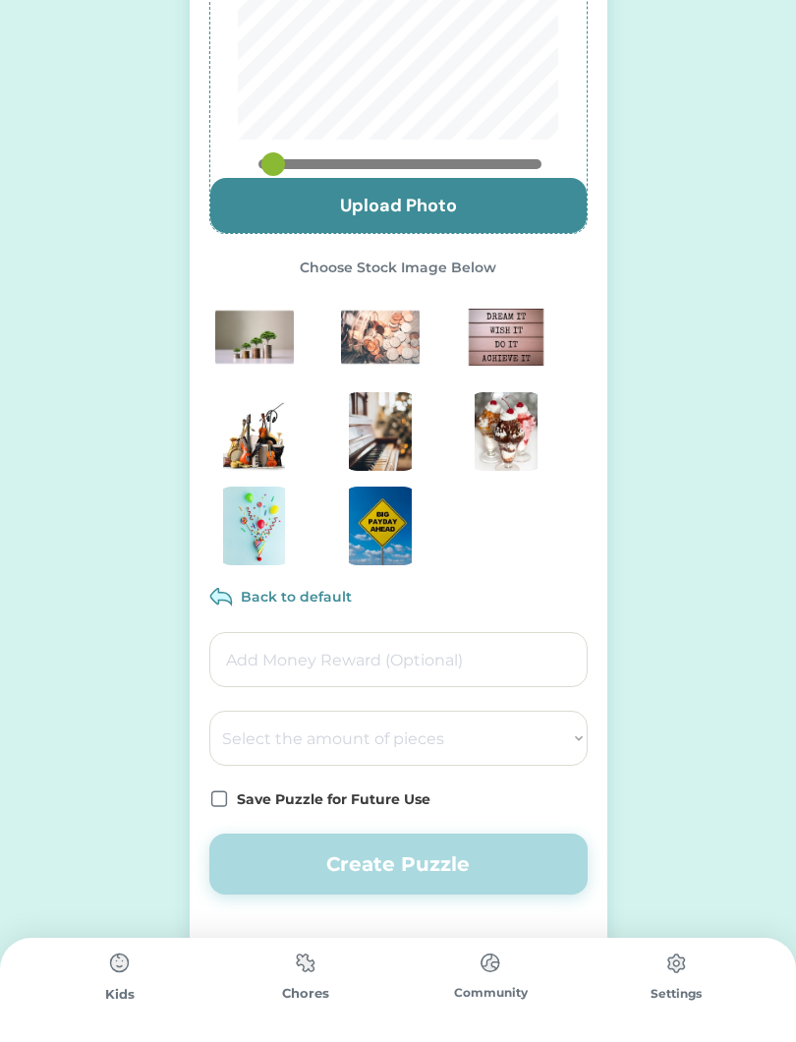
click at [477, 743] on select "Select the amount of pieces 4 6 8 9 10 12 14 15 16 18 20 21 24 25 28 30 32 35 3…" at bounding box center [398, 738] width 378 height 55
select select ""1348695171700984260__LOOKUP__1686212359596x571621577090479100""
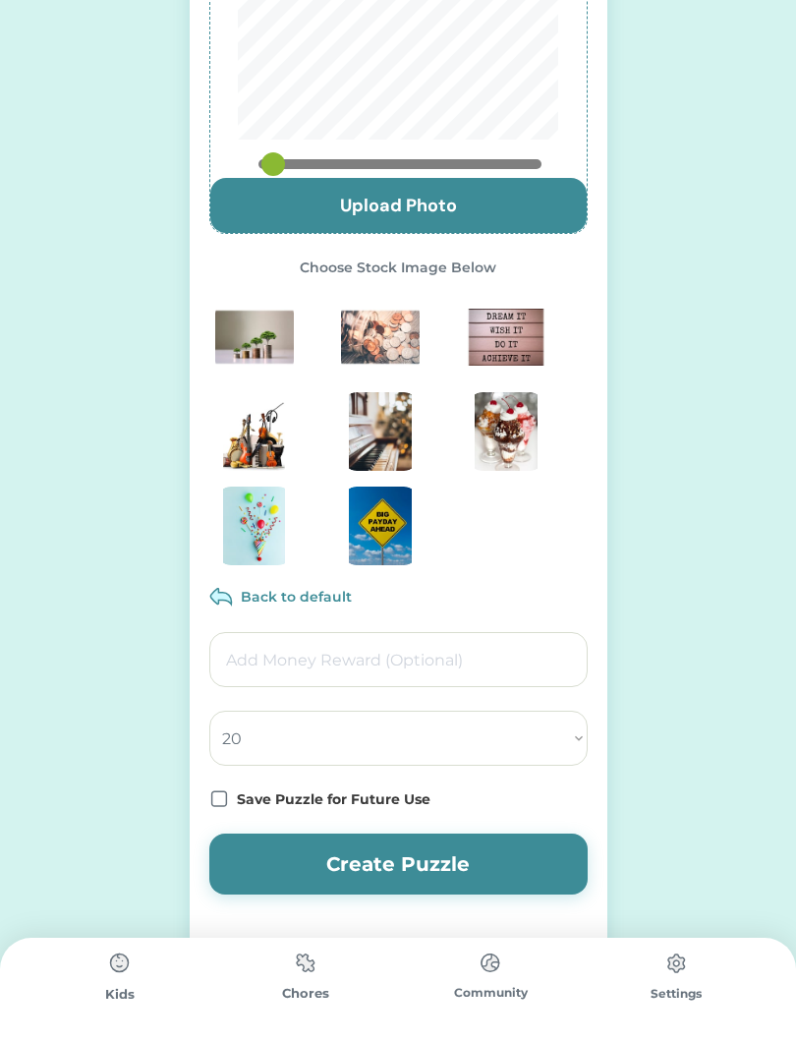
click at [227, 794] on icon at bounding box center [219, 799] width 20 height 20
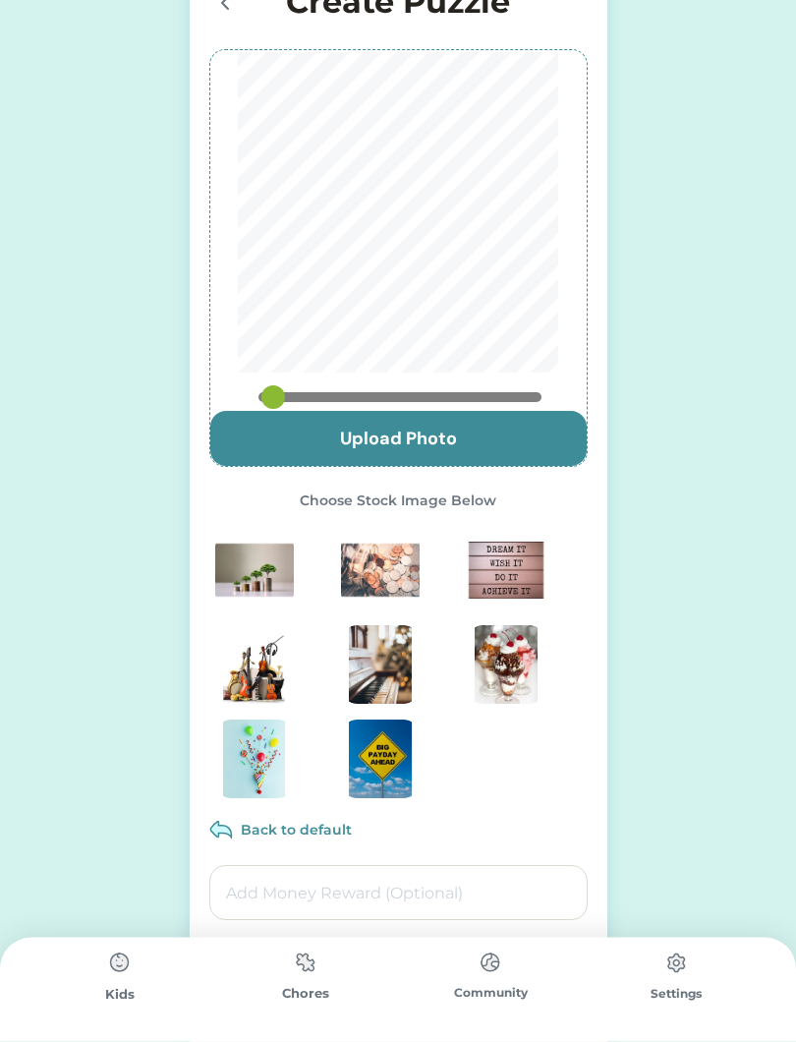
scroll to position [31, 0]
click at [480, 442] on input "file" at bounding box center [398, 439] width 376 height 55
type input "C:\fakepath\IMG_4757.jpeg"
type input "0.7333"
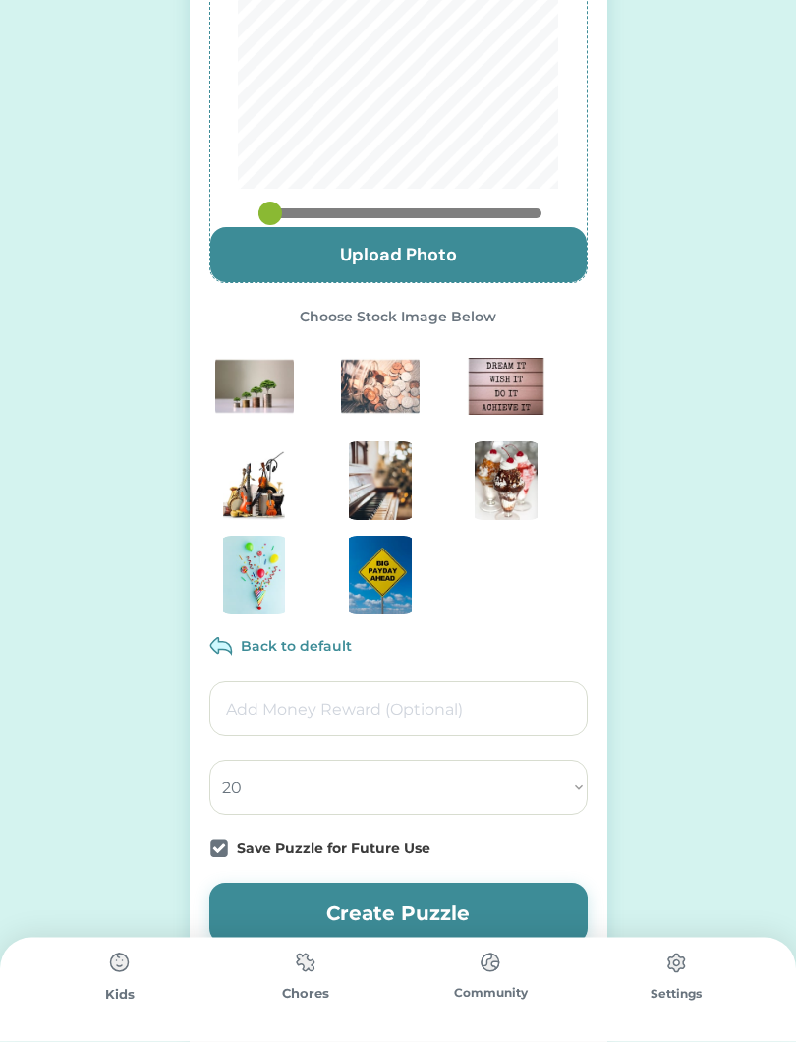
scroll to position [265, 0]
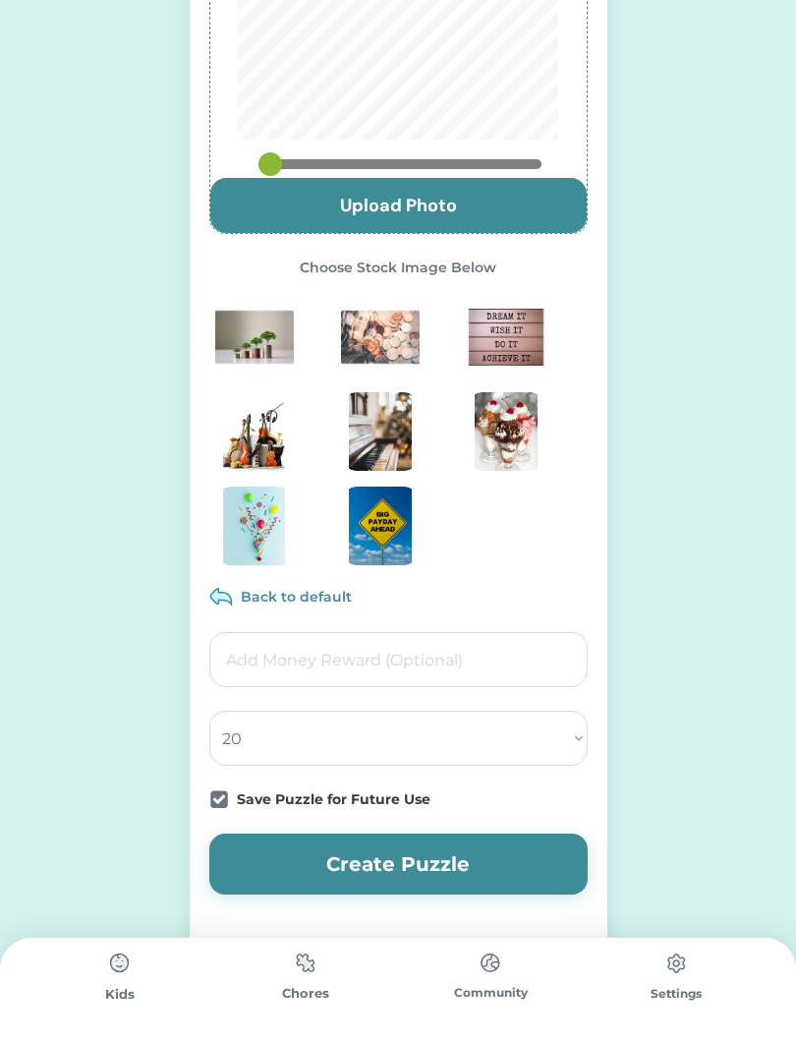
click at [456, 877] on button "Create Puzzle" at bounding box center [398, 863] width 378 height 61
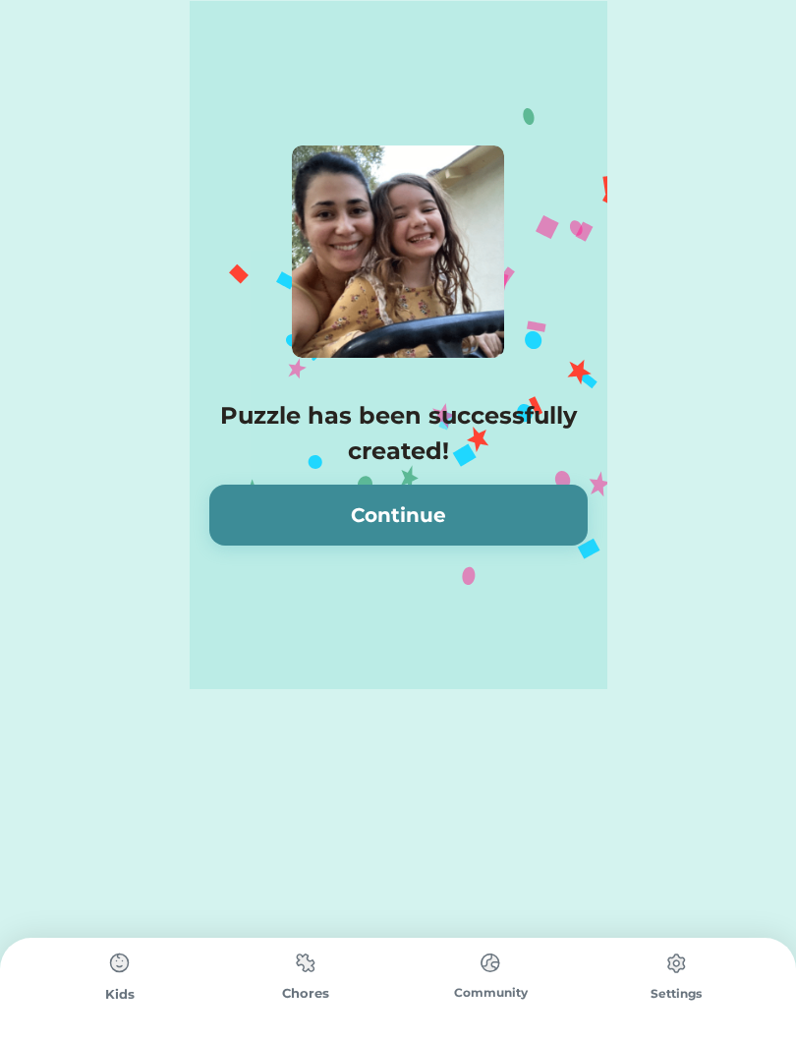
click at [473, 530] on button "Continue" at bounding box center [398, 514] width 378 height 61
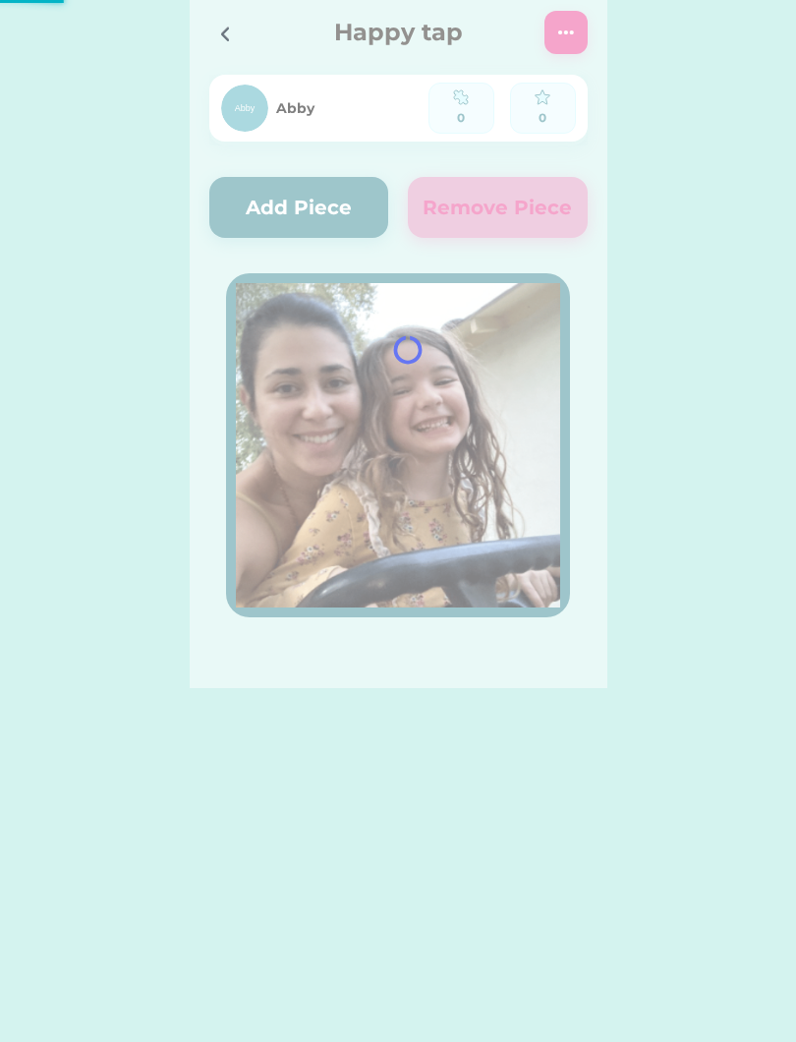
click at [216, 44] on icon at bounding box center [225, 35] width 24 height 24
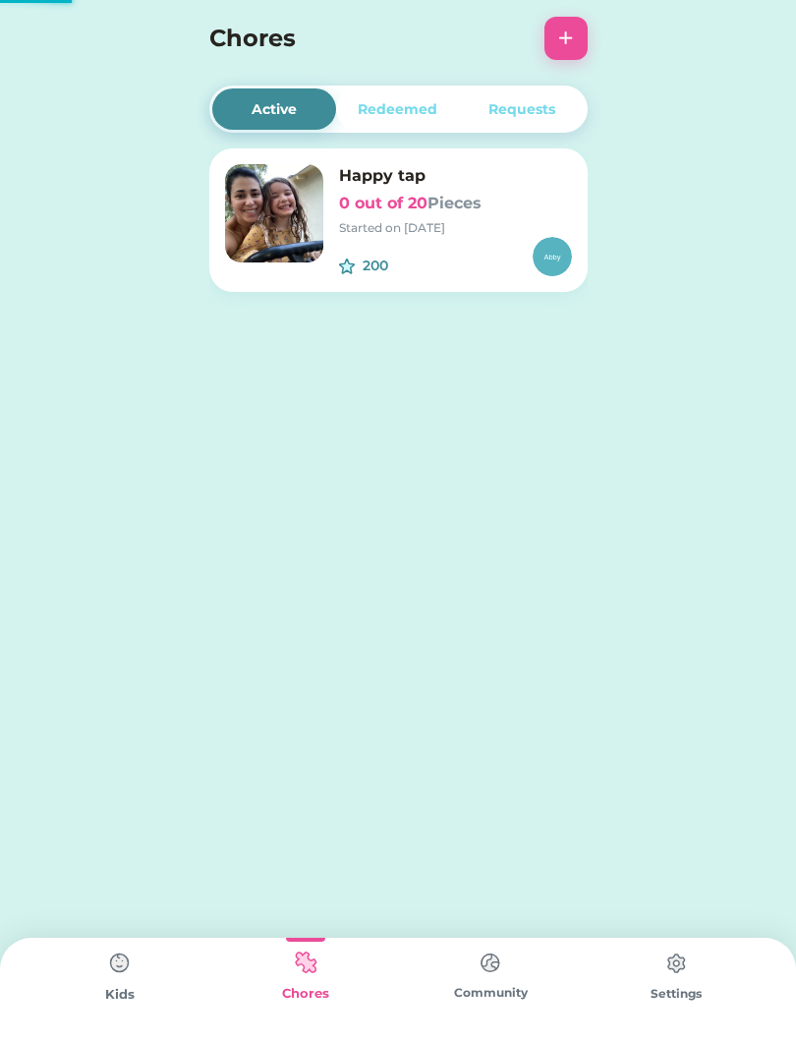
click at [235, 29] on h4 "Chores" at bounding box center [371, 38] width 325 height 35
click at [117, 998] on div "Kids" at bounding box center [121, 995] width 186 height 20
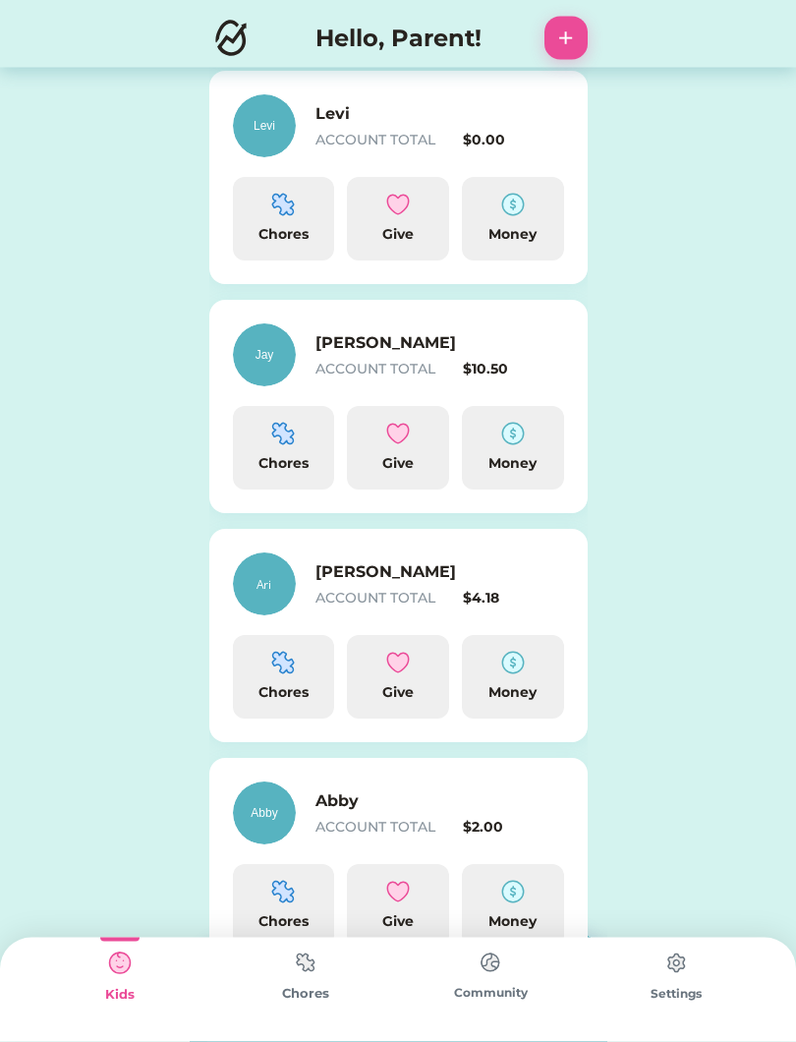
scroll to position [566, 0]
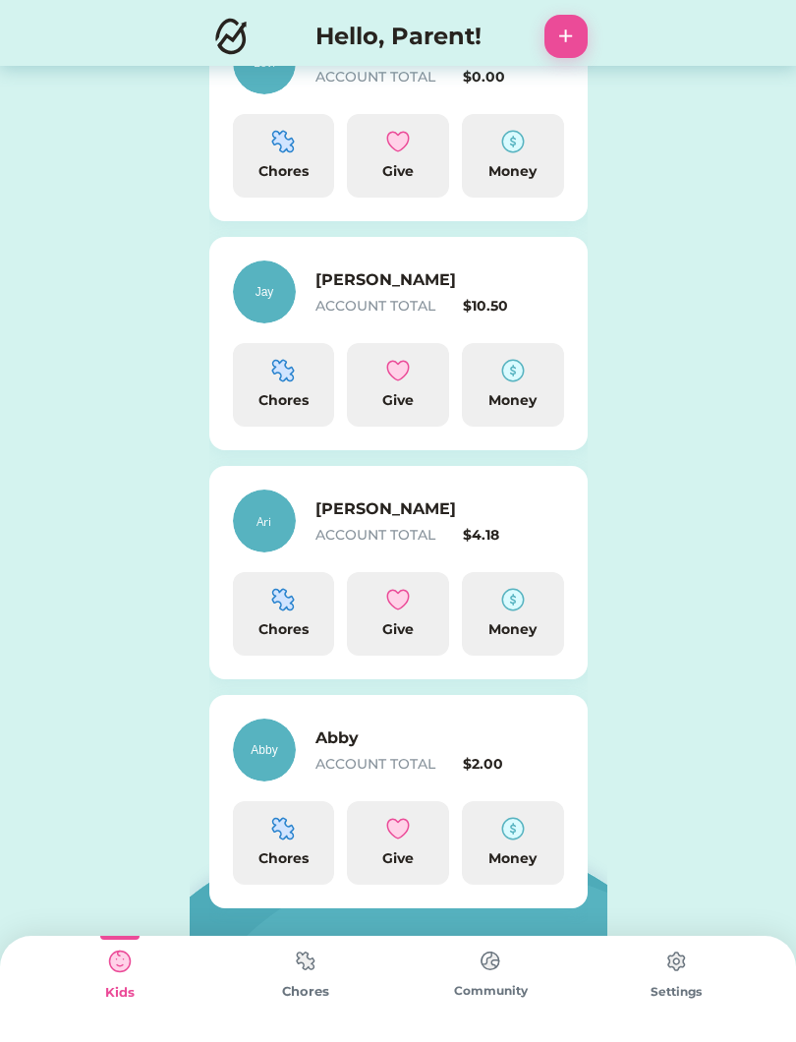
click at [289, 634] on div "Chores" at bounding box center [284, 631] width 86 height 21
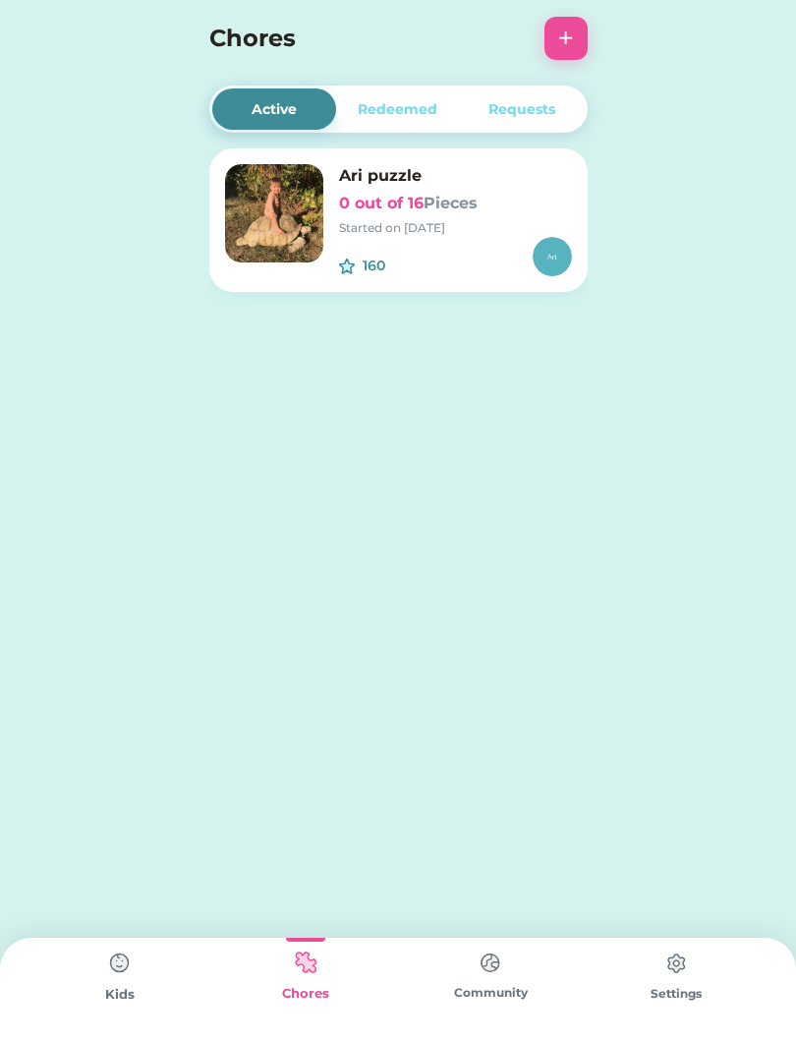
click at [109, 1001] on div "Kids" at bounding box center [121, 995] width 186 height 20
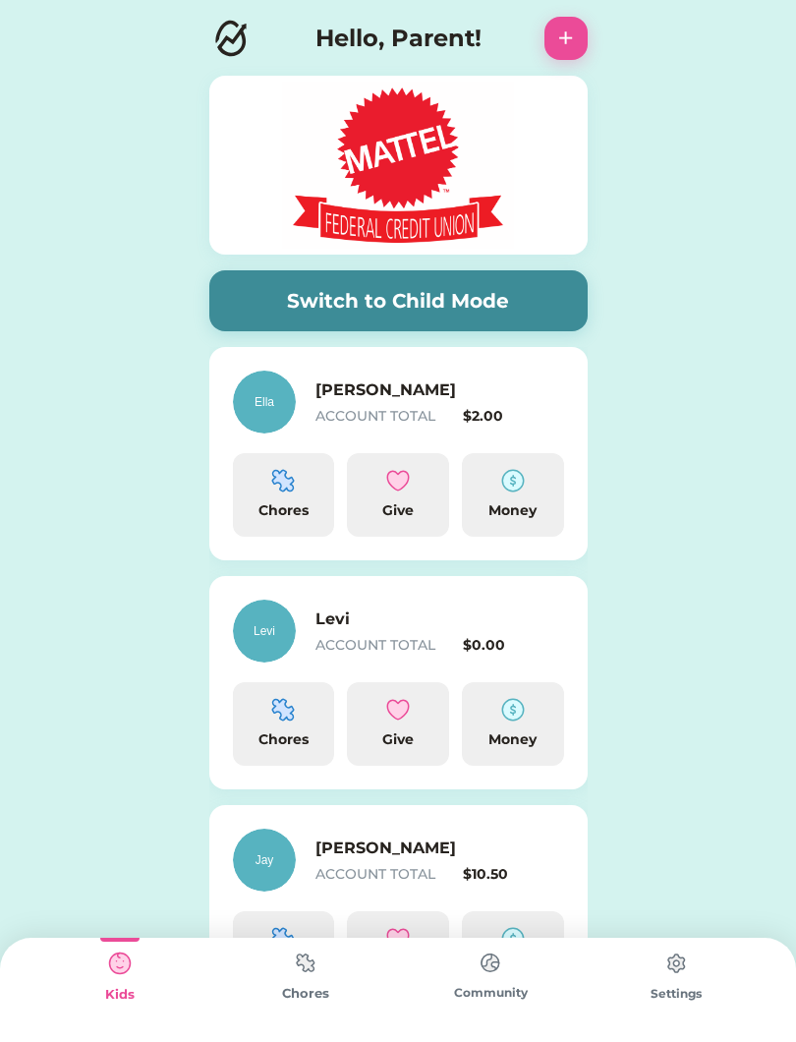
click at [300, 982] on img at bounding box center [305, 962] width 39 height 38
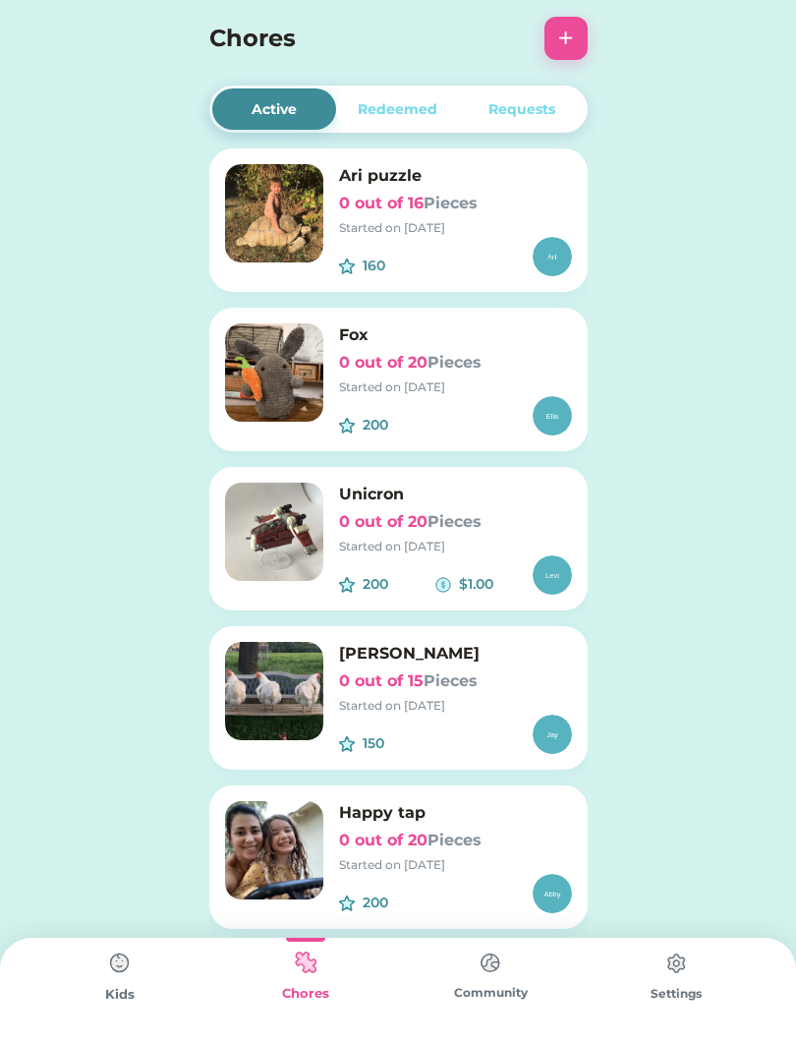
click at [438, 711] on div "Started on 8/22/25" at bounding box center [455, 706] width 233 height 18
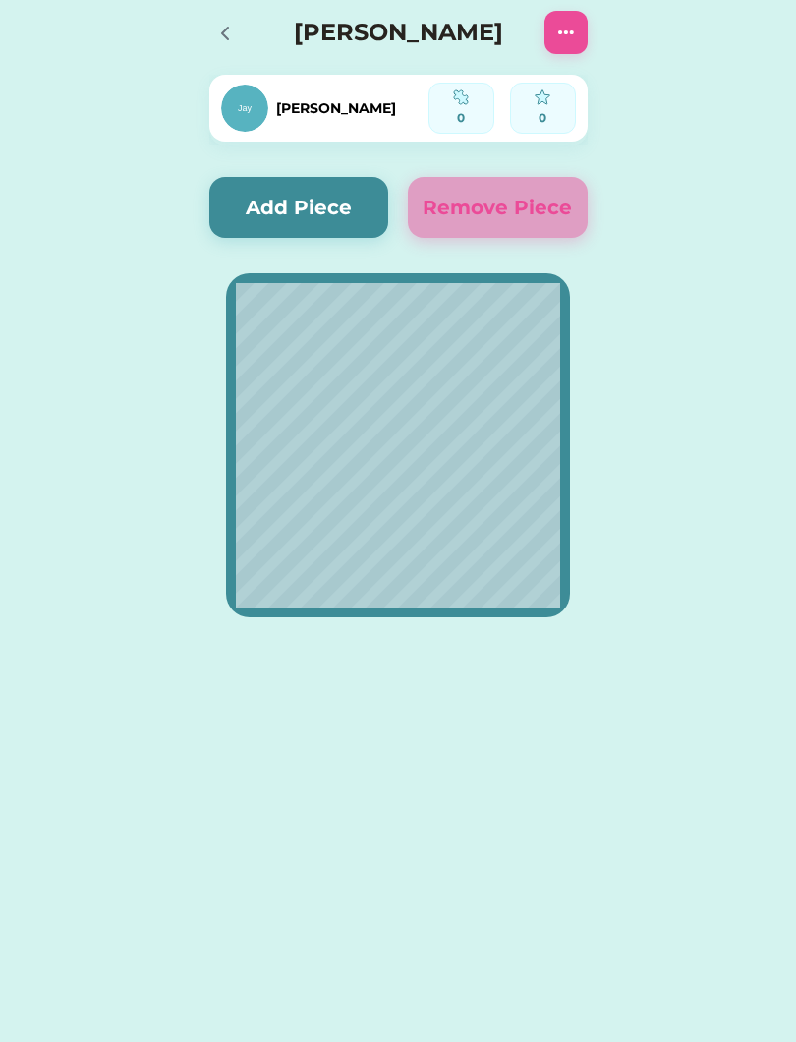
click at [220, 45] on div at bounding box center [223, 32] width 29 height 29
click at [226, 17] on div at bounding box center [230, 32] width 43 height 43
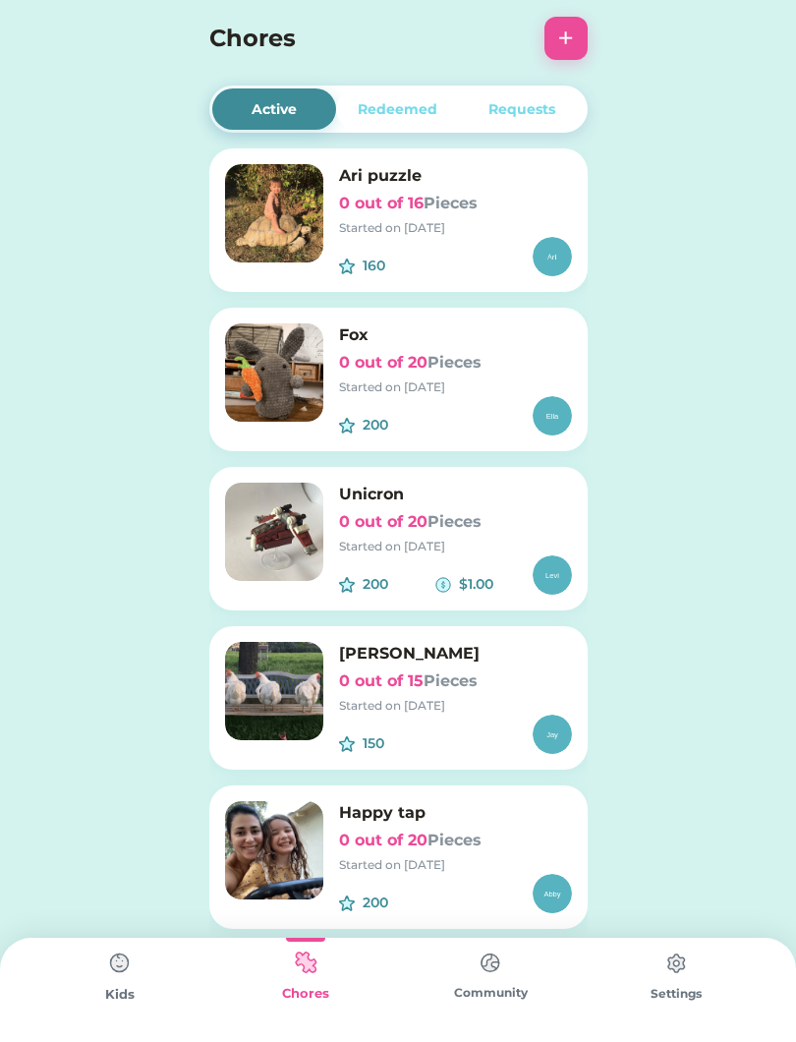
click at [465, 216] on div "Ari puzzle 0 out of 16 Pieces Started on 8/22/25" at bounding box center [455, 200] width 233 height 73
click at [283, 693] on img at bounding box center [274, 691] width 98 height 98
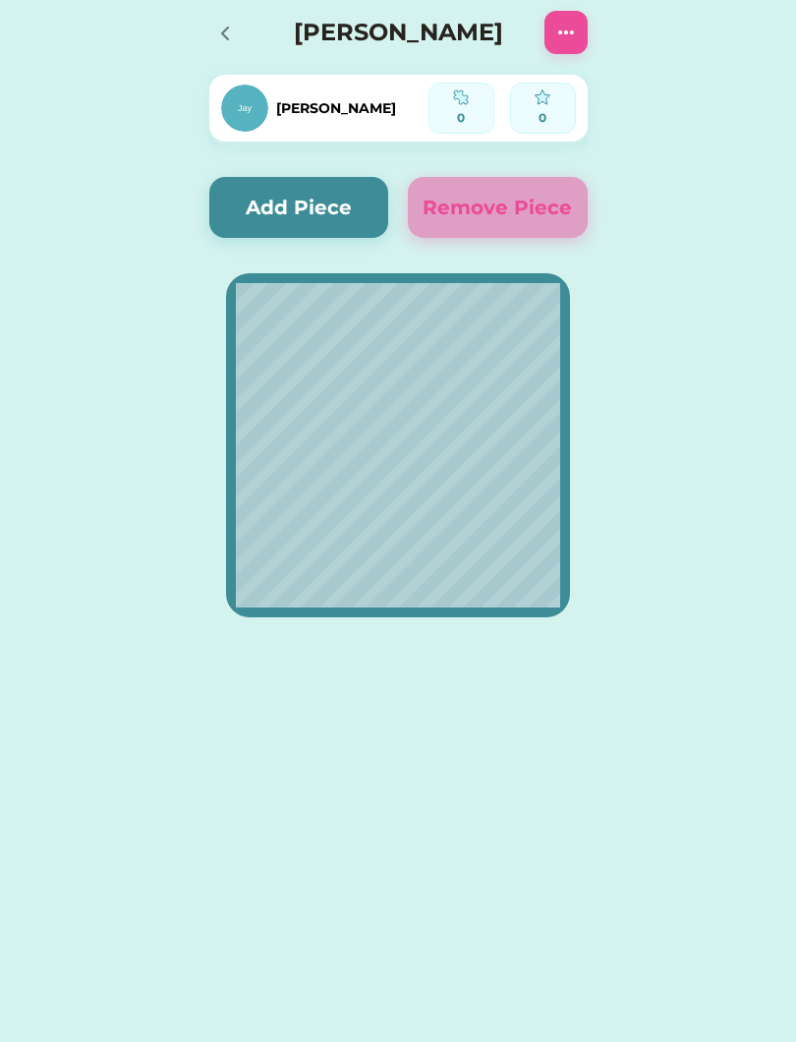
click at [320, 208] on button "Add Piece" at bounding box center [299, 207] width 180 height 61
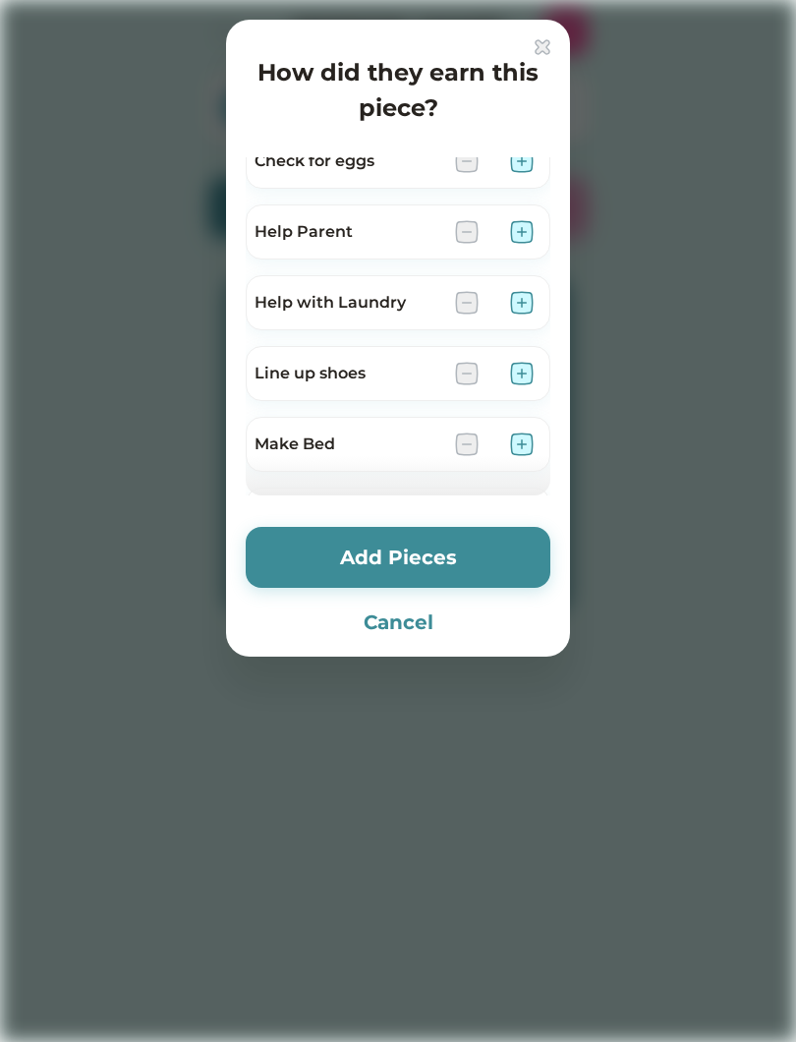
scroll to position [319, 0]
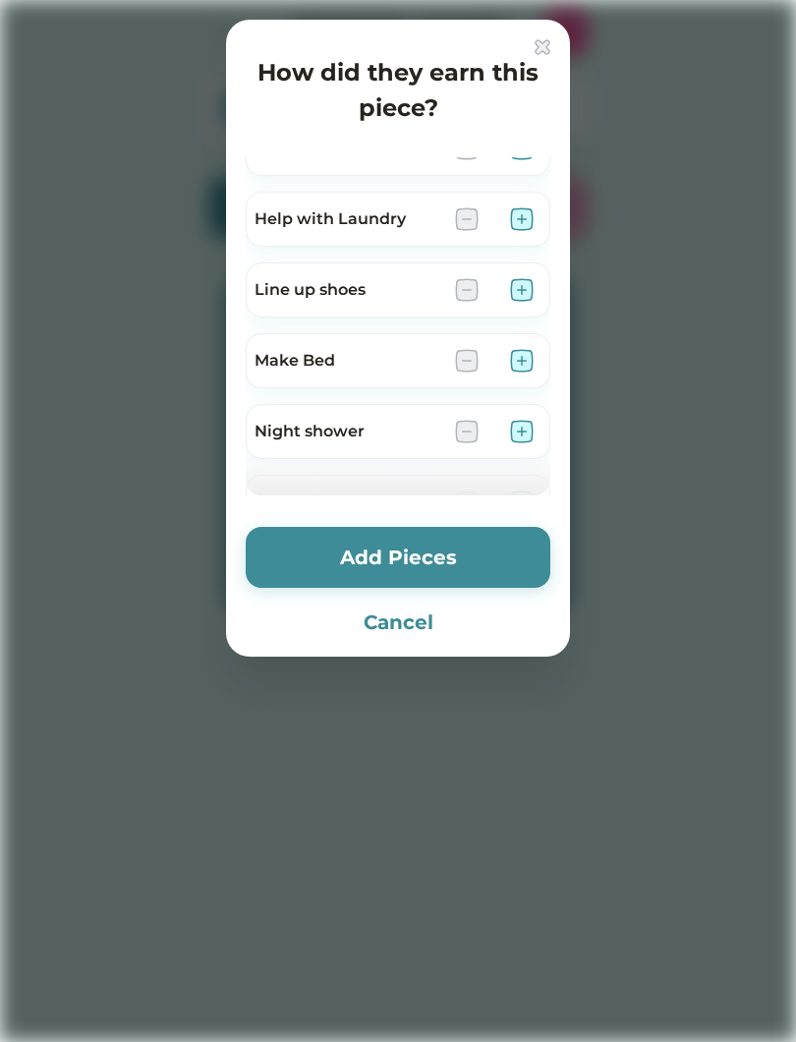
click at [412, 621] on button "Cancel" at bounding box center [398, 621] width 305 height 29
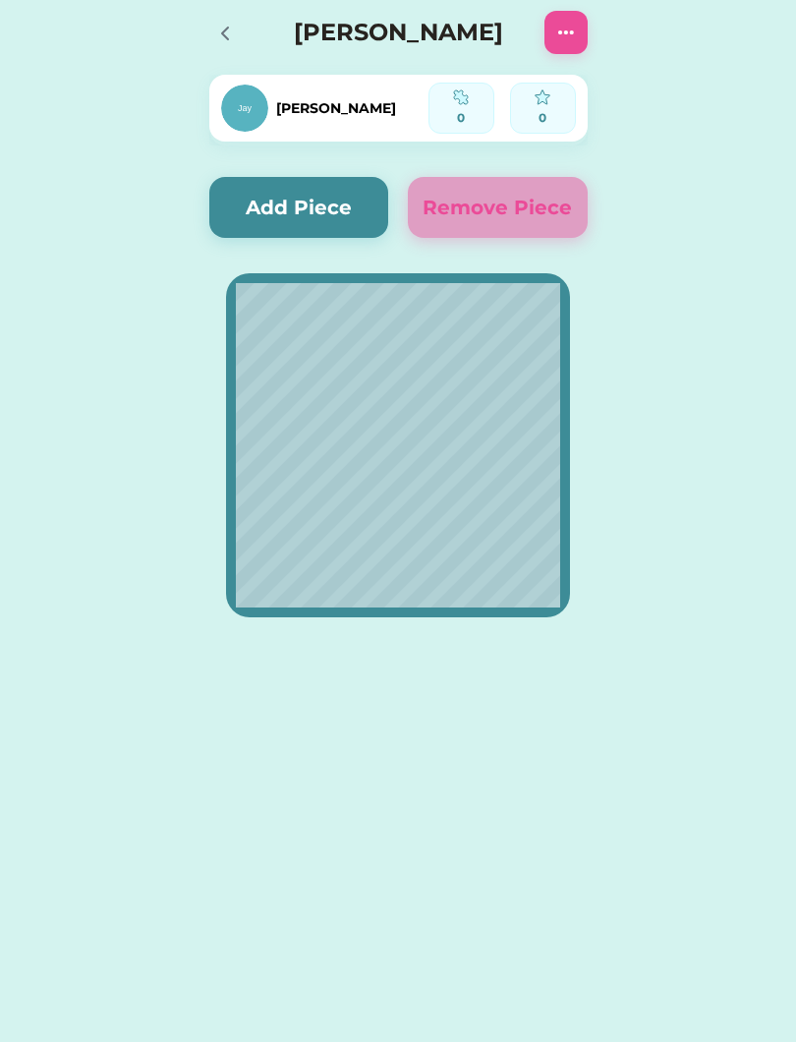
click at [571, 42] on img at bounding box center [566, 33] width 24 height 24
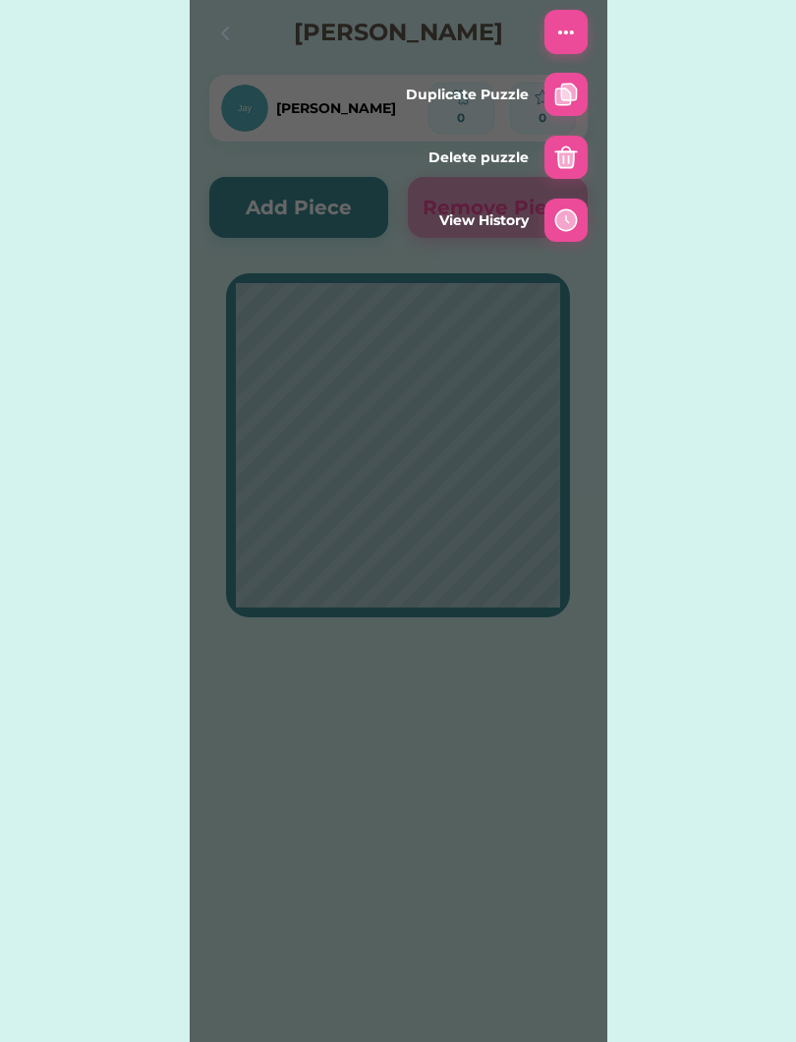
click at [716, 414] on div "Active Redeemed Requests Ari puzzle 5 out of 16 Pieces Started on 8/22/25 160 F…" at bounding box center [398, 344] width 796 height 688
click at [115, 292] on div "Active Redeemed Requests Ari puzzle 5 out of 16 Pieces Started on 8/22/25 160 F…" at bounding box center [398, 344] width 796 height 688
click at [153, 90] on div "Active Redeemed Requests Ari puzzle 5 out of 16 Pieces Started on 8/22/25 160 F…" at bounding box center [398, 344] width 796 height 688
click at [659, 97] on div "Active Redeemed Requests Ari puzzle 5 out of 16 Pieces Started on 8/22/25 160 F…" at bounding box center [398, 344] width 796 height 688
click at [693, 163] on div "Active Redeemed Requests Ari puzzle 5 out of 16 Pieces Started on 8/22/25 160 F…" at bounding box center [398, 344] width 796 height 688
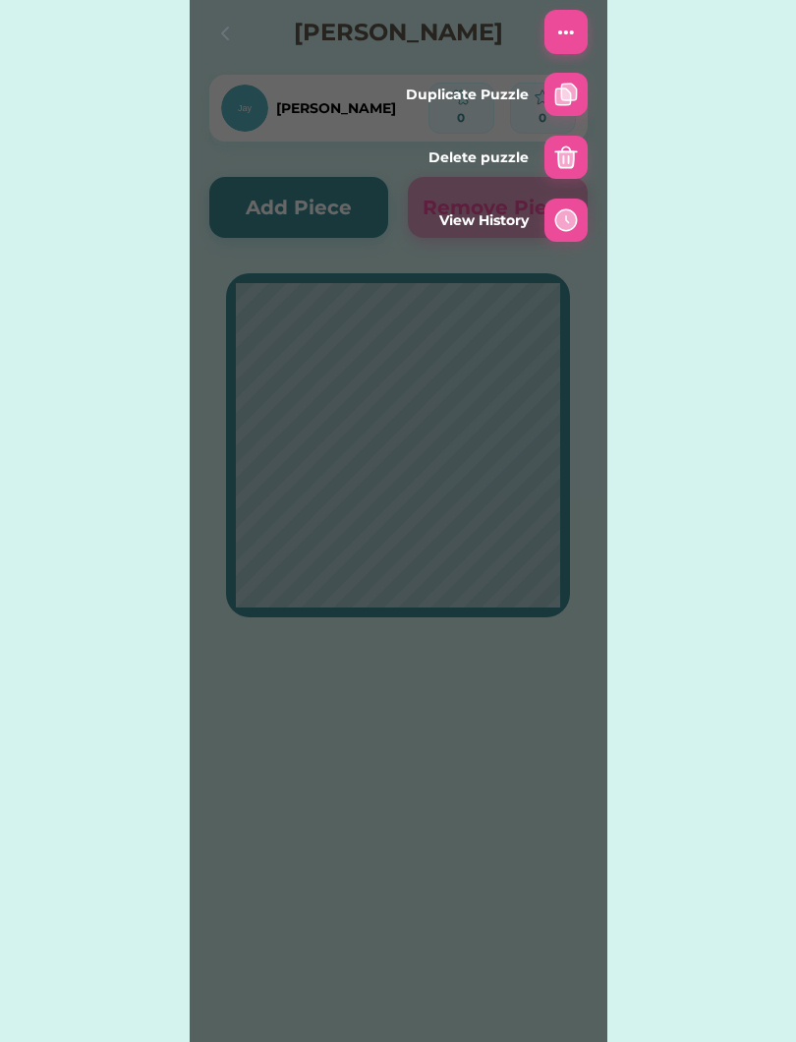
scroll to position [11, 0]
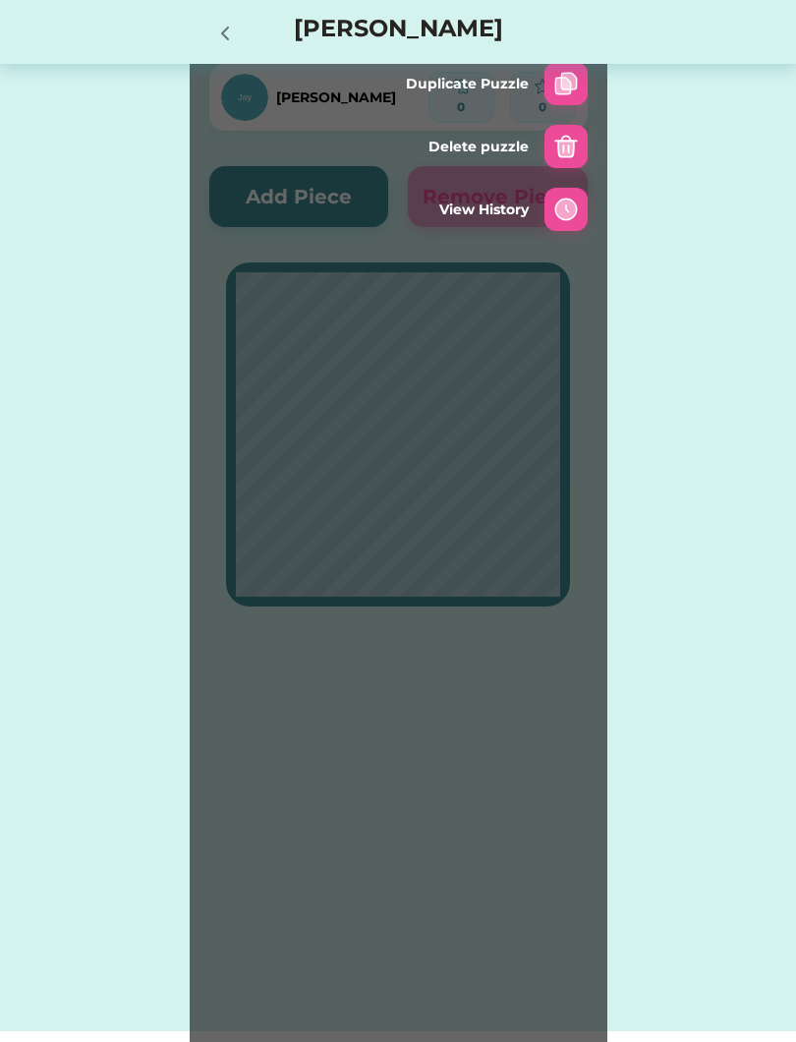
click at [83, 692] on div "Active Redeemed Requests Ari puzzle 5 out of 16 Pieces Started on 8/22/25 160 F…" at bounding box center [398, 510] width 796 height 1042
click at [225, 32] on icon at bounding box center [225, 34] width 24 height 24
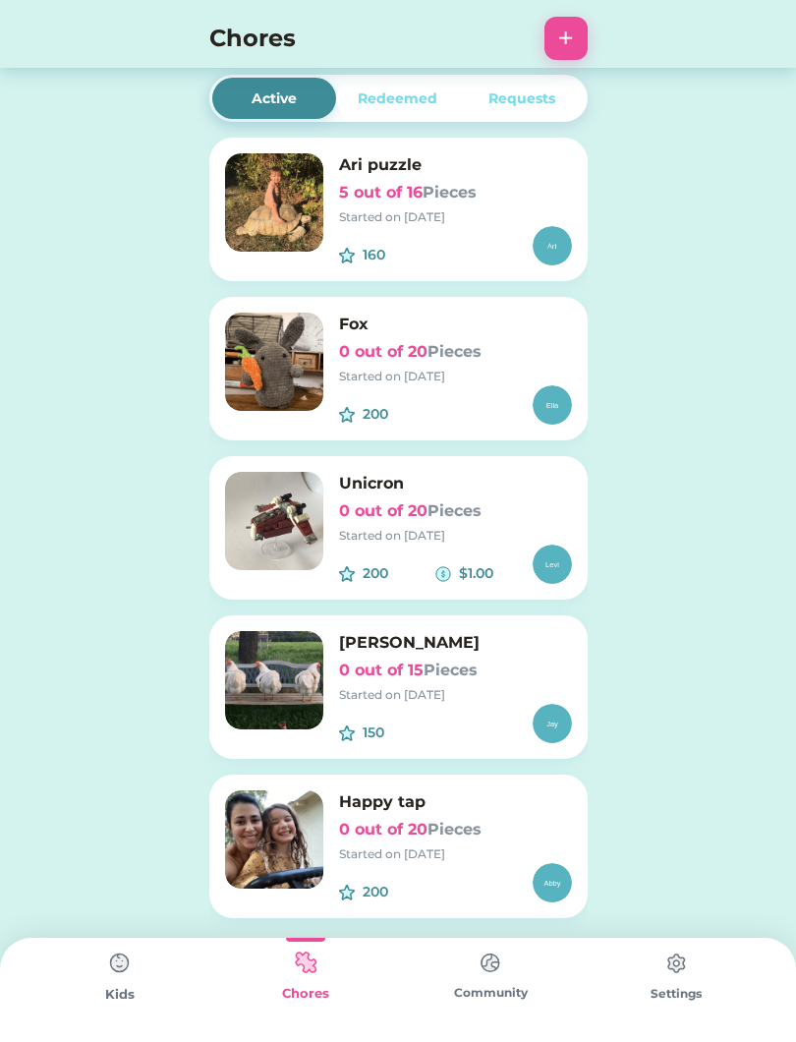
click at [120, 968] on img at bounding box center [119, 962] width 39 height 39
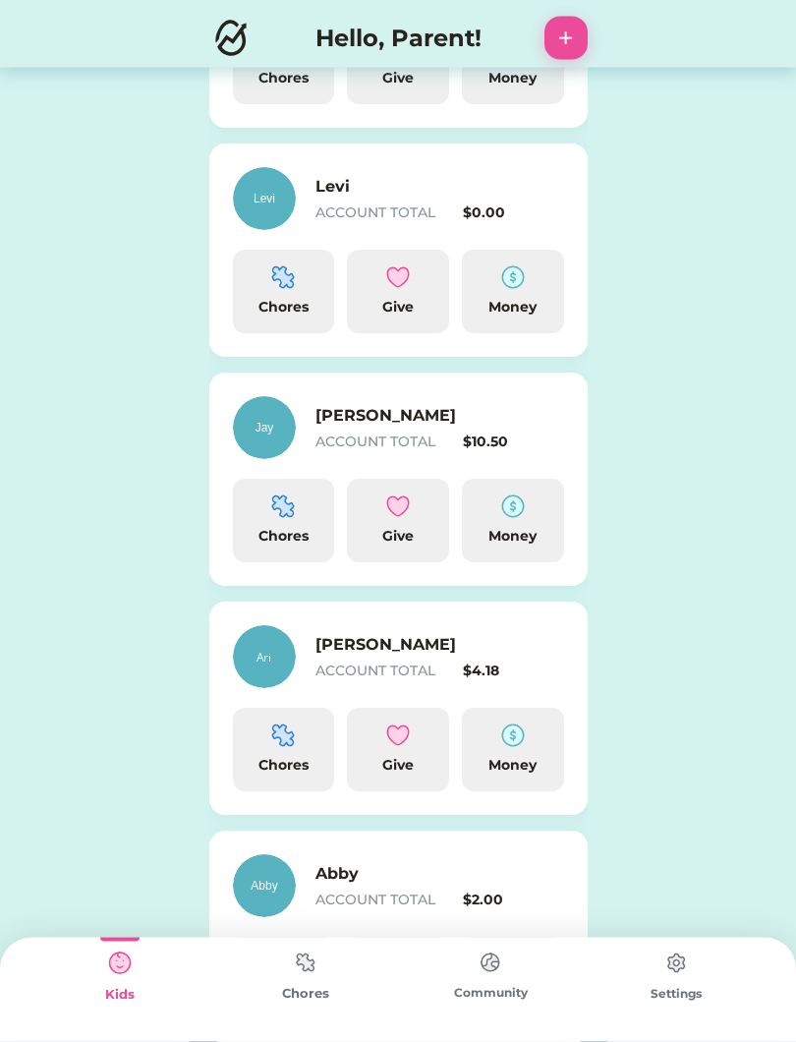
scroll to position [568, 0]
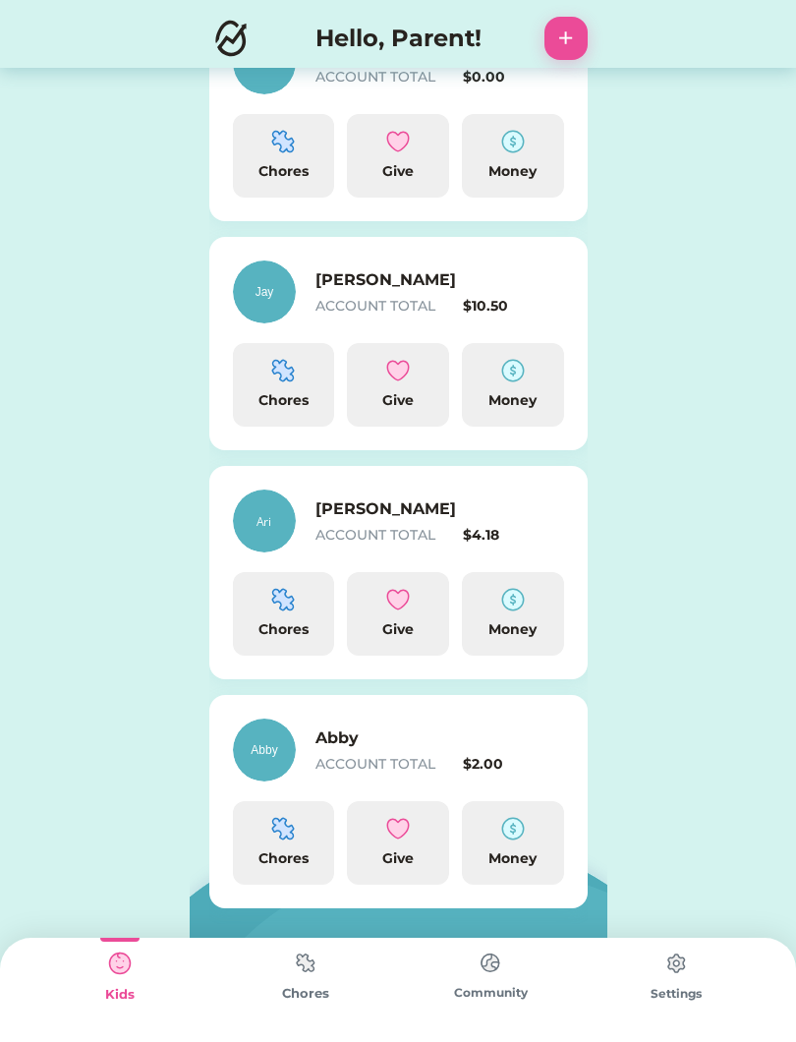
click at [511, 837] on img at bounding box center [513, 829] width 24 height 24
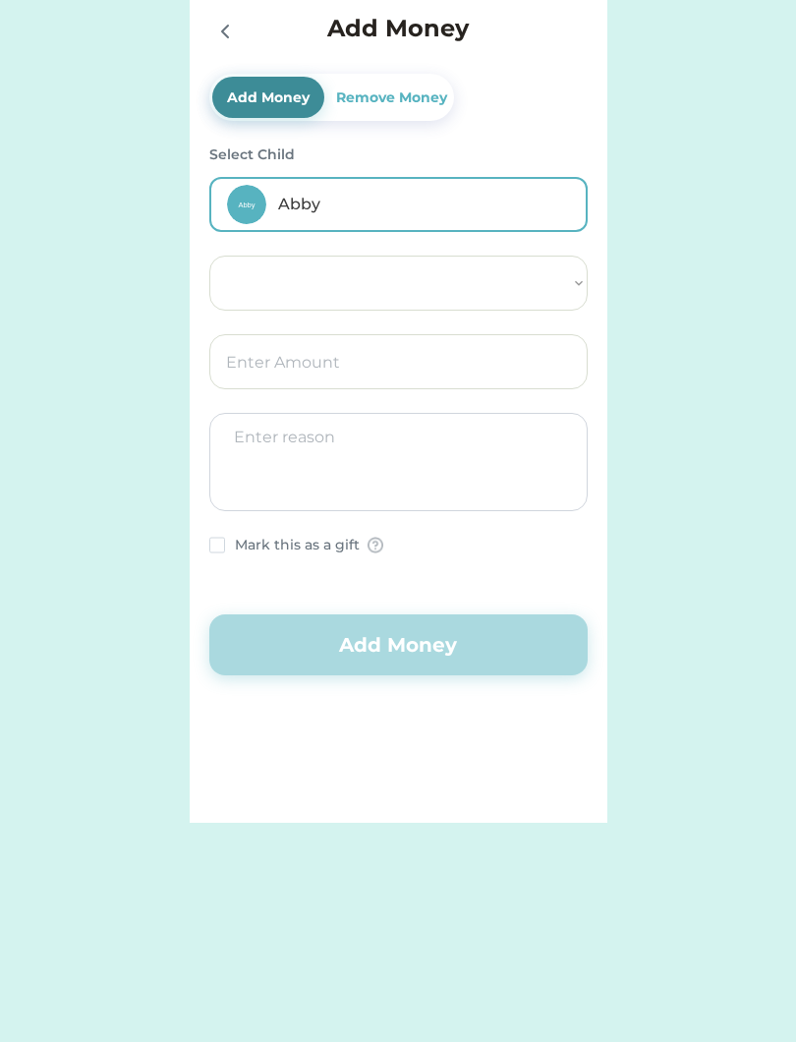
select select ""PLACEHOLDER_1427118222253""
click at [716, 476] on div "Active Redeemed Requests Happy tap 0 out of 20 Pieces Started on 8/22/25 200 Fo…" at bounding box center [398, 411] width 796 height 823
click at [72, 172] on div "Active Redeemed Requests Happy tap 0 out of 20 Pieces Started on 8/22/25 200 Fo…" at bounding box center [398, 411] width 796 height 823
click at [230, 45] on div at bounding box center [228, 30] width 39 height 39
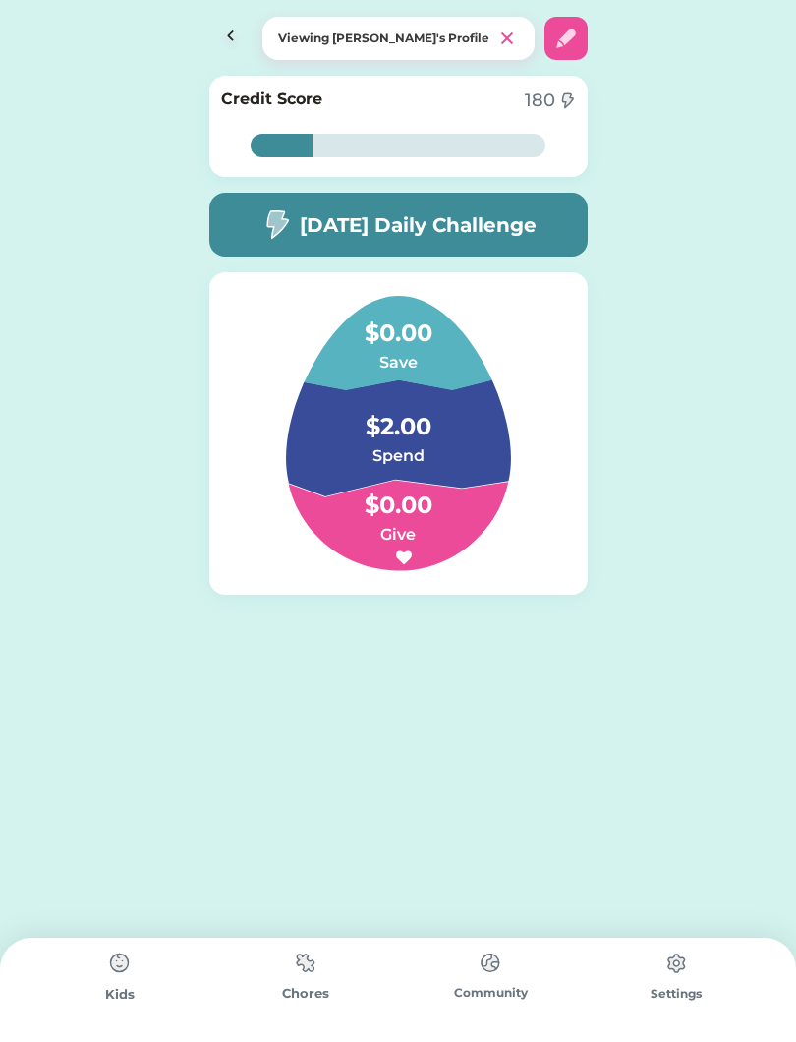
click at [103, 976] on img at bounding box center [119, 962] width 39 height 39
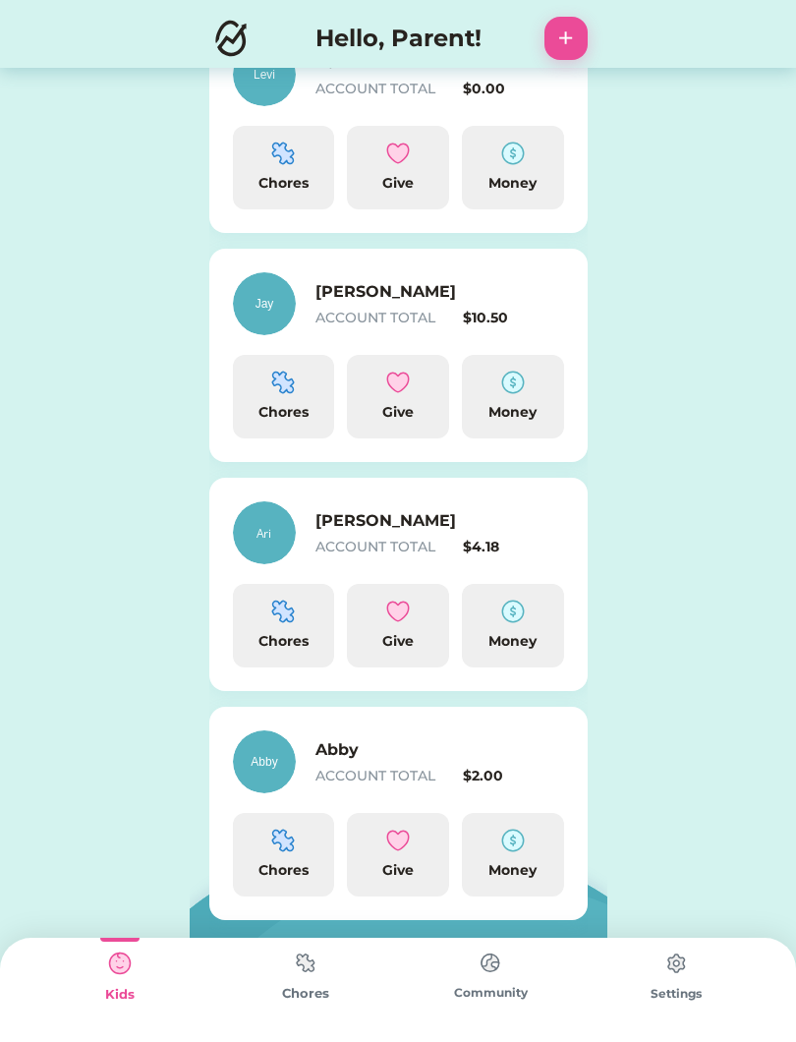
scroll to position [568, 0]
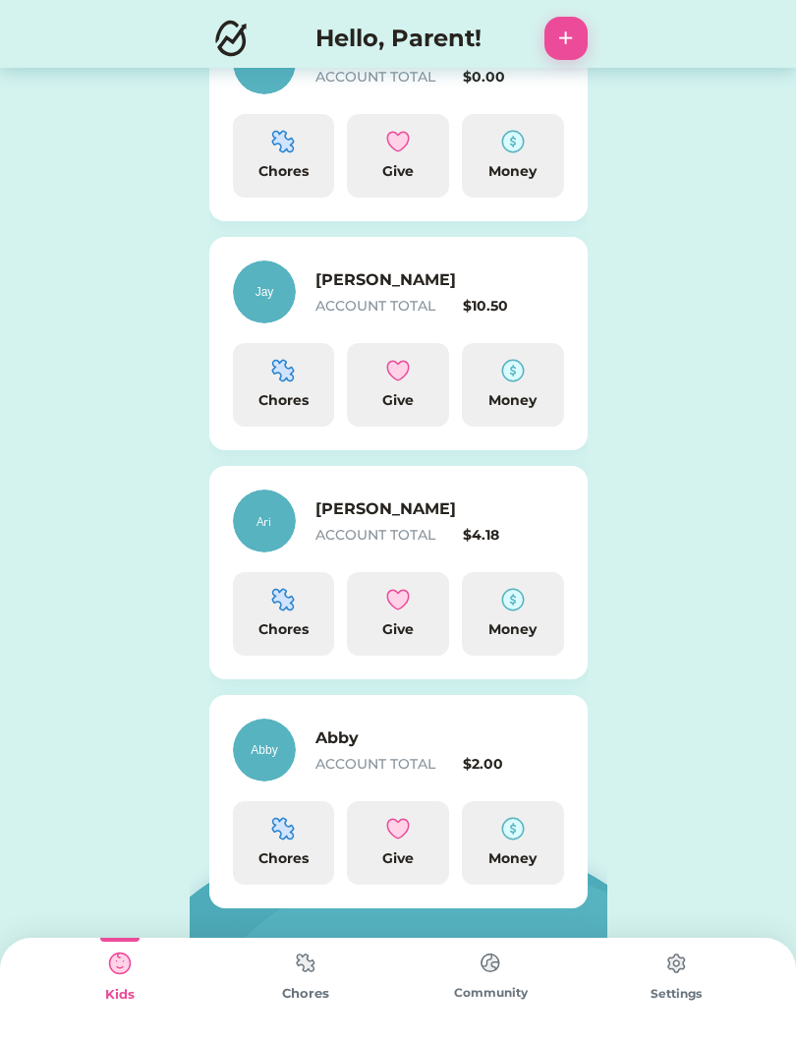
click at [447, 758] on div "ACCOUNT TOTAL" at bounding box center [385, 764] width 141 height 21
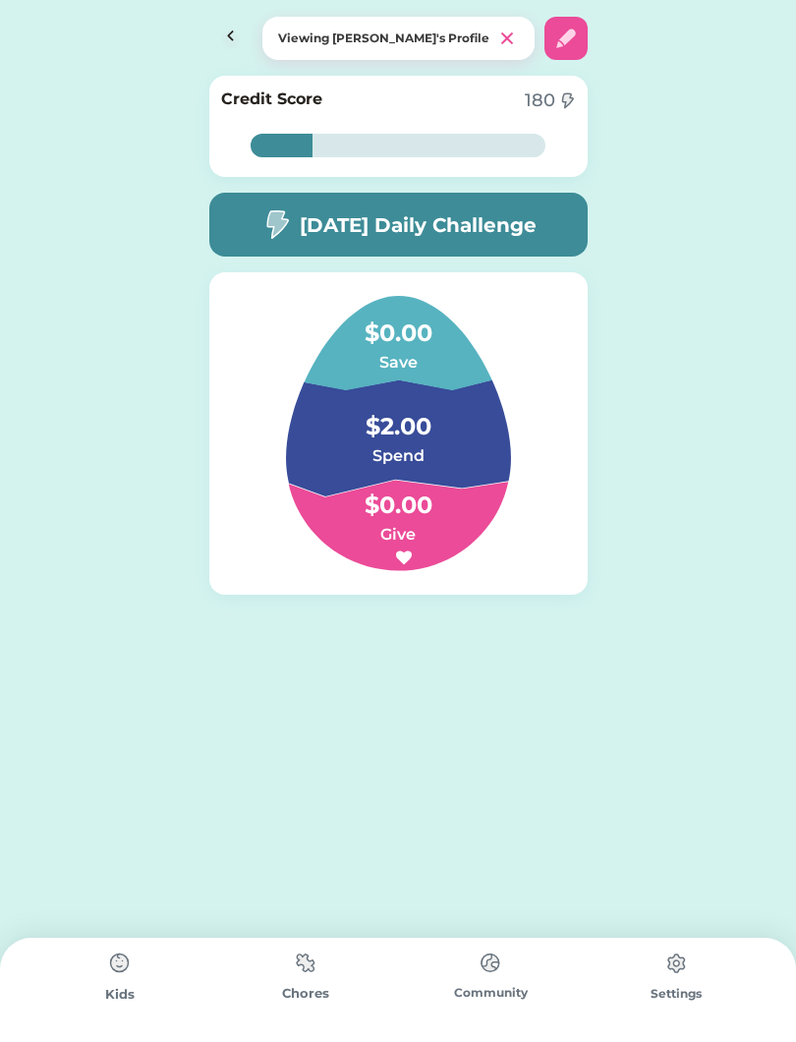
click at [312, 977] on img at bounding box center [305, 962] width 39 height 38
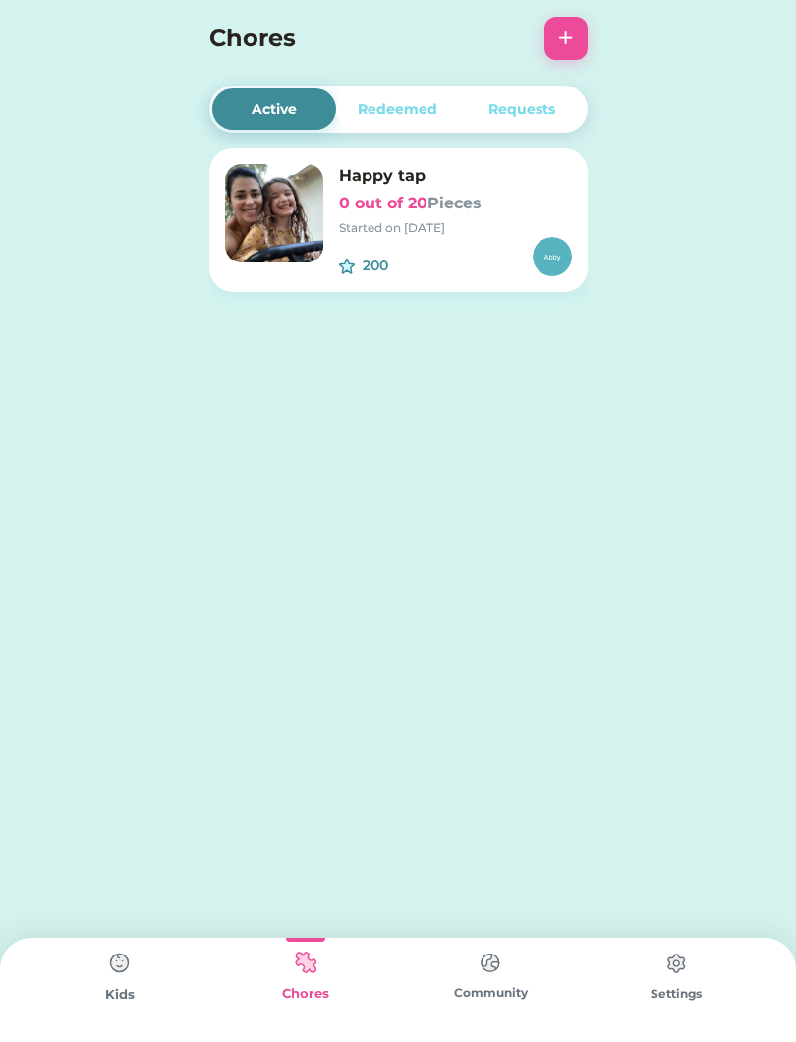
click at [283, 205] on img at bounding box center [274, 213] width 98 height 98
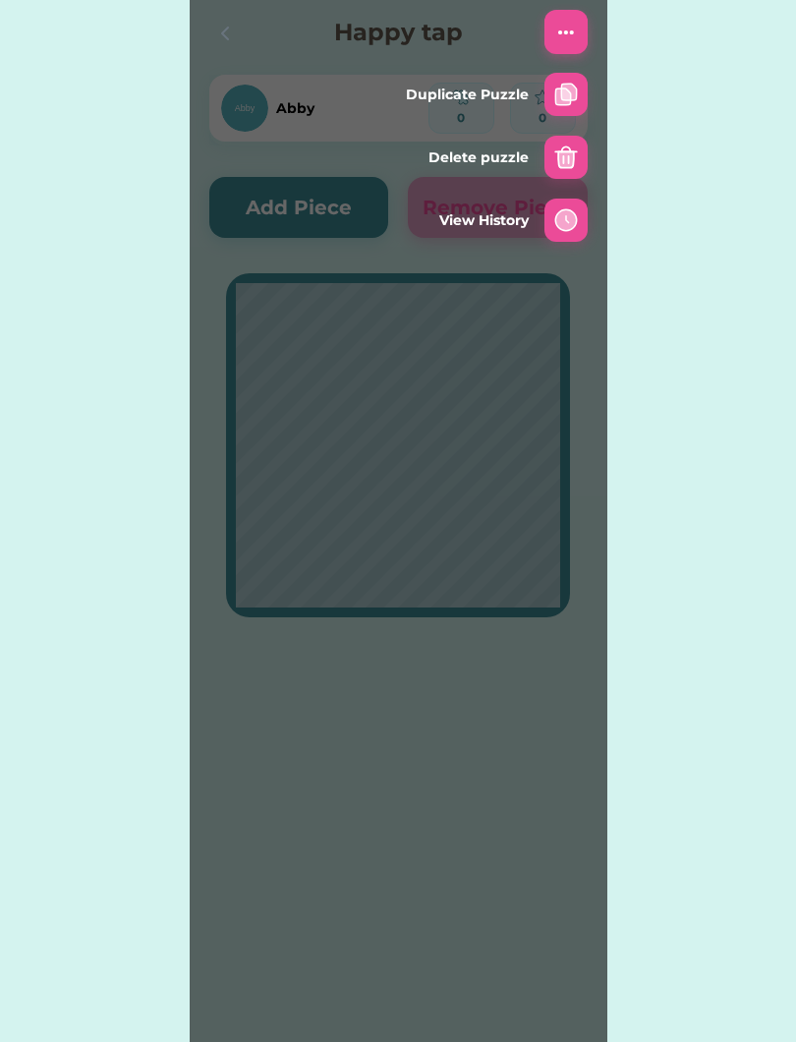
click at [151, 255] on div "Active Redeemed Requests Happy tap 0 out of 20 Pieces Started on 8/22/25 200 Fo…" at bounding box center [398, 344] width 796 height 688
click at [723, 756] on div "Active Redeemed Requests Happy tap 0 out of 20 Pieces Started on 8/22/25 200 Fo…" at bounding box center [398, 521] width 796 height 1042
click at [85, 82] on div "Active Redeemed Requests Happy tap 0 out of 20 Pieces Started on 8/22/25 200 Fo…" at bounding box center [398, 344] width 796 height 688
click at [704, 316] on div "Active Redeemed Requests Happy tap 0 out of 20 Pieces Started on 8/22/25 200 Fo…" at bounding box center [398, 344] width 796 height 688
click at [153, 901] on div "Active Redeemed Requests Happy tap 0 out of 20 Pieces Started on 8/22/25 200 Fo…" at bounding box center [398, 521] width 796 height 1042
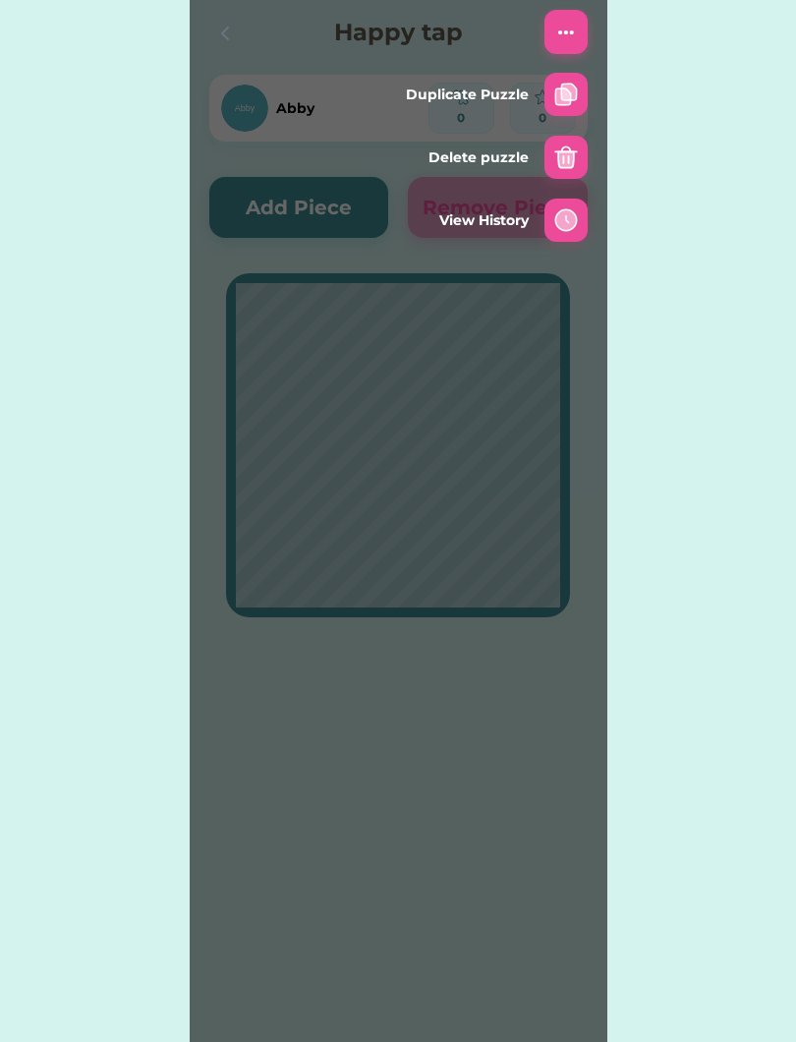
click at [795, 564] on html "Active Redeemed Requests Happy tap 0 out of 20 Pieces Started on 8/22/25 200 Fo…" at bounding box center [398, 521] width 796 height 1042
click at [752, 648] on div "Active Redeemed Requests Happy tap 0 out of 20 Pieces Started on 8/22/25 200 Fo…" at bounding box center [398, 344] width 796 height 688
click at [783, 686] on div "Active Redeemed Requests Happy tap 0 out of 20 Pieces Started on 8/22/25 200 Fo…" at bounding box center [398, 344] width 796 height 688
click at [90, 513] on div "Active Redeemed Requests Happy tap 0 out of 20 Pieces Started on 8/22/25 200 Fo…" at bounding box center [398, 344] width 796 height 688
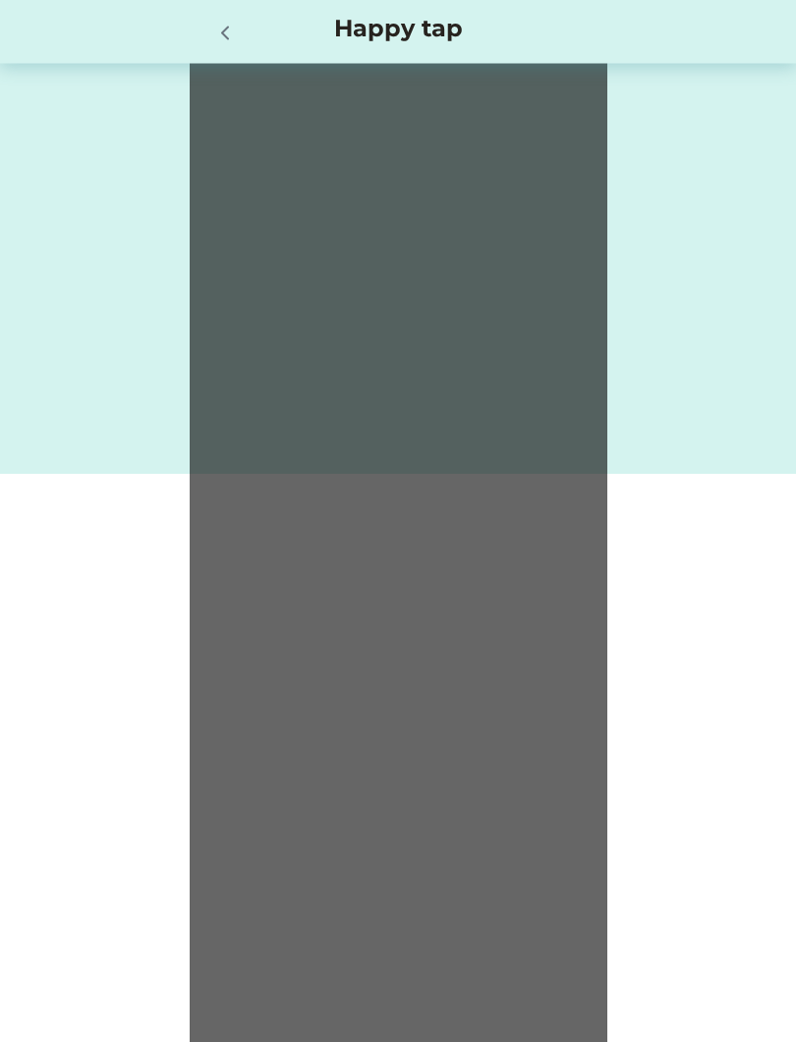
scroll to position [1170, 0]
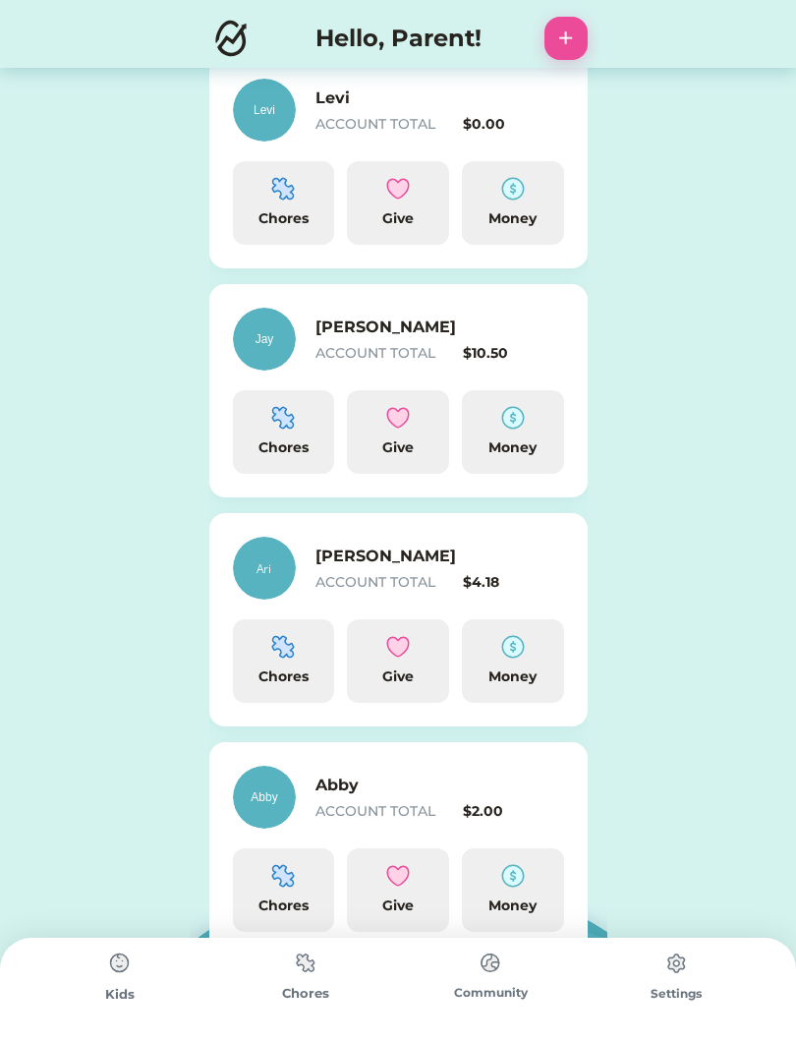
scroll to position [568, 0]
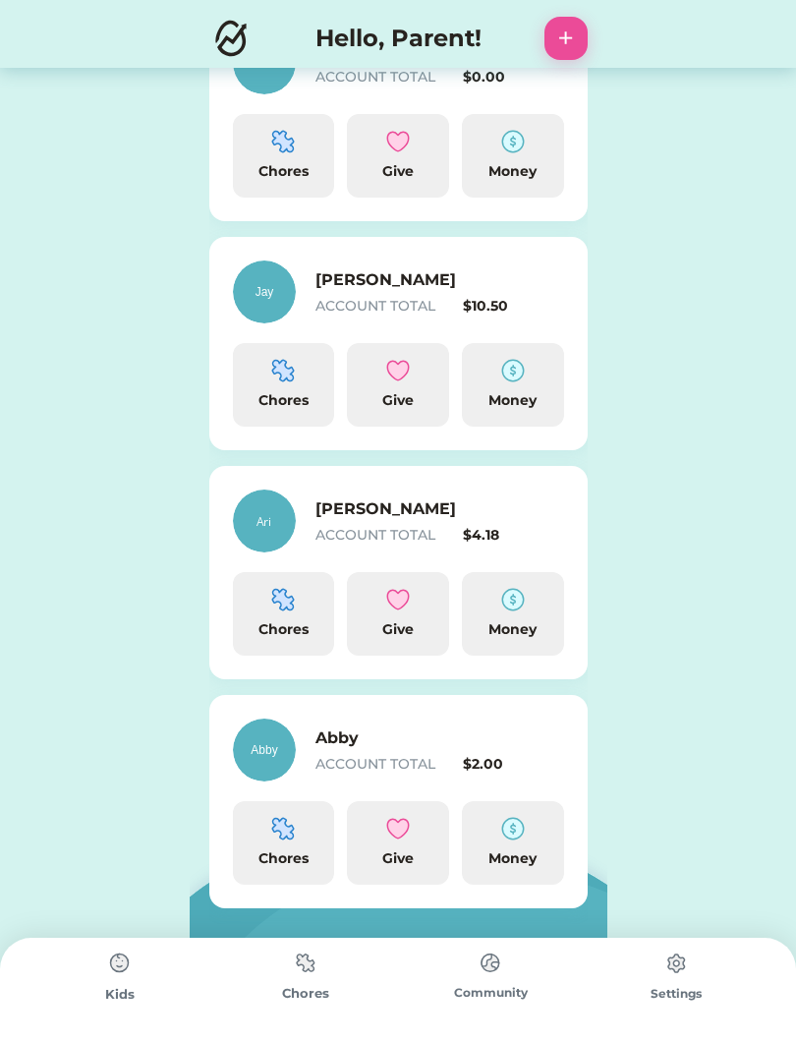
click at [281, 851] on div "Chores" at bounding box center [284, 858] width 86 height 21
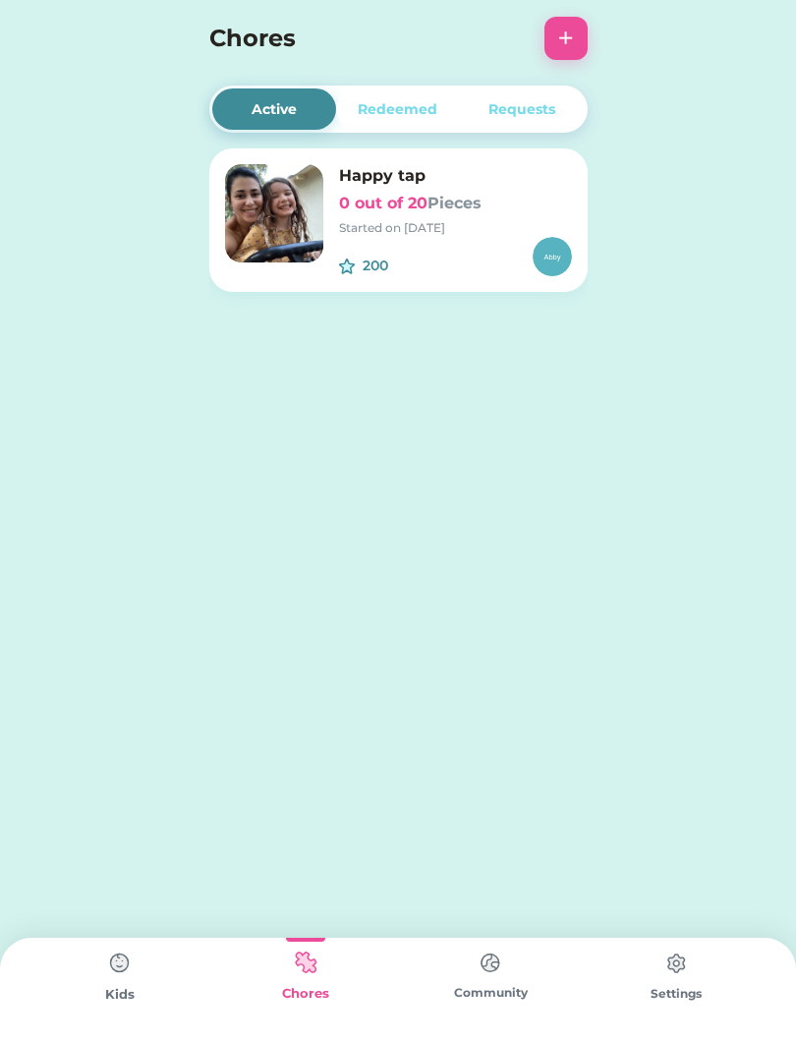
click at [487, 215] on div "Happy tap 0 out of 20 Pieces Started on [DATE]" at bounding box center [455, 200] width 233 height 73
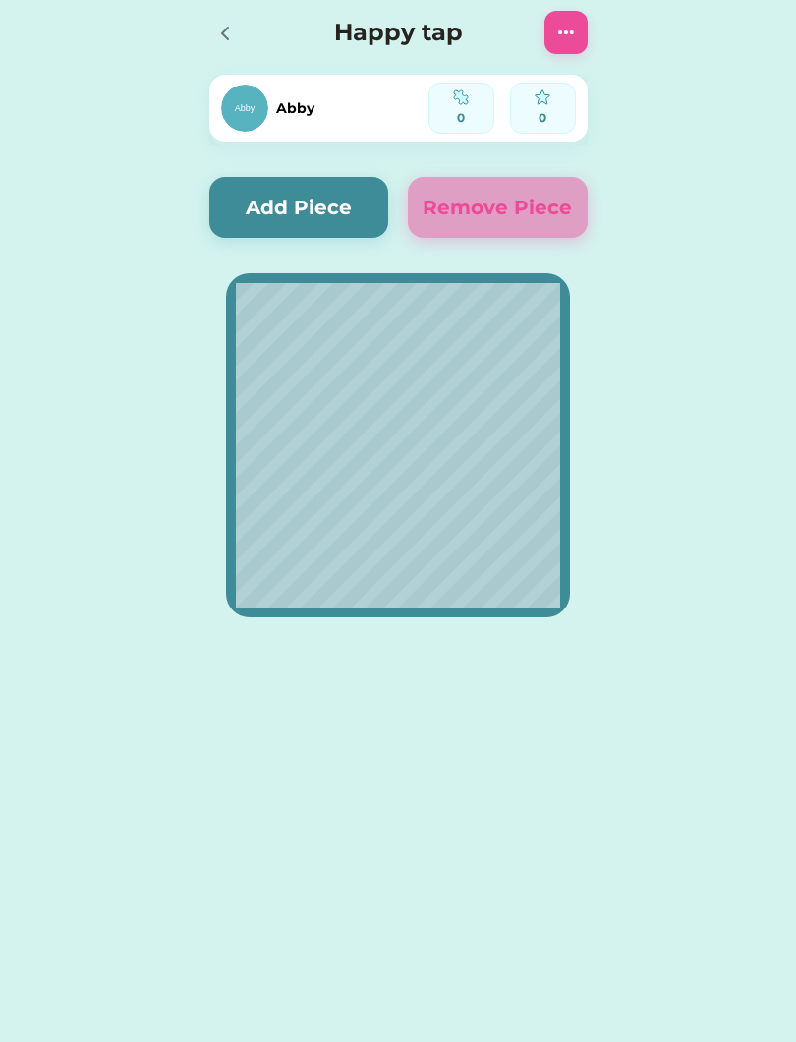
click at [328, 207] on button "Add Piece" at bounding box center [299, 207] width 180 height 61
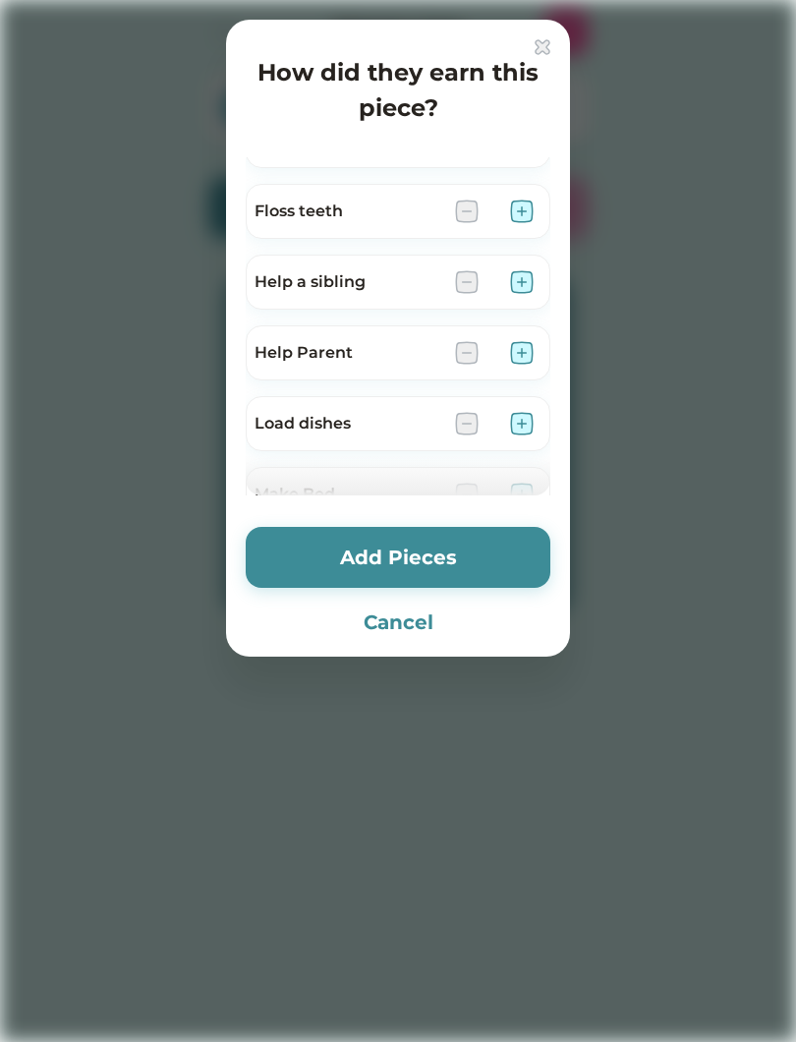
scroll to position [398, 0]
click at [525, 355] on img at bounding box center [522, 353] width 24 height 24
click at [528, 415] on img at bounding box center [522, 424] width 24 height 24
click at [570, 439] on div at bounding box center [398, 521] width 796 height 1042
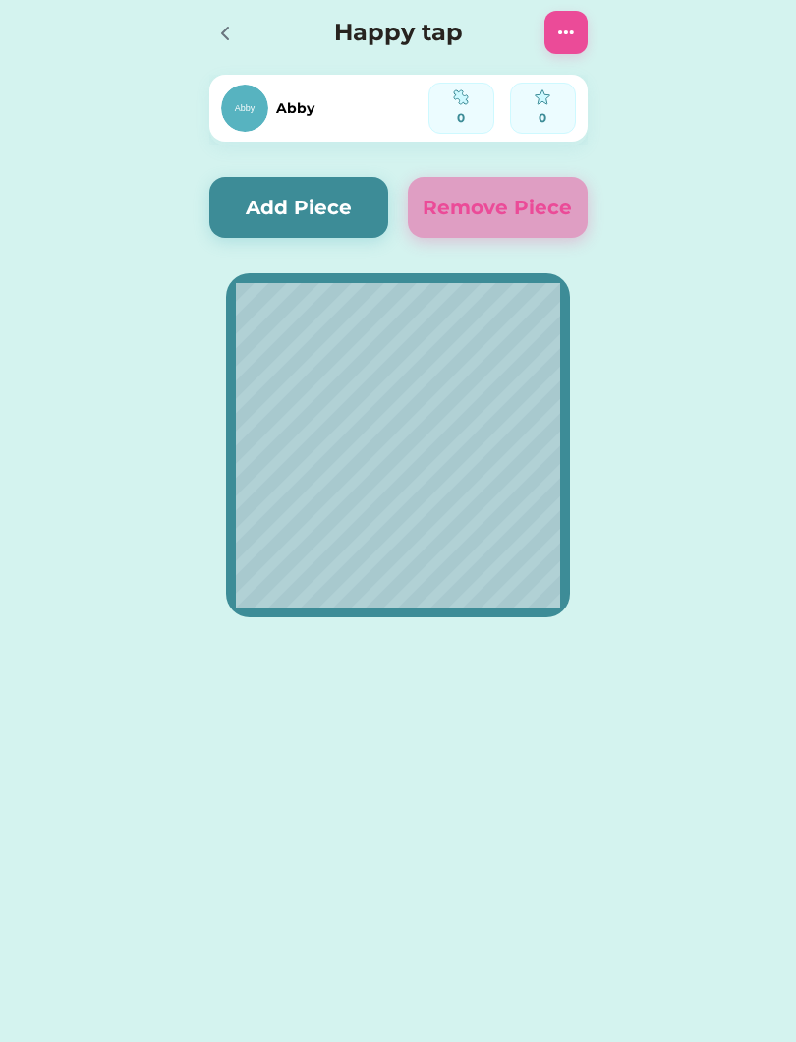
click at [319, 200] on button "Add Piece" at bounding box center [299, 207] width 180 height 61
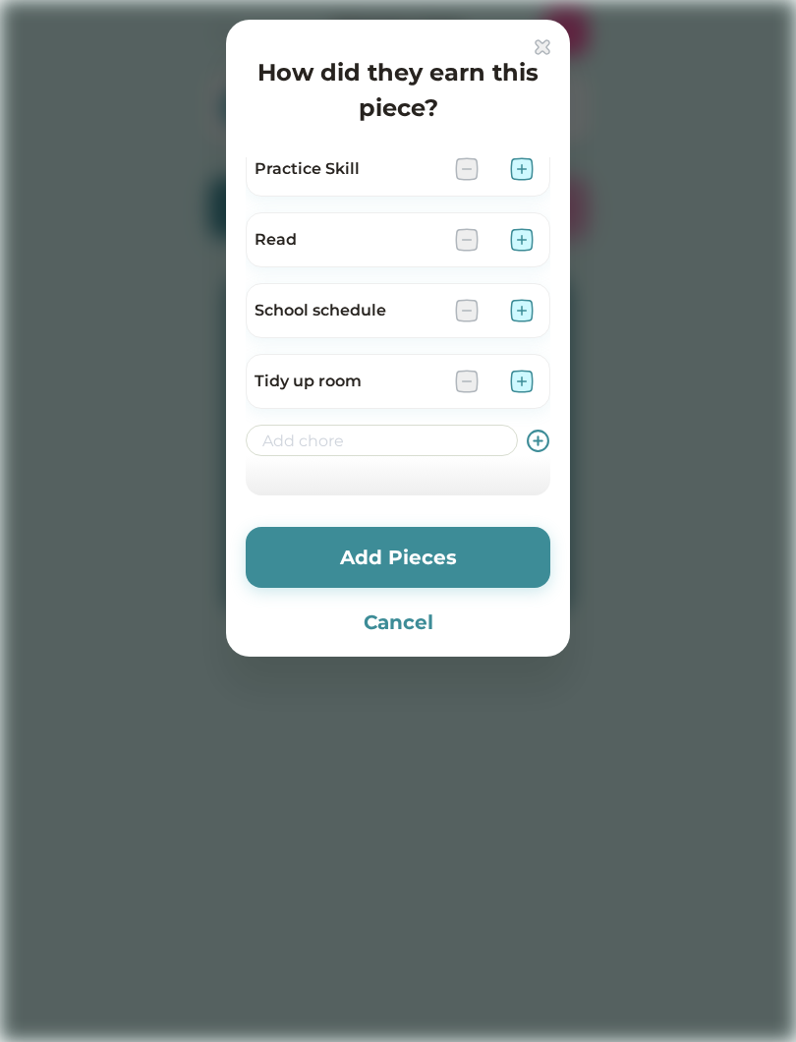
scroll to position [1077, 0]
click at [521, 233] on img at bounding box center [522, 240] width 24 height 24
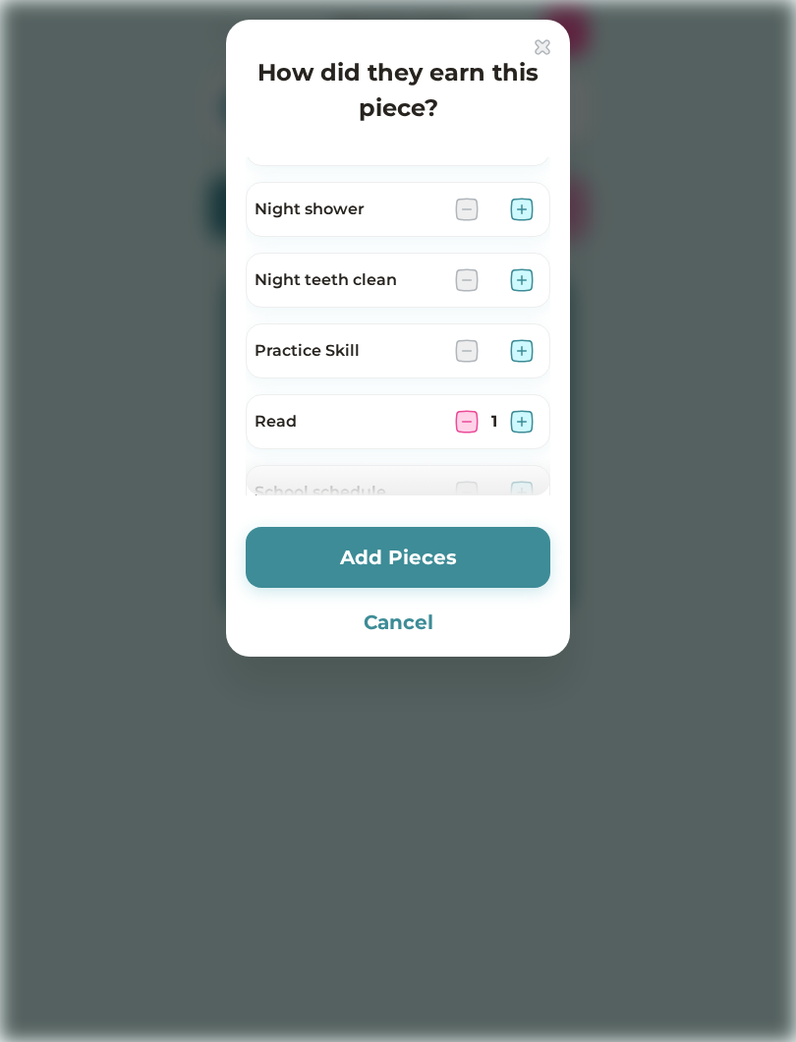
scroll to position [880, 0]
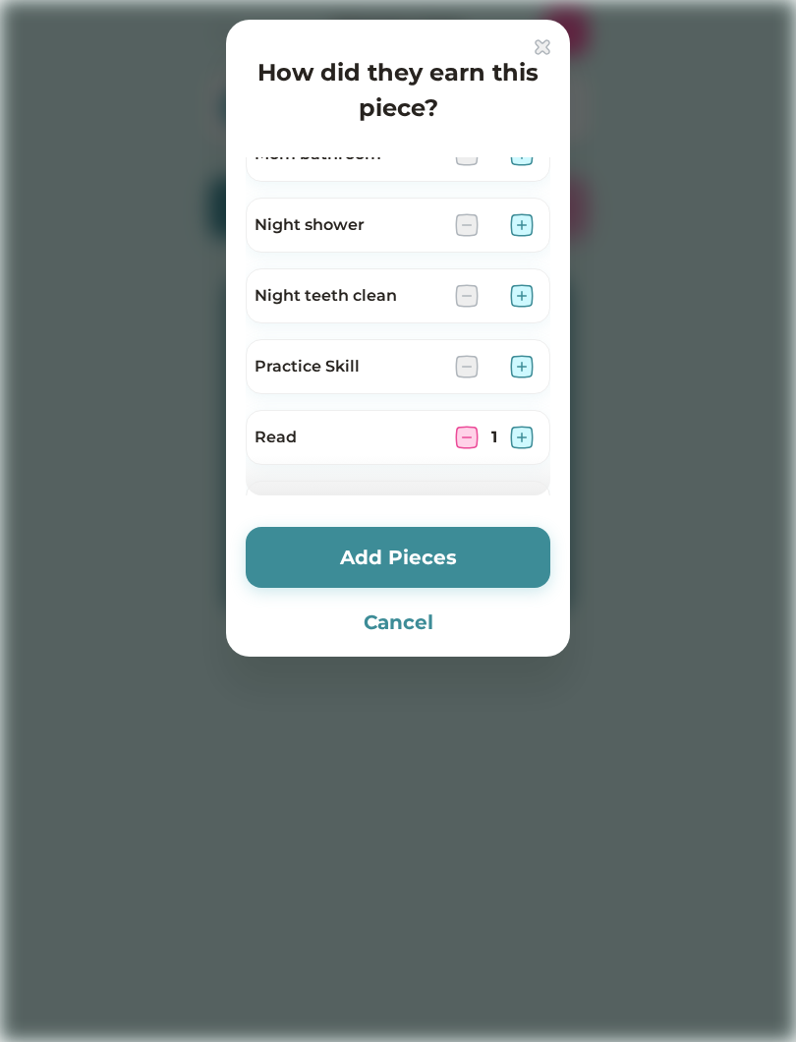
click at [406, 468] on div at bounding box center [398, 475] width 305 height 39
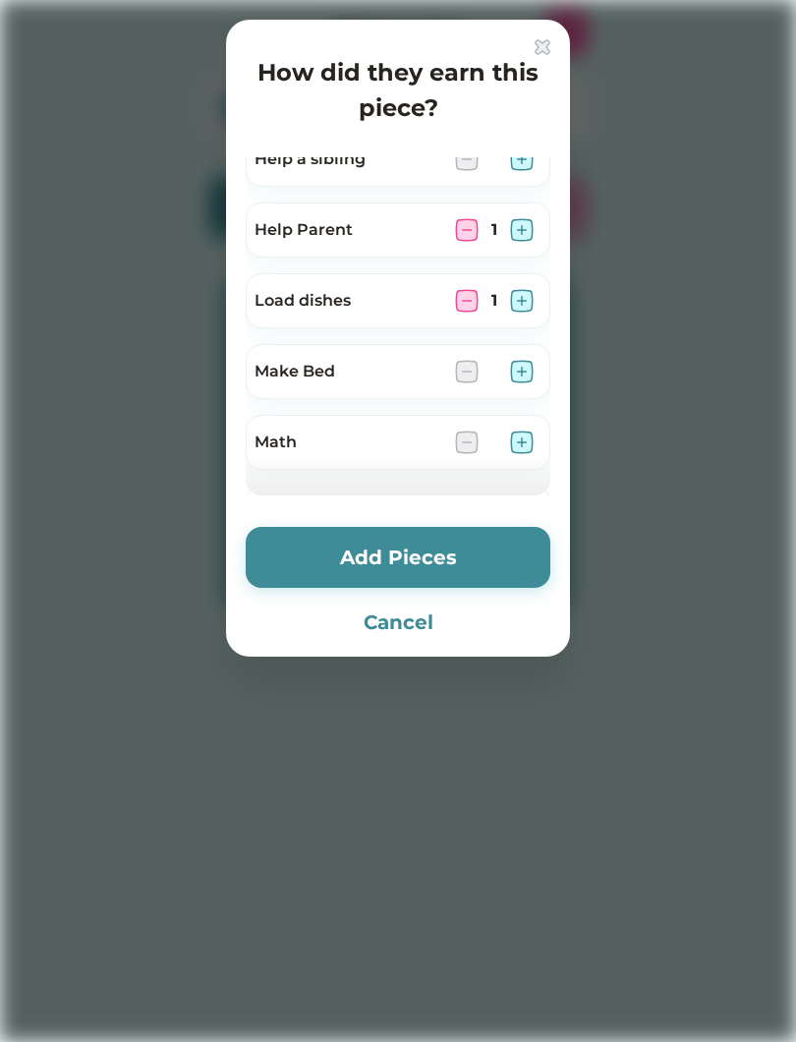
scroll to position [518, 0]
click at [512, 372] on img at bounding box center [522, 375] width 24 height 24
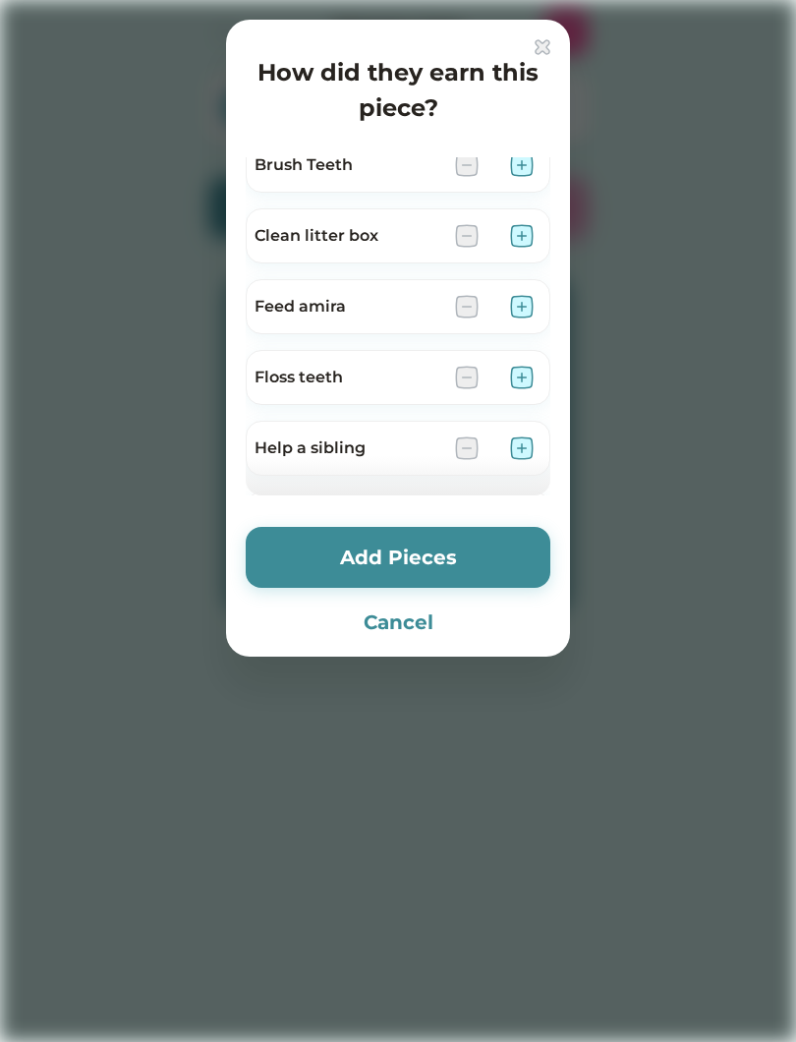
click at [521, 232] on img at bounding box center [522, 236] width 24 height 24
click at [532, 305] on img at bounding box center [522, 307] width 24 height 24
click at [466, 304] on img at bounding box center [467, 307] width 24 height 24
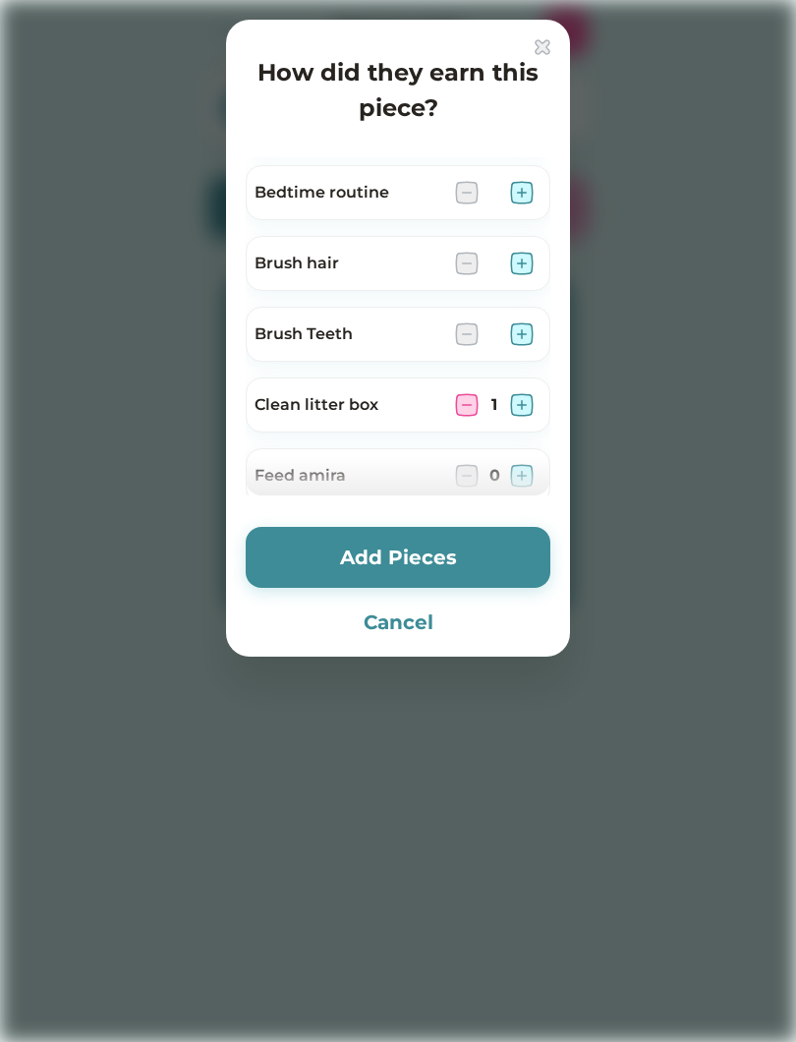
scroll to position [58, 0]
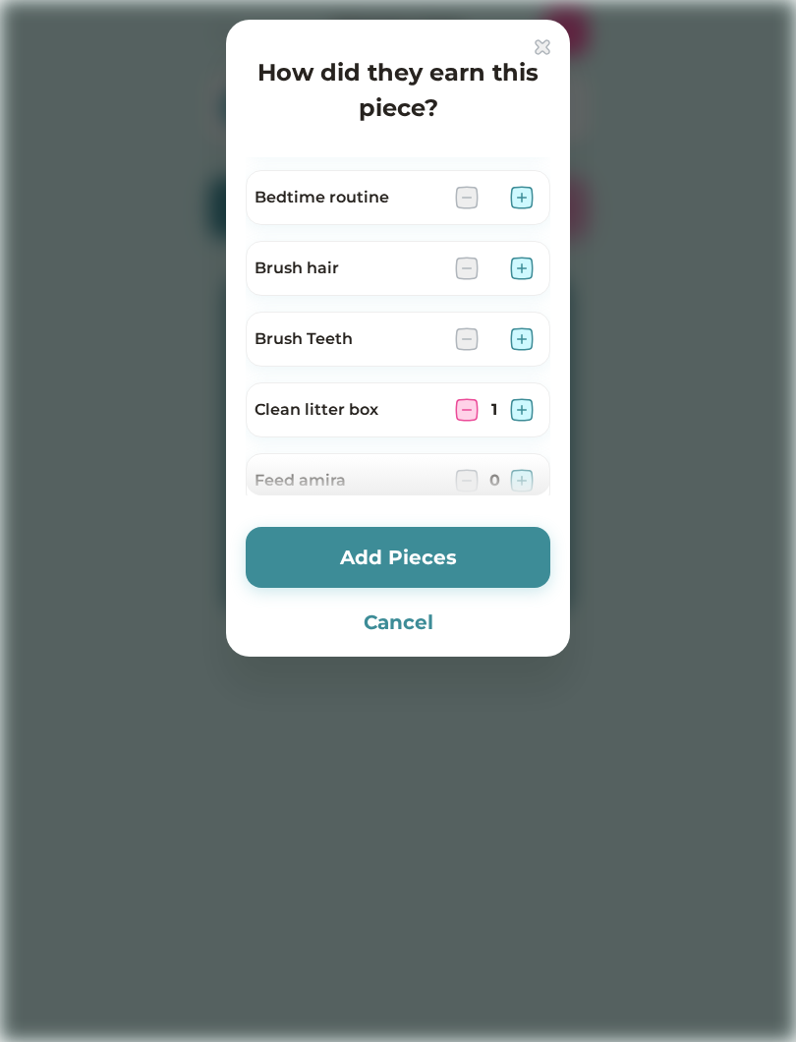
click at [548, 261] on div "Brush hair" at bounding box center [398, 268] width 305 height 55
click at [516, 274] on img at bounding box center [522, 268] width 24 height 24
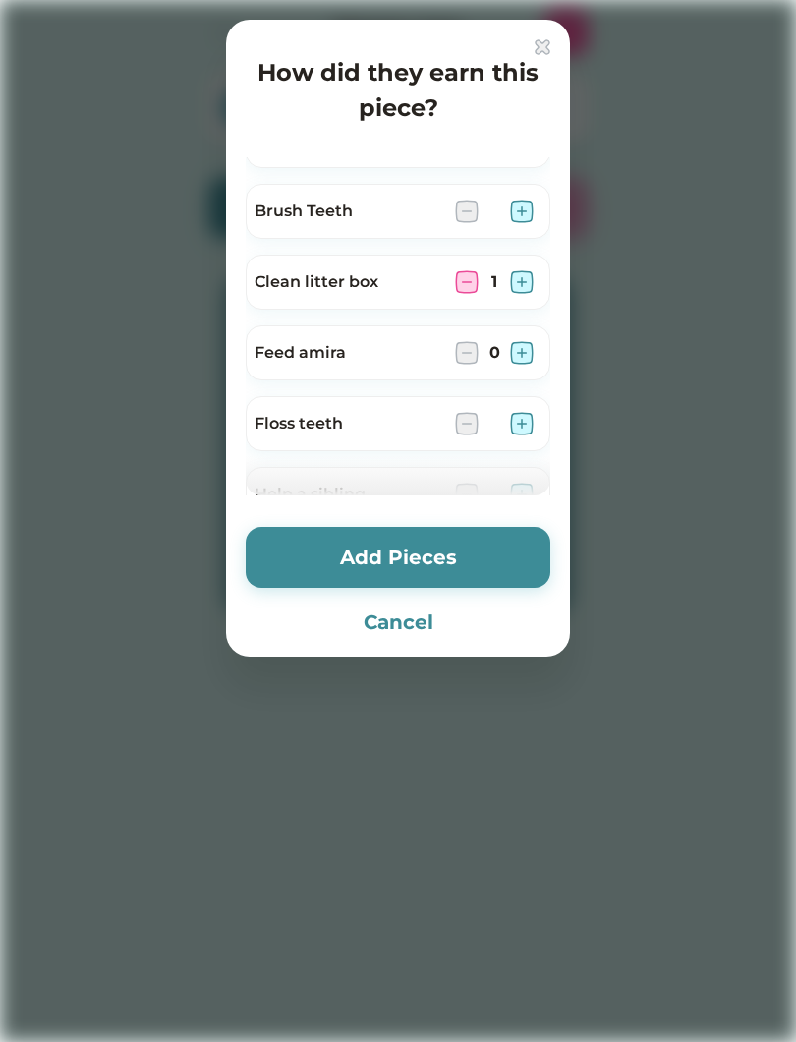
scroll to position [191, 0]
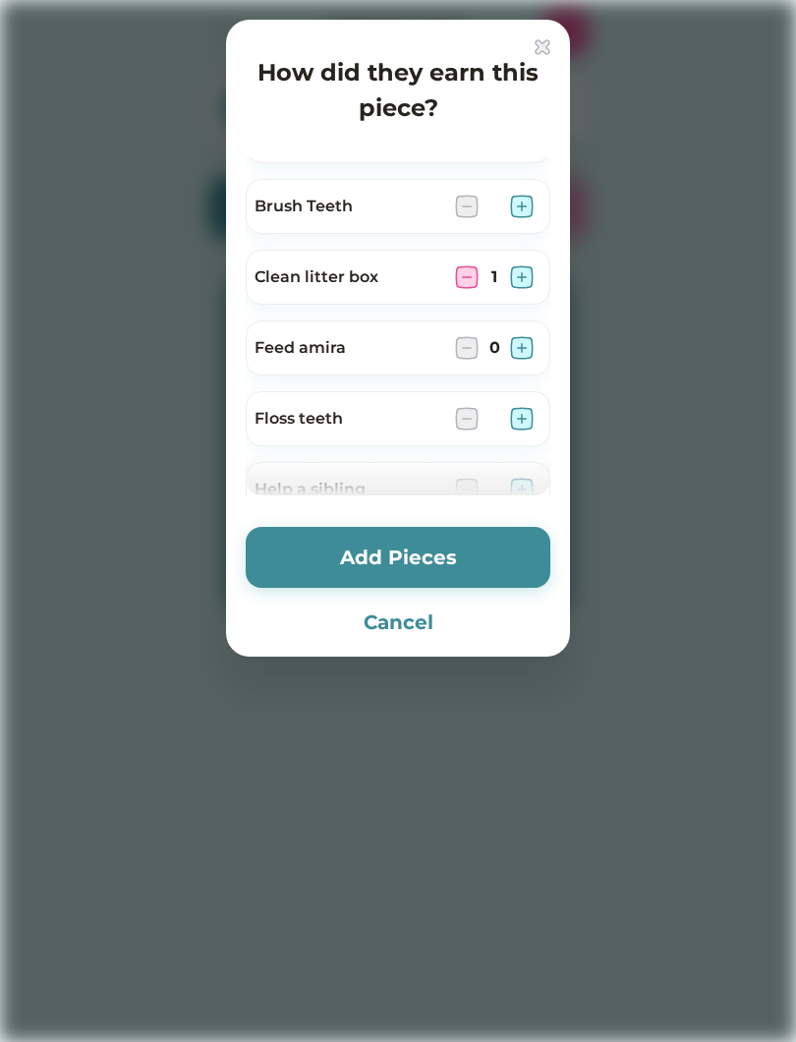
click at [528, 341] on img at bounding box center [522, 348] width 24 height 24
click at [429, 546] on button "Add Pieces" at bounding box center [398, 557] width 305 height 61
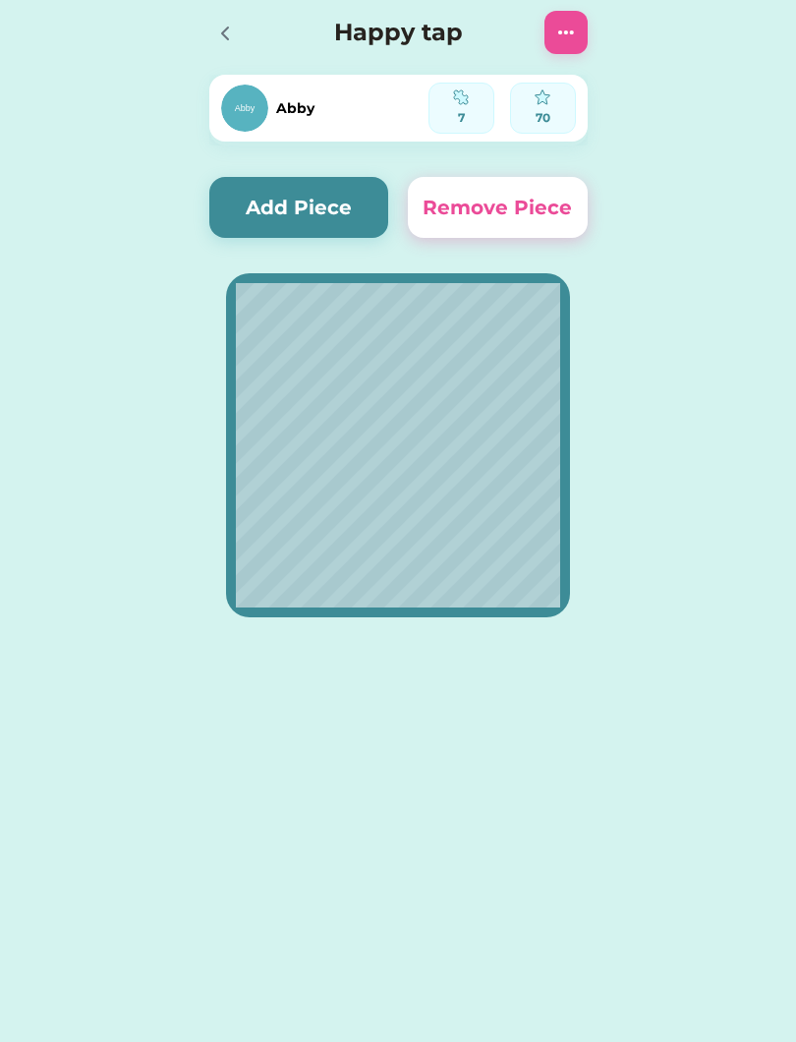
click at [306, 219] on button "Add Piece" at bounding box center [299, 207] width 180 height 61
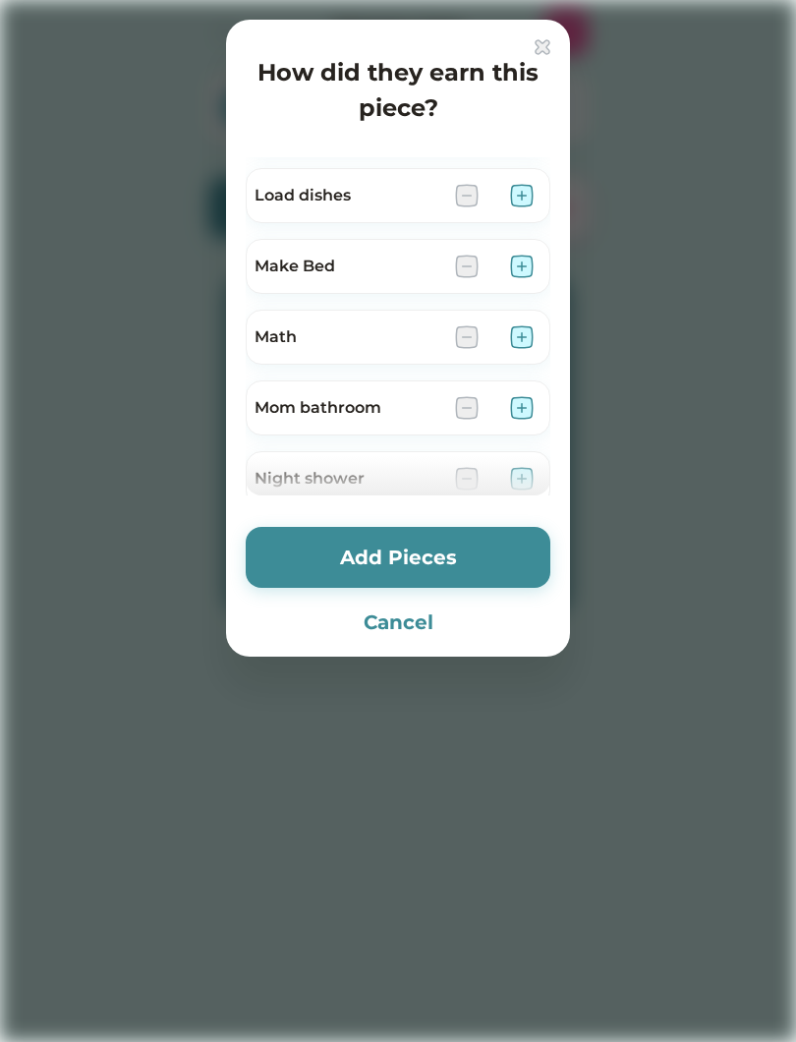
scroll to position [649, 0]
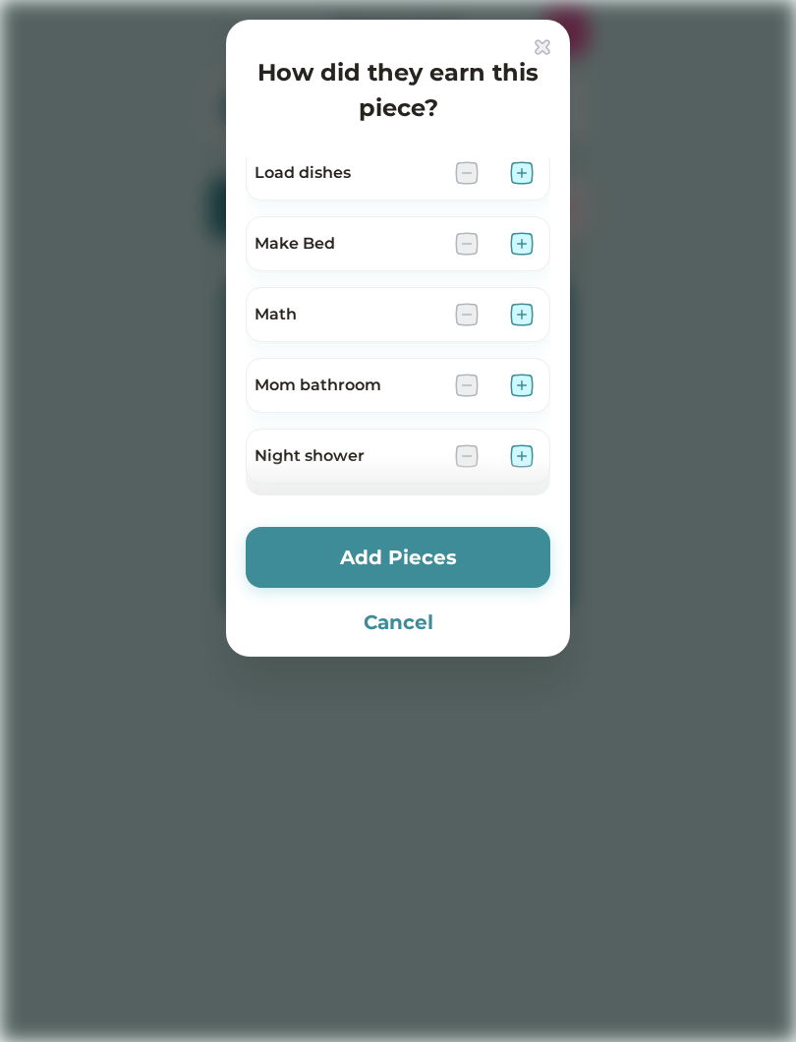
click at [437, 378] on div "Mom bathroom" at bounding box center [347, 385] width 185 height 24
click at [458, 390] on img at bounding box center [467, 385] width 24 height 24
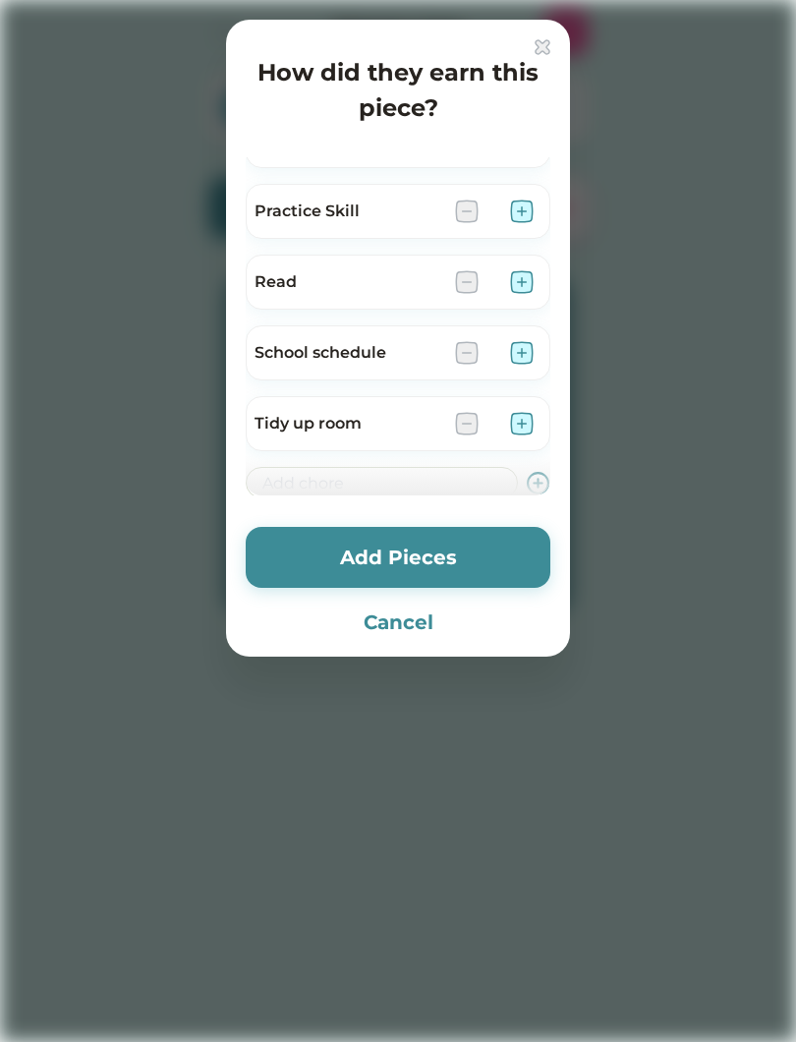
scroll to position [1036, 0]
click at [481, 623] on button "Cancel" at bounding box center [398, 621] width 305 height 29
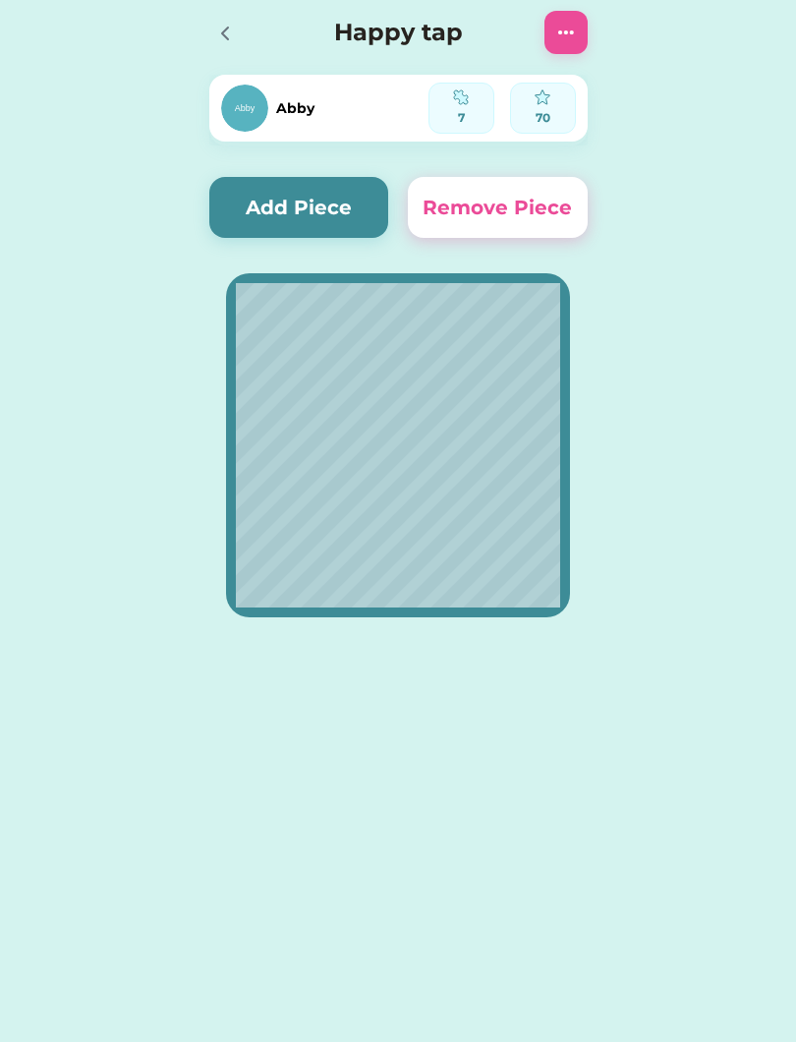
click at [227, 51] on div at bounding box center [230, 32] width 43 height 43
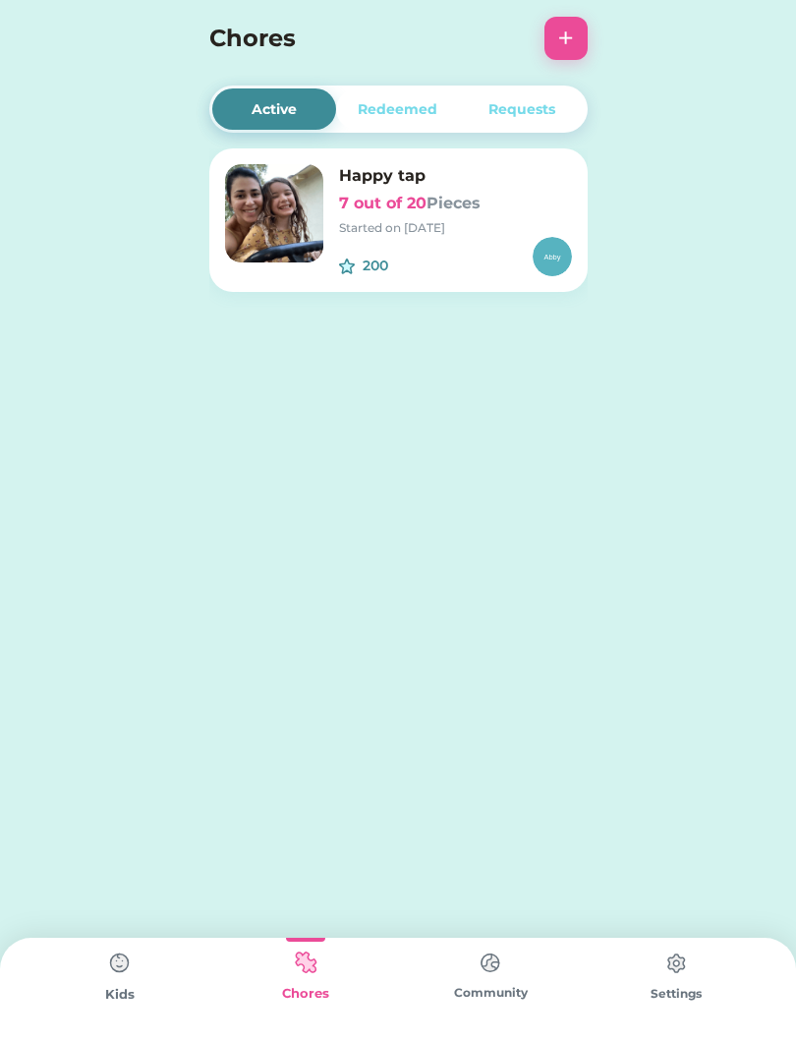
click at [115, 993] on div "Kids" at bounding box center [121, 995] width 186 height 20
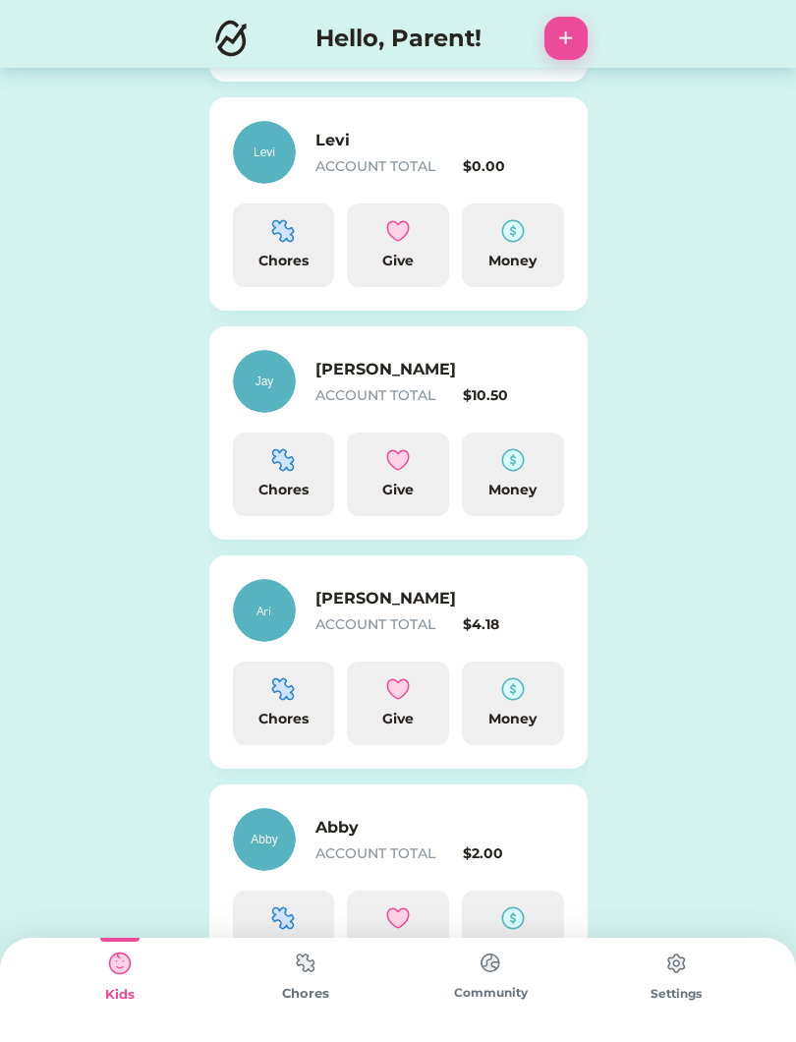
scroll to position [559, 0]
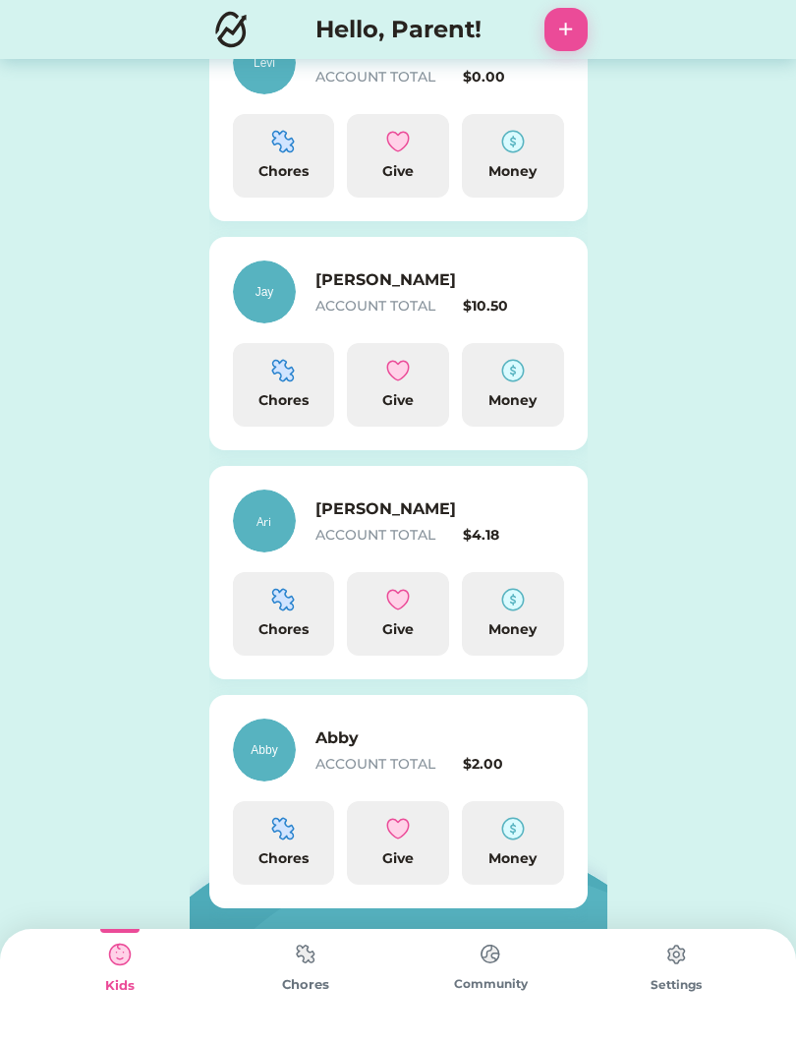
click at [294, 373] on img at bounding box center [283, 380] width 24 height 24
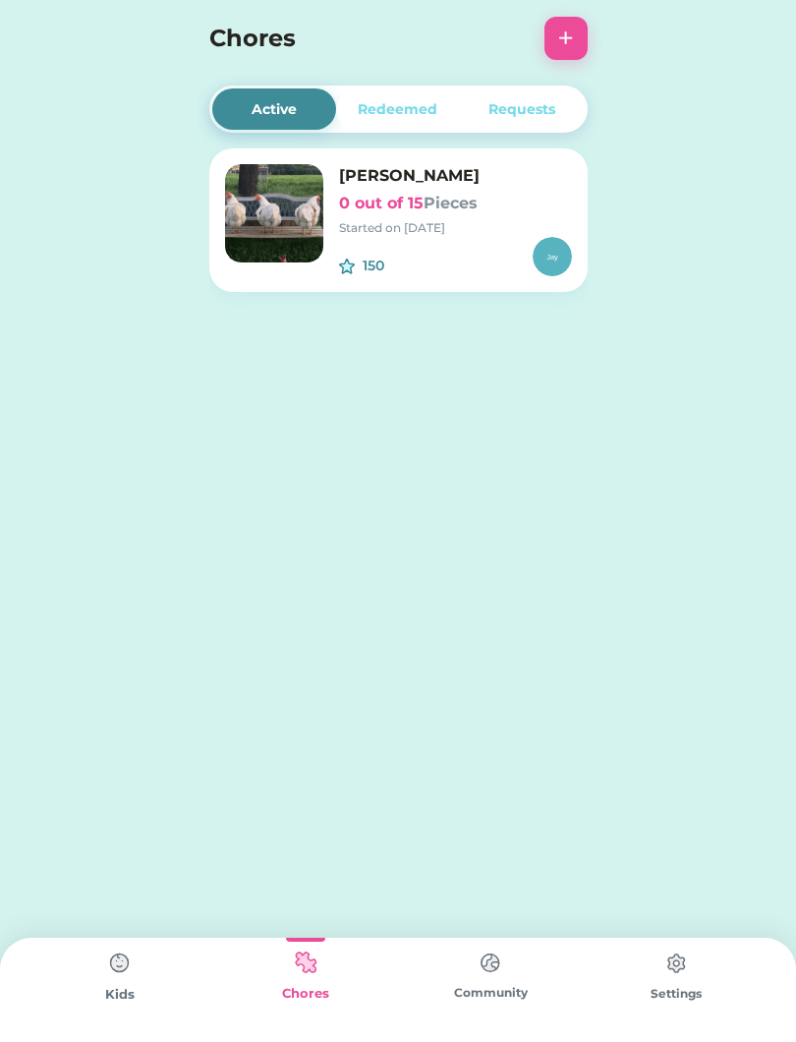
click at [252, 223] on img at bounding box center [274, 213] width 98 height 98
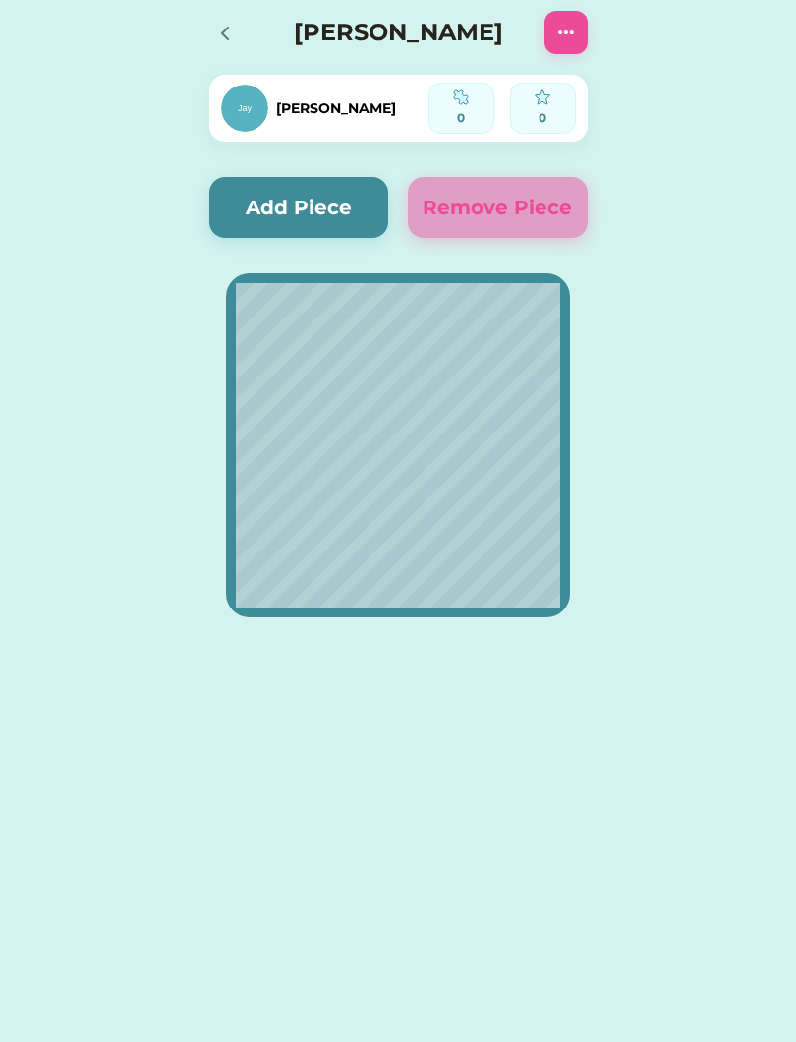
click at [316, 207] on button "Add Piece" at bounding box center [299, 207] width 180 height 61
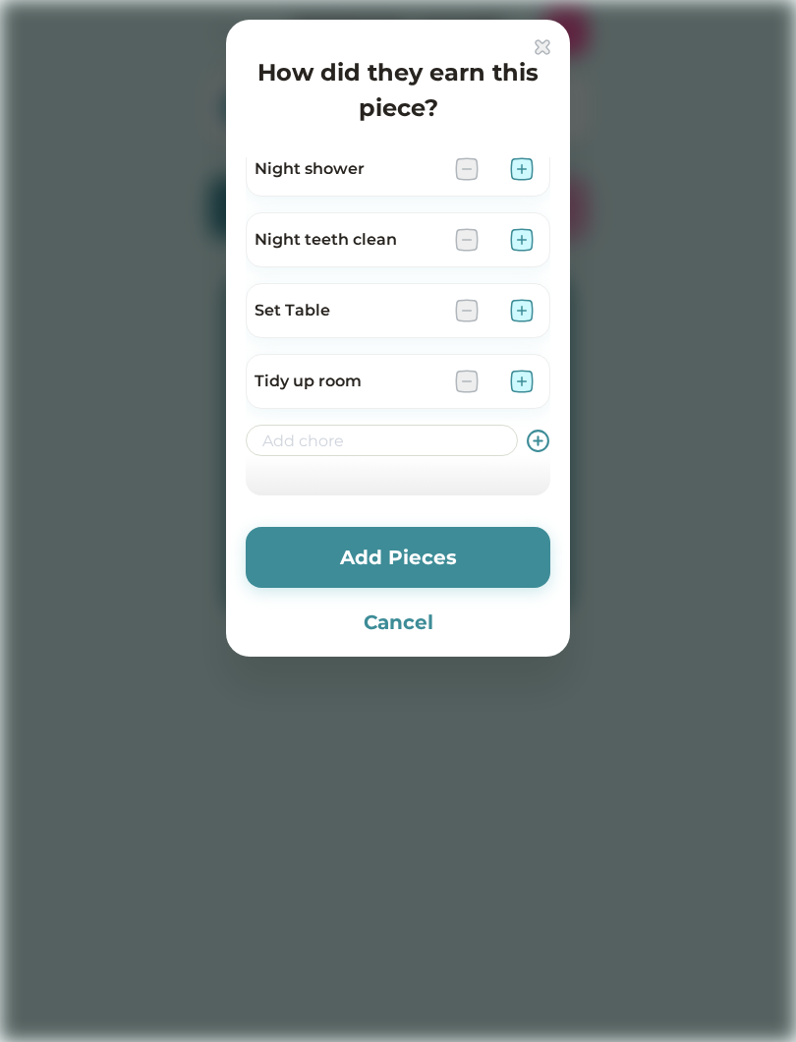
scroll to position [582, 0]
click at [430, 444] on input "input" at bounding box center [382, 440] width 272 height 31
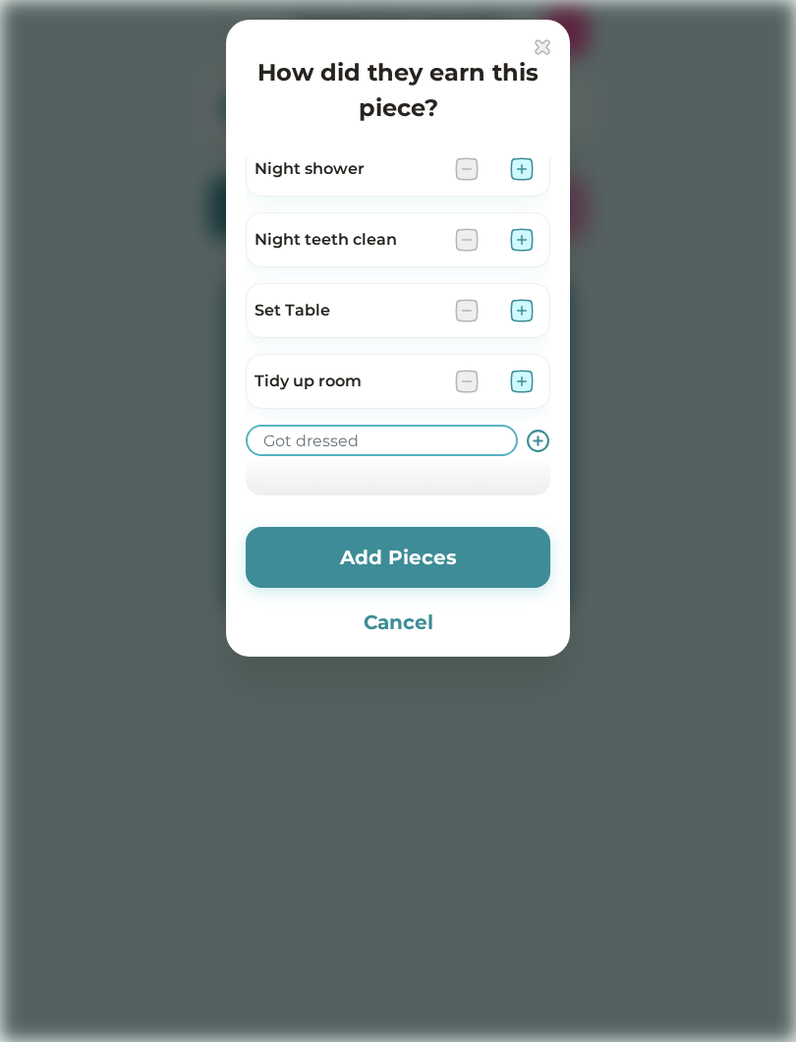
type input "Got dressed"
click at [547, 436] on use at bounding box center [538, 440] width 21 height 21
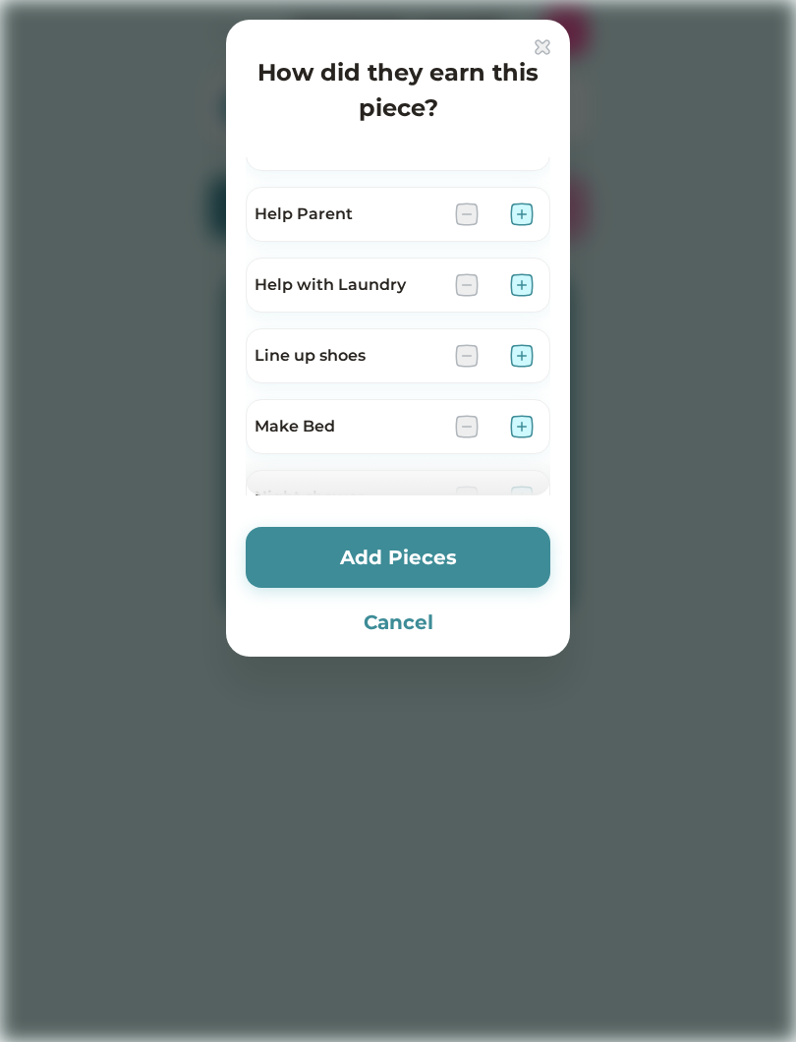
scroll to position [283, 0]
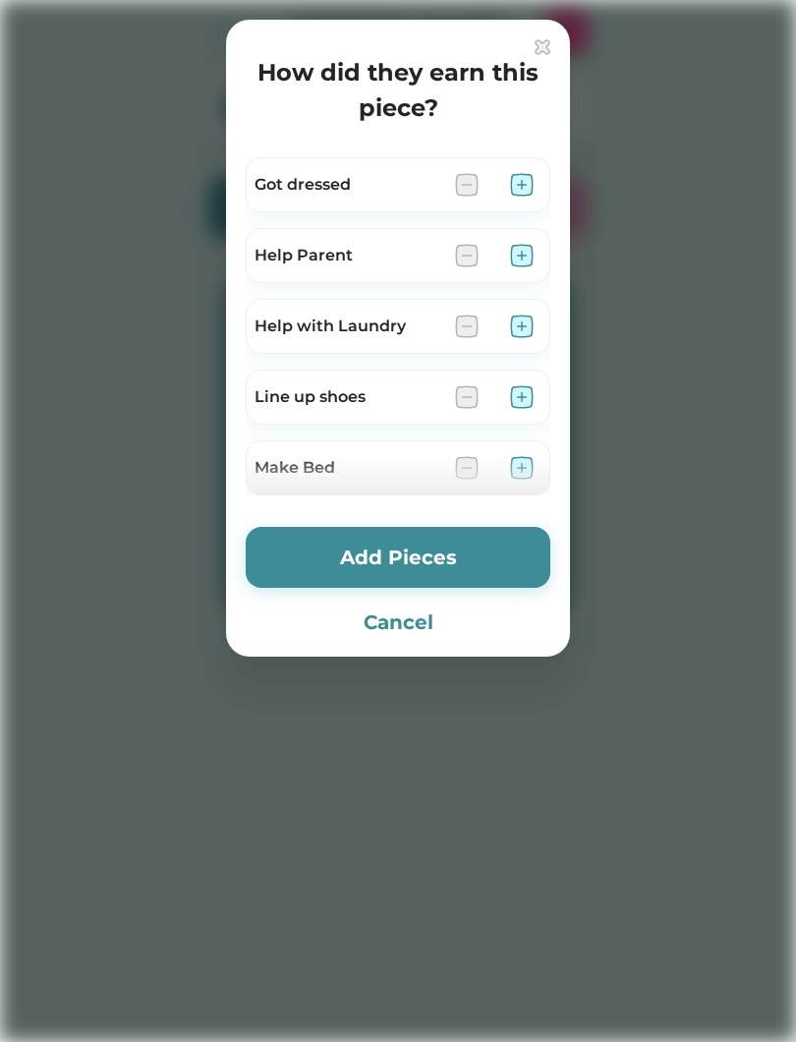
click at [517, 173] on img at bounding box center [522, 185] width 24 height 24
click at [390, 543] on button "Add Pieces" at bounding box center [398, 557] width 305 height 61
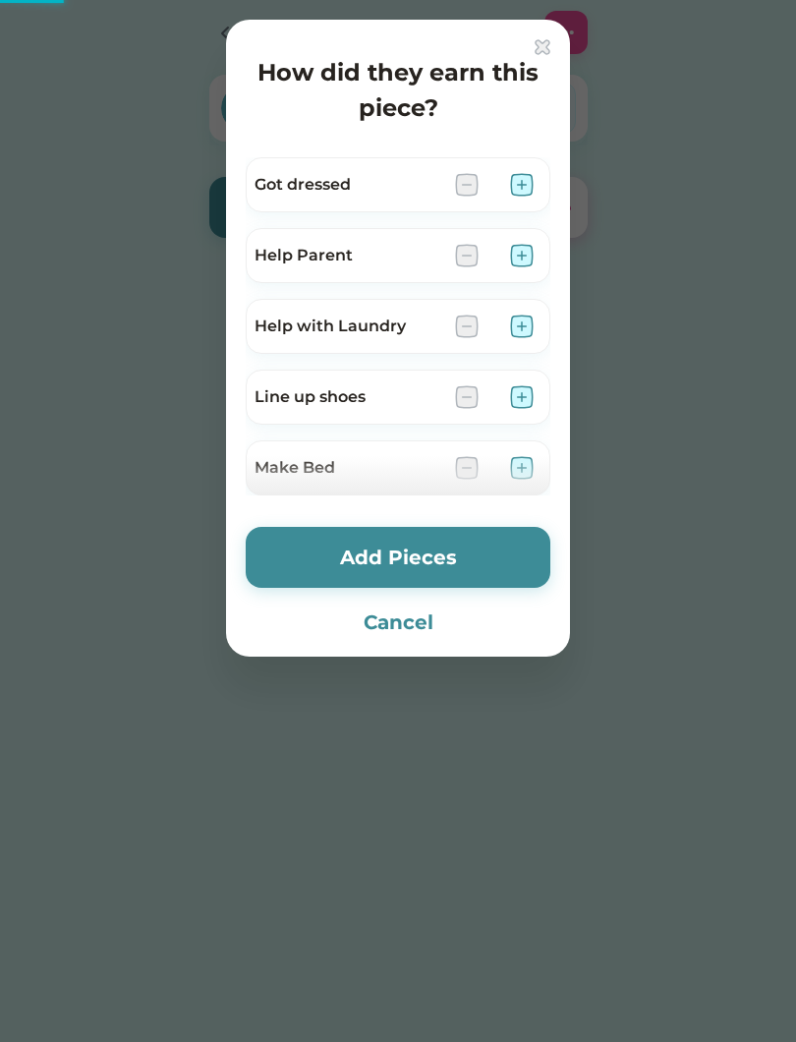
click at [319, 548] on button "Add Pieces" at bounding box center [398, 557] width 305 height 61
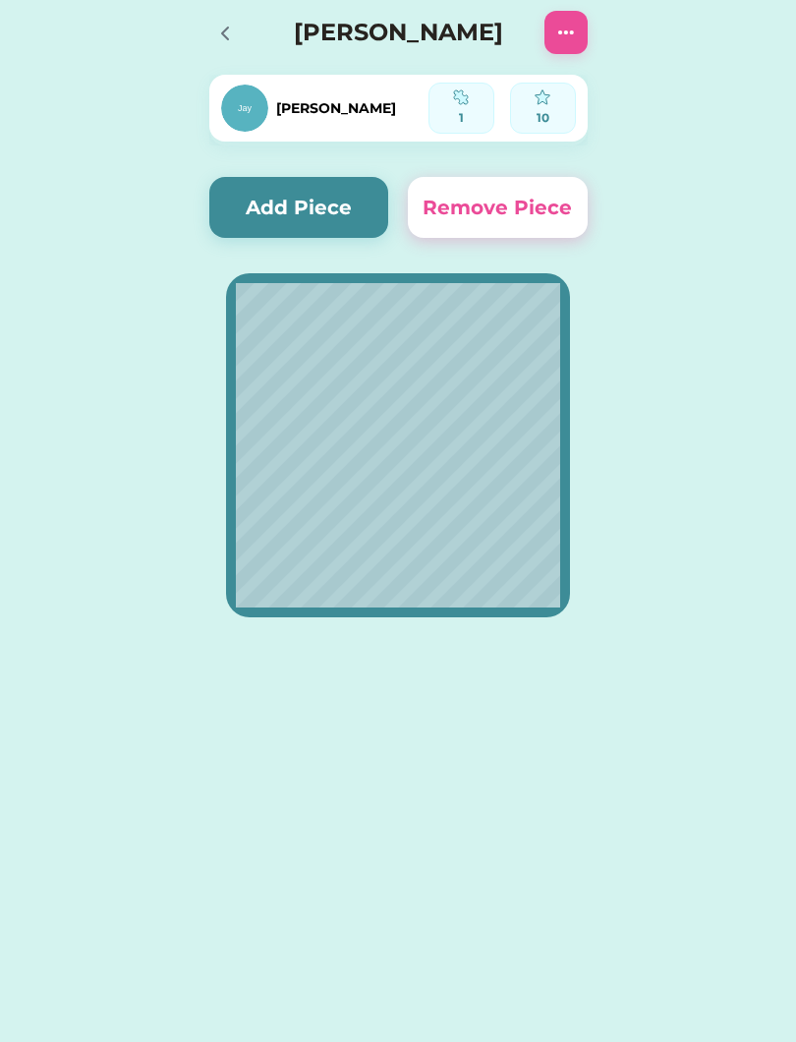
click at [330, 206] on button "Add Piece" at bounding box center [299, 207] width 180 height 61
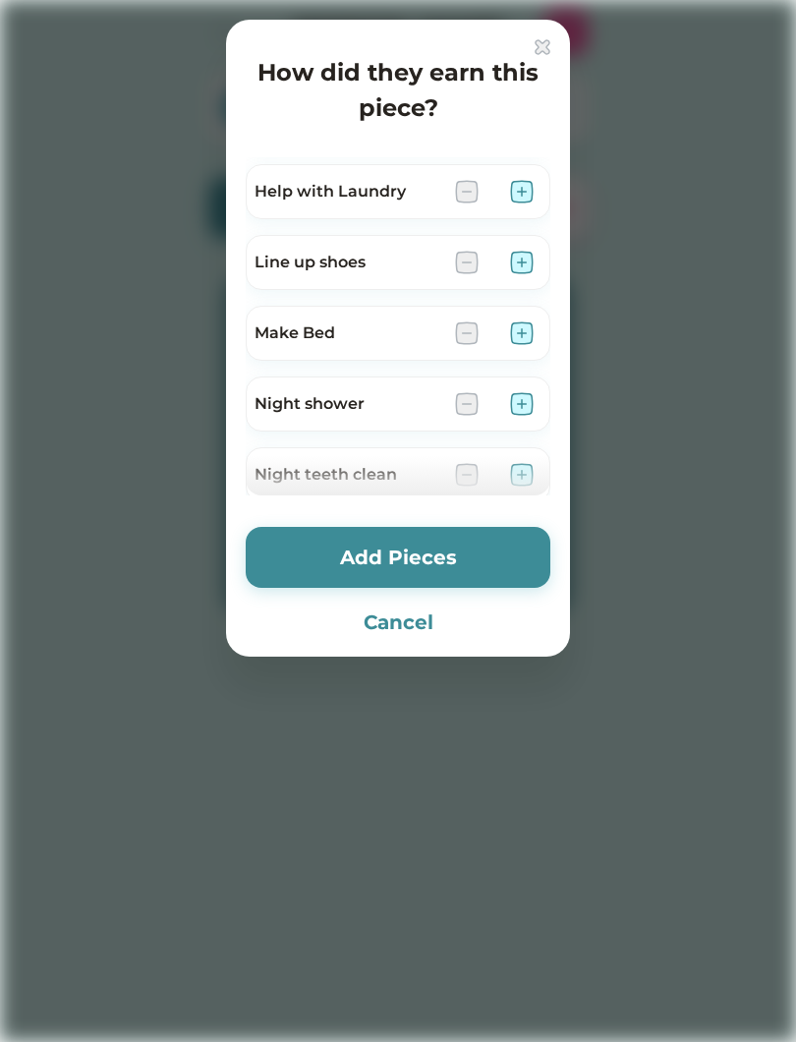
scroll to position [417, 0]
click at [527, 41] on div "How did they earn this piece?" at bounding box center [398, 82] width 305 height 86
click at [422, 618] on button "Cancel" at bounding box center [398, 621] width 305 height 29
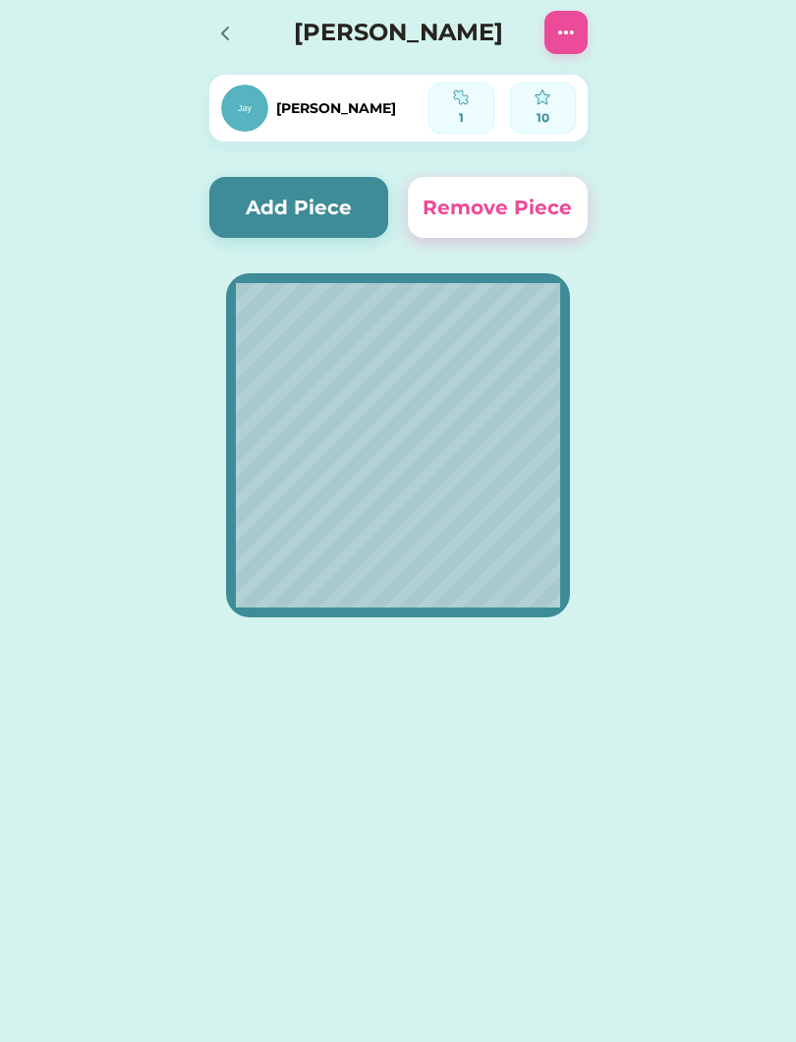
click at [229, 21] on div at bounding box center [223, 32] width 29 height 29
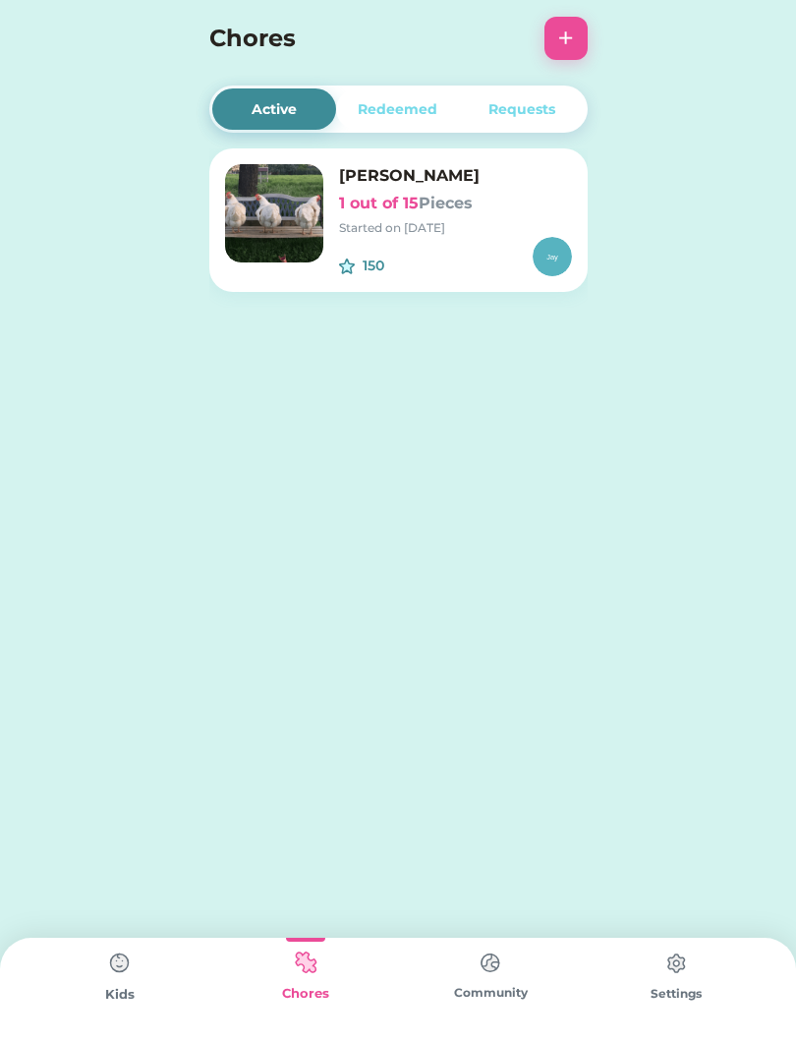
click at [121, 954] on img at bounding box center [119, 962] width 39 height 39
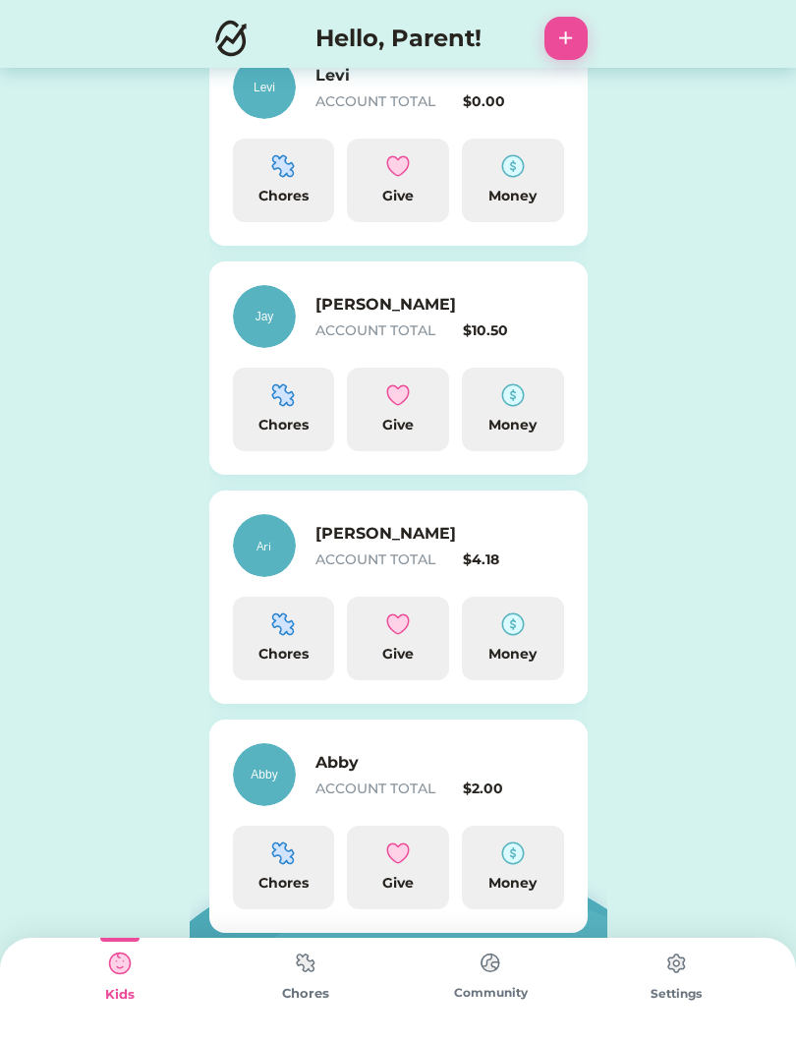
scroll to position [568, 0]
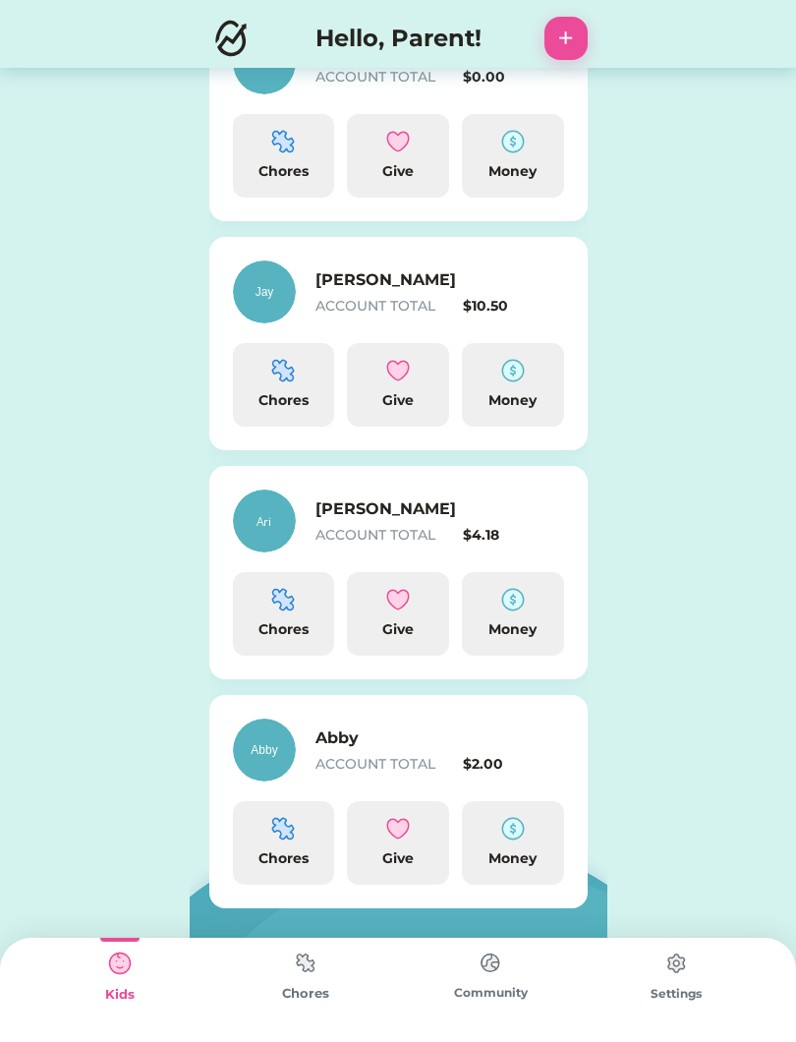
click at [279, 597] on img at bounding box center [283, 600] width 24 height 24
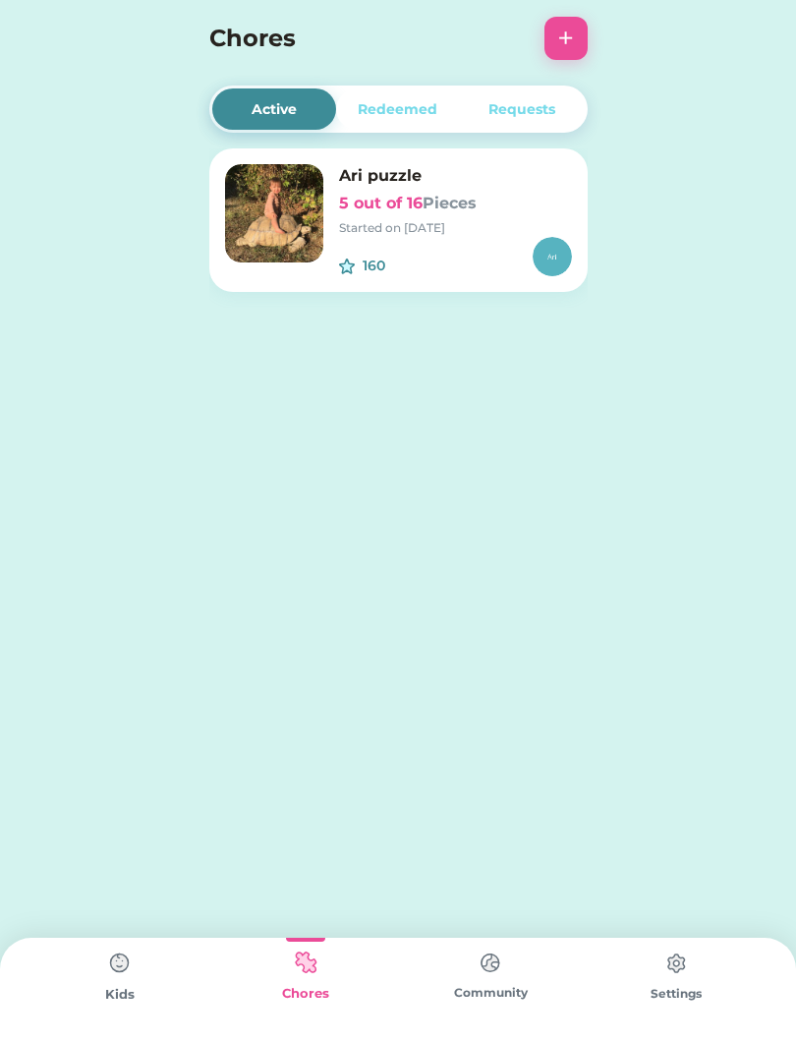
click at [292, 211] on img at bounding box center [274, 213] width 98 height 98
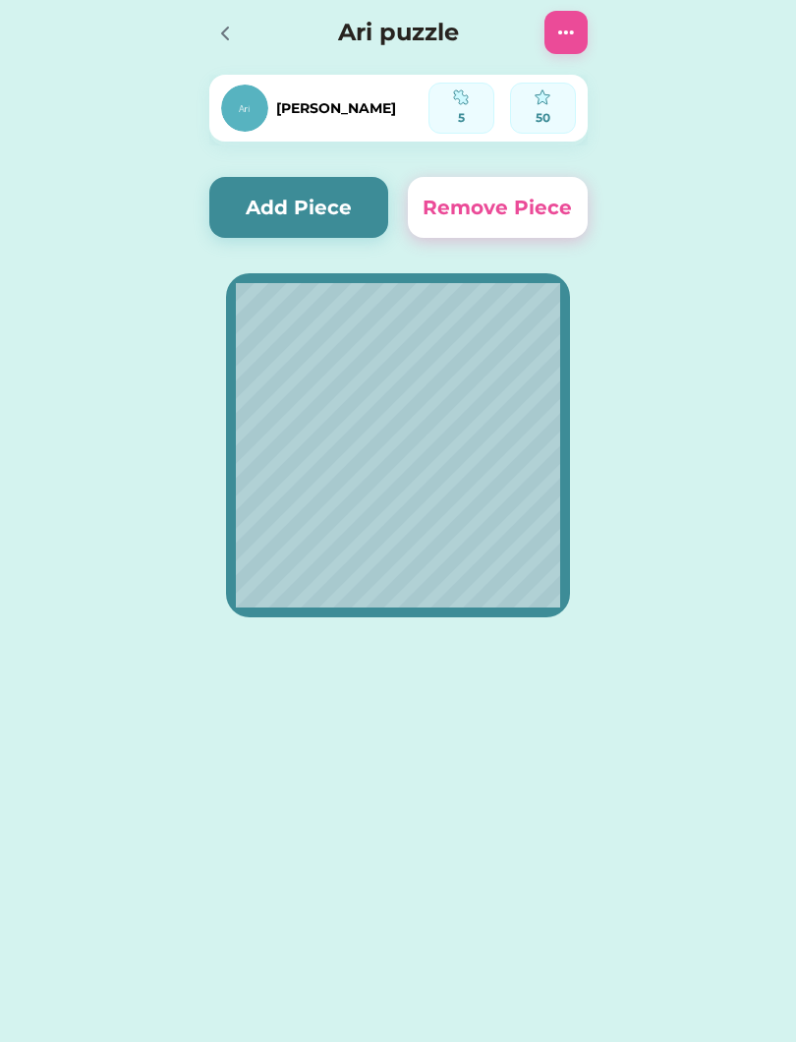
click at [315, 211] on button "Add Piece" at bounding box center [299, 207] width 180 height 61
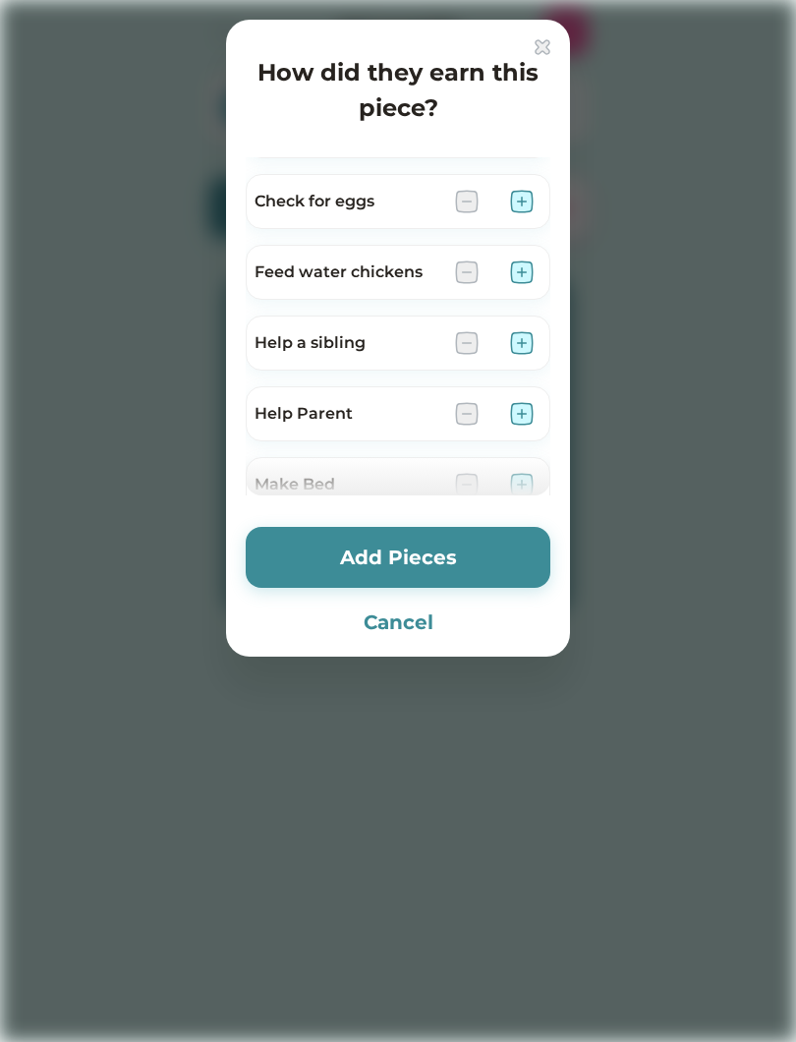
scroll to position [328, 0]
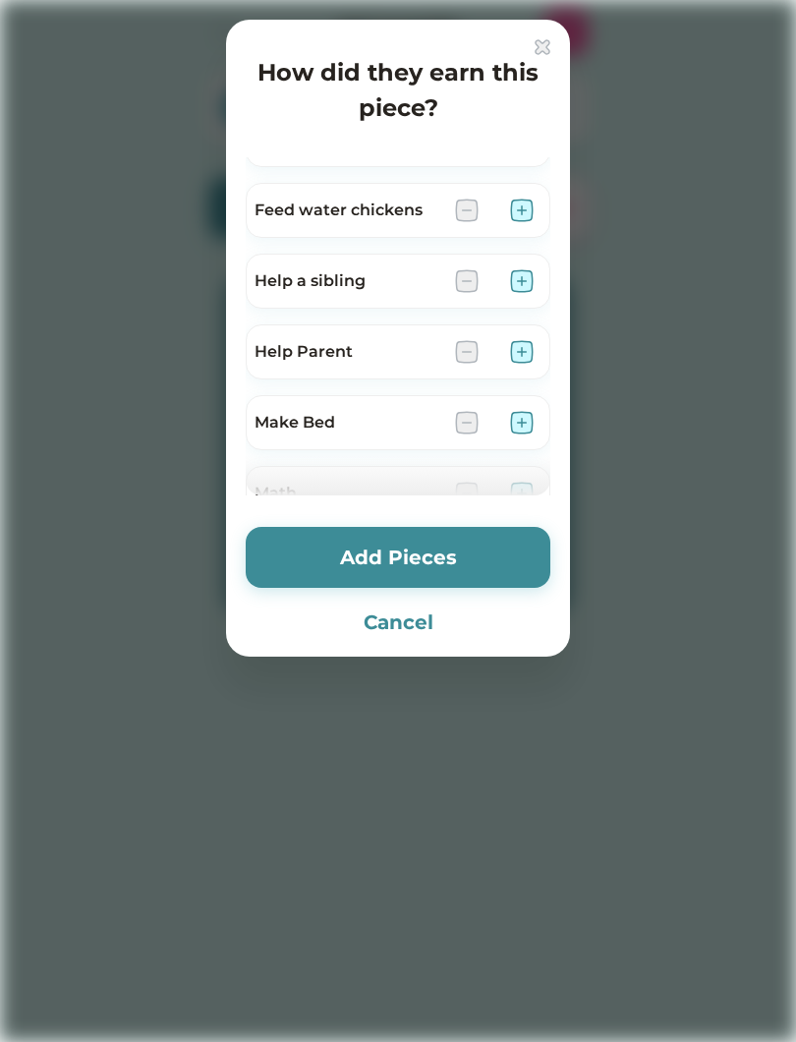
click at [525, 355] on img at bounding box center [522, 352] width 24 height 24
click at [370, 544] on button "Add Pieces" at bounding box center [398, 557] width 305 height 61
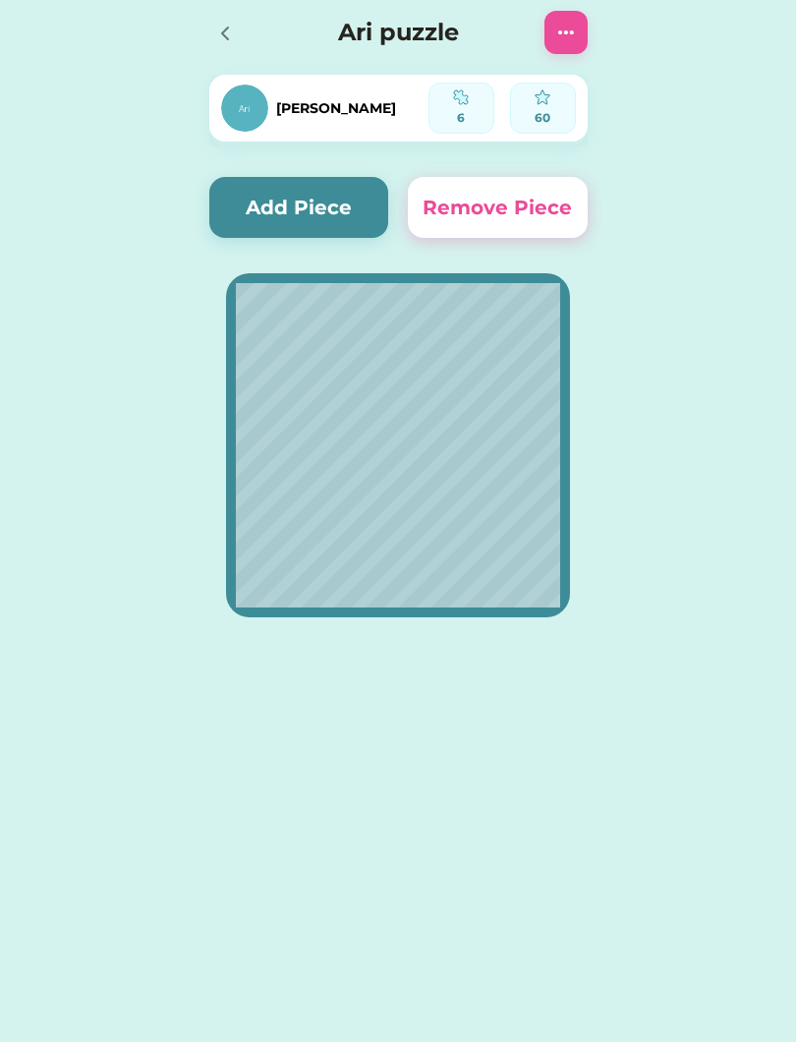
click at [214, 42] on icon at bounding box center [225, 34] width 24 height 24
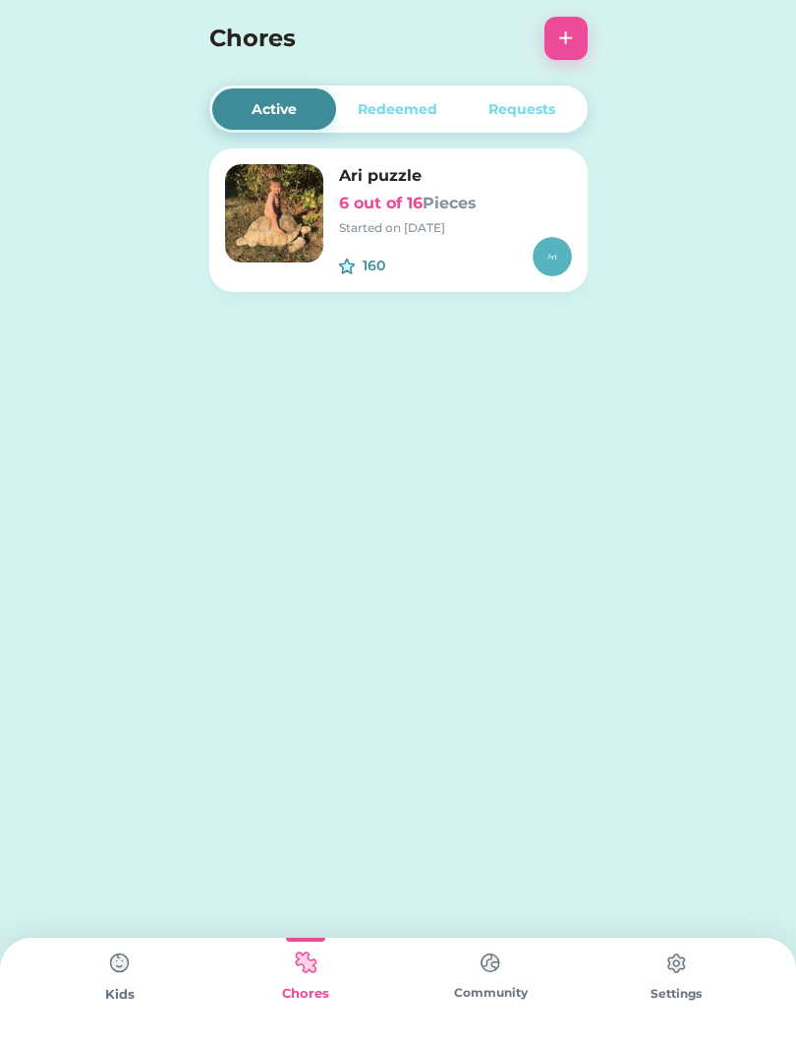
click at [116, 965] on img at bounding box center [119, 962] width 39 height 39
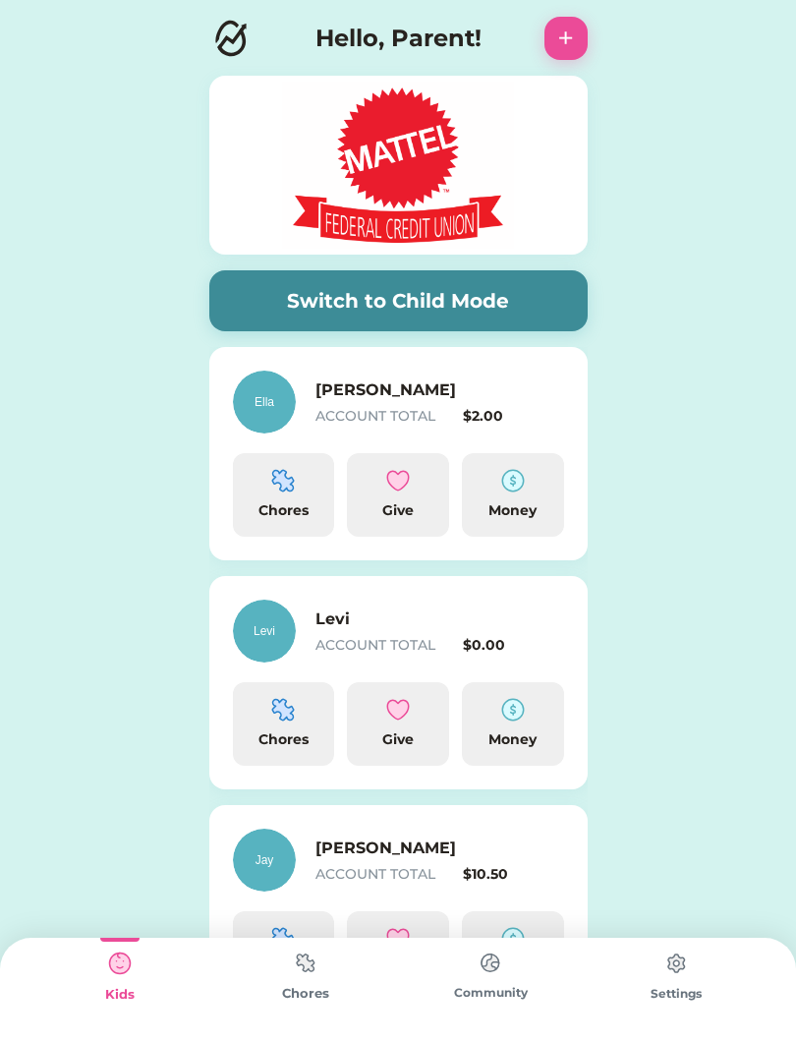
scroll to position [206, 0]
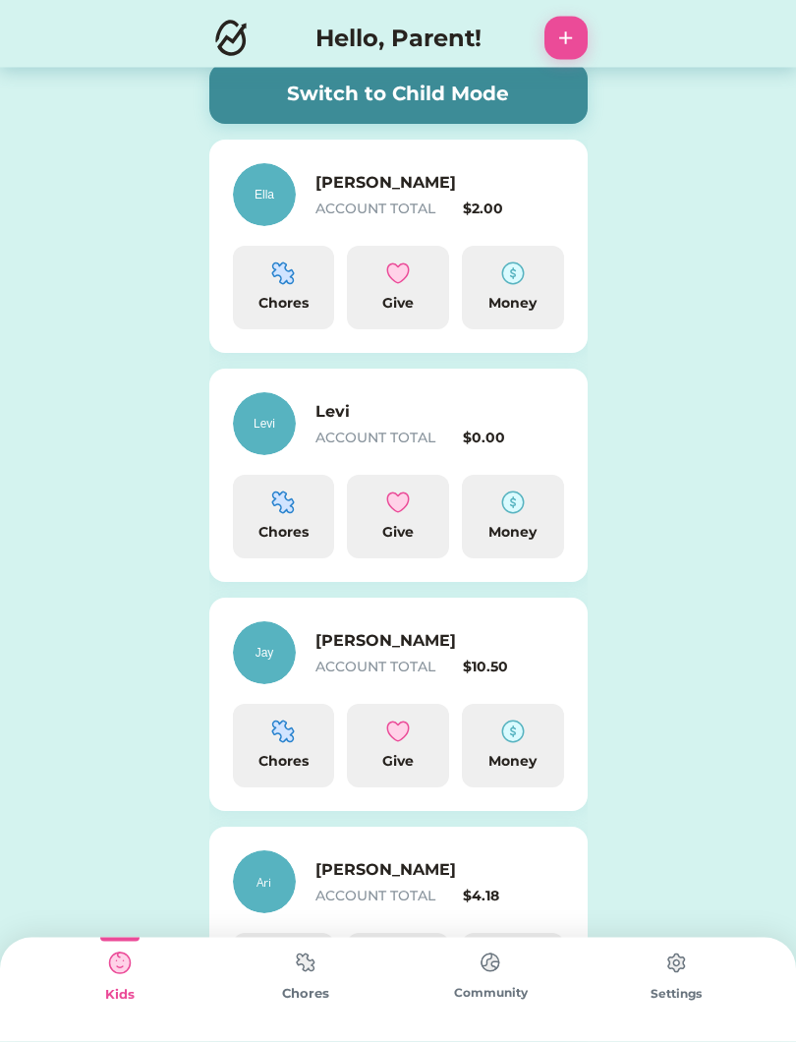
click at [332, 640] on h6 "Jay" at bounding box center [413, 642] width 197 height 24
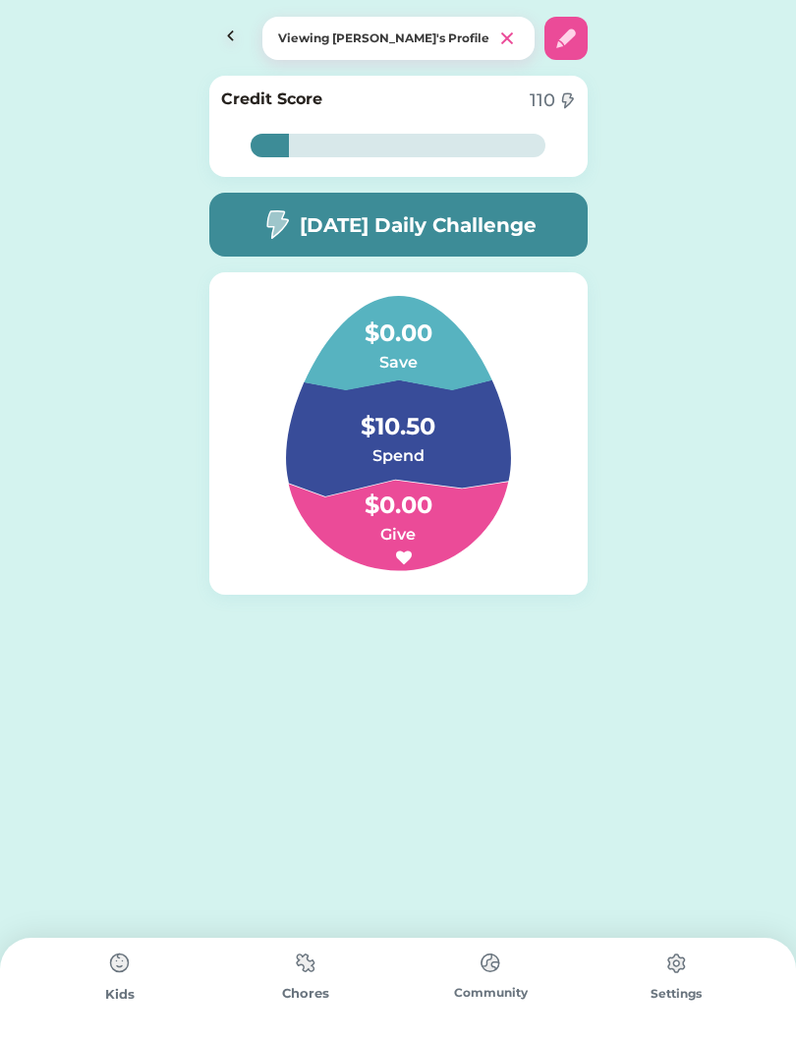
click at [401, 38] on div "Viewing Jay's Profile" at bounding box center [386, 38] width 217 height 18
click at [569, 44] on img at bounding box center [566, 39] width 24 height 24
select select "2020"
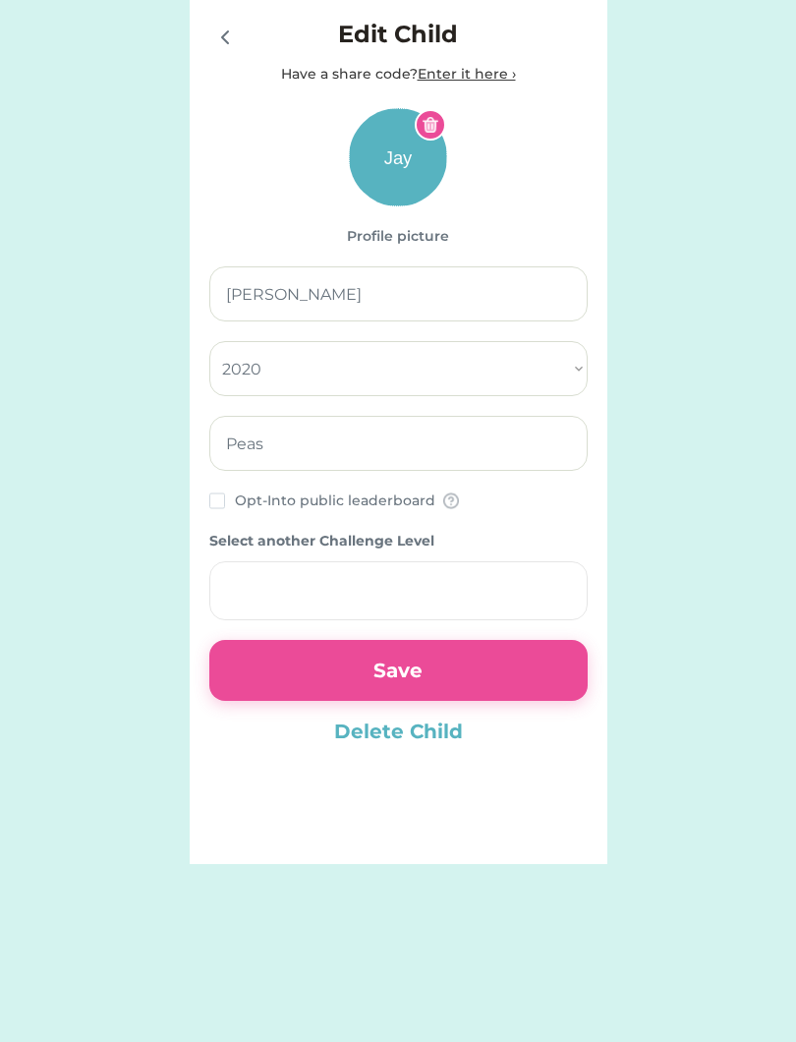
click at [365, 294] on input "input" at bounding box center [398, 293] width 378 height 55
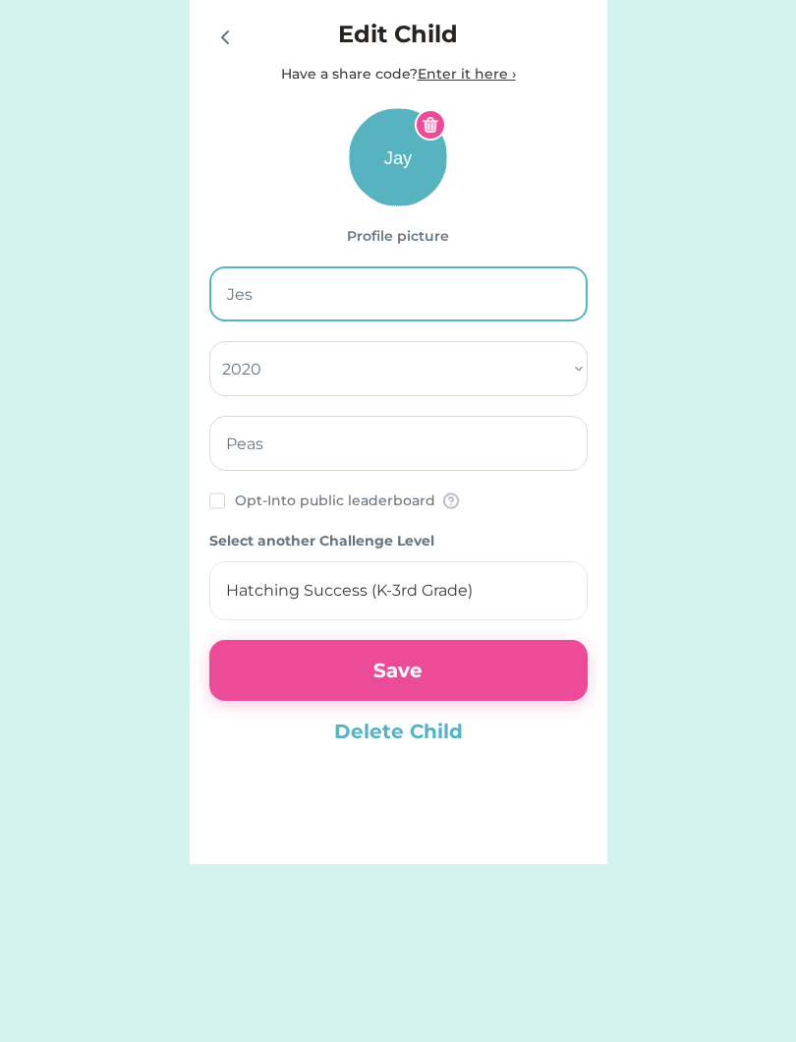
type input "Jess"
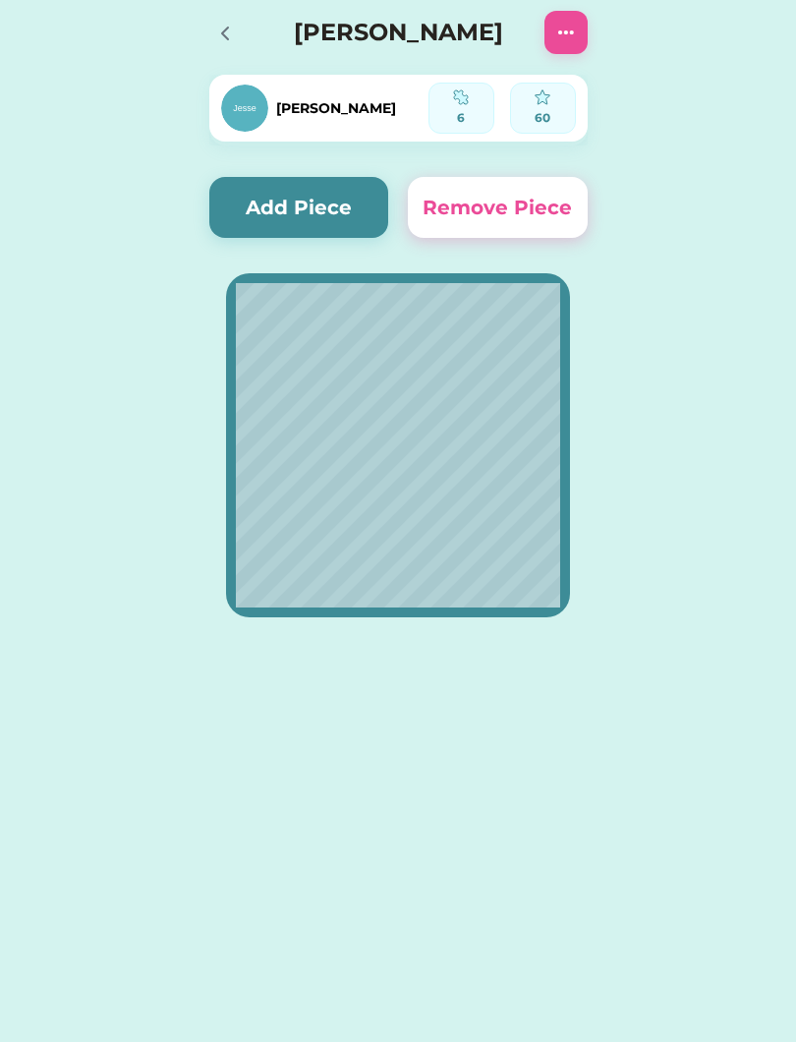
click at [247, 87] on img at bounding box center [244, 108] width 47 height 47
click at [235, 22] on icon at bounding box center [225, 34] width 24 height 24
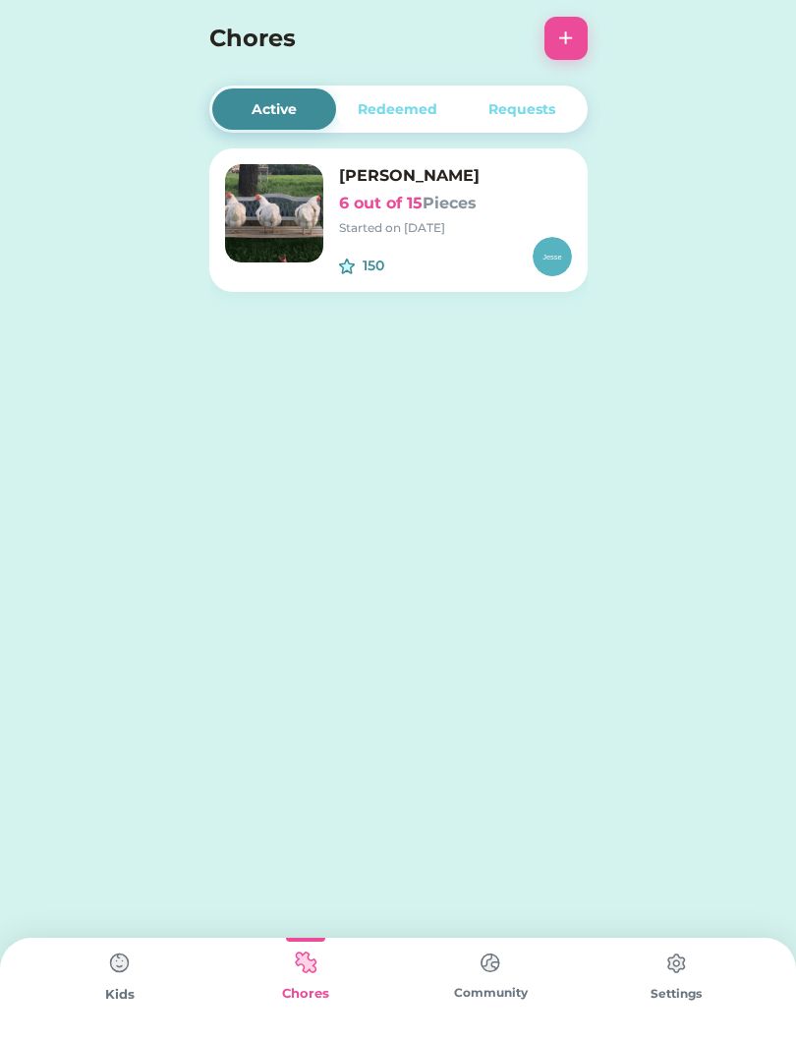
click at [117, 969] on img at bounding box center [119, 962] width 39 height 39
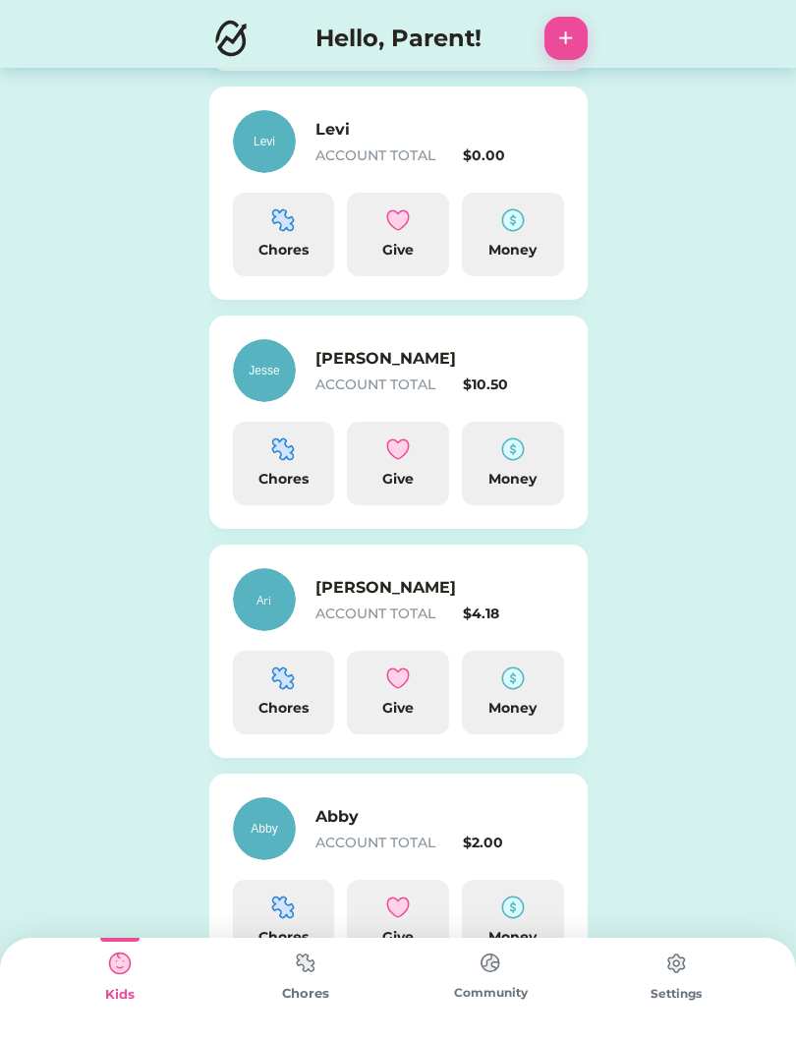
scroll to position [565, 0]
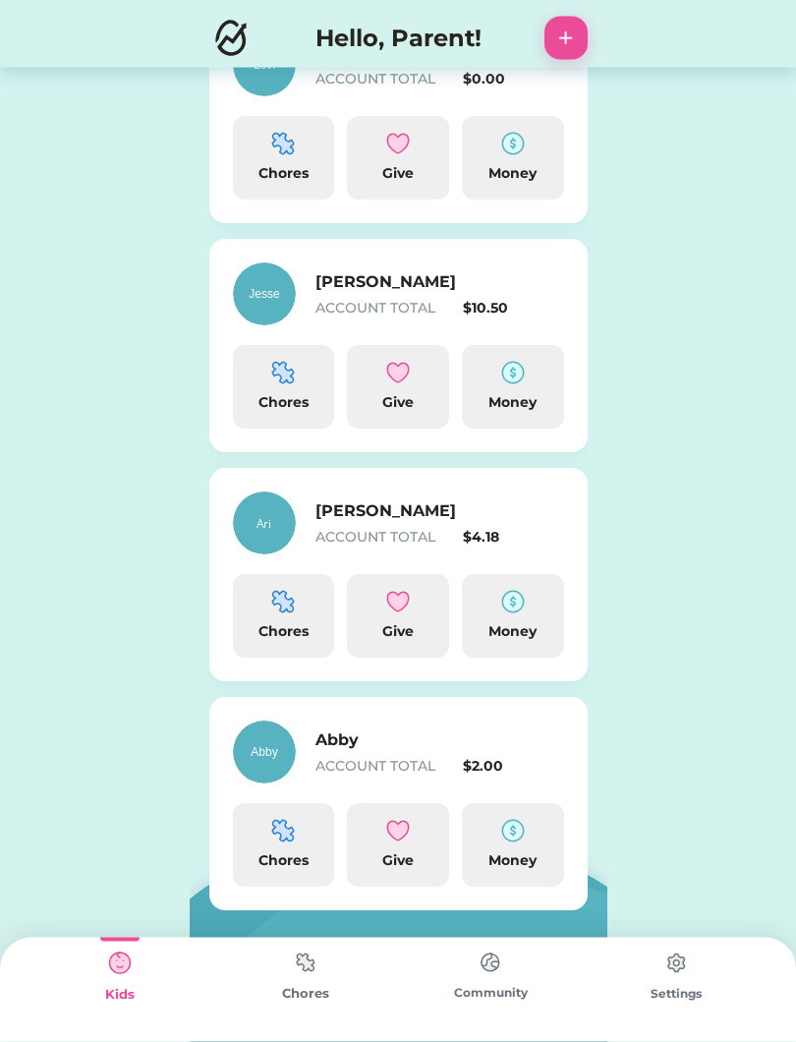
click at [274, 605] on img at bounding box center [283, 603] width 24 height 24
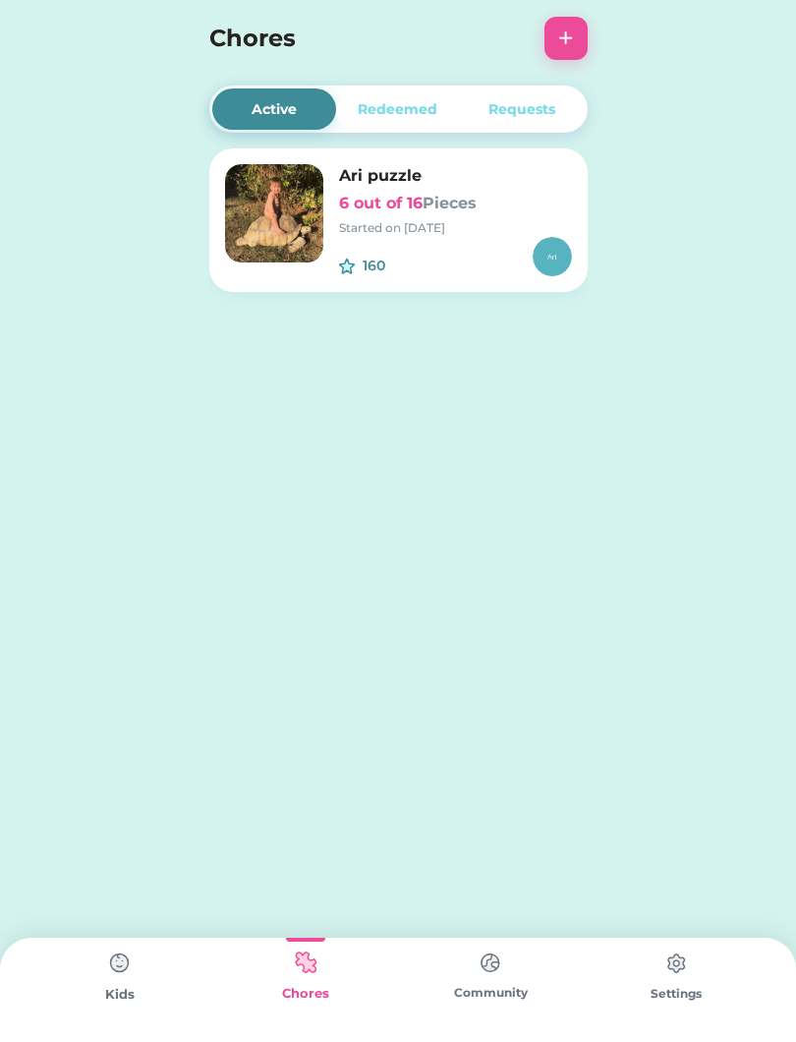
click at [278, 234] on img at bounding box center [274, 213] width 98 height 98
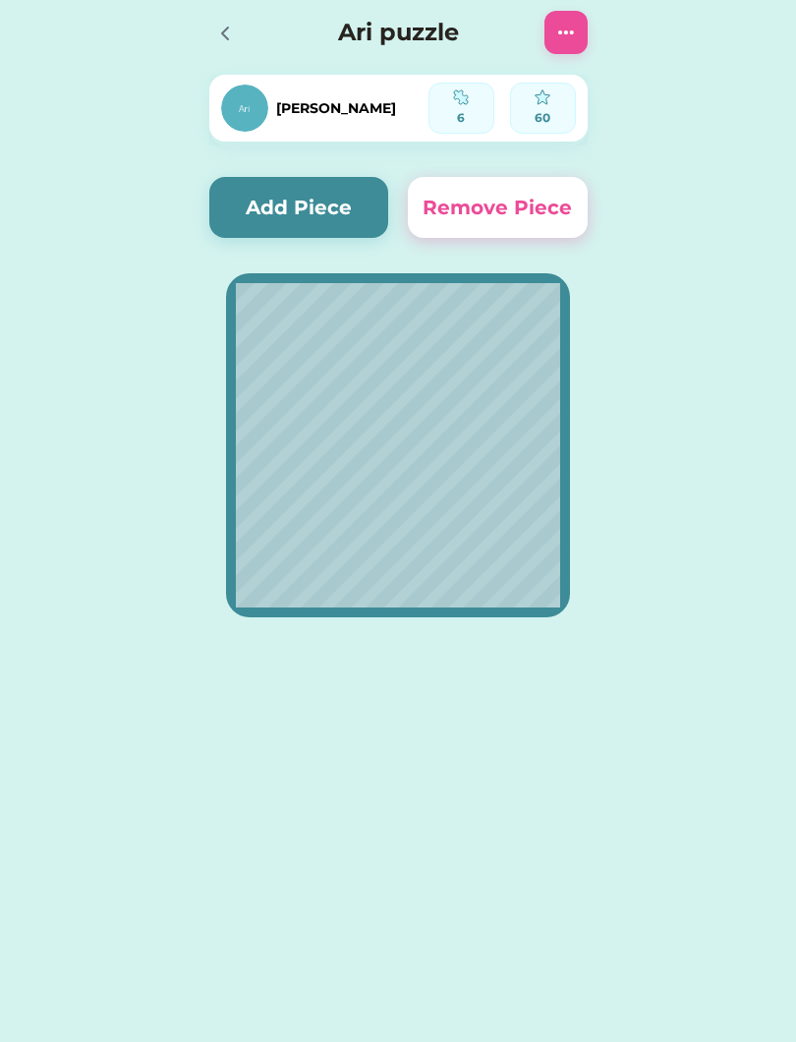
click at [294, 207] on button "Add Piece" at bounding box center [299, 207] width 180 height 61
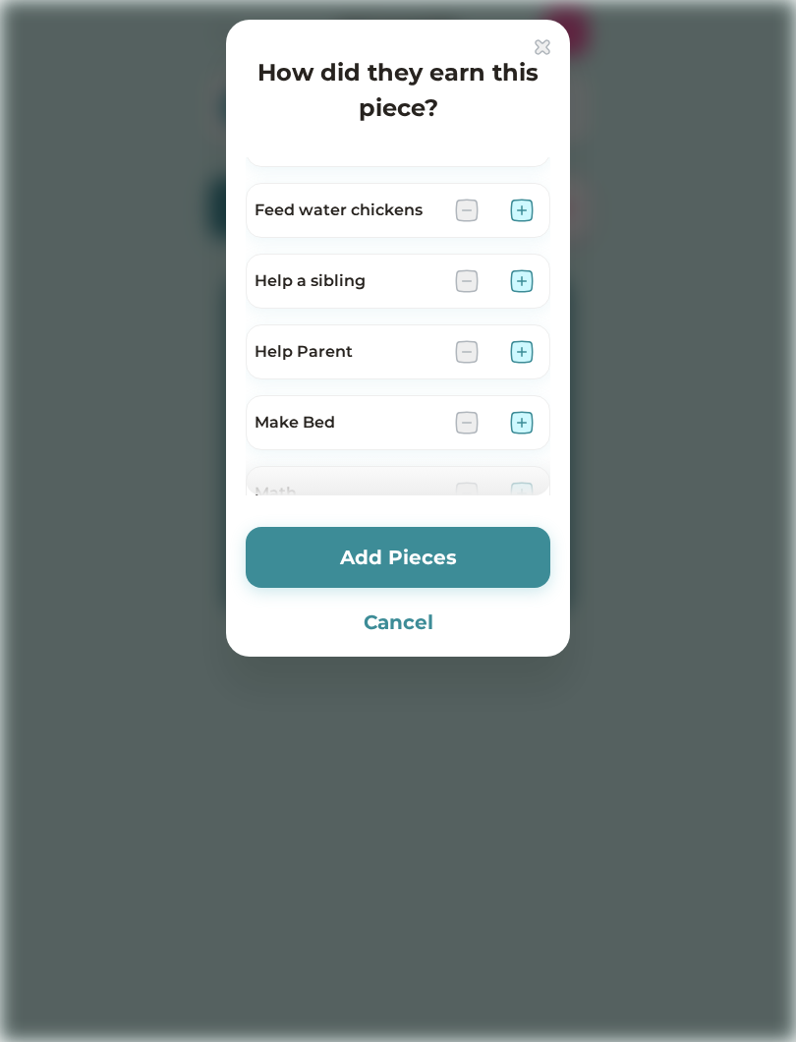
scroll to position [330, 0]
click at [531, 282] on img at bounding box center [522, 279] width 24 height 24
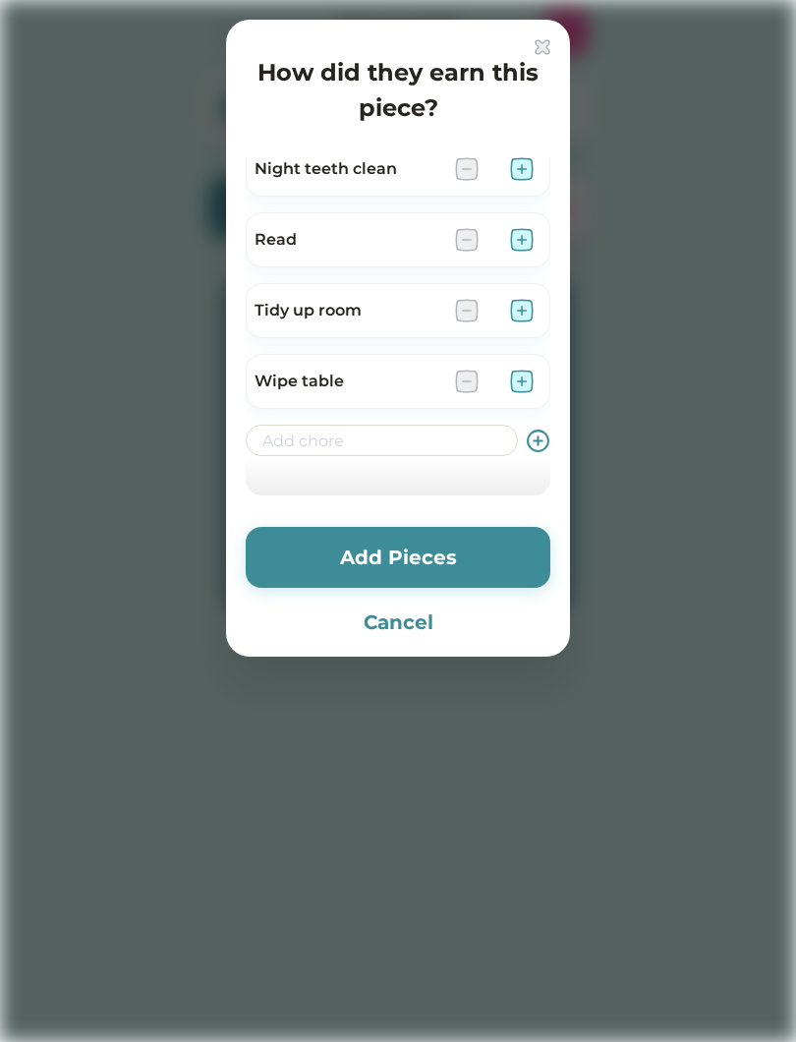
scroll to position [794, 0]
click at [400, 562] on button "Add Pieces" at bounding box center [398, 557] width 305 height 61
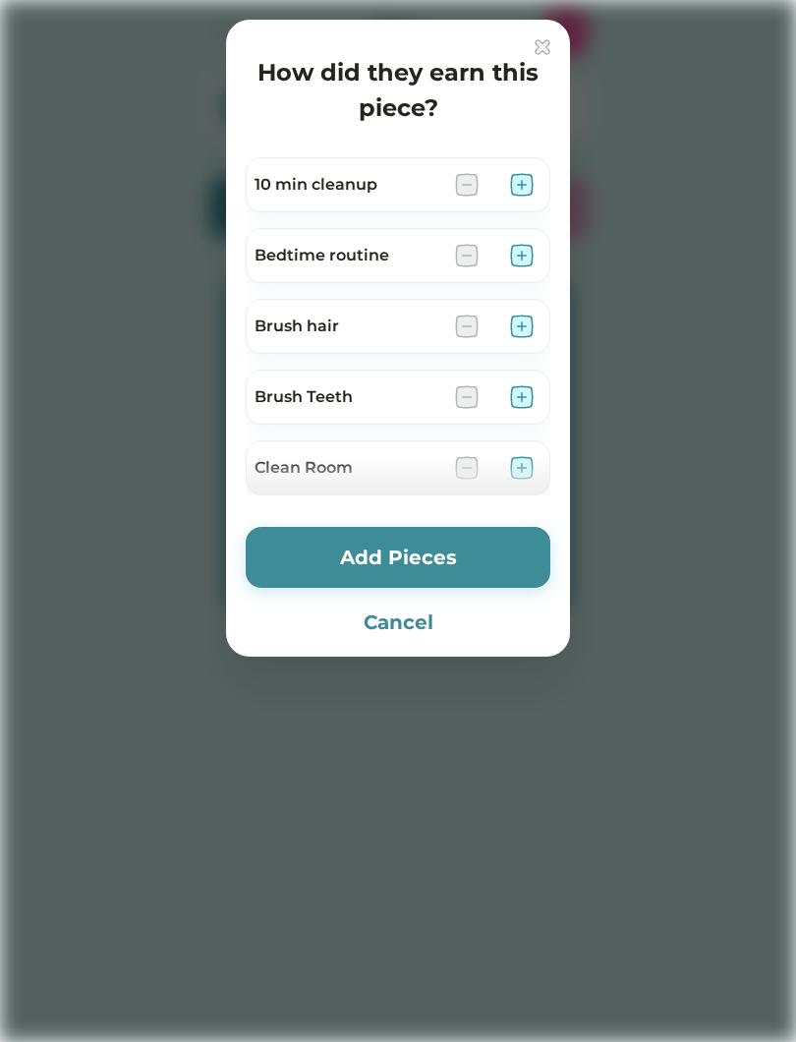
scroll to position [772, 0]
